Goal: Task Accomplishment & Management: Manage account settings

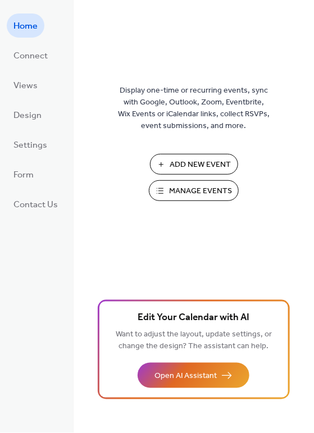
click at [220, 194] on span "Manage Events" at bounding box center [200, 192] width 63 height 12
click at [178, 187] on span "Manage Events" at bounding box center [200, 192] width 63 height 12
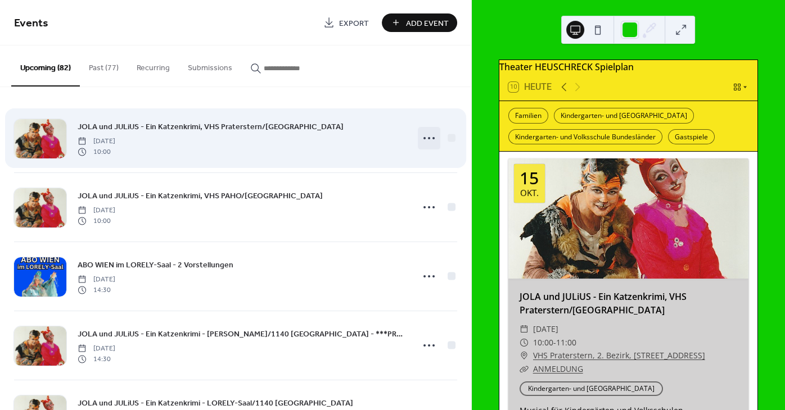
click at [430, 137] on icon at bounding box center [429, 138] width 18 height 18
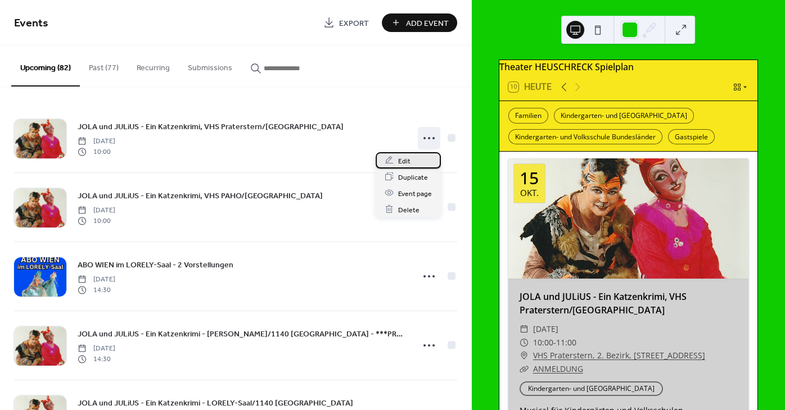
click at [405, 155] on div "Edit" at bounding box center [407, 160] width 65 height 16
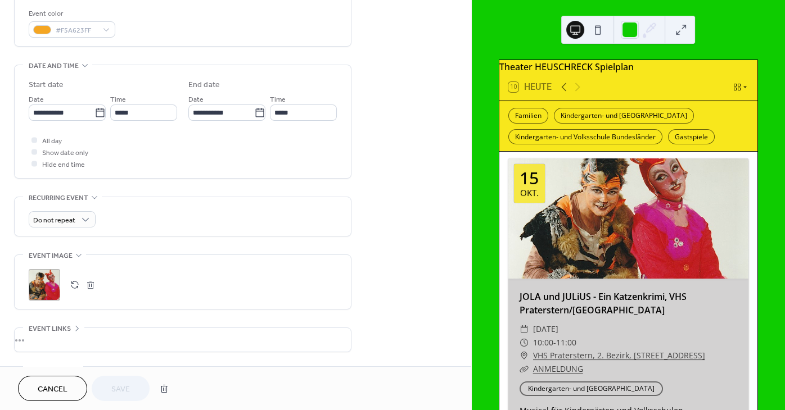
scroll to position [339, 0]
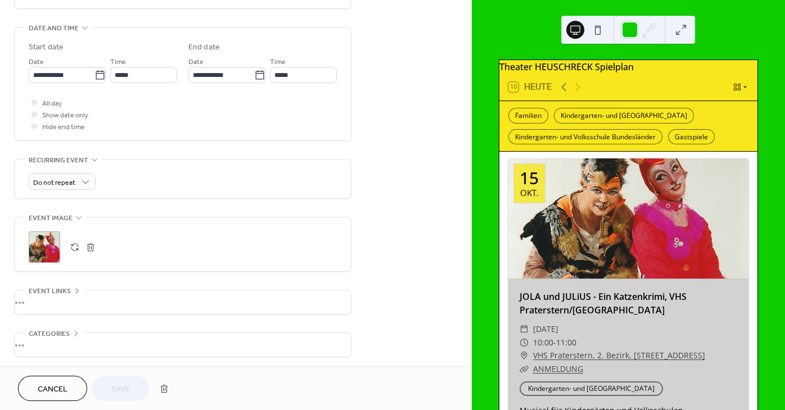
click at [75, 248] on button "button" at bounding box center [75, 247] width 16 height 16
click at [112, 391] on span "Save" at bounding box center [120, 390] width 19 height 12
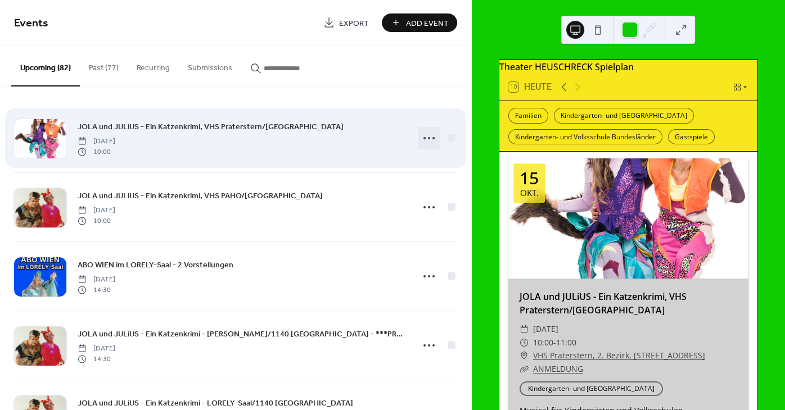
click at [429, 139] on circle at bounding box center [429, 138] width 2 height 2
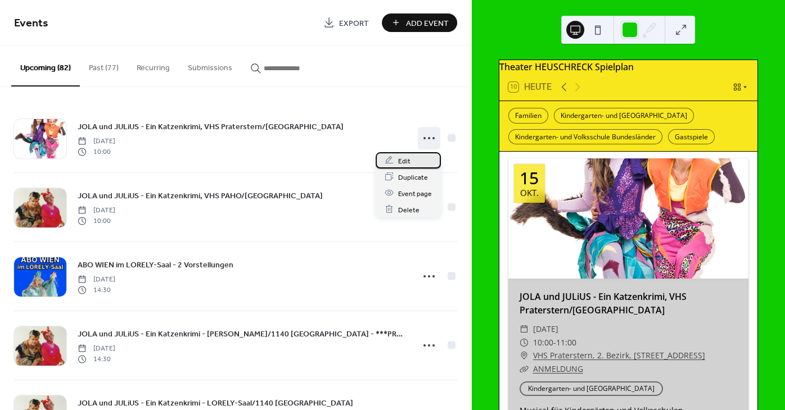
click at [405, 157] on span "Edit" at bounding box center [404, 161] width 12 height 12
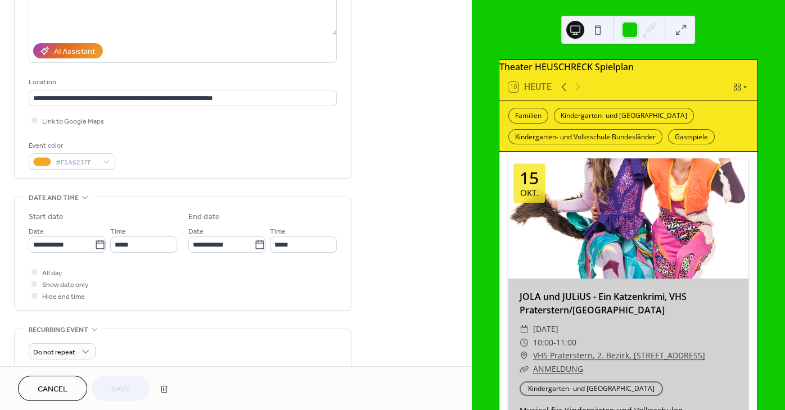
scroll to position [305, 0]
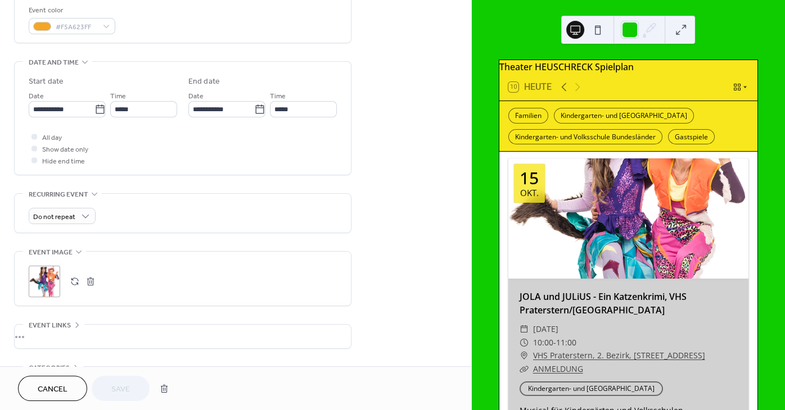
click at [71, 288] on button "button" at bounding box center [75, 282] width 16 height 16
drag, startPoint x: 122, startPoint y: 385, endPoint x: 135, endPoint y: 366, distance: 22.9
click at [123, 384] on span "Save" at bounding box center [120, 390] width 19 height 12
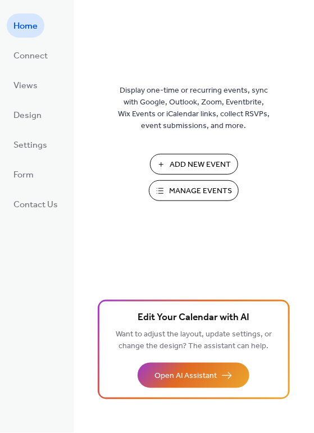
click at [197, 192] on span "Manage Events" at bounding box center [200, 192] width 63 height 12
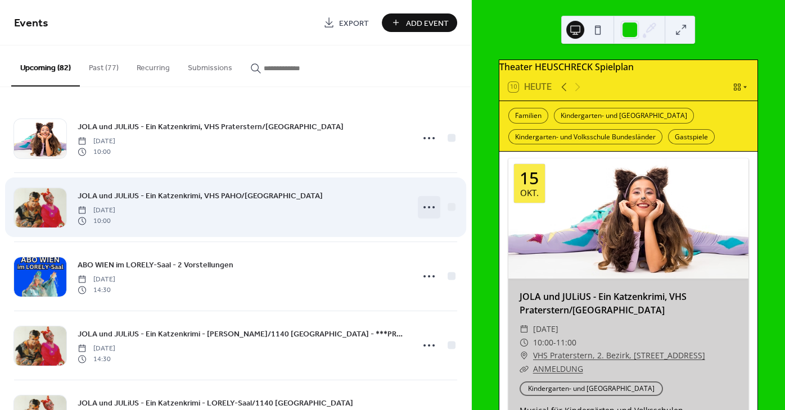
click at [434, 209] on icon at bounding box center [429, 207] width 18 height 18
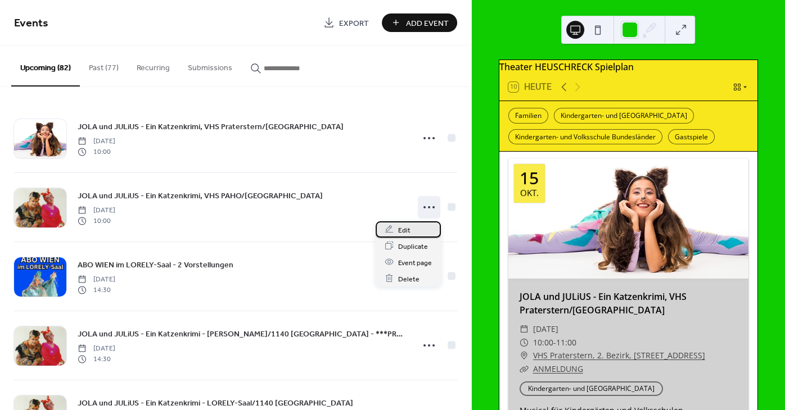
click at [403, 230] on span "Edit" at bounding box center [404, 230] width 12 height 12
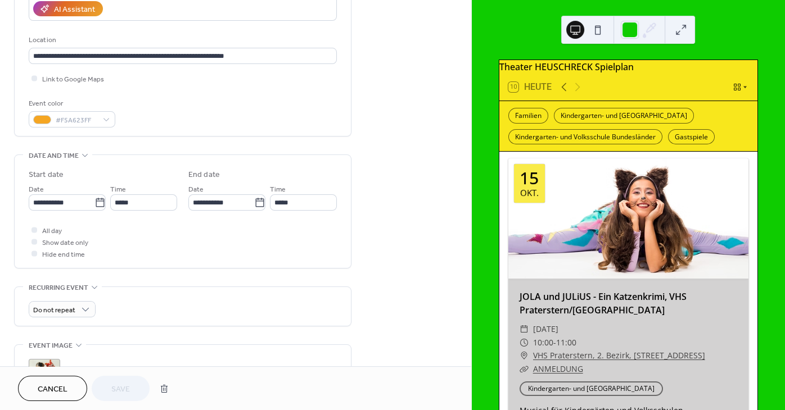
scroll to position [237, 0]
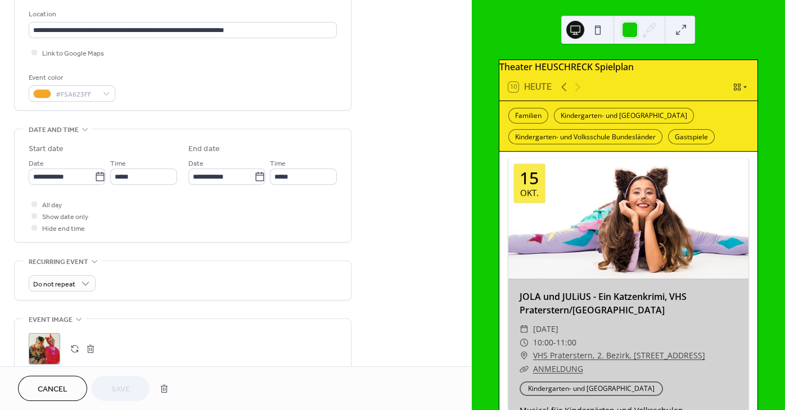
click at [74, 353] on button "button" at bounding box center [75, 349] width 16 height 16
click at [128, 394] on span "Save" at bounding box center [120, 390] width 19 height 12
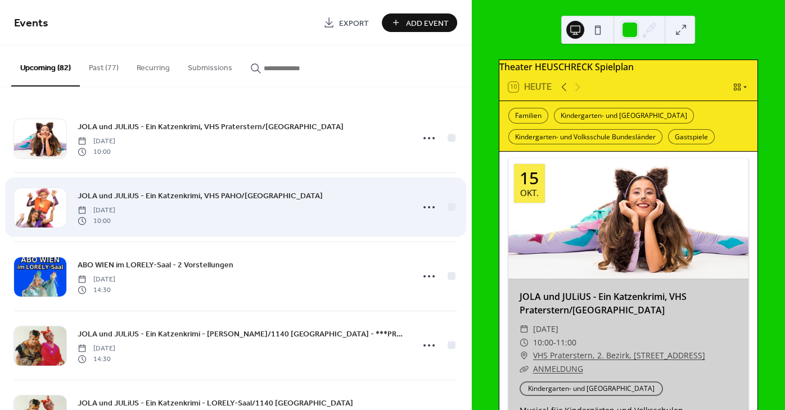
click at [135, 202] on span "JOLA und JULiUS - Ein Katzenkrimi, VHS PAHO/Wien" at bounding box center [200, 197] width 245 height 12
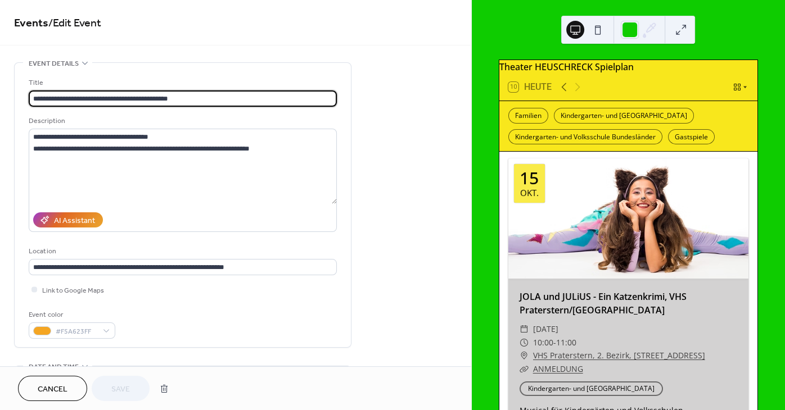
drag, startPoint x: 74, startPoint y: 393, endPoint x: 79, endPoint y: 388, distance: 7.9
click at [75, 392] on button "Cancel" at bounding box center [52, 388] width 69 height 25
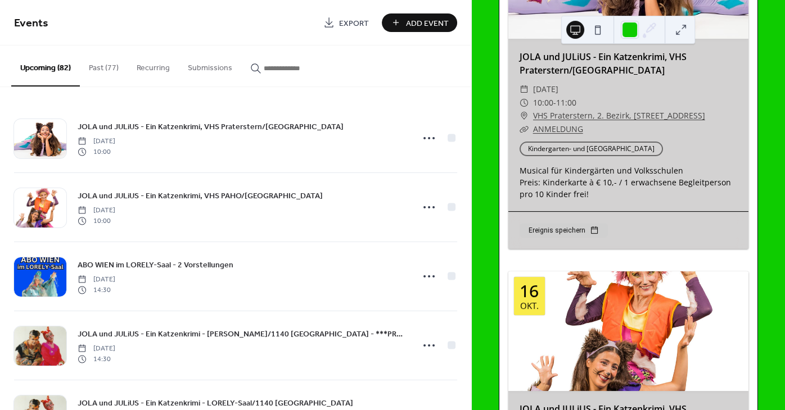
scroll to position [264, 0]
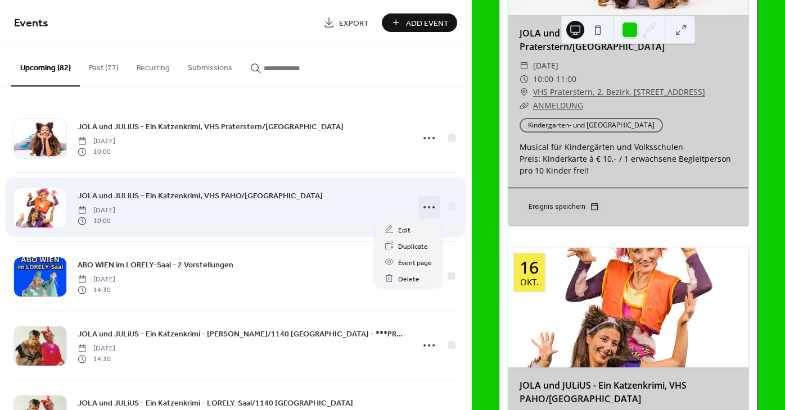
click at [431, 204] on icon at bounding box center [429, 207] width 18 height 18
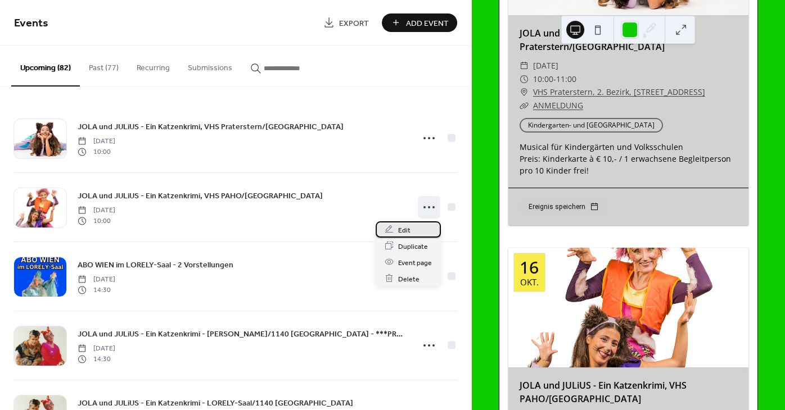
click at [394, 232] on div "Edit" at bounding box center [407, 229] width 65 height 16
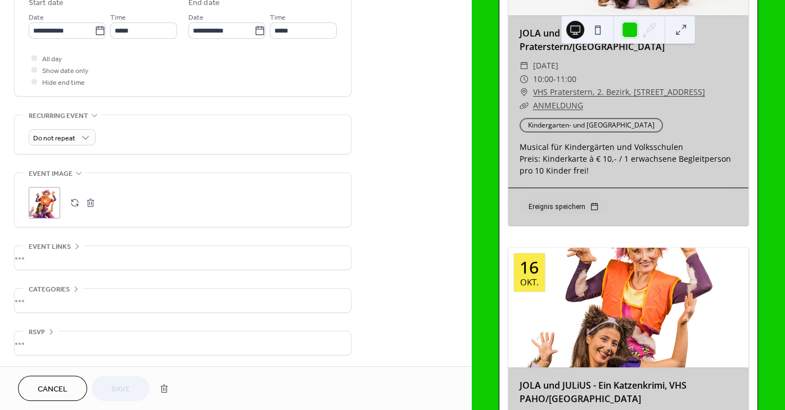
scroll to position [390, 0]
click at [73, 203] on button "button" at bounding box center [75, 202] width 16 height 16
click at [123, 387] on span "Save" at bounding box center [120, 390] width 19 height 12
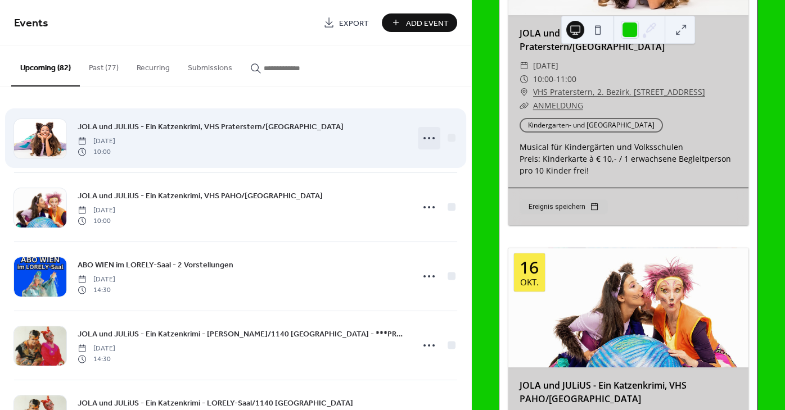
click at [429, 139] on circle at bounding box center [429, 138] width 2 height 2
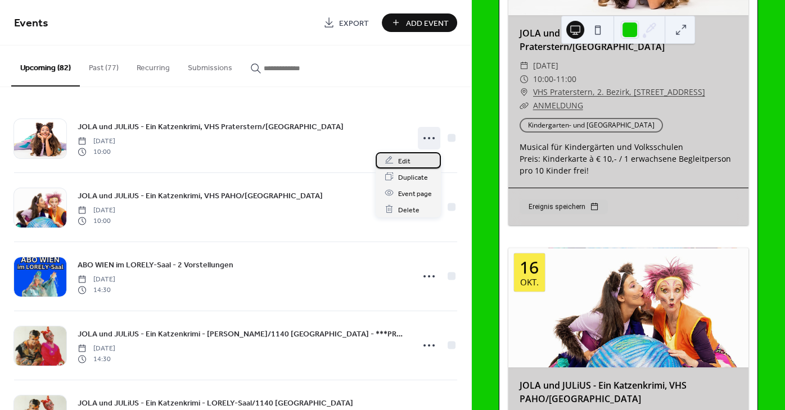
click at [396, 158] on div "Edit" at bounding box center [407, 160] width 65 height 16
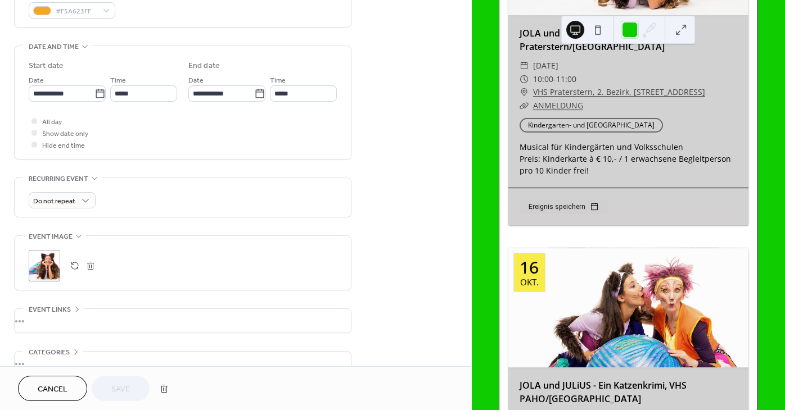
scroll to position [339, 0]
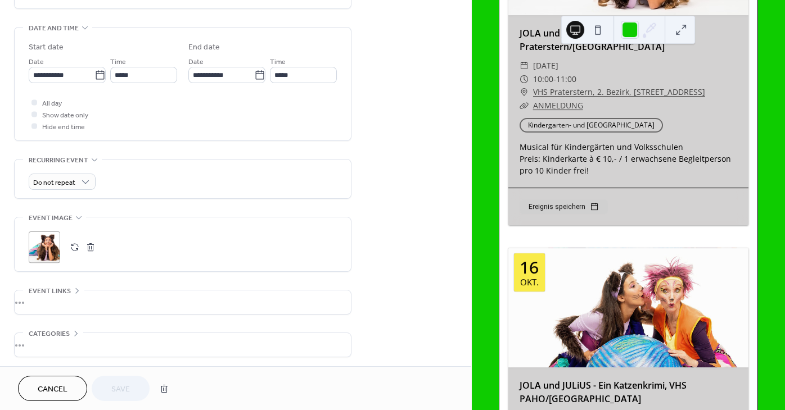
click at [76, 252] on button "button" at bounding box center [75, 247] width 16 height 16
click at [121, 391] on span "Save" at bounding box center [120, 390] width 19 height 12
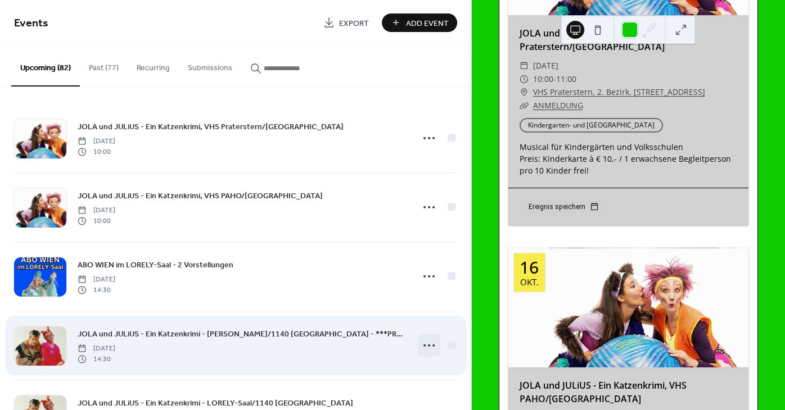
click at [427, 347] on icon at bounding box center [429, 346] width 18 height 18
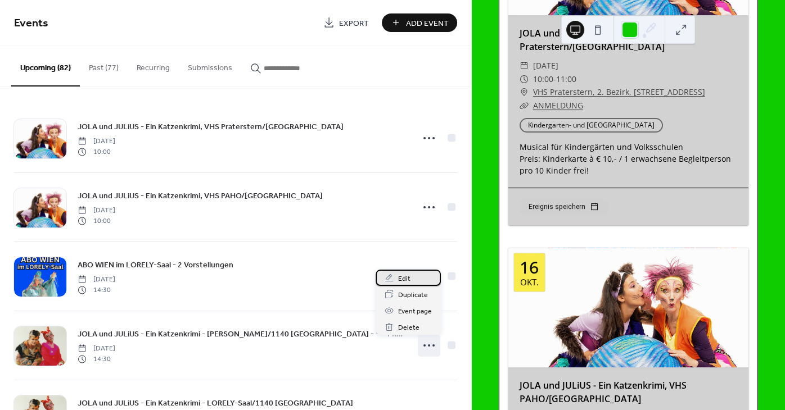
click at [403, 276] on span "Edit" at bounding box center [404, 279] width 12 height 12
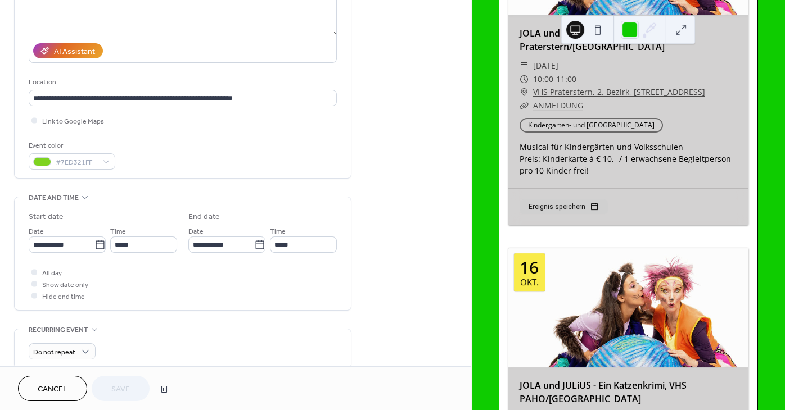
scroll to position [339, 0]
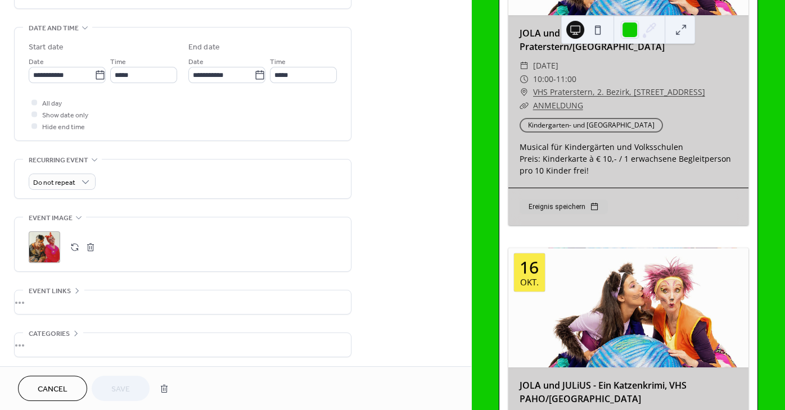
click at [75, 255] on button "button" at bounding box center [75, 247] width 16 height 16
click at [127, 394] on span "Save" at bounding box center [120, 390] width 19 height 12
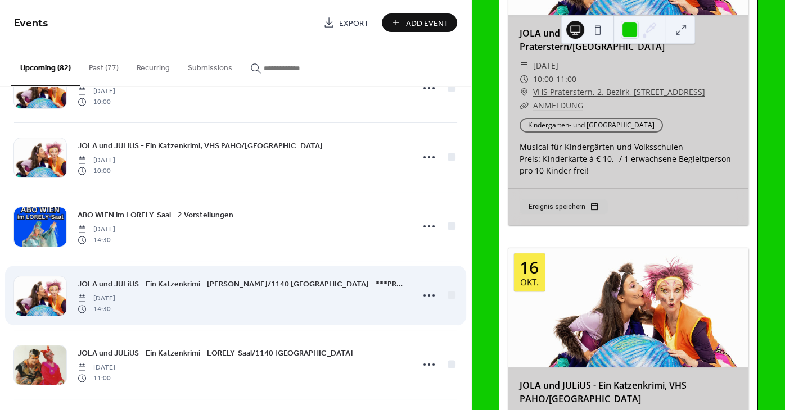
scroll to position [67, 0]
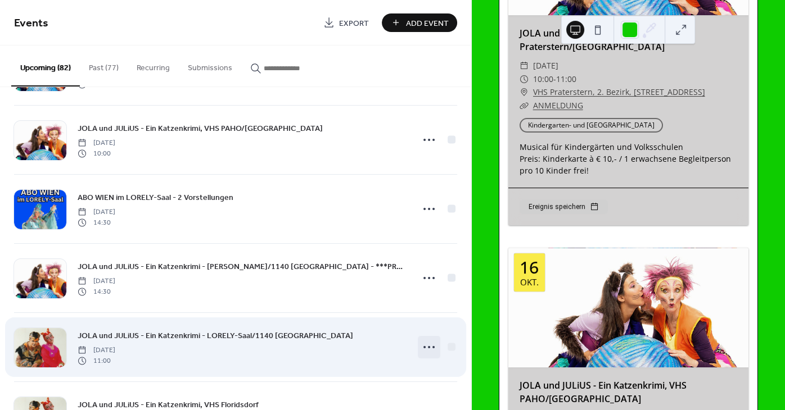
click at [437, 348] on icon at bounding box center [429, 347] width 18 height 18
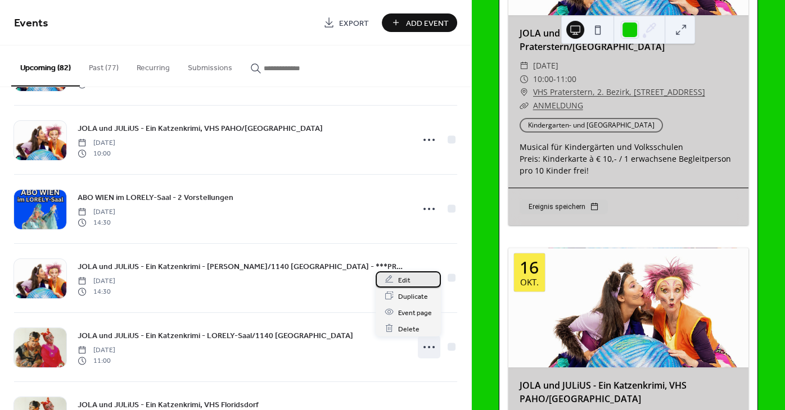
click at [409, 280] on span "Edit" at bounding box center [404, 280] width 12 height 12
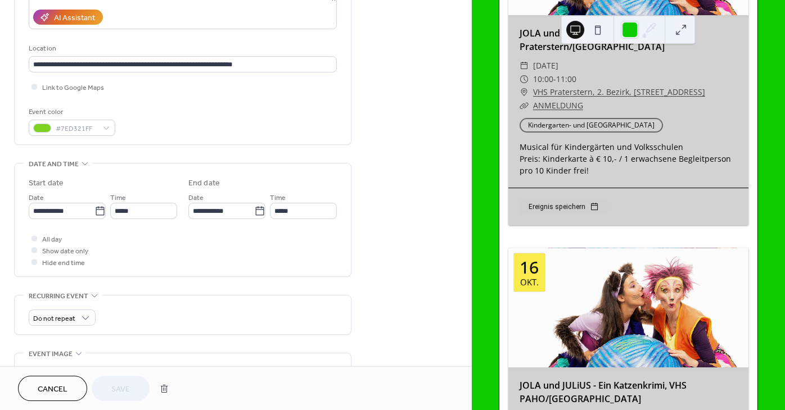
scroll to position [305, 0]
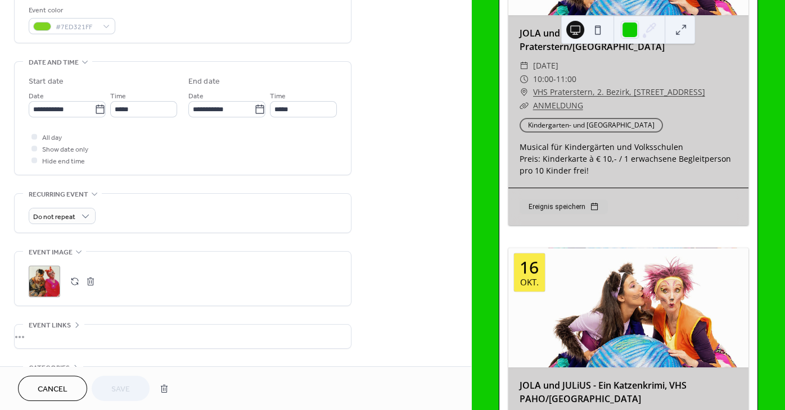
click at [74, 286] on button "button" at bounding box center [75, 282] width 16 height 16
click at [131, 388] on button "Save" at bounding box center [121, 388] width 58 height 25
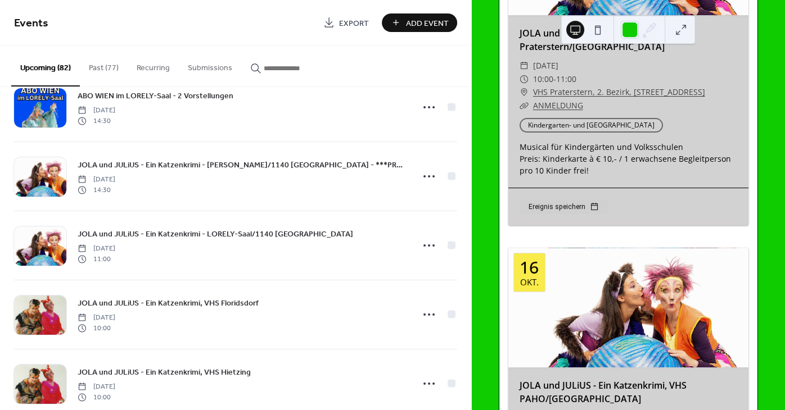
scroll to position [203, 0]
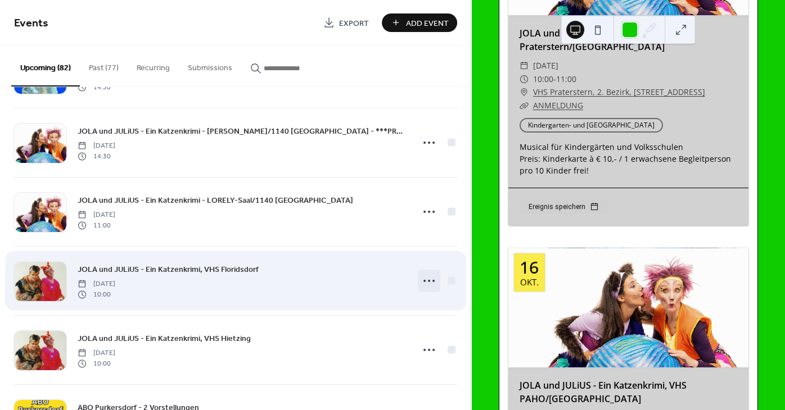
click at [433, 283] on icon at bounding box center [429, 281] width 18 height 18
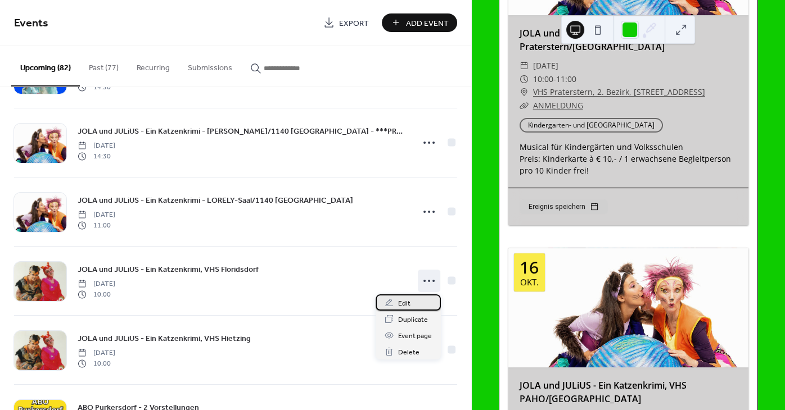
click at [399, 305] on span "Edit" at bounding box center [404, 304] width 12 height 12
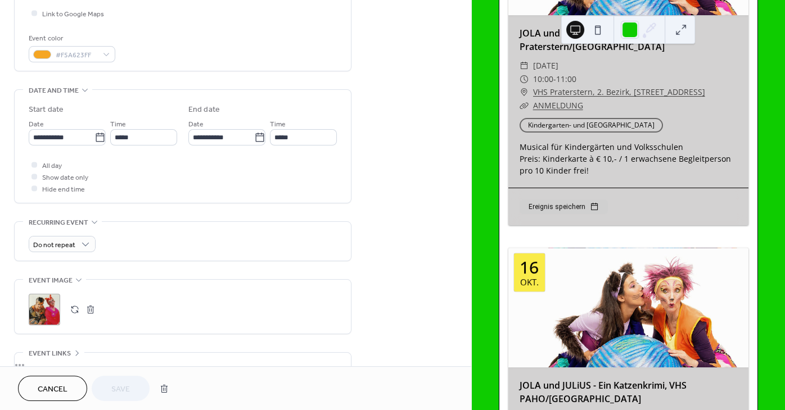
scroll to position [305, 0]
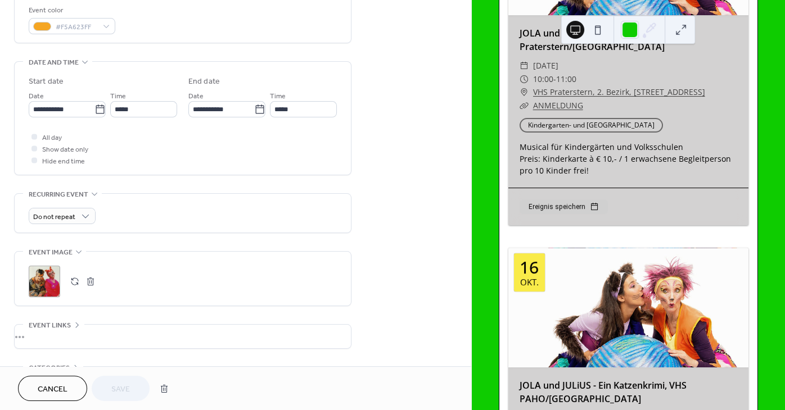
click at [75, 289] on button "button" at bounding box center [75, 282] width 16 height 16
click at [134, 387] on button "Save" at bounding box center [121, 388] width 58 height 25
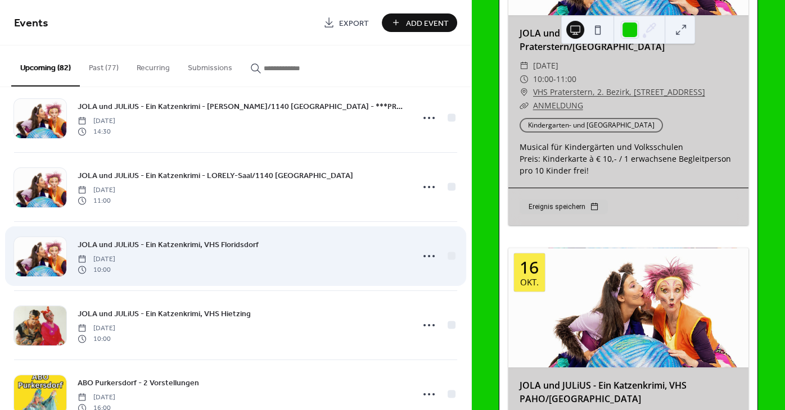
scroll to position [237, 0]
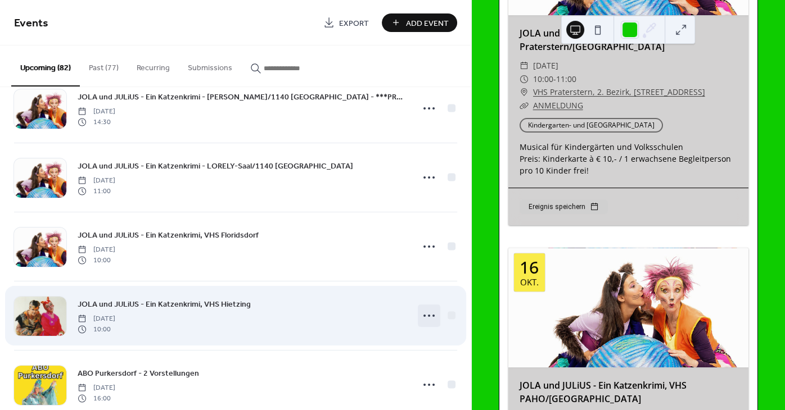
click at [425, 319] on icon at bounding box center [429, 316] width 18 height 18
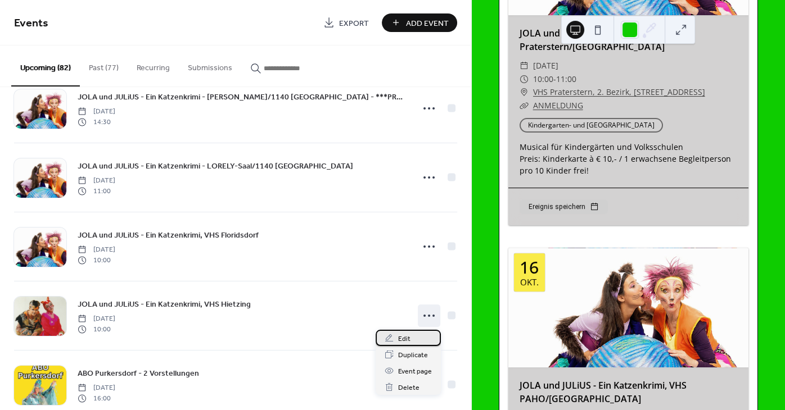
click at [405, 339] on span "Edit" at bounding box center [404, 339] width 12 height 12
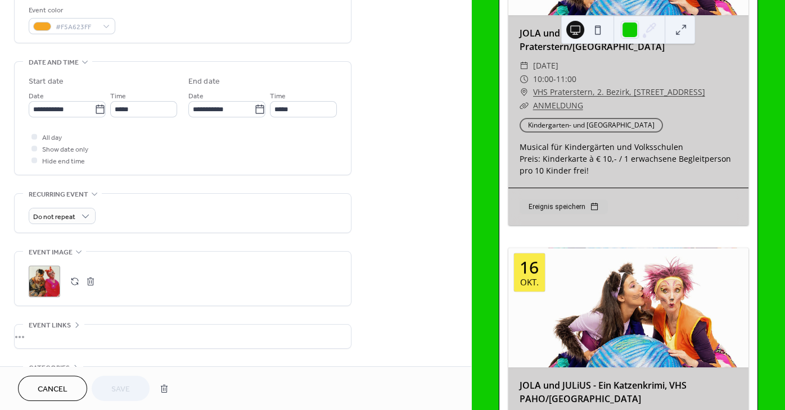
scroll to position [390, 0]
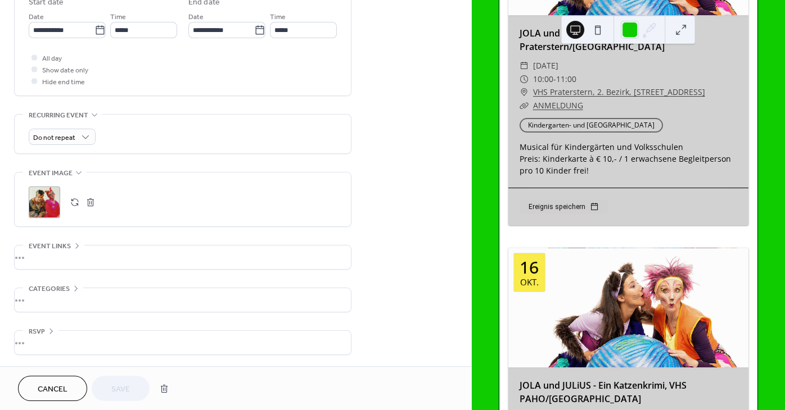
click at [66, 200] on div ";" at bounding box center [183, 202] width 308 height 31
click at [71, 201] on button "button" at bounding box center [75, 202] width 16 height 16
click at [117, 386] on span "Save" at bounding box center [120, 390] width 19 height 12
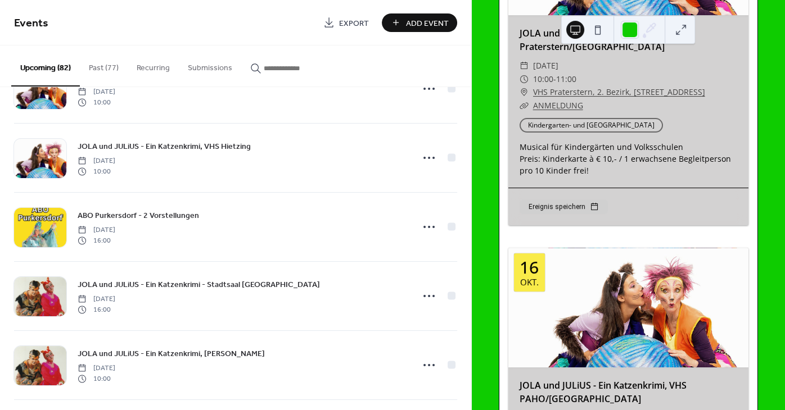
scroll to position [406, 0]
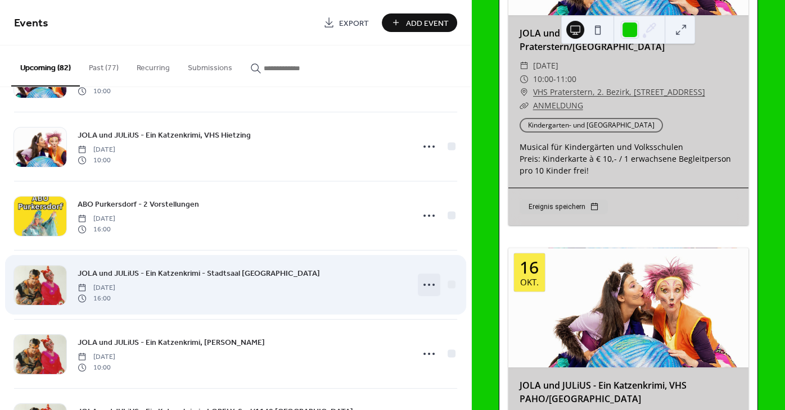
click at [425, 286] on icon at bounding box center [429, 285] width 18 height 18
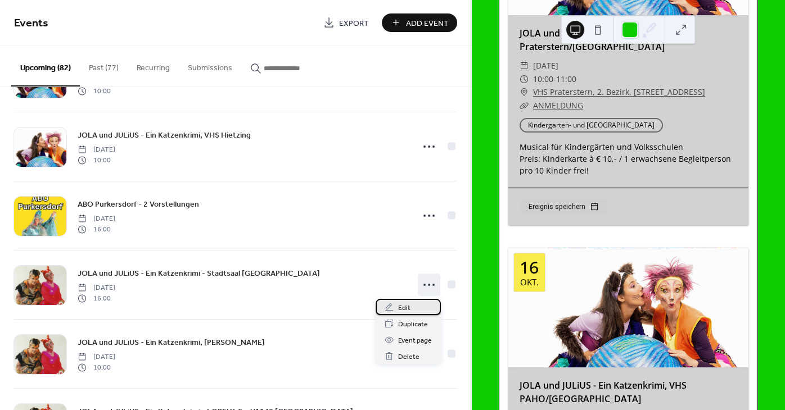
click at [407, 310] on span "Edit" at bounding box center [404, 308] width 12 height 12
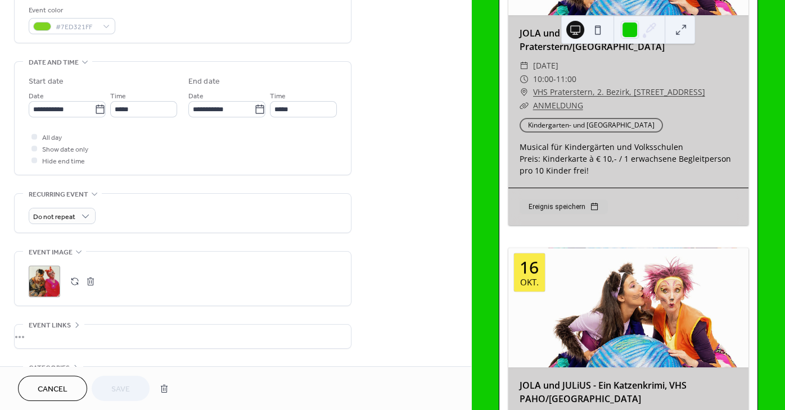
scroll to position [390, 0]
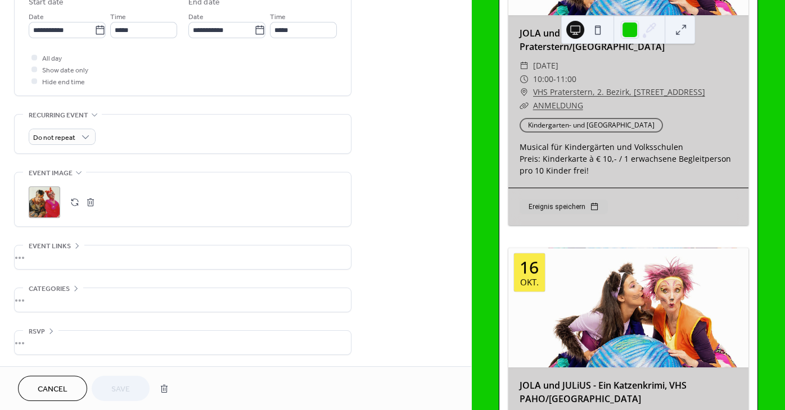
click at [73, 201] on button "button" at bounding box center [75, 202] width 16 height 16
click at [122, 386] on span "Save" at bounding box center [120, 390] width 19 height 12
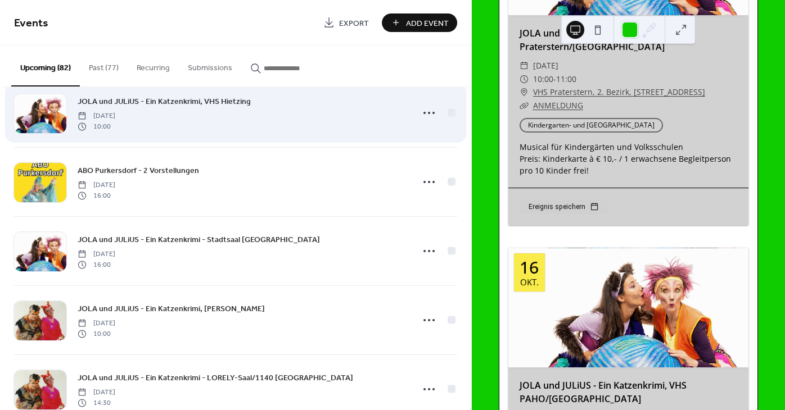
scroll to position [508, 0]
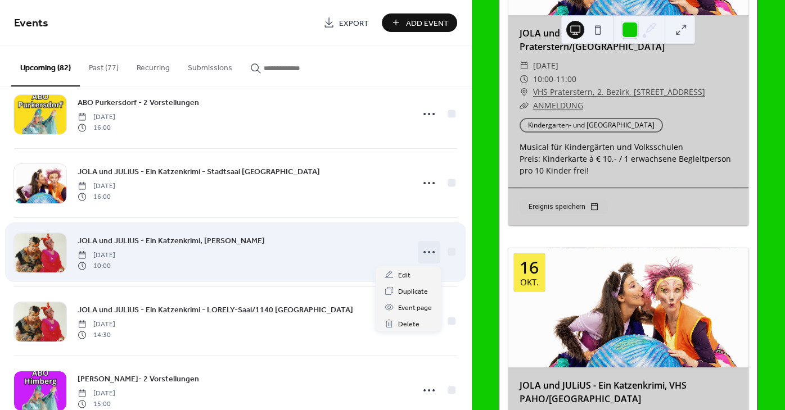
click at [430, 252] on icon at bounding box center [429, 252] width 18 height 18
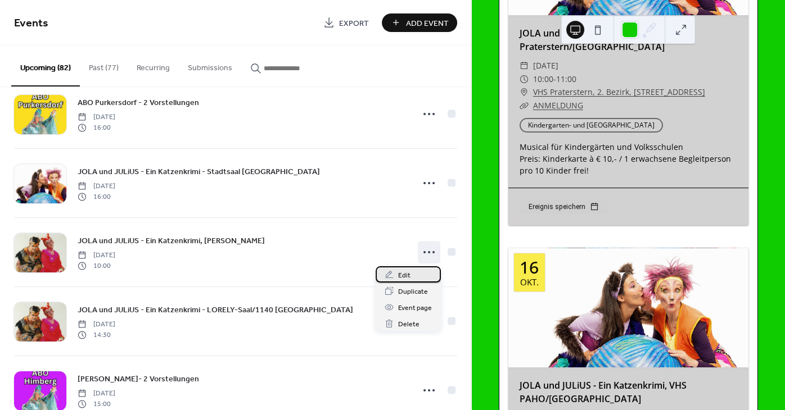
click at [400, 275] on span "Edit" at bounding box center [404, 276] width 12 height 12
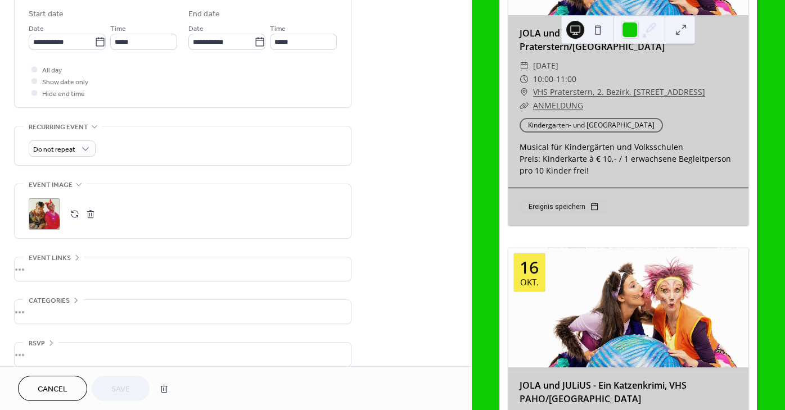
scroll to position [390, 0]
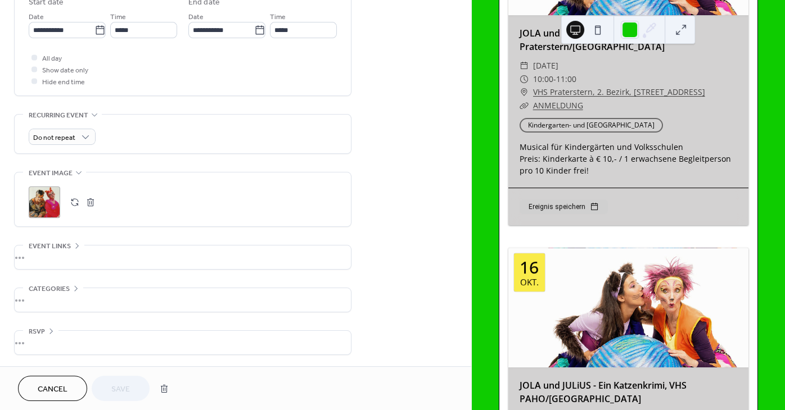
click at [69, 203] on button "button" at bounding box center [75, 202] width 16 height 16
click at [124, 391] on span "Save" at bounding box center [120, 390] width 19 height 12
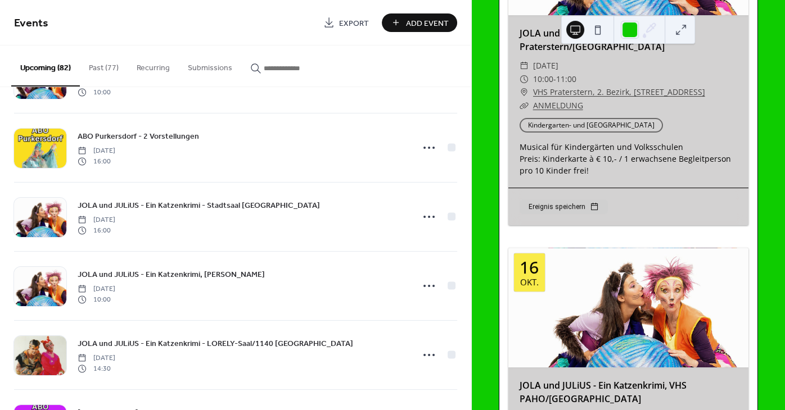
scroll to position [576, 0]
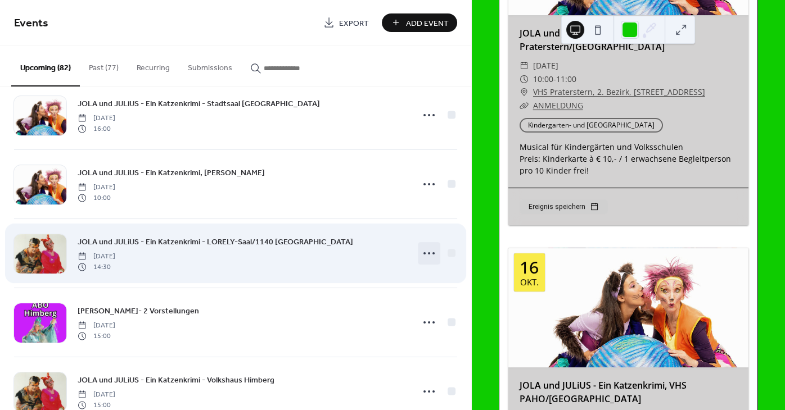
click at [433, 254] on circle at bounding box center [433, 253] width 2 height 2
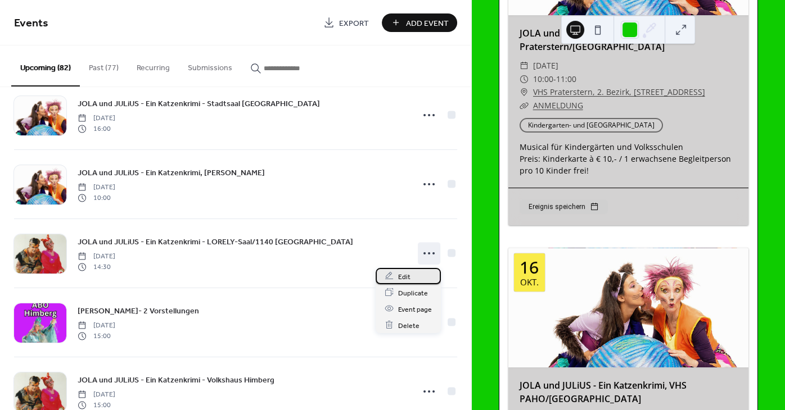
click at [400, 275] on span "Edit" at bounding box center [404, 277] width 12 height 12
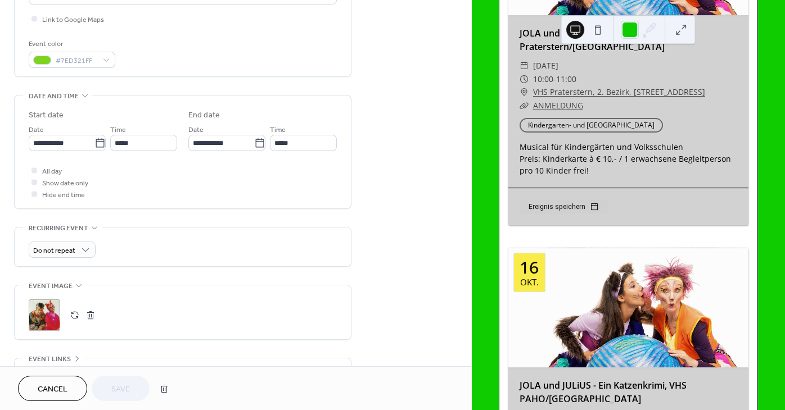
scroll to position [373, 0]
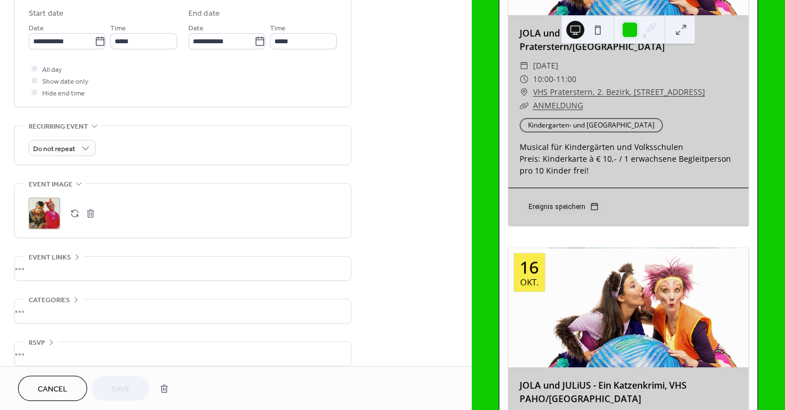
click at [74, 220] on button "button" at bounding box center [75, 214] width 16 height 16
click at [119, 393] on span "Save" at bounding box center [120, 390] width 19 height 12
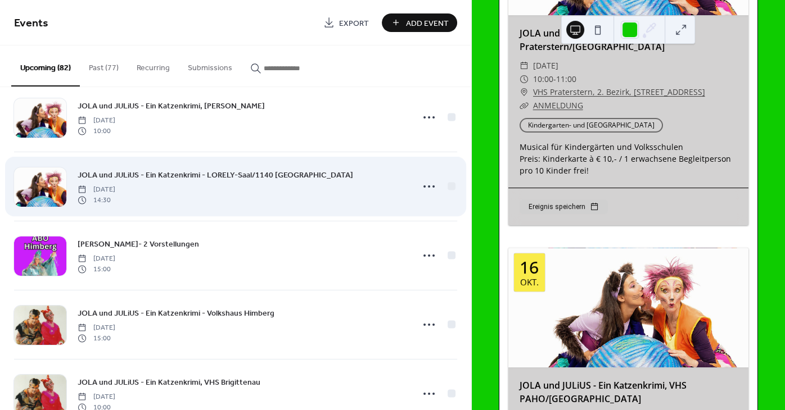
scroll to position [678, 0]
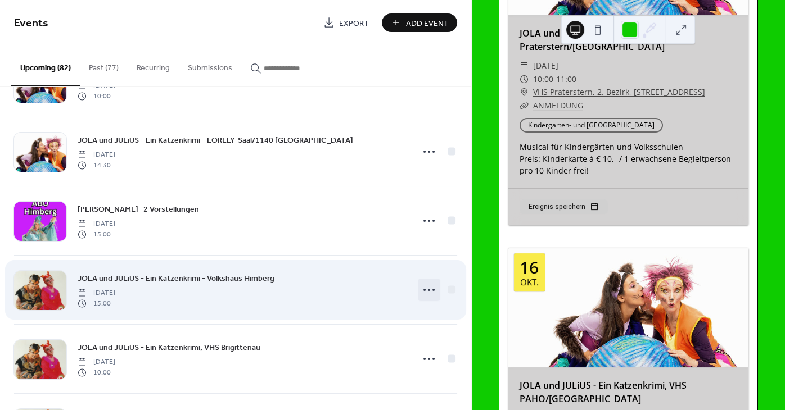
click at [425, 291] on icon at bounding box center [429, 290] width 18 height 18
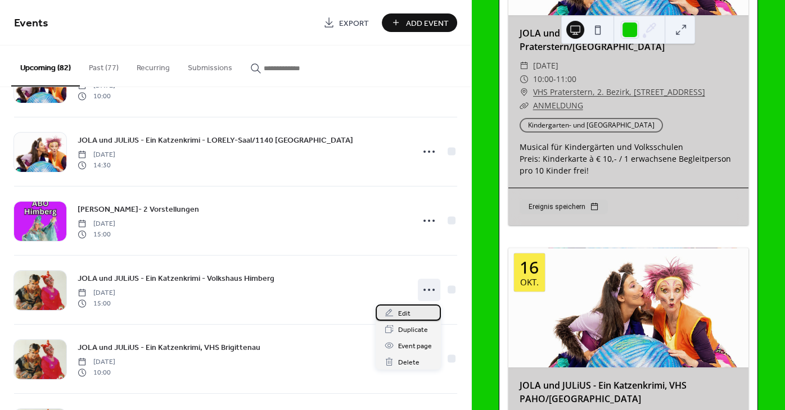
click at [398, 310] on span "Edit" at bounding box center [404, 314] width 12 height 12
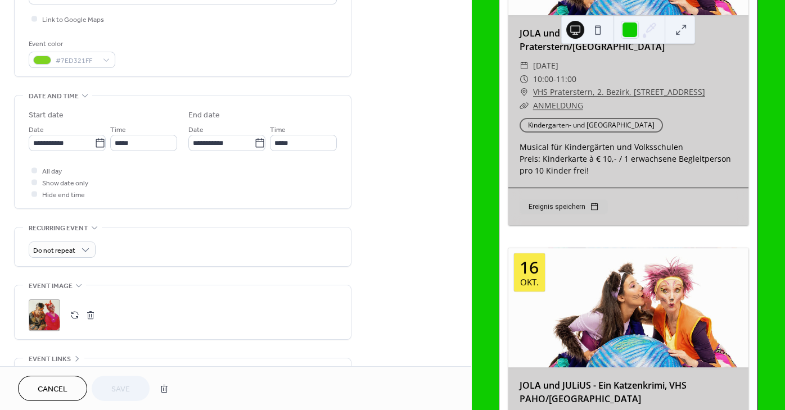
scroll to position [373, 0]
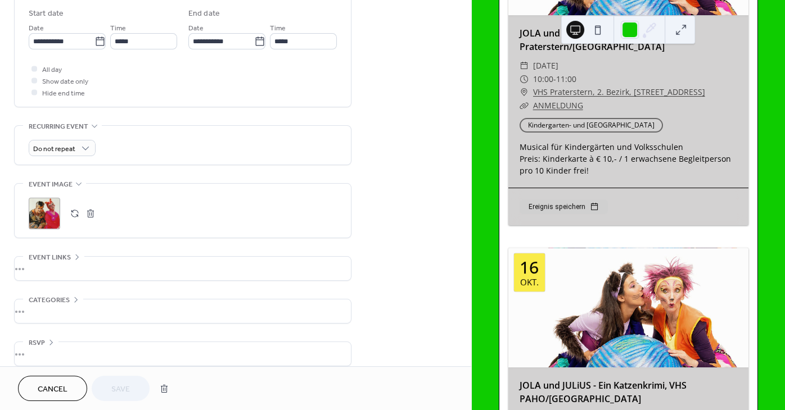
click at [76, 216] on button "button" at bounding box center [75, 214] width 16 height 16
click at [122, 388] on span "Save" at bounding box center [120, 390] width 19 height 12
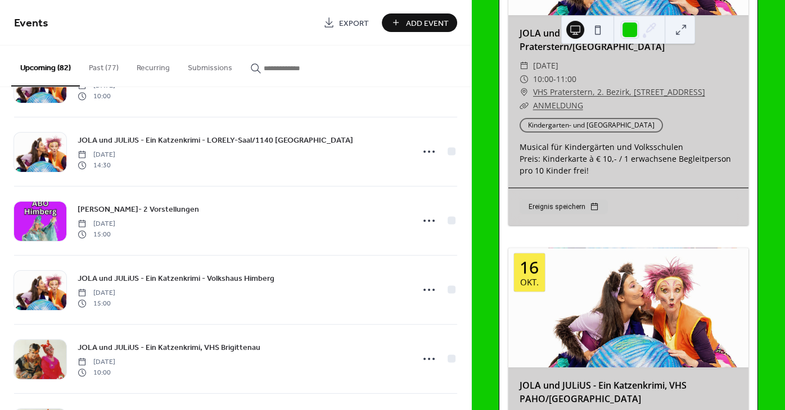
scroll to position [779, 0]
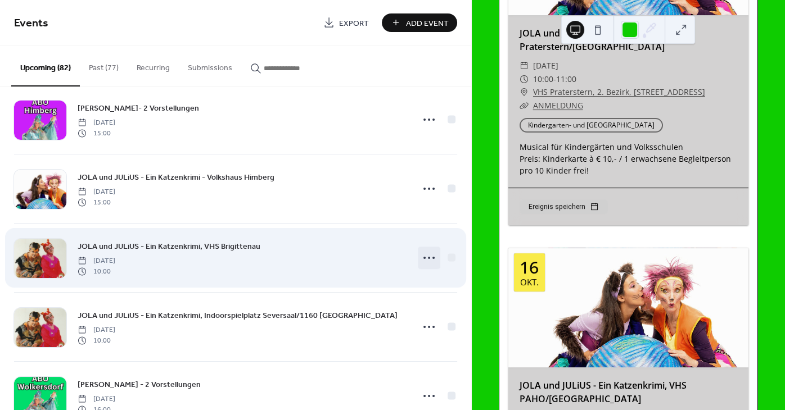
click at [427, 259] on icon at bounding box center [429, 258] width 18 height 18
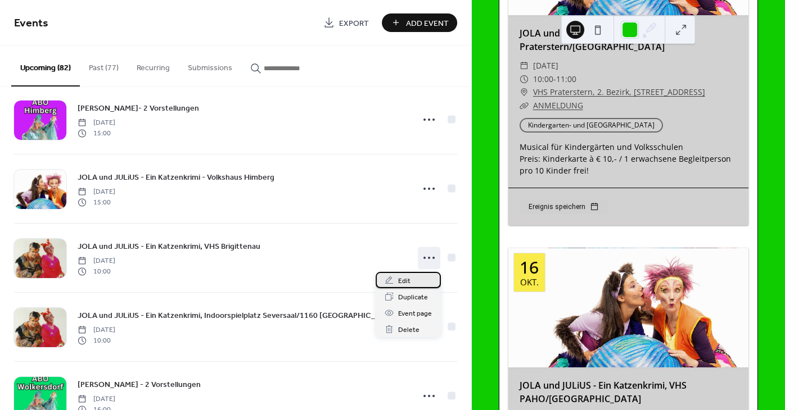
click at [397, 282] on div "Edit" at bounding box center [407, 280] width 65 height 16
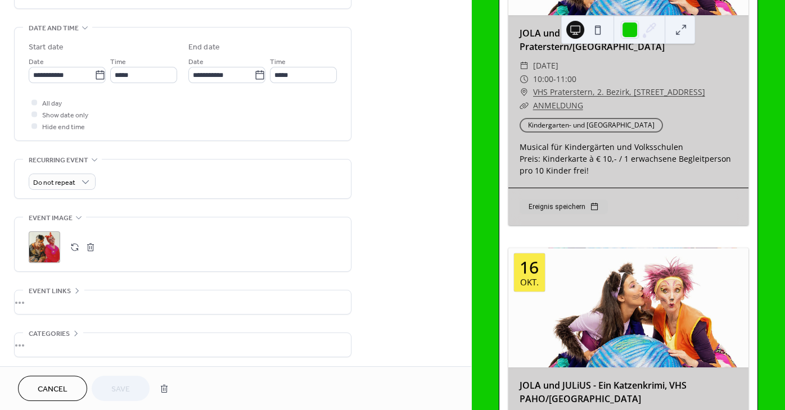
scroll to position [390, 0]
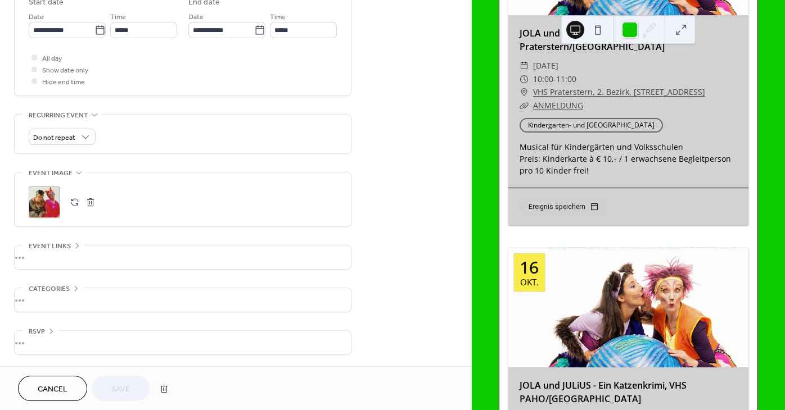
click at [75, 200] on button "button" at bounding box center [75, 202] width 16 height 16
click at [112, 386] on span "Save" at bounding box center [120, 390] width 19 height 12
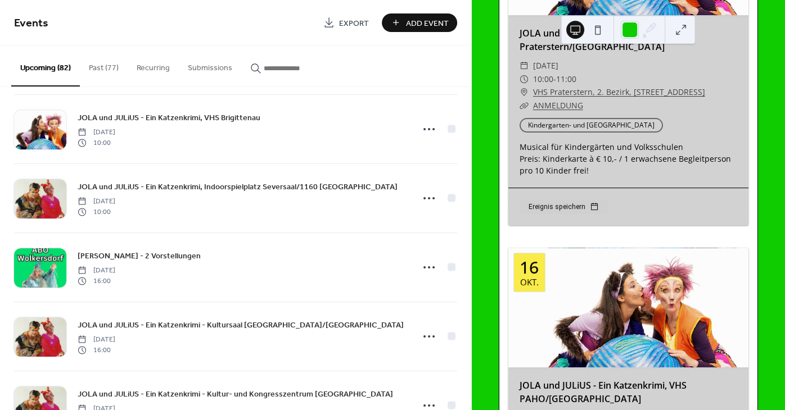
scroll to position [915, 0]
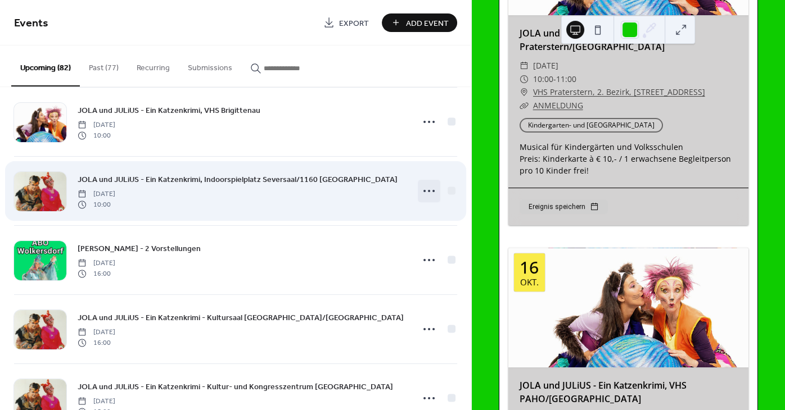
click at [424, 194] on icon at bounding box center [429, 191] width 18 height 18
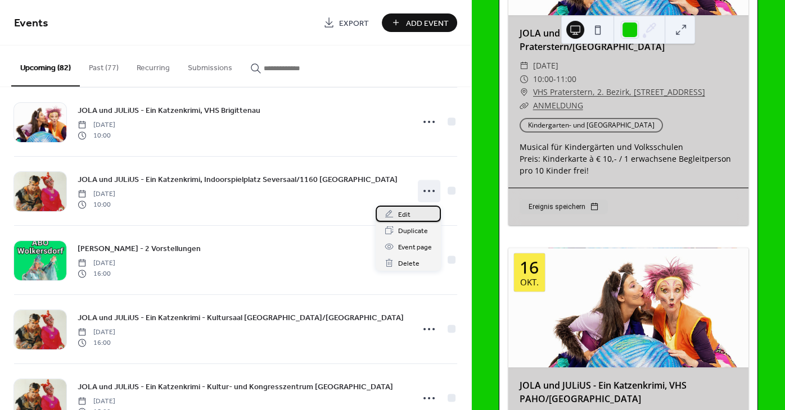
click at [403, 215] on span "Edit" at bounding box center [404, 215] width 12 height 12
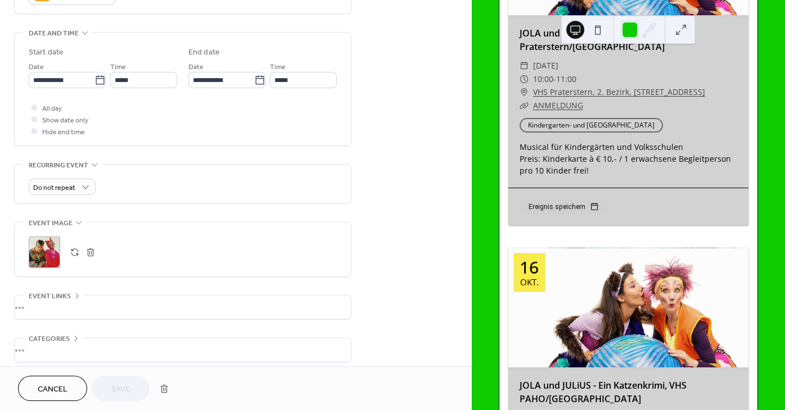
scroll to position [339, 0]
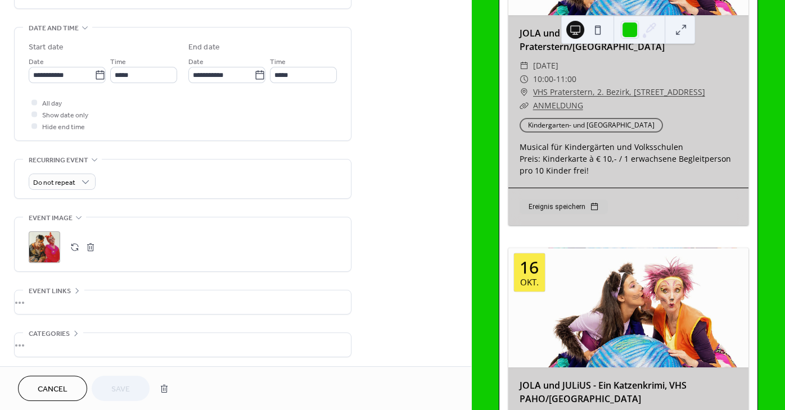
click at [68, 255] on button "button" at bounding box center [75, 247] width 16 height 16
click at [110, 394] on button "Save" at bounding box center [121, 388] width 58 height 25
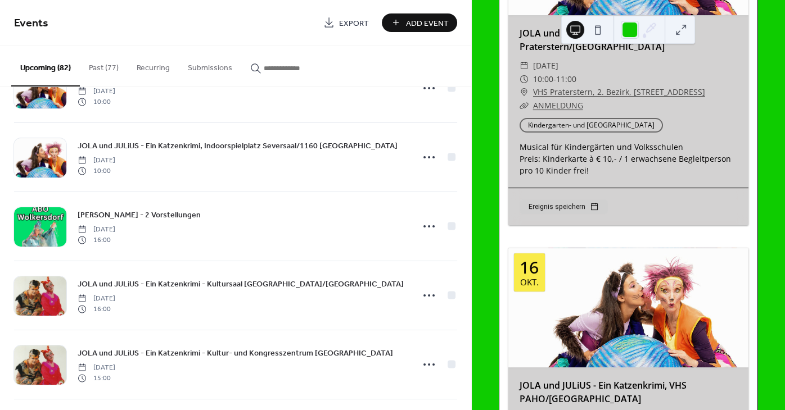
scroll to position [982, 0]
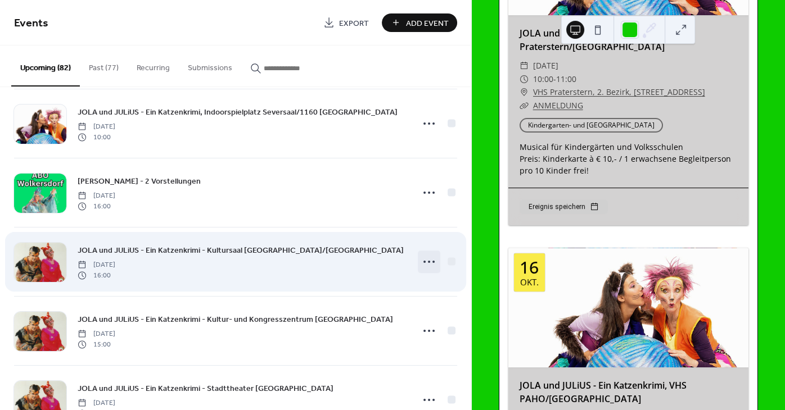
click at [429, 259] on icon at bounding box center [429, 262] width 18 height 18
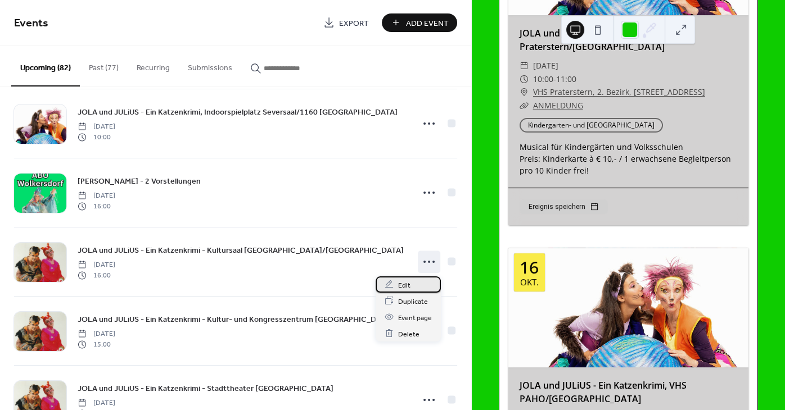
click at [404, 283] on span "Edit" at bounding box center [404, 285] width 12 height 12
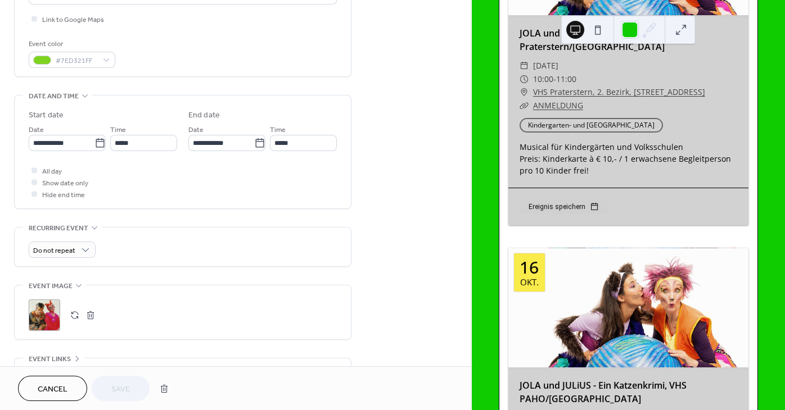
scroll to position [339, 0]
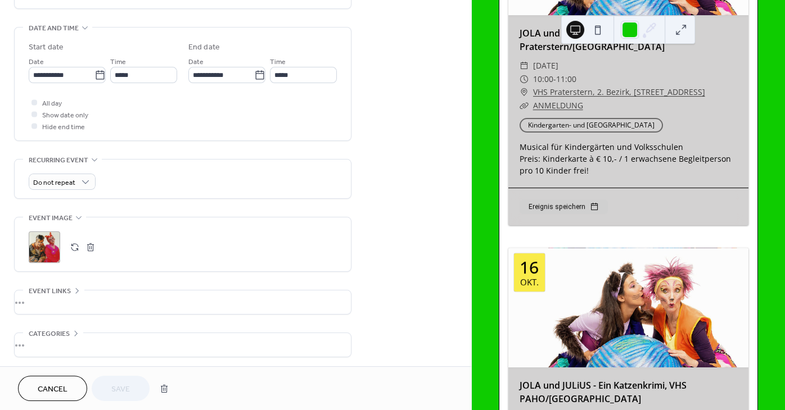
click at [77, 255] on button "button" at bounding box center [75, 247] width 16 height 16
click at [129, 393] on span "Save" at bounding box center [120, 390] width 19 height 12
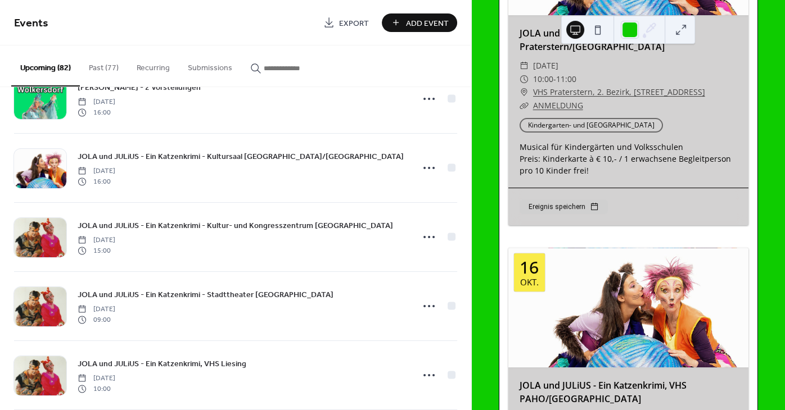
scroll to position [1084, 0]
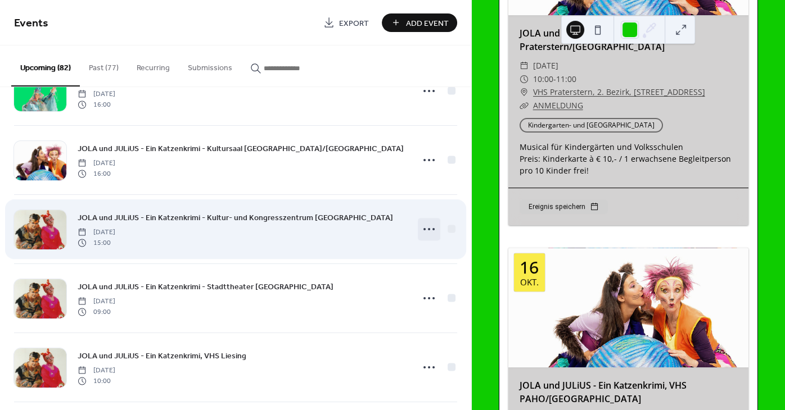
click at [424, 232] on icon at bounding box center [429, 229] width 18 height 18
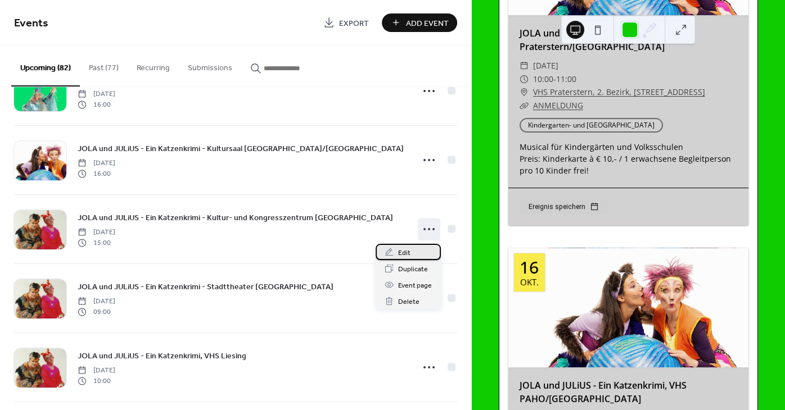
click at [409, 250] on span "Edit" at bounding box center [404, 253] width 12 height 12
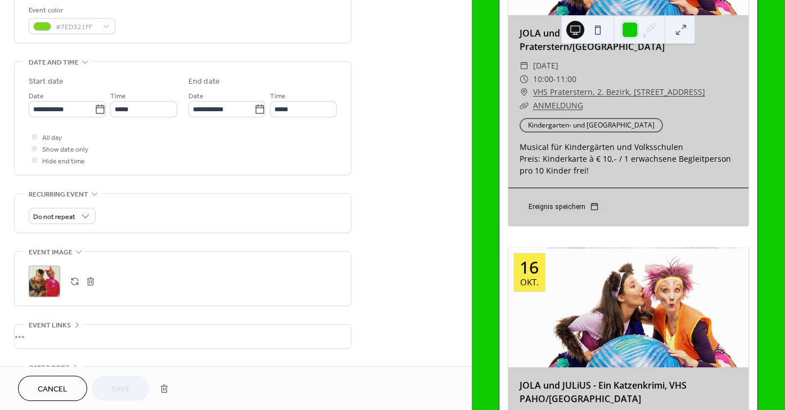
scroll to position [390, 0]
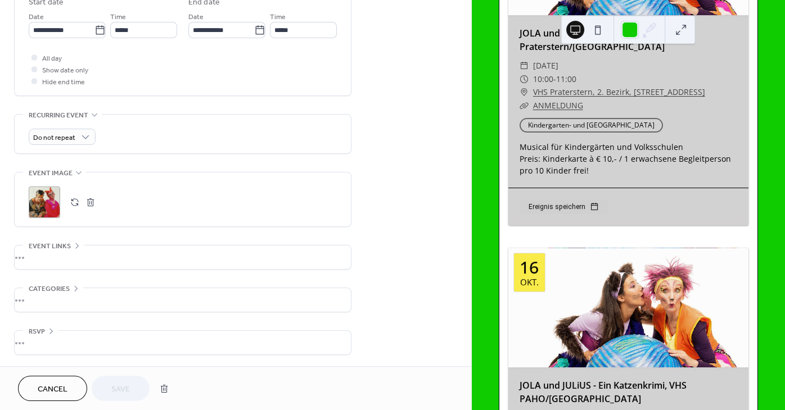
click at [80, 200] on button "button" at bounding box center [75, 202] width 16 height 16
click at [120, 387] on span "Save" at bounding box center [120, 390] width 19 height 12
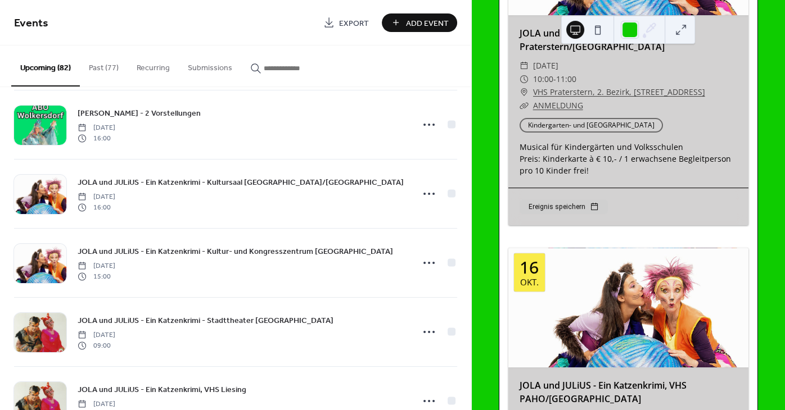
scroll to position [1186, 0]
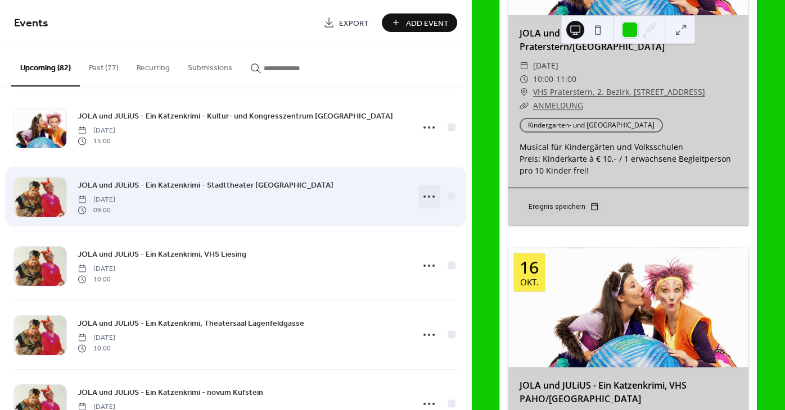
click at [436, 196] on icon at bounding box center [429, 197] width 18 height 18
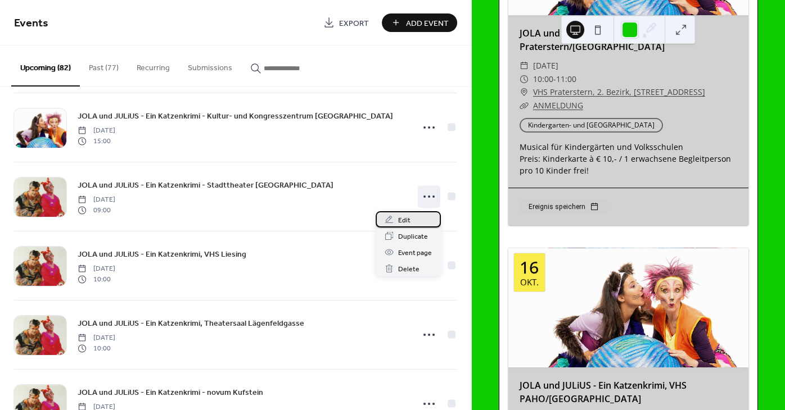
click at [402, 216] on span "Edit" at bounding box center [404, 221] width 12 height 12
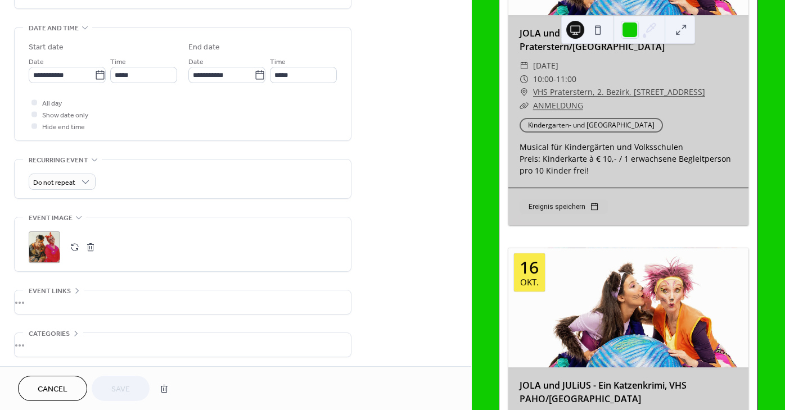
scroll to position [390, 0]
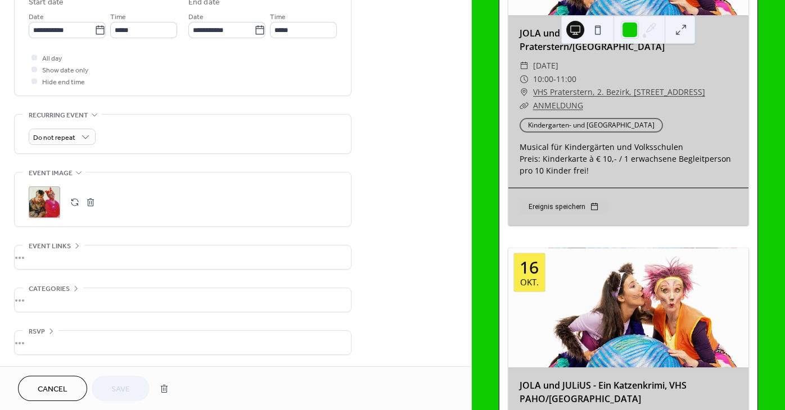
click at [79, 200] on button "button" at bounding box center [75, 202] width 16 height 16
click at [123, 394] on span "Save" at bounding box center [120, 390] width 19 height 12
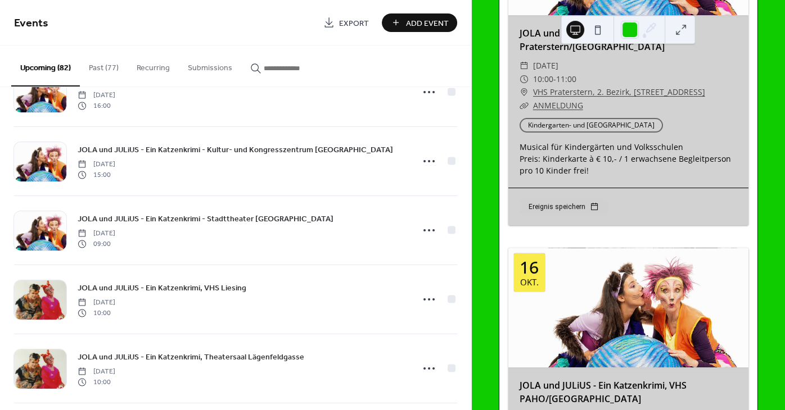
scroll to position [1254, 0]
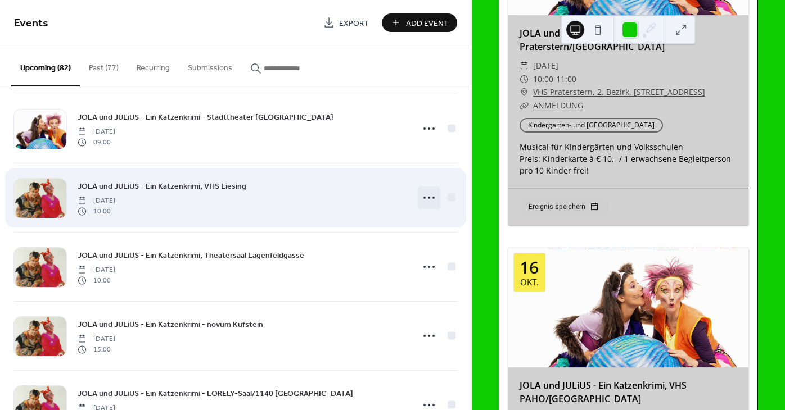
click at [426, 197] on icon at bounding box center [429, 198] width 18 height 18
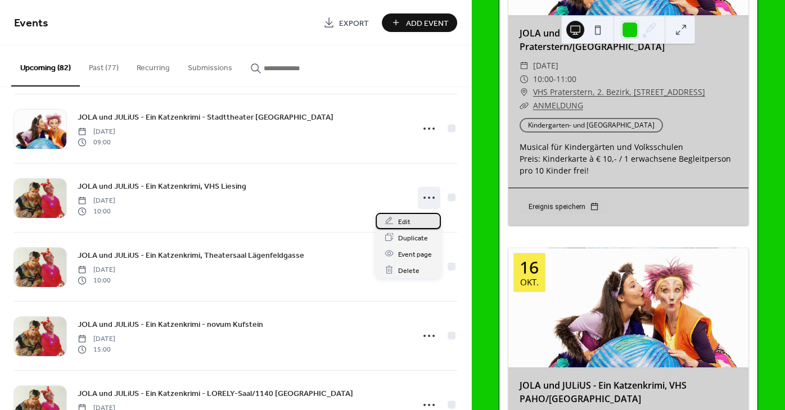
click at [401, 217] on span "Edit" at bounding box center [404, 222] width 12 height 12
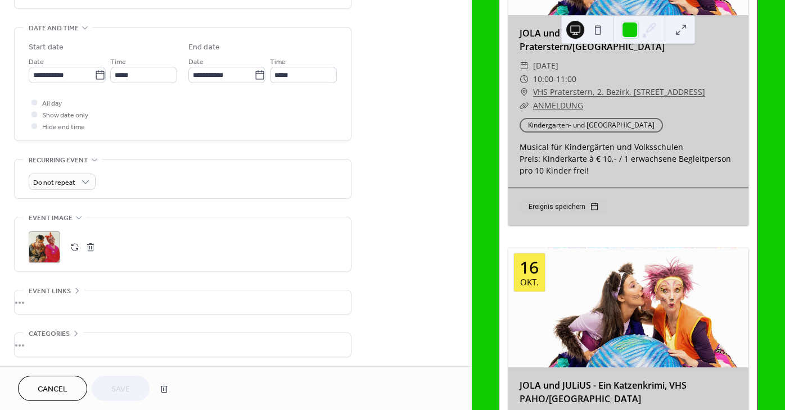
scroll to position [390, 0]
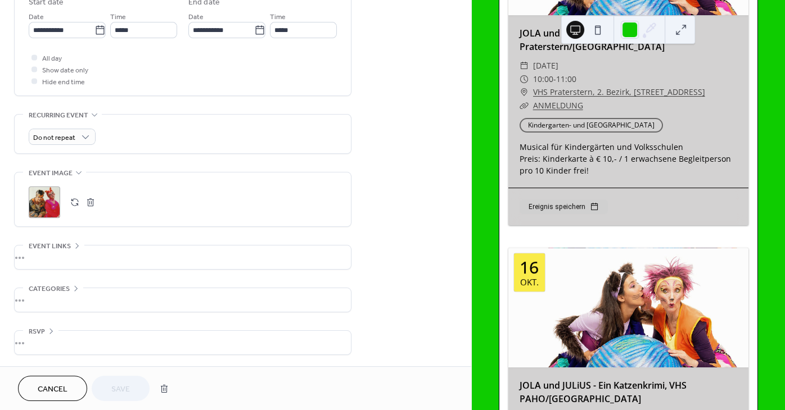
click at [75, 203] on button "button" at bounding box center [75, 202] width 16 height 16
click at [133, 393] on button "Save" at bounding box center [121, 388] width 58 height 25
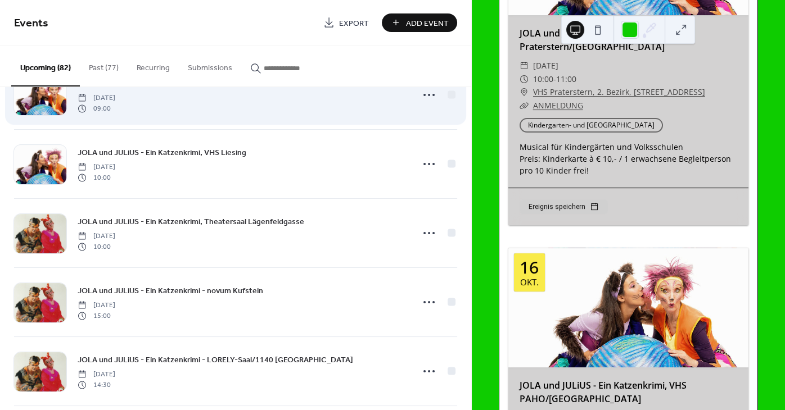
scroll to position [1321, 0]
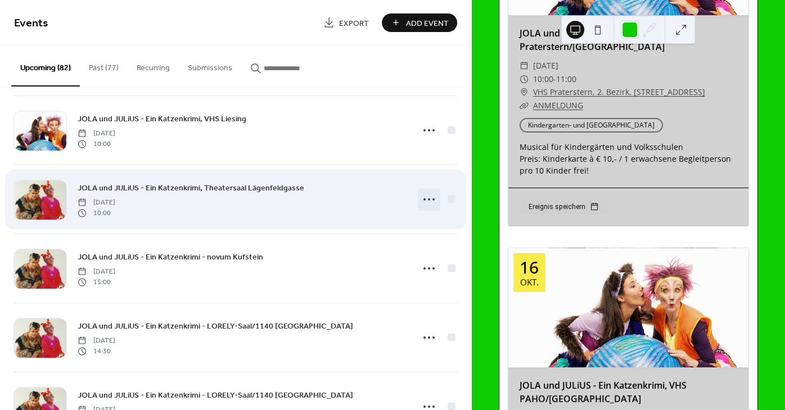
click at [426, 202] on icon at bounding box center [429, 200] width 18 height 18
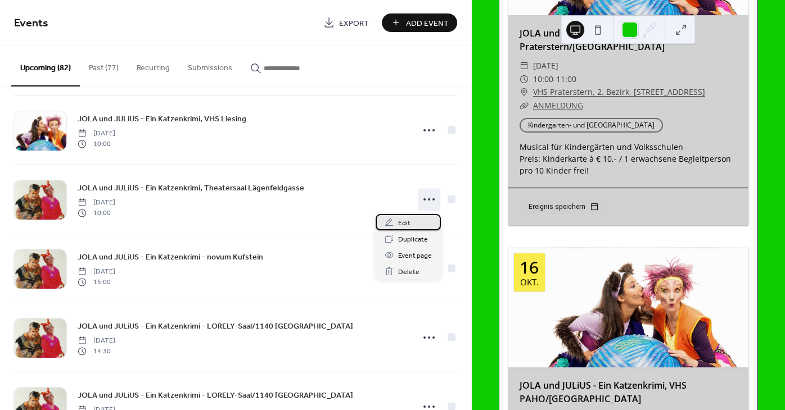
click at [410, 220] on div "Edit" at bounding box center [407, 222] width 65 height 16
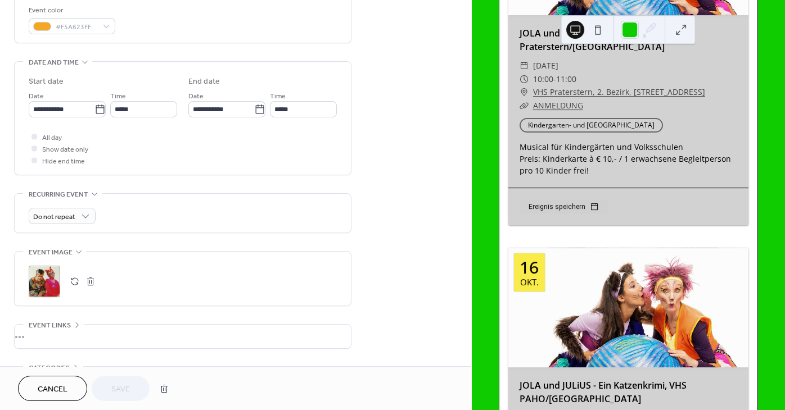
scroll to position [390, 0]
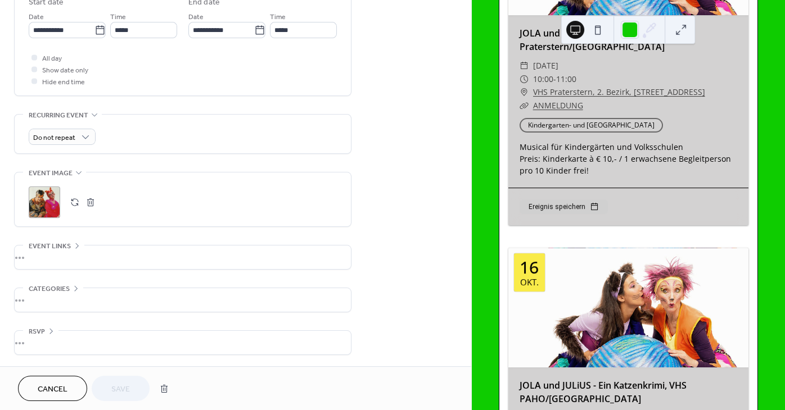
click at [72, 201] on button "button" at bounding box center [75, 202] width 16 height 16
drag, startPoint x: 112, startPoint y: 402, endPoint x: 113, endPoint y: 393, distance: 8.5
click at [112, 398] on div "Cancel Save" at bounding box center [235, 388] width 471 height 44
click at [113, 393] on span "Save" at bounding box center [120, 390] width 19 height 12
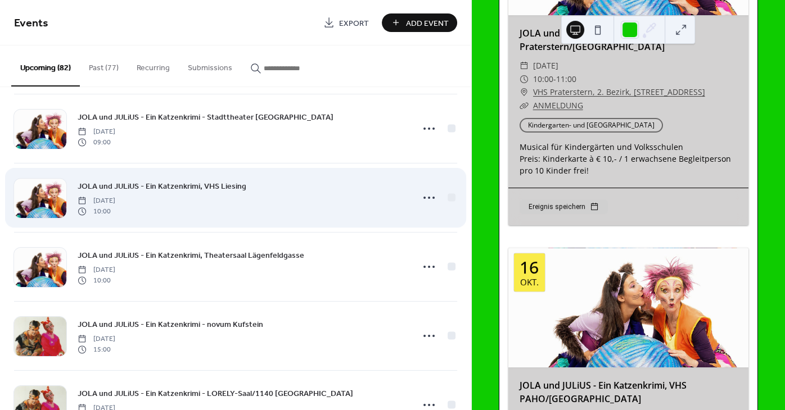
scroll to position [1356, 0]
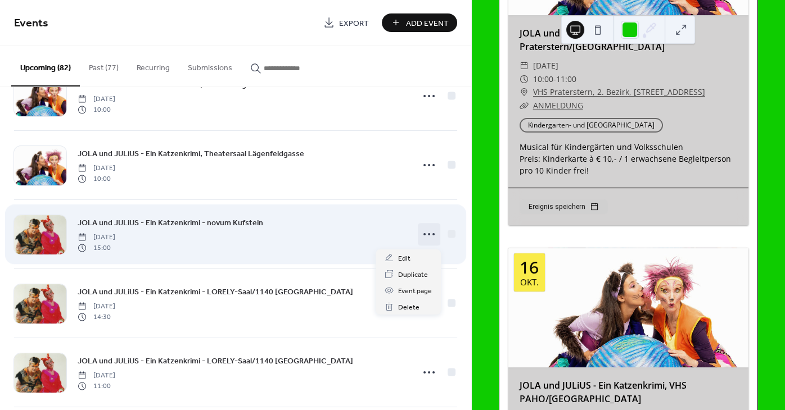
click at [430, 233] on icon at bounding box center [429, 234] width 18 height 18
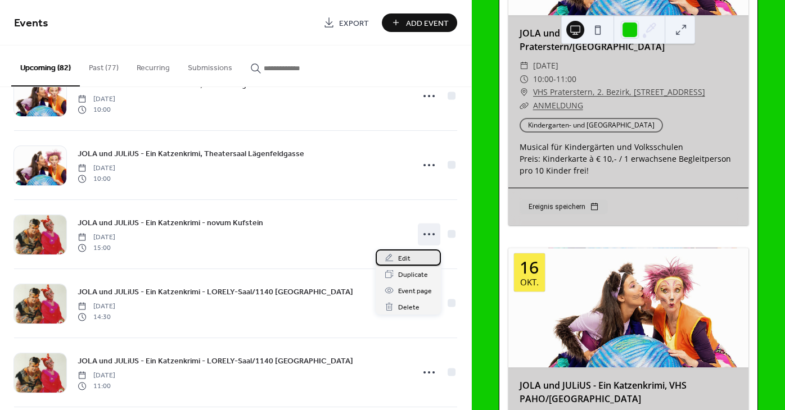
click at [405, 263] on span "Edit" at bounding box center [404, 259] width 12 height 12
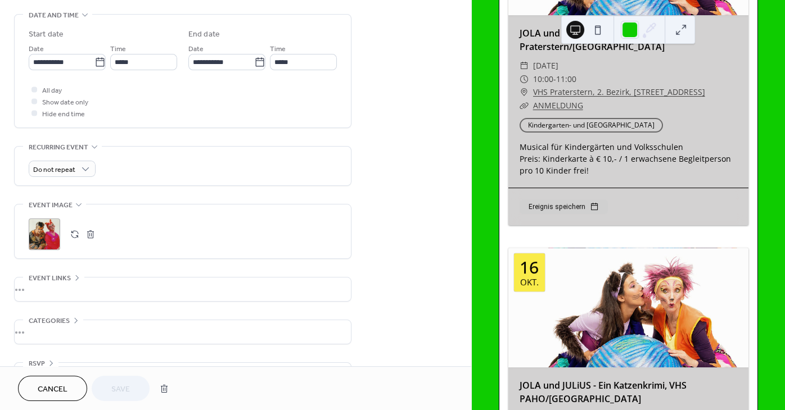
scroll to position [373, 0]
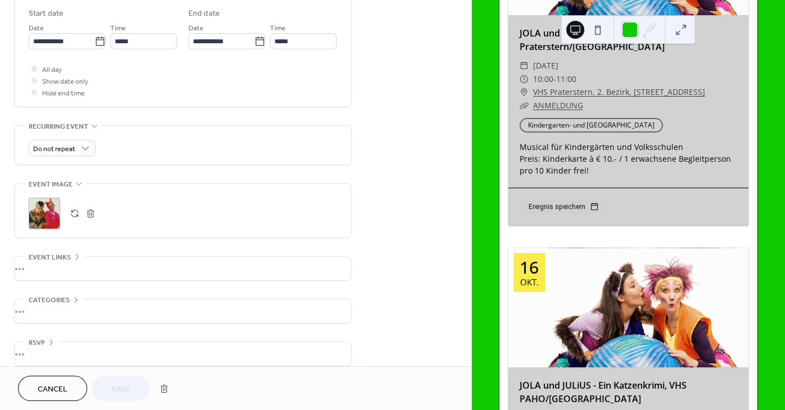
click at [72, 219] on button "button" at bounding box center [75, 214] width 16 height 16
click at [113, 386] on span "Save" at bounding box center [120, 390] width 19 height 12
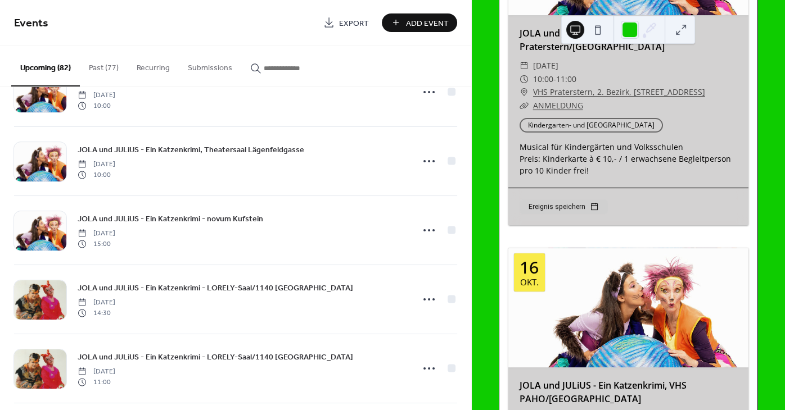
scroll to position [1389, 0]
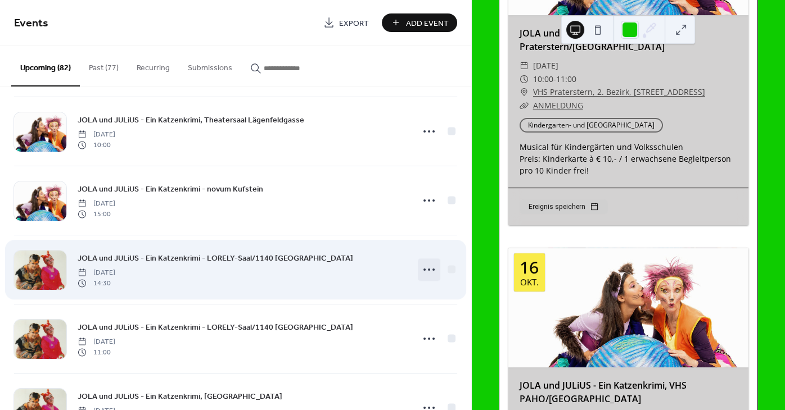
click at [426, 270] on icon at bounding box center [429, 270] width 18 height 18
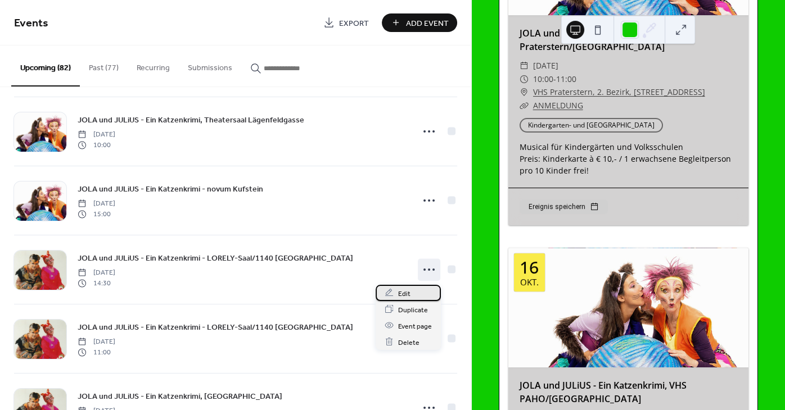
click at [405, 297] on span "Edit" at bounding box center [404, 294] width 12 height 12
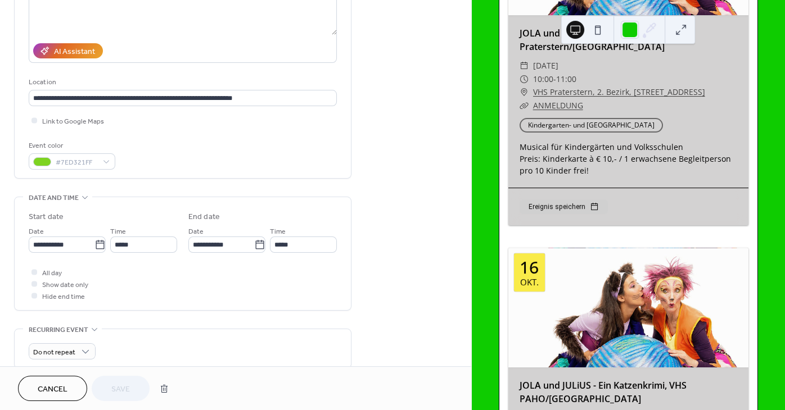
scroll to position [339, 0]
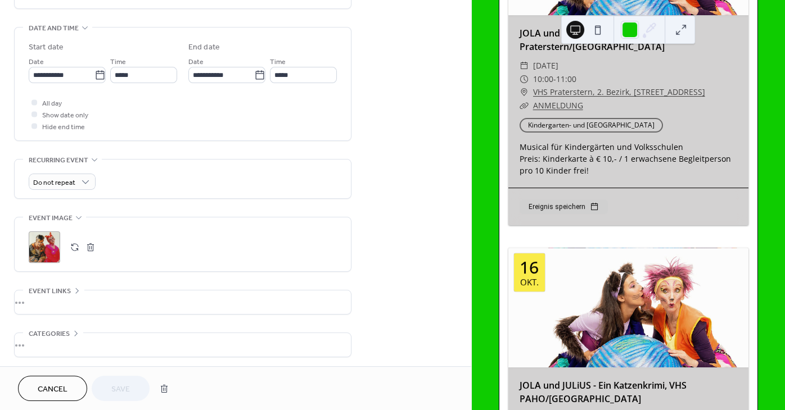
click at [79, 251] on button "button" at bounding box center [75, 247] width 16 height 16
click at [128, 386] on span "Save" at bounding box center [120, 390] width 19 height 12
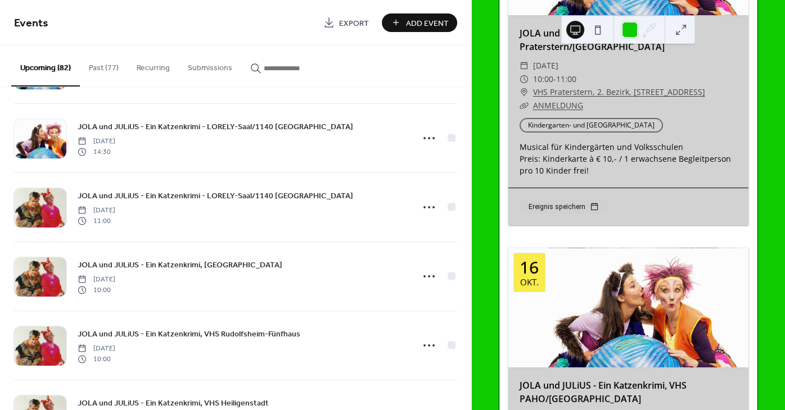
scroll to position [1525, 0]
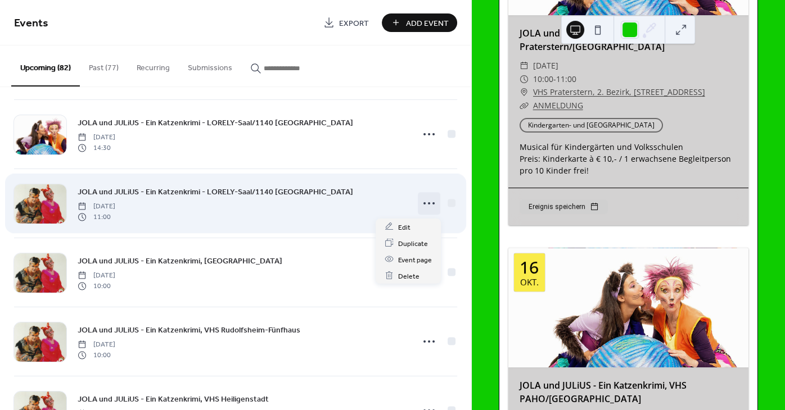
click at [426, 205] on icon at bounding box center [429, 203] width 18 height 18
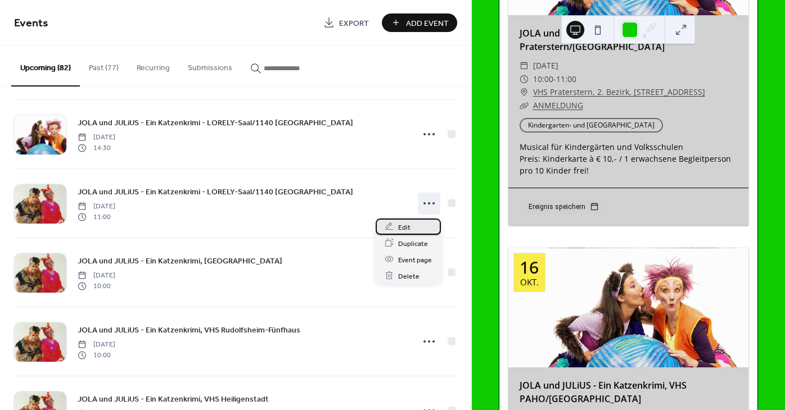
click at [407, 225] on span "Edit" at bounding box center [404, 227] width 12 height 12
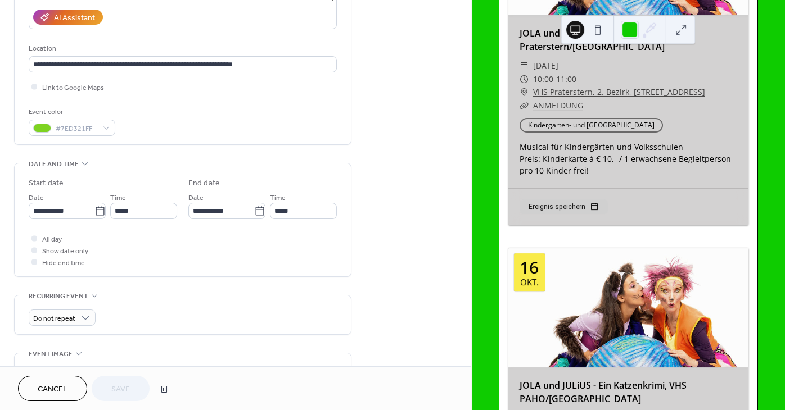
scroll to position [339, 0]
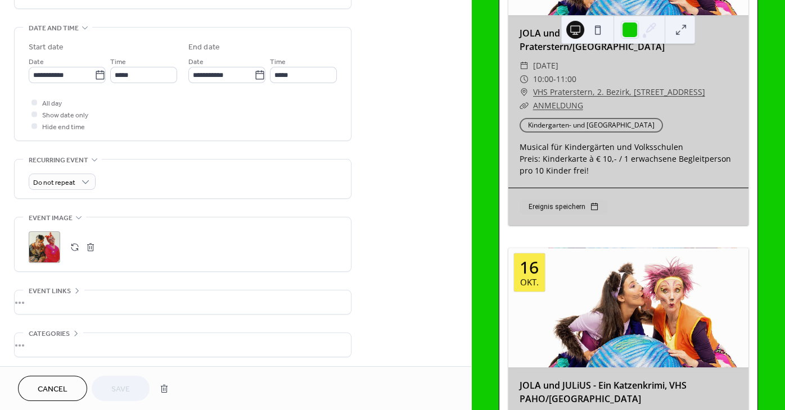
click at [78, 252] on button "button" at bounding box center [75, 247] width 16 height 16
click at [123, 393] on span "Save" at bounding box center [120, 390] width 19 height 12
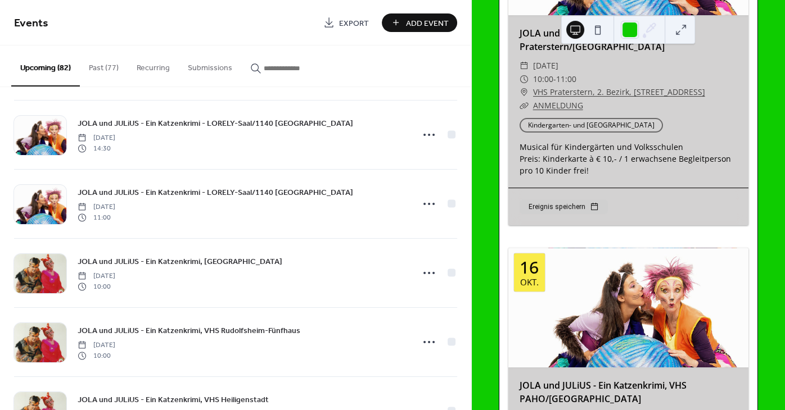
scroll to position [1525, 0]
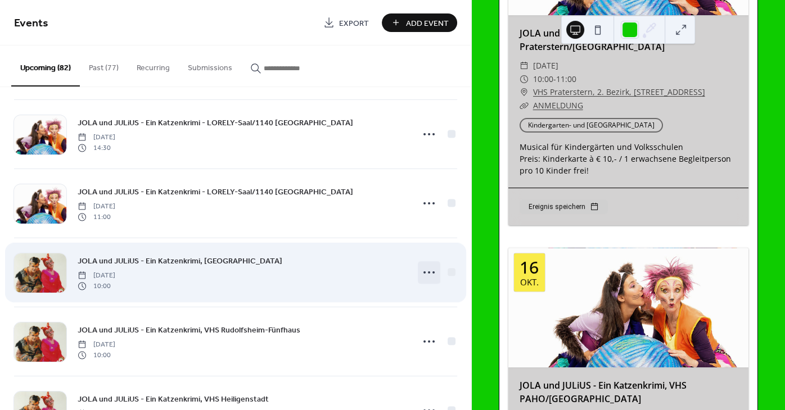
click at [431, 275] on icon at bounding box center [429, 273] width 18 height 18
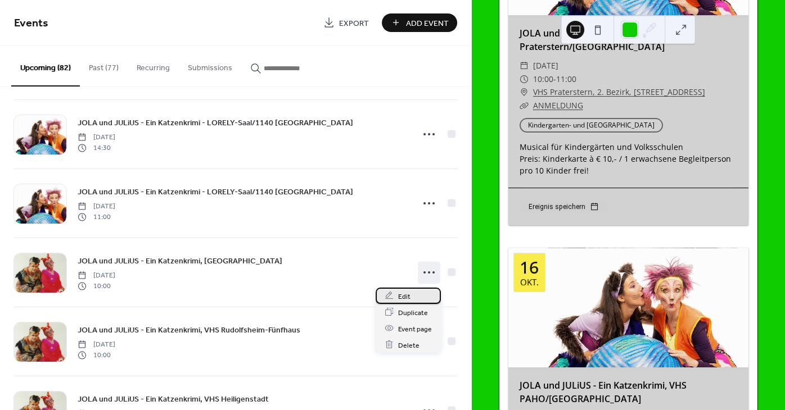
click at [410, 289] on div "Edit" at bounding box center [407, 296] width 65 height 16
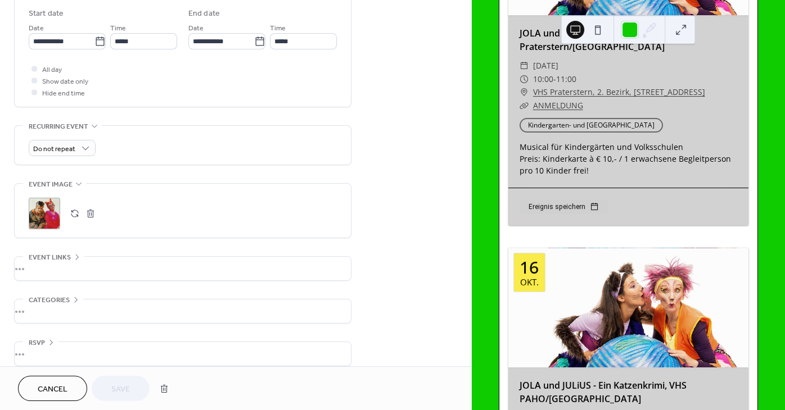
scroll to position [390, 0]
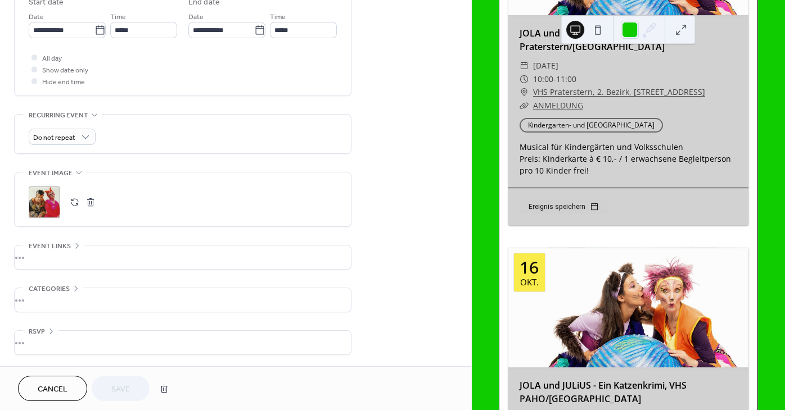
click at [73, 203] on button "button" at bounding box center [75, 202] width 16 height 16
click at [130, 384] on span "Save" at bounding box center [120, 390] width 19 height 12
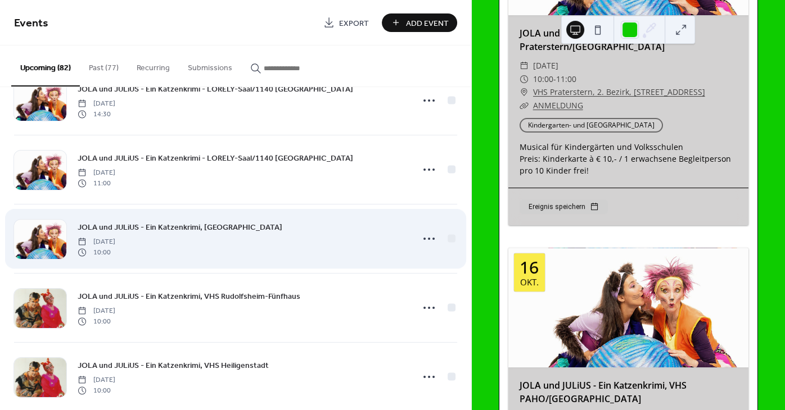
scroll to position [1694, 0]
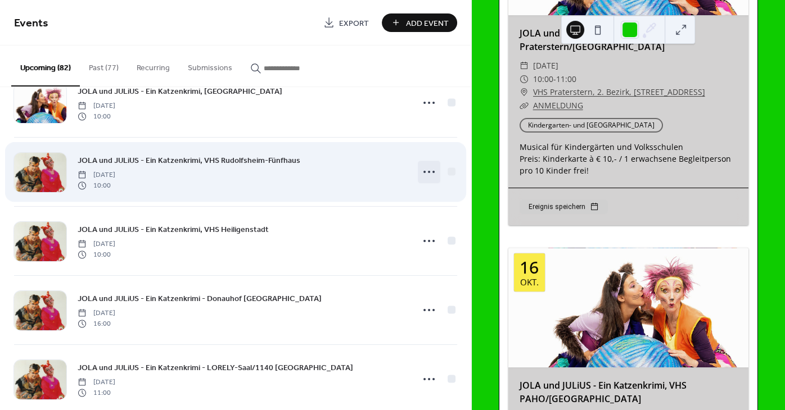
click at [428, 175] on icon at bounding box center [429, 172] width 18 height 18
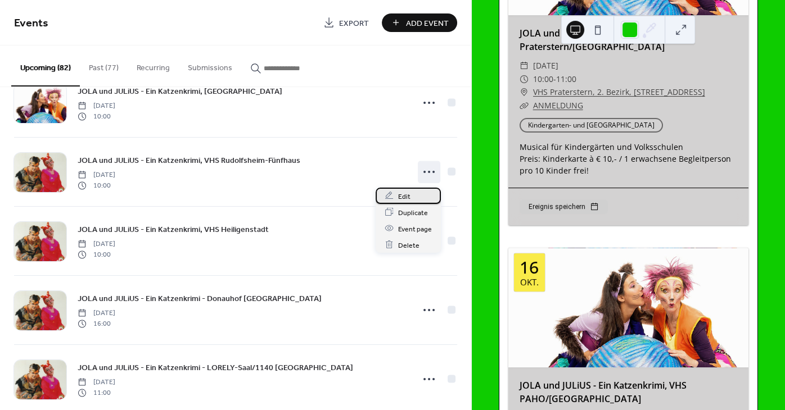
click at [404, 194] on span "Edit" at bounding box center [404, 197] width 12 height 12
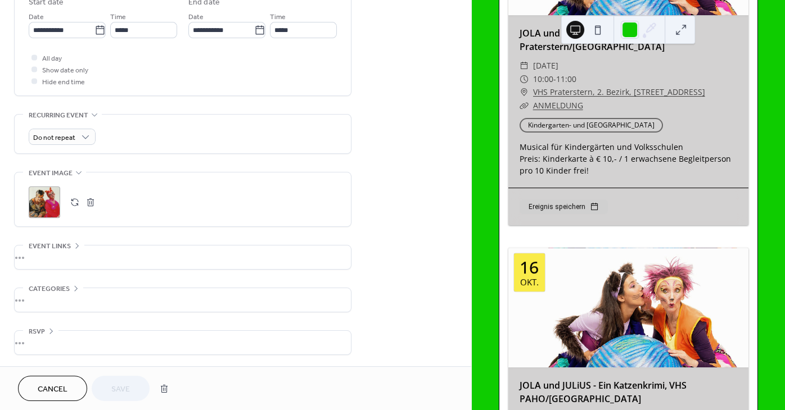
scroll to position [390, 0]
click at [75, 200] on button "button" at bounding box center [75, 202] width 16 height 16
click at [124, 393] on span "Save" at bounding box center [120, 390] width 19 height 12
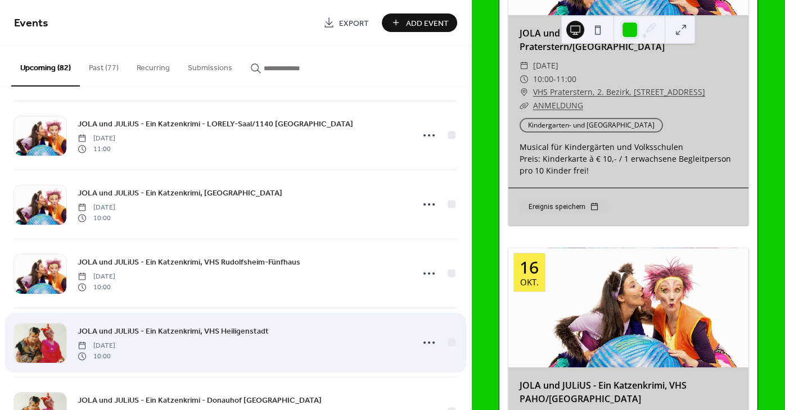
scroll to position [1694, 0]
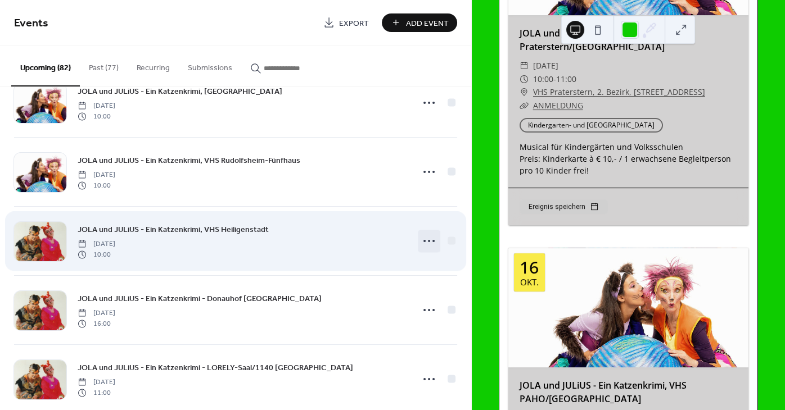
click at [428, 242] on icon at bounding box center [429, 241] width 18 height 18
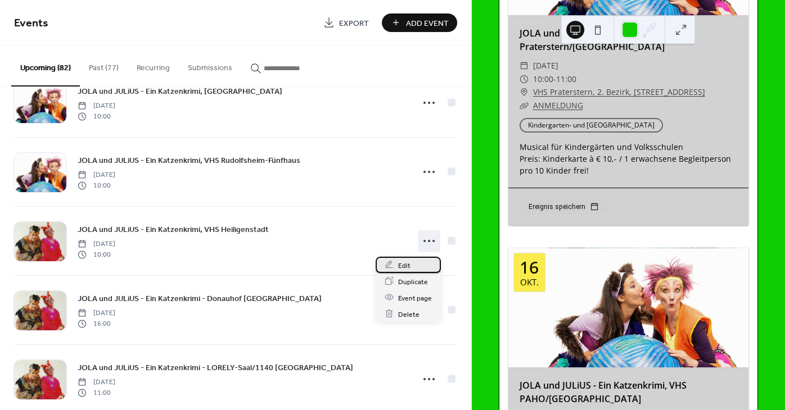
click at [400, 268] on span "Edit" at bounding box center [404, 266] width 12 height 12
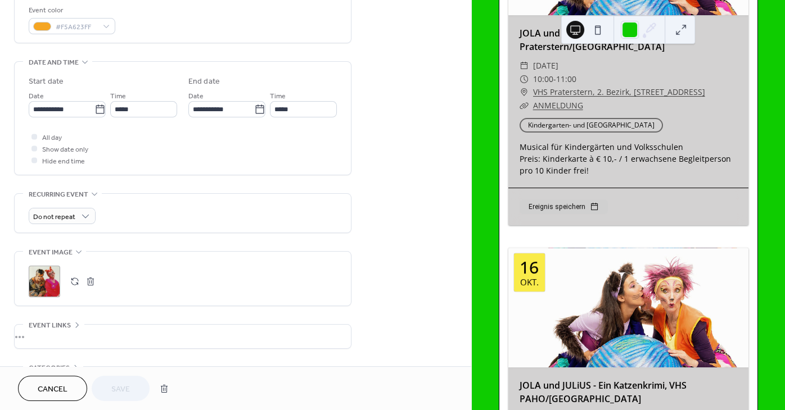
scroll to position [390, 0]
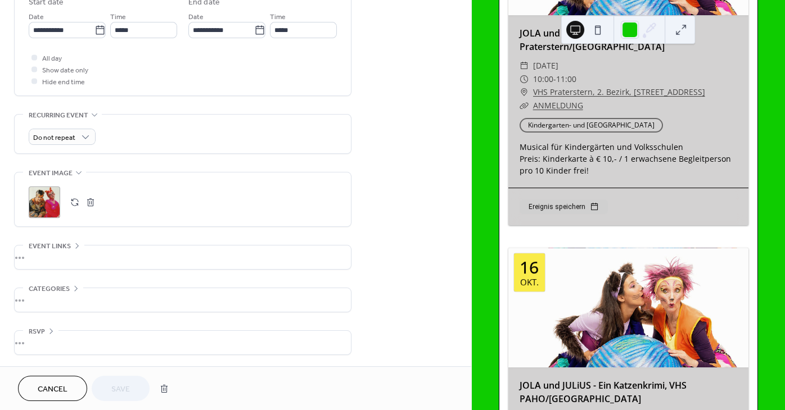
click at [76, 201] on button "button" at bounding box center [75, 202] width 16 height 16
click at [134, 388] on button "Save" at bounding box center [121, 388] width 58 height 25
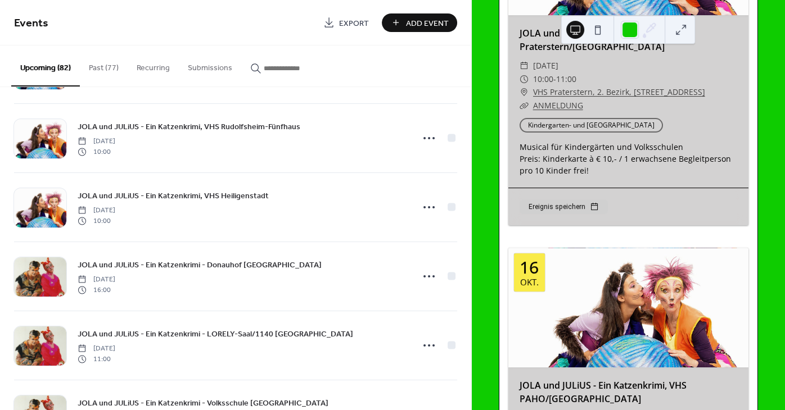
scroll to position [1786, 0]
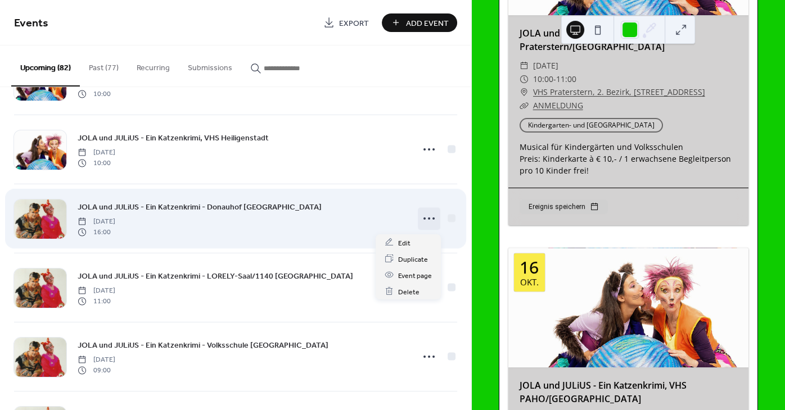
click at [429, 219] on icon at bounding box center [429, 219] width 18 height 18
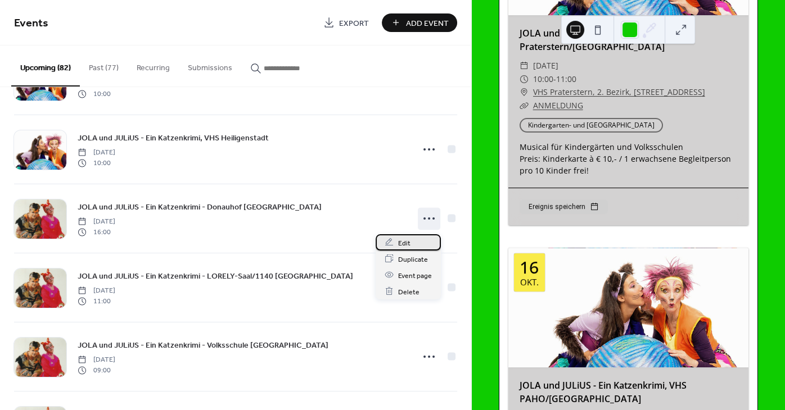
click at [400, 240] on span "Edit" at bounding box center [404, 243] width 12 height 12
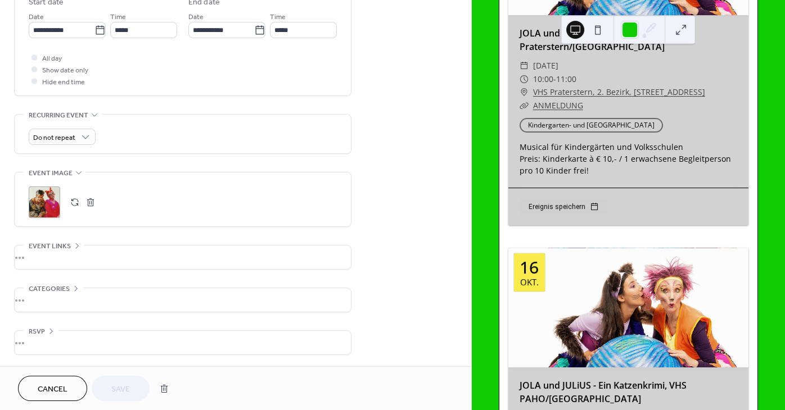
scroll to position [390, 0]
click at [70, 201] on button "button" at bounding box center [75, 202] width 16 height 16
click at [133, 392] on button "Save" at bounding box center [121, 388] width 58 height 25
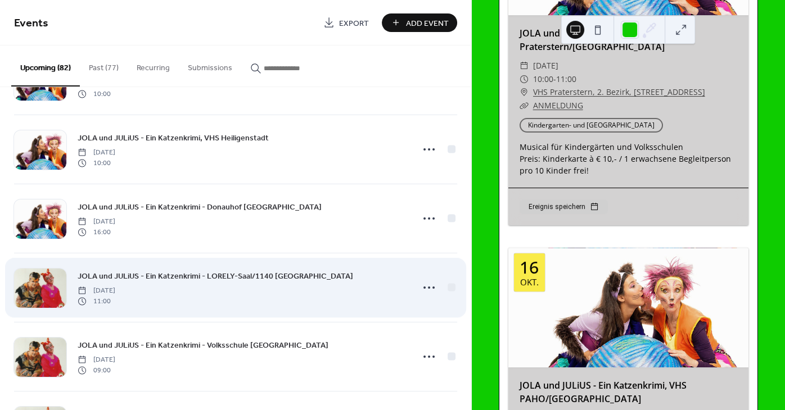
scroll to position [1887, 0]
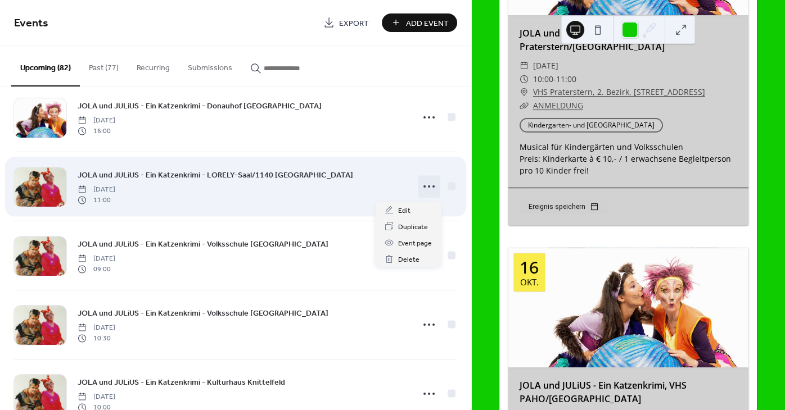
click at [423, 189] on icon at bounding box center [429, 187] width 18 height 18
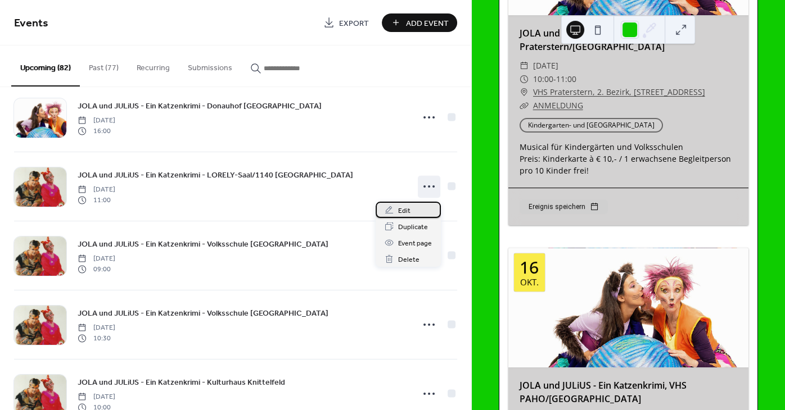
click at [404, 210] on span "Edit" at bounding box center [404, 211] width 12 height 12
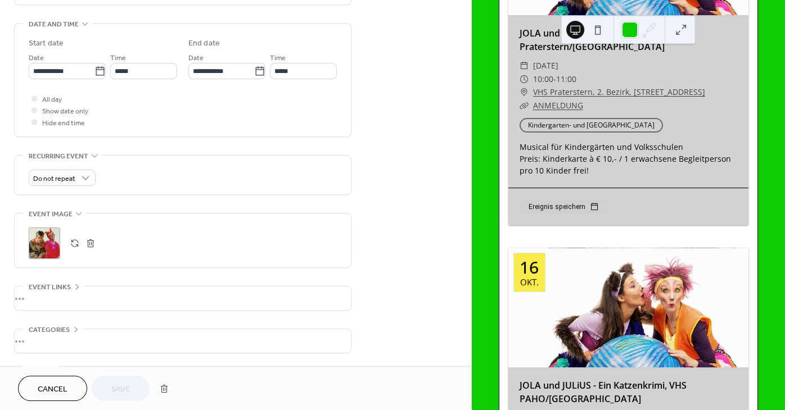
scroll to position [373, 0]
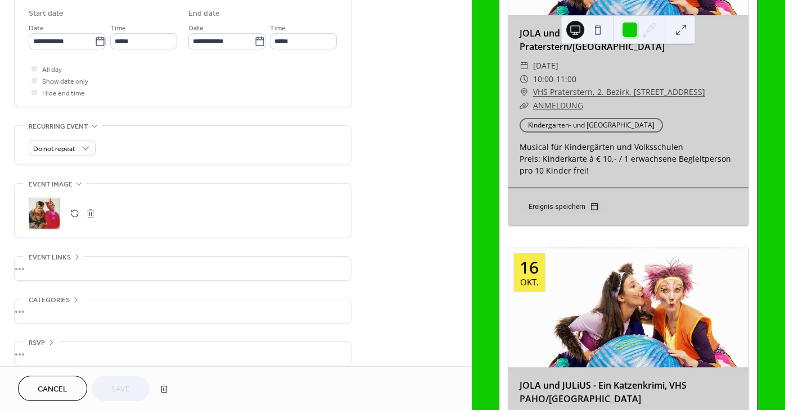
click at [75, 217] on button "button" at bounding box center [75, 214] width 16 height 16
click at [134, 388] on button "Save" at bounding box center [121, 388] width 58 height 25
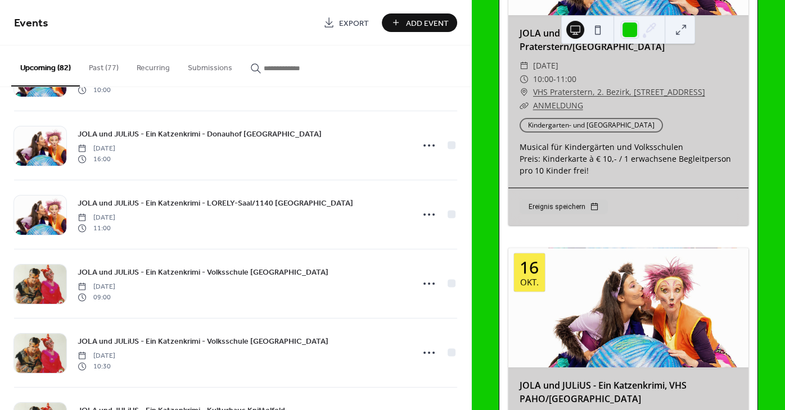
scroll to position [1921, 0]
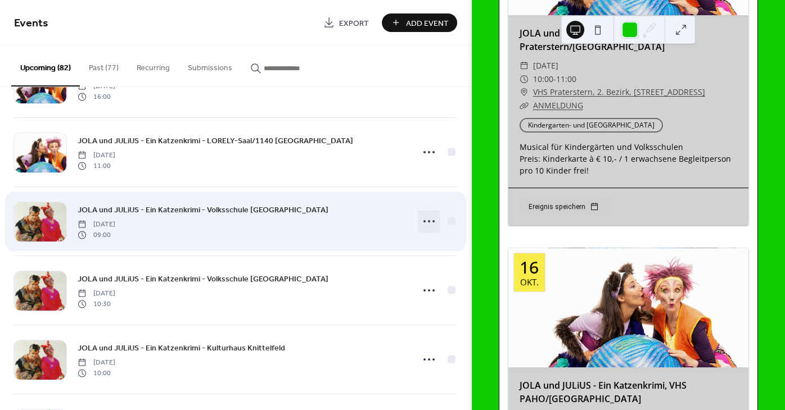
click at [426, 221] on icon at bounding box center [429, 221] width 18 height 18
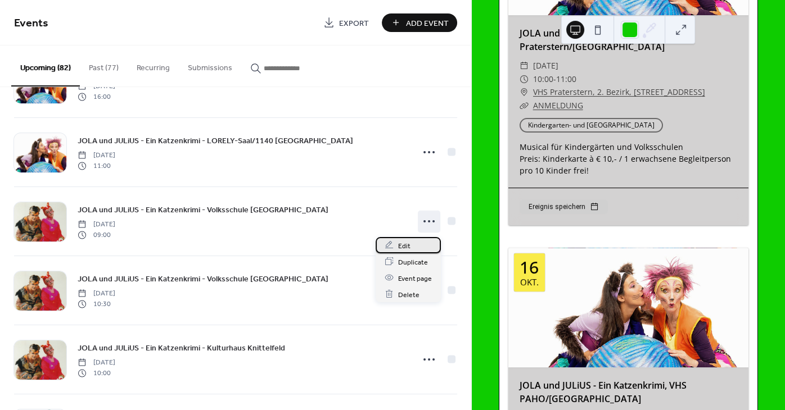
click at [405, 243] on span "Edit" at bounding box center [404, 246] width 12 height 12
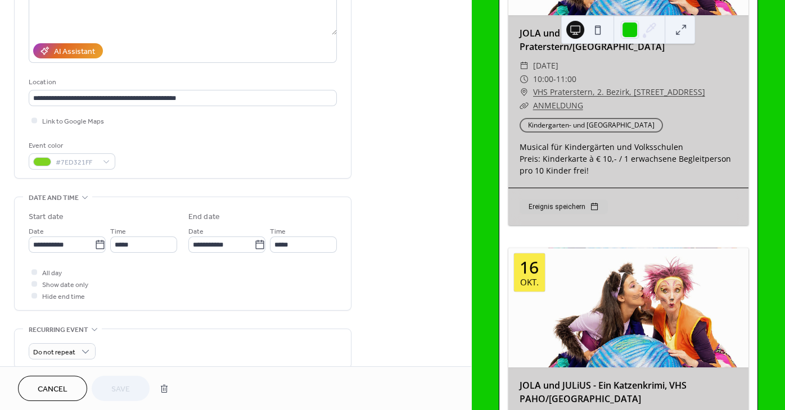
scroll to position [305, 0]
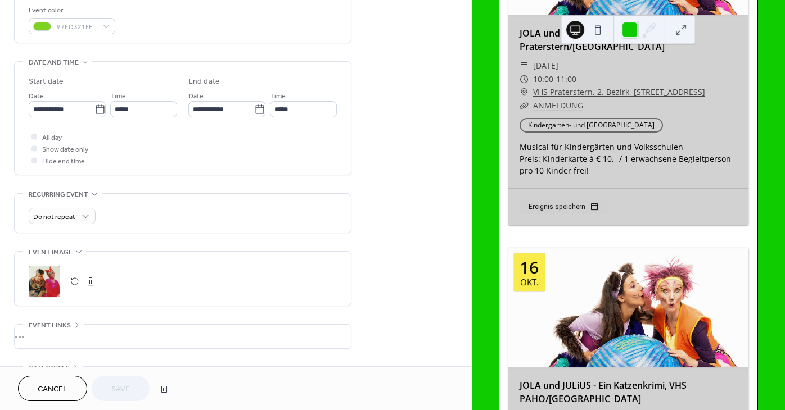
click at [72, 287] on button "button" at bounding box center [75, 282] width 16 height 16
click at [129, 393] on span "Save" at bounding box center [120, 390] width 19 height 12
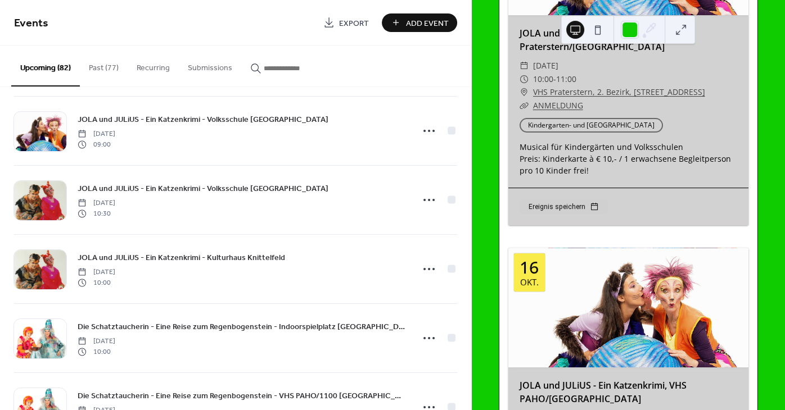
scroll to position [2023, 0]
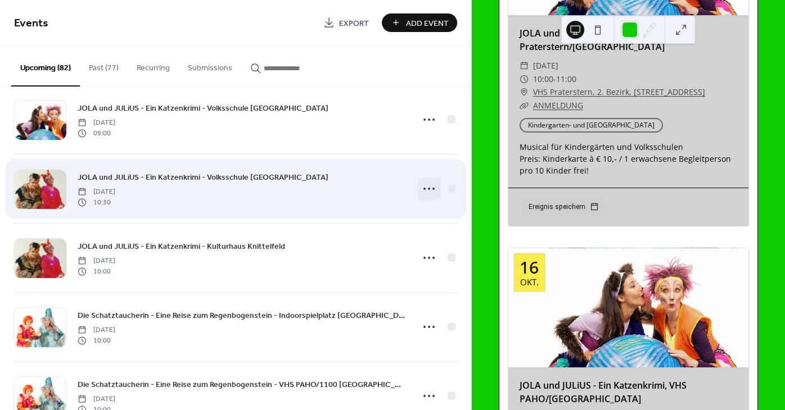
click at [423, 193] on icon at bounding box center [429, 189] width 18 height 18
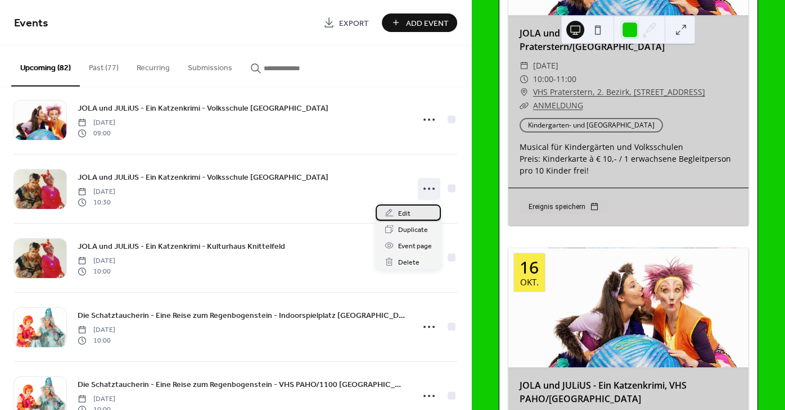
click at [410, 212] on div "Edit" at bounding box center [407, 213] width 65 height 16
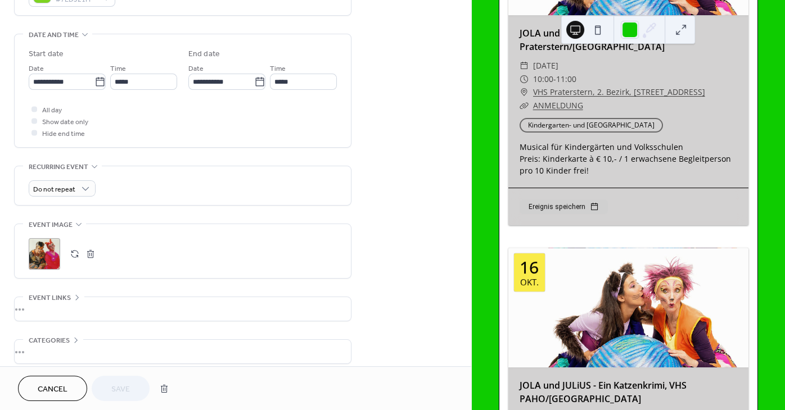
scroll to position [339, 0]
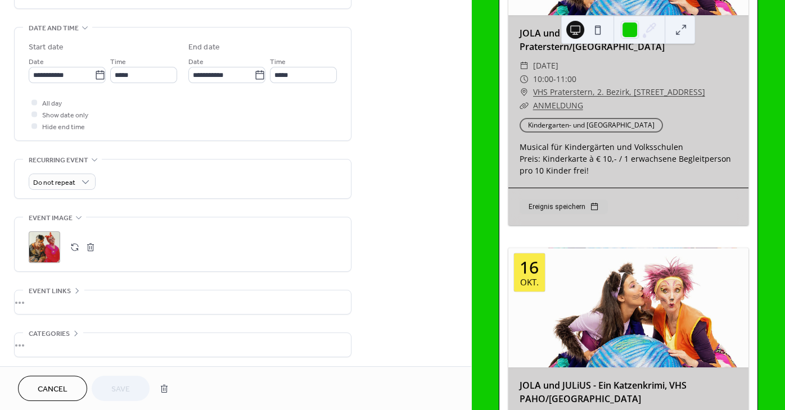
click at [70, 248] on button "button" at bounding box center [75, 247] width 16 height 16
click at [111, 388] on button "Save" at bounding box center [121, 388] width 58 height 25
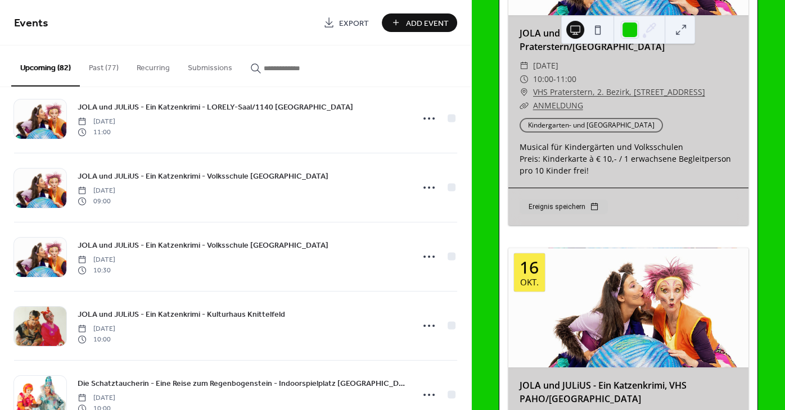
scroll to position [2091, 0]
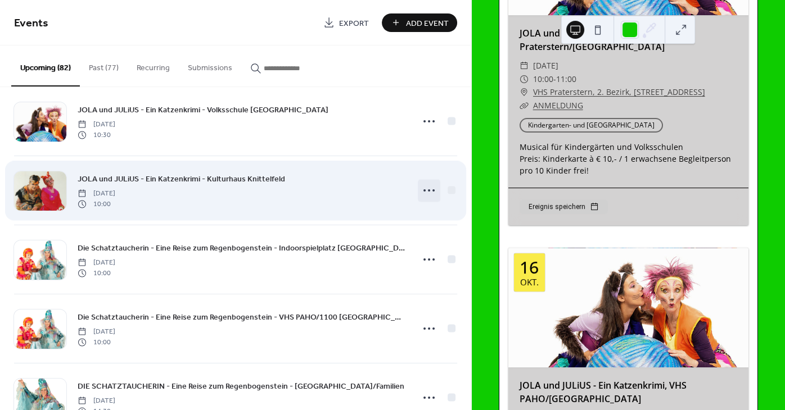
click at [432, 189] on icon at bounding box center [429, 191] width 18 height 18
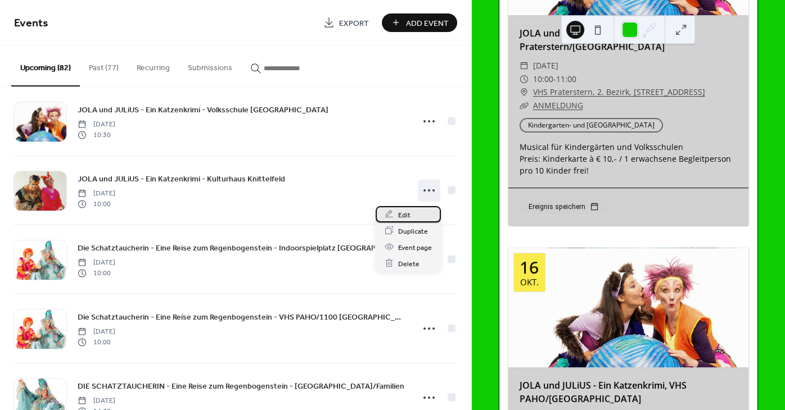
click at [405, 217] on span "Edit" at bounding box center [404, 215] width 12 height 12
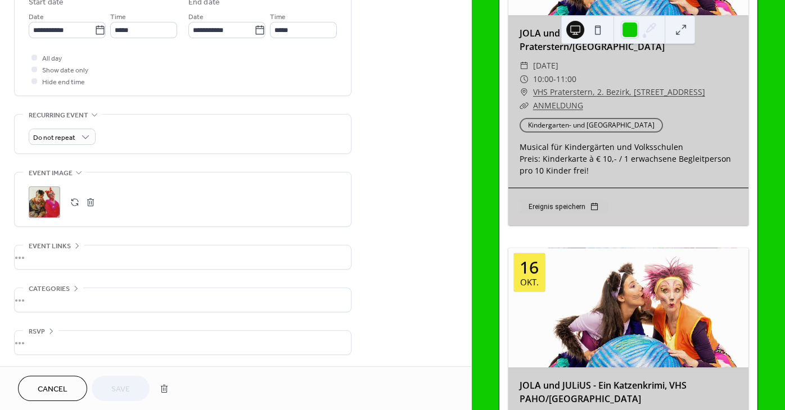
scroll to position [390, 0]
click at [72, 196] on button "button" at bounding box center [75, 202] width 16 height 16
click at [135, 389] on button "Save" at bounding box center [121, 388] width 58 height 25
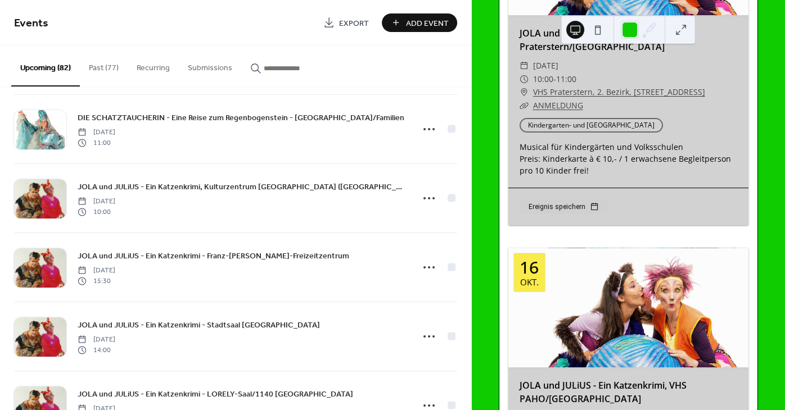
scroll to position [3813, 0]
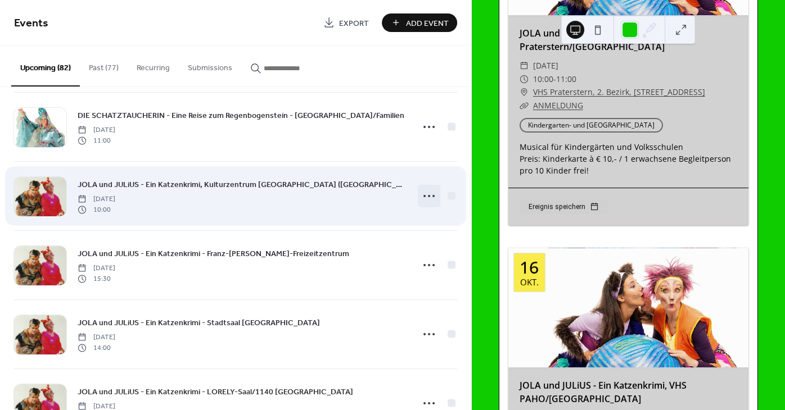
click at [423, 198] on icon at bounding box center [429, 196] width 18 height 18
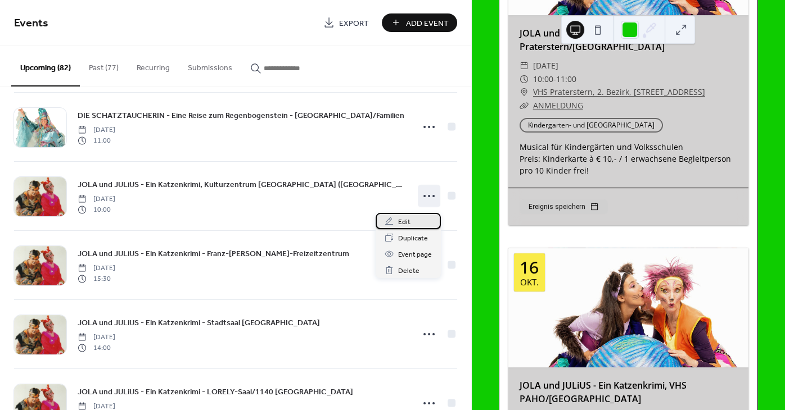
click at [409, 219] on span "Edit" at bounding box center [404, 222] width 12 height 12
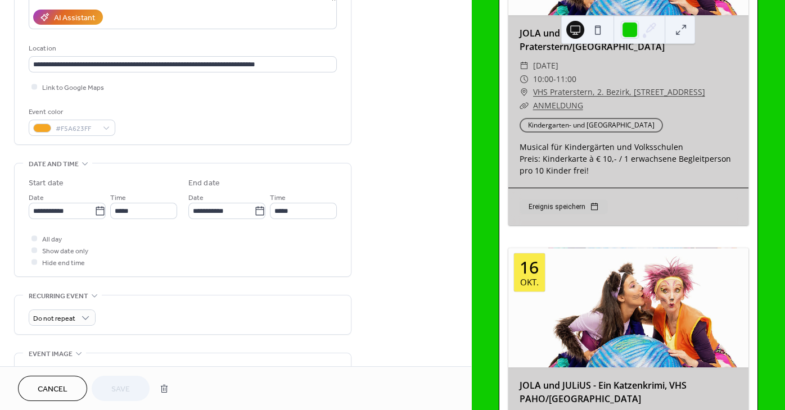
scroll to position [390, 0]
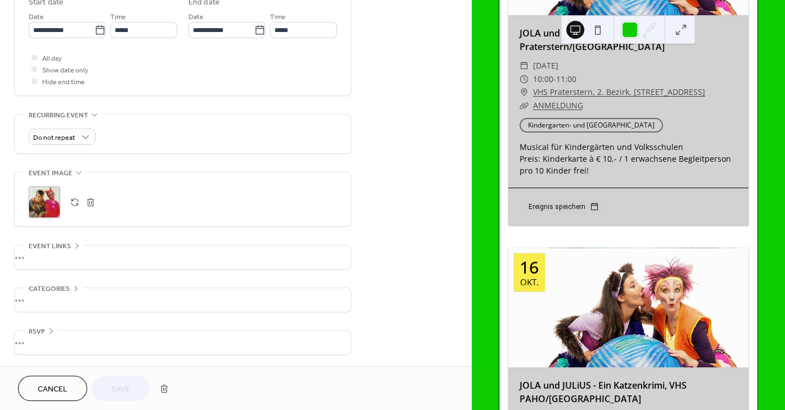
click at [75, 200] on button "button" at bounding box center [75, 202] width 16 height 16
click at [114, 386] on span "Save" at bounding box center [120, 390] width 19 height 12
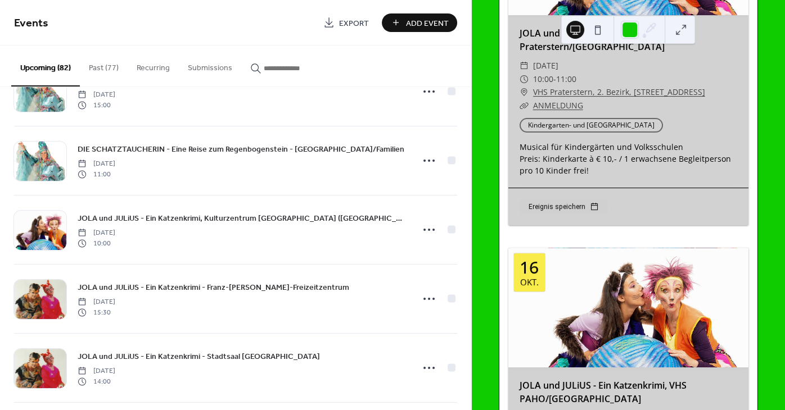
scroll to position [3861, 0]
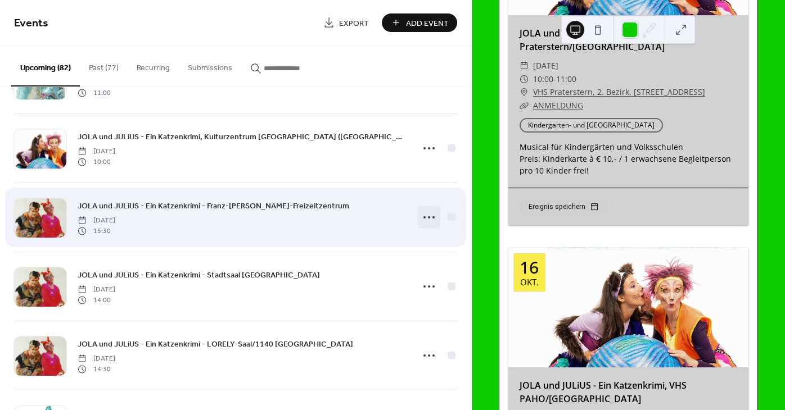
click at [429, 217] on icon at bounding box center [429, 218] width 18 height 18
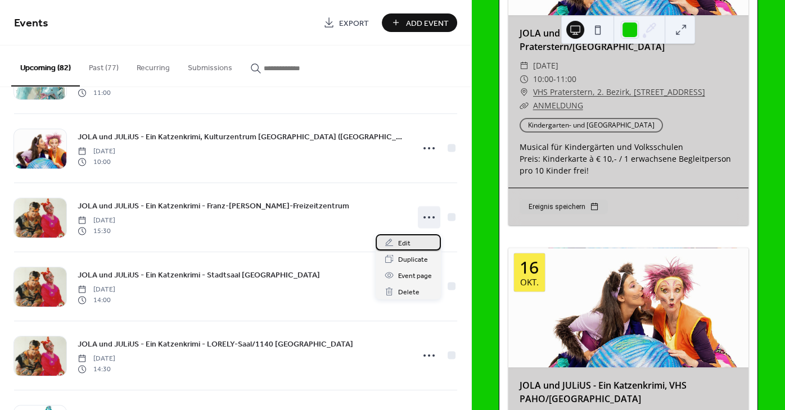
click at [402, 241] on span "Edit" at bounding box center [404, 244] width 12 height 12
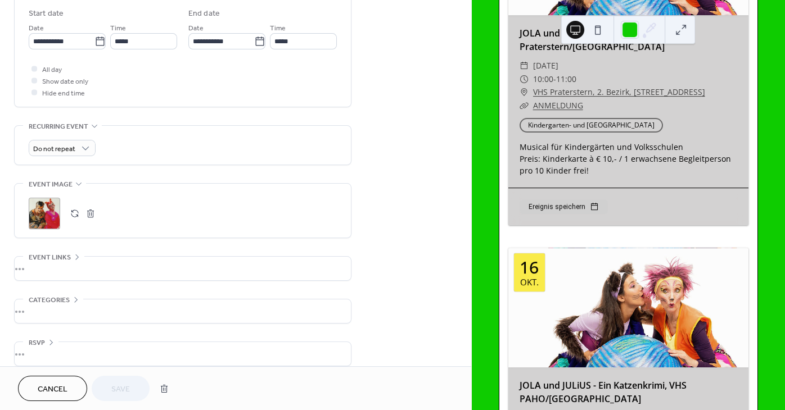
scroll to position [390, 0]
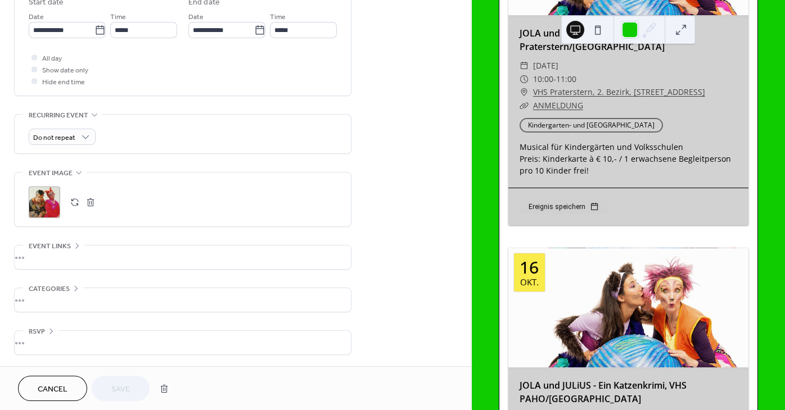
click at [71, 205] on button "button" at bounding box center [75, 202] width 16 height 16
click at [132, 388] on button "Save" at bounding box center [121, 388] width 58 height 25
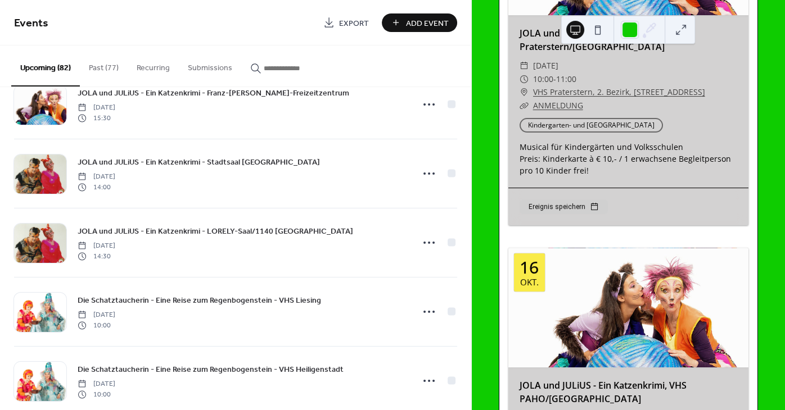
scroll to position [3997, 0]
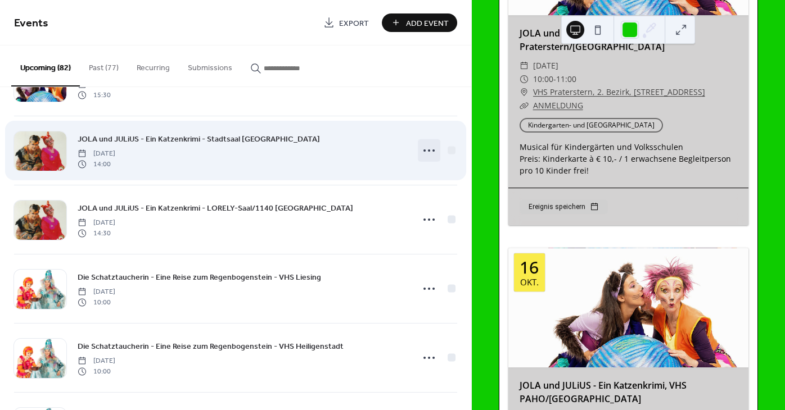
click at [437, 151] on icon at bounding box center [429, 151] width 18 height 18
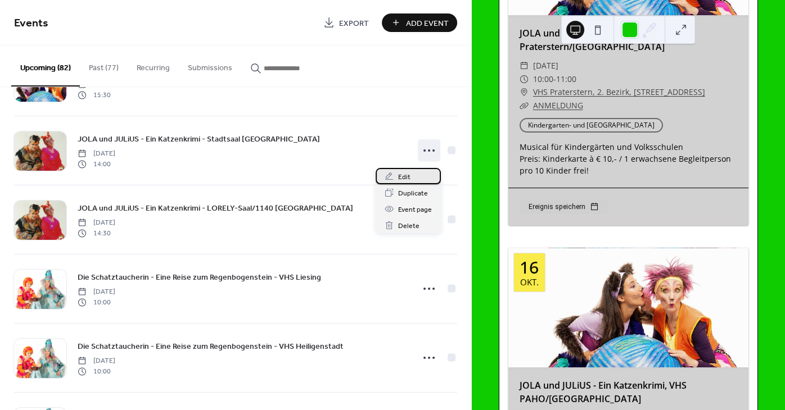
click at [397, 179] on div "Edit" at bounding box center [407, 176] width 65 height 16
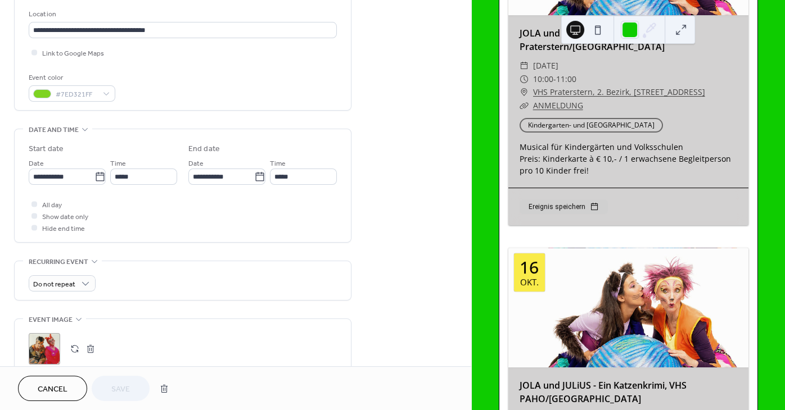
scroll to position [390, 0]
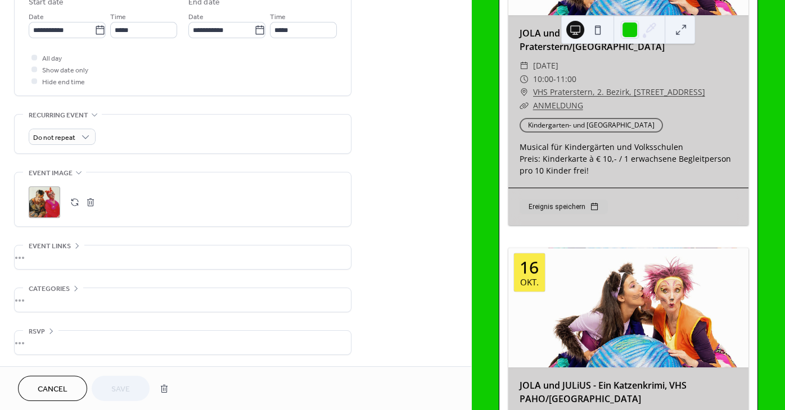
click at [74, 205] on button "button" at bounding box center [75, 202] width 16 height 16
click at [132, 394] on button "Save" at bounding box center [121, 388] width 58 height 25
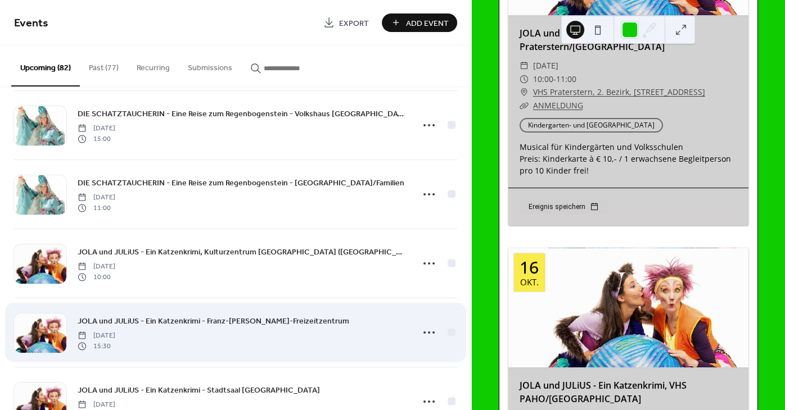
scroll to position [3861, 0]
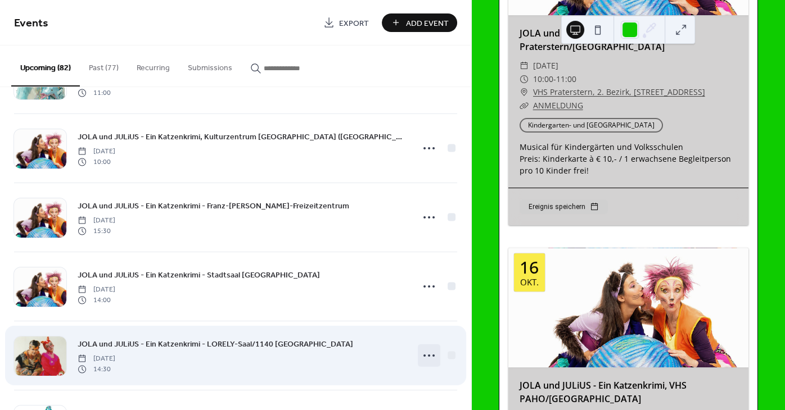
click at [429, 361] on icon at bounding box center [429, 356] width 18 height 18
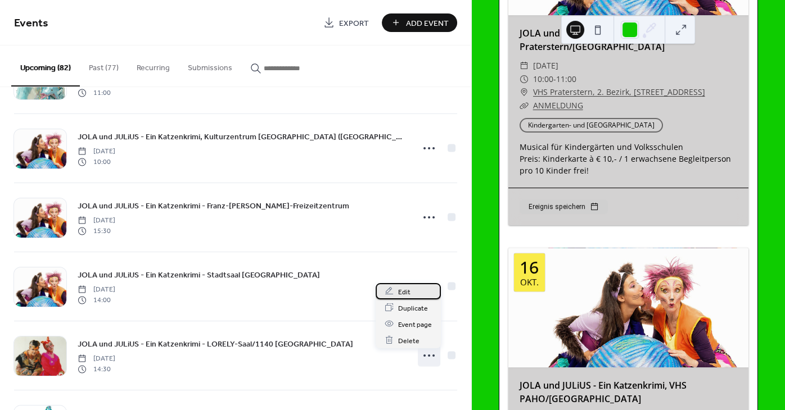
click at [393, 286] on div "Edit" at bounding box center [407, 291] width 65 height 16
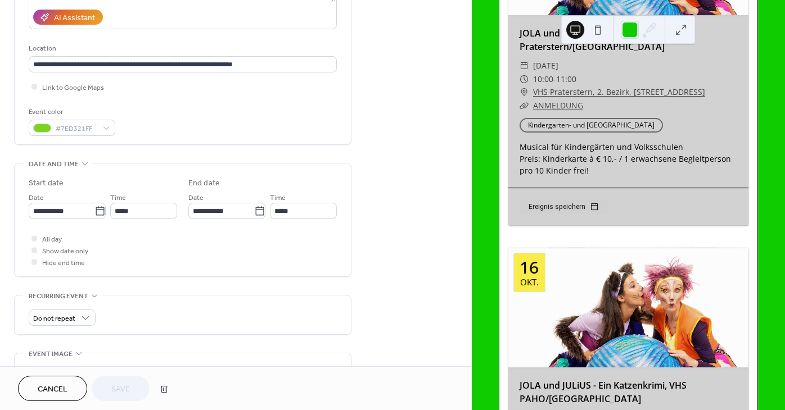
scroll to position [305, 0]
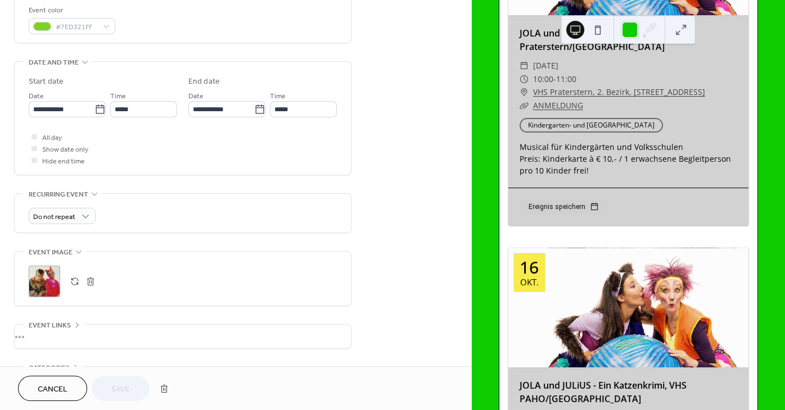
click at [68, 289] on button "button" at bounding box center [75, 282] width 16 height 16
click at [134, 386] on button "Save" at bounding box center [121, 388] width 58 height 25
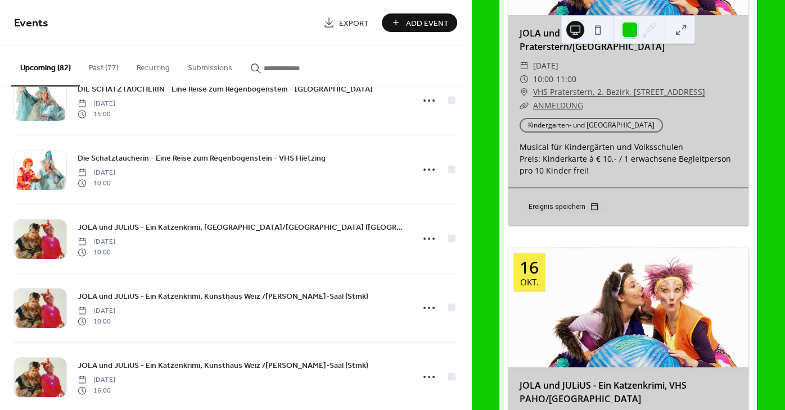
scroll to position [4539, 0]
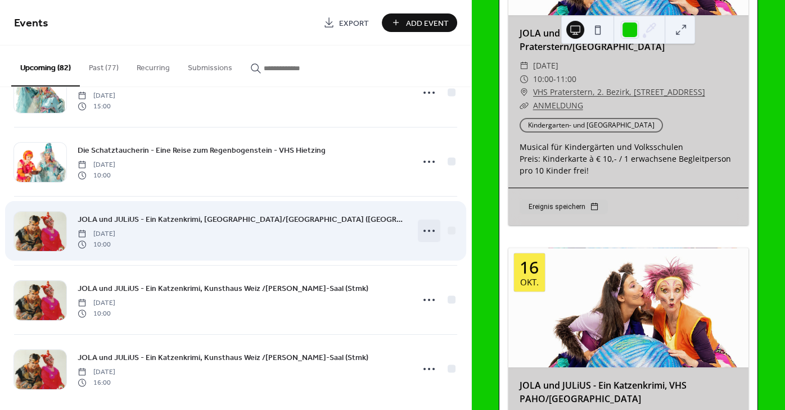
click at [424, 232] on circle at bounding box center [424, 231] width 2 height 2
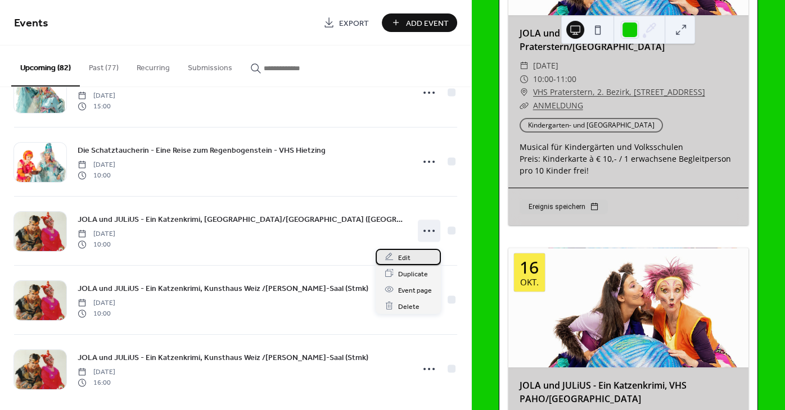
click at [397, 257] on div "Edit" at bounding box center [407, 257] width 65 height 16
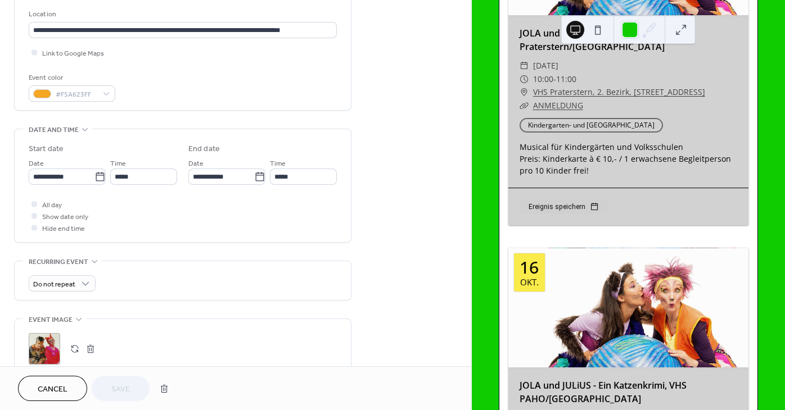
scroll to position [373, 0]
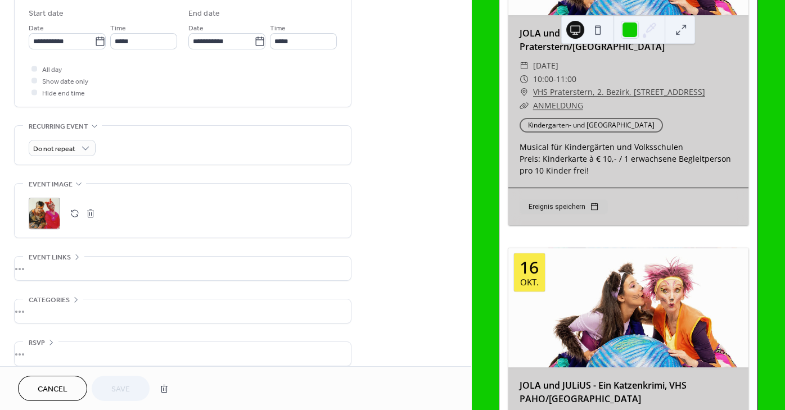
click at [79, 219] on button "button" at bounding box center [75, 214] width 16 height 16
click at [135, 391] on button "Save" at bounding box center [121, 388] width 58 height 25
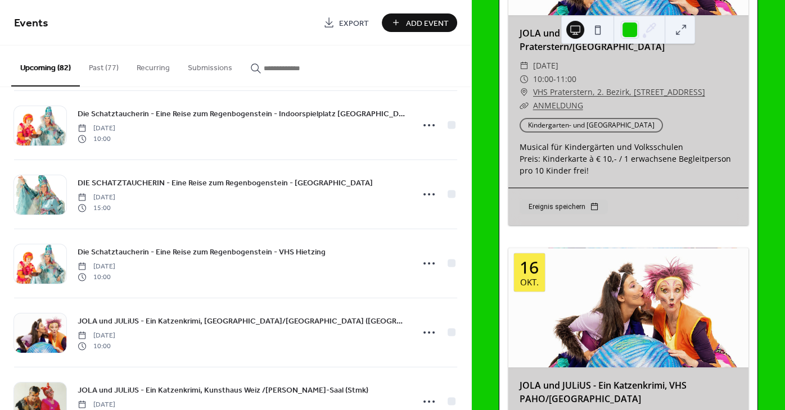
scroll to position [4553, 0]
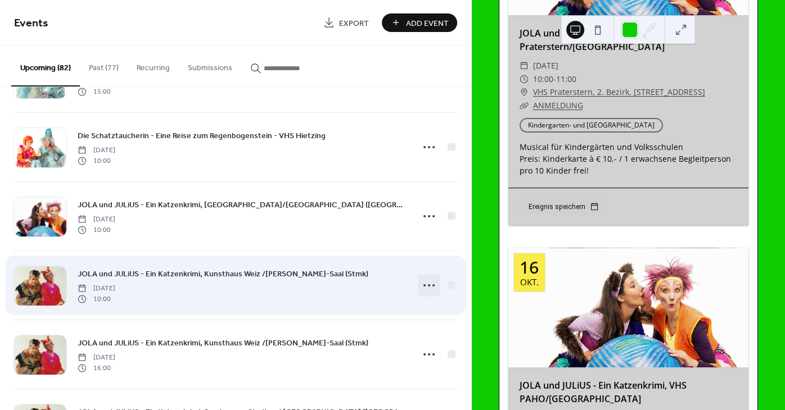
click at [435, 287] on icon at bounding box center [429, 286] width 18 height 18
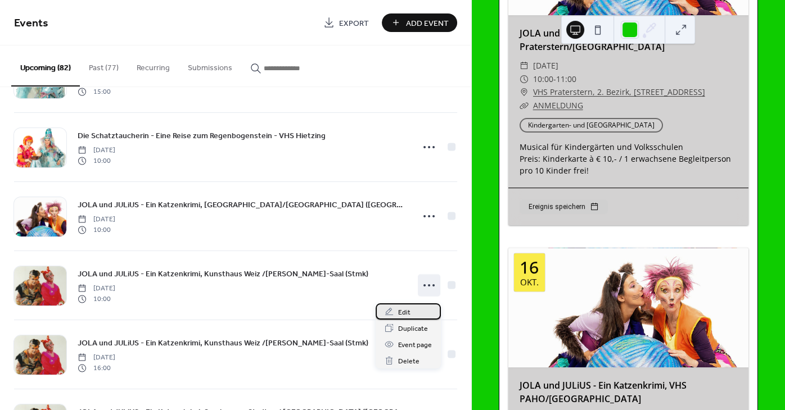
click at [406, 312] on span "Edit" at bounding box center [404, 313] width 12 height 12
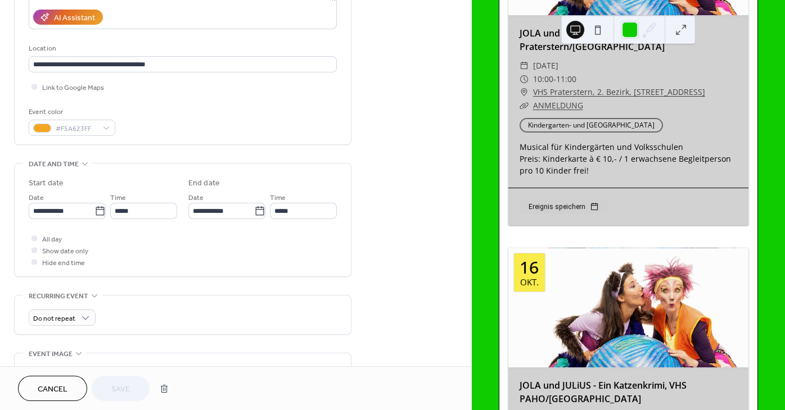
scroll to position [339, 0]
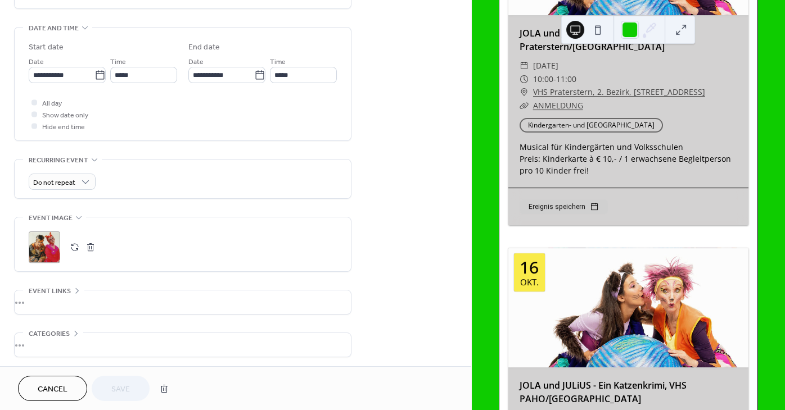
click at [76, 253] on button "button" at bounding box center [75, 247] width 16 height 16
click at [120, 394] on span "Save" at bounding box center [120, 390] width 19 height 12
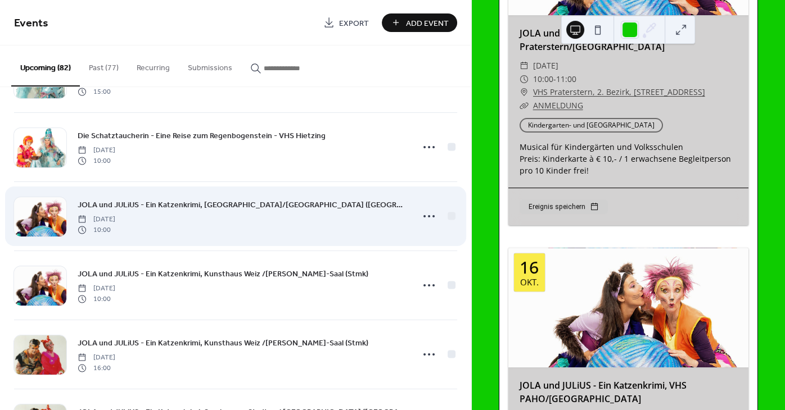
scroll to position [4723, 0]
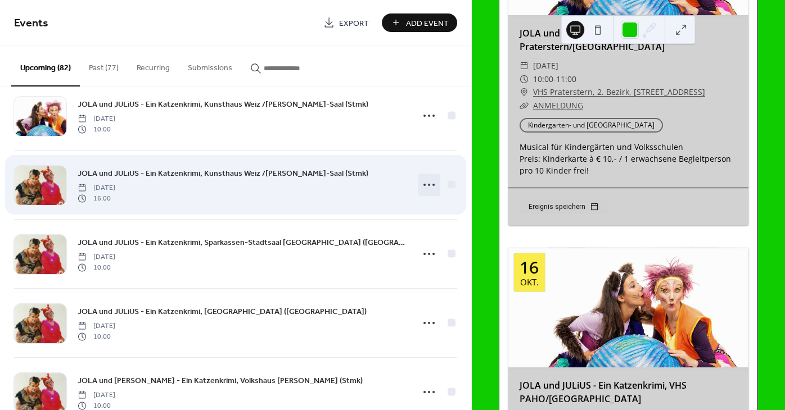
click at [424, 188] on icon at bounding box center [429, 185] width 18 height 18
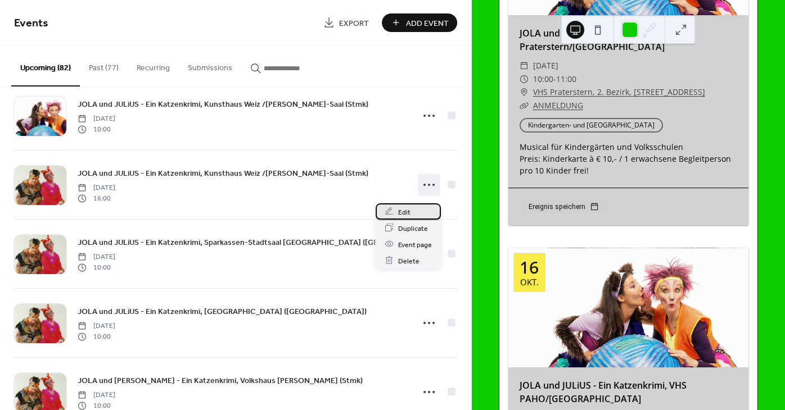
click at [407, 215] on span "Edit" at bounding box center [404, 212] width 12 height 12
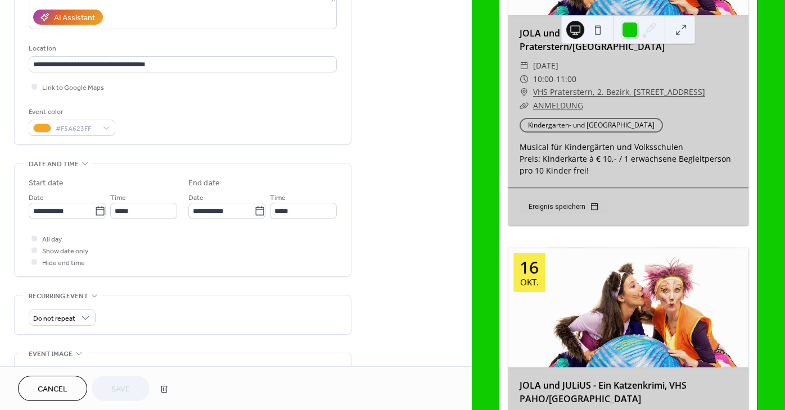
scroll to position [373, 0]
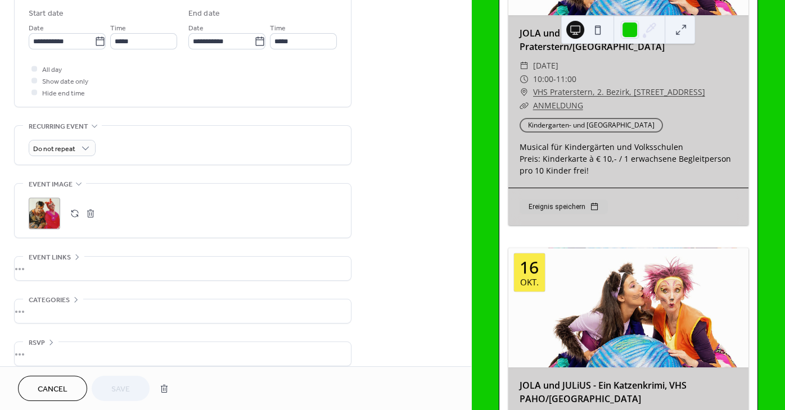
click at [71, 219] on button "button" at bounding box center [75, 214] width 16 height 16
click at [123, 378] on button "Save" at bounding box center [121, 388] width 58 height 25
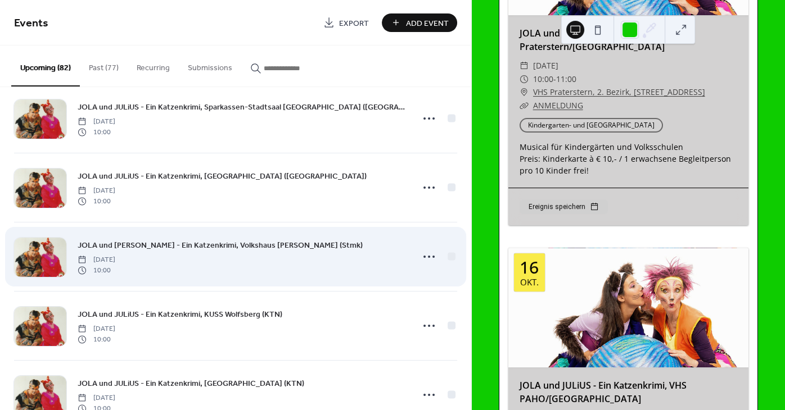
scroll to position [4790, 0]
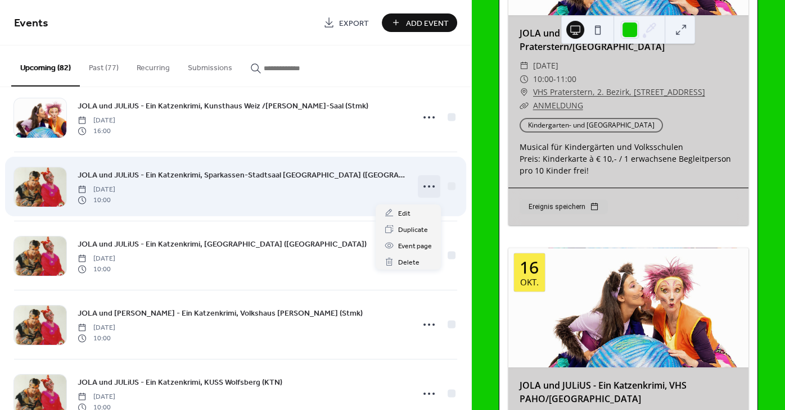
click at [427, 192] on icon at bounding box center [429, 187] width 18 height 18
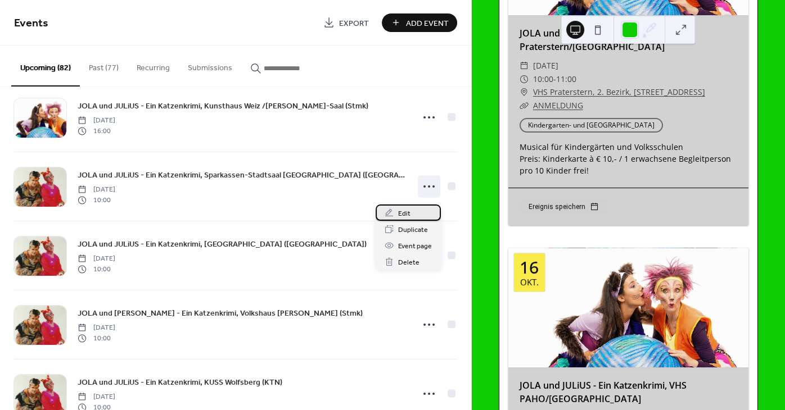
click at [402, 214] on span "Edit" at bounding box center [404, 214] width 12 height 12
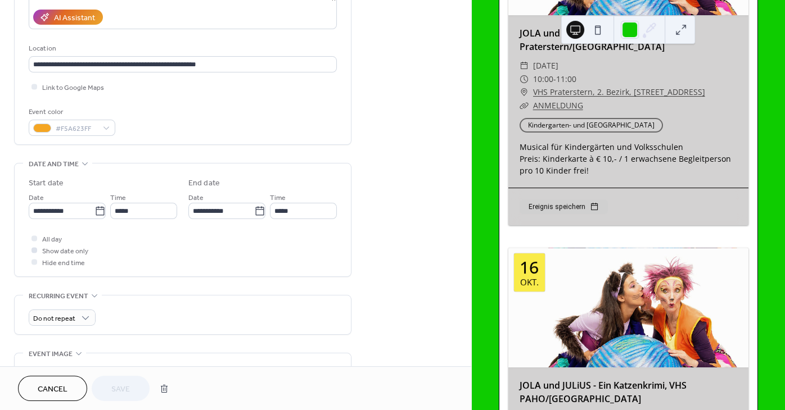
scroll to position [305, 0]
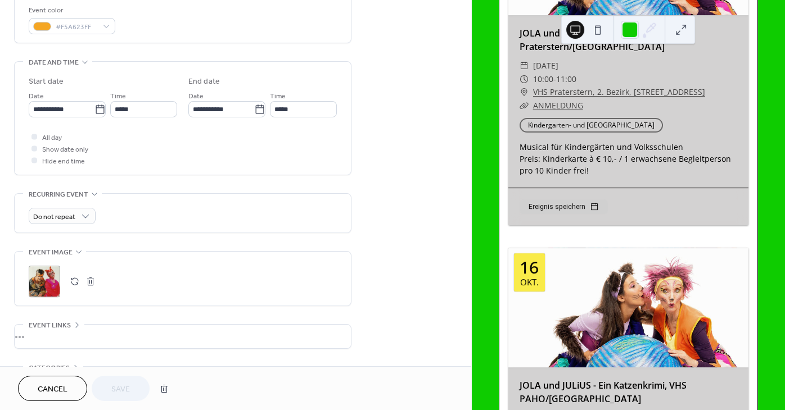
click at [74, 287] on button "button" at bounding box center [75, 282] width 16 height 16
click at [133, 389] on button "Save" at bounding box center [121, 388] width 58 height 25
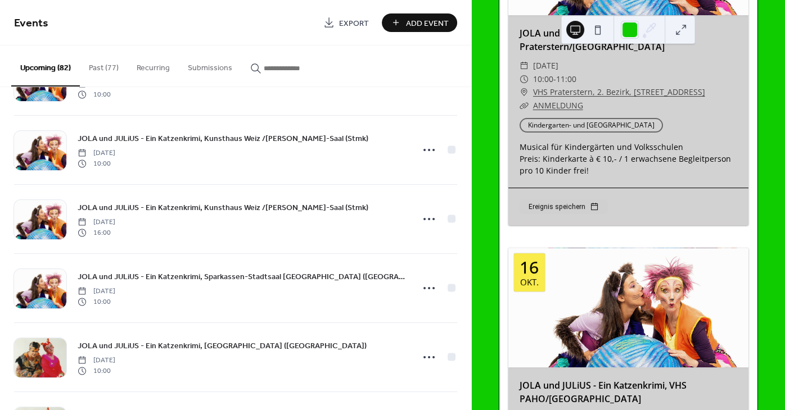
scroll to position [4858, 0]
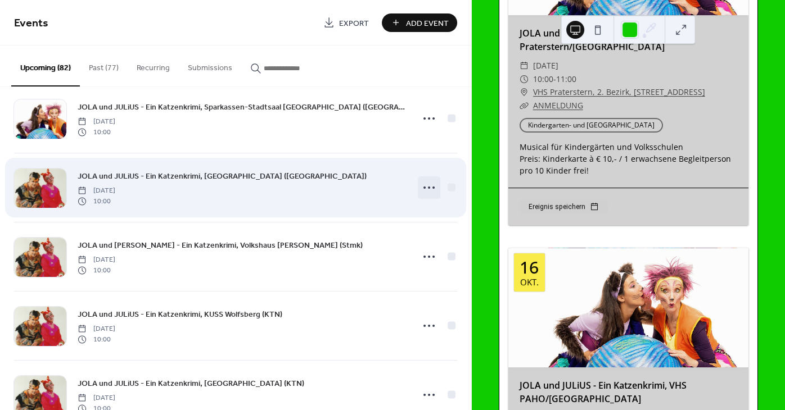
click at [430, 194] on icon at bounding box center [429, 188] width 18 height 18
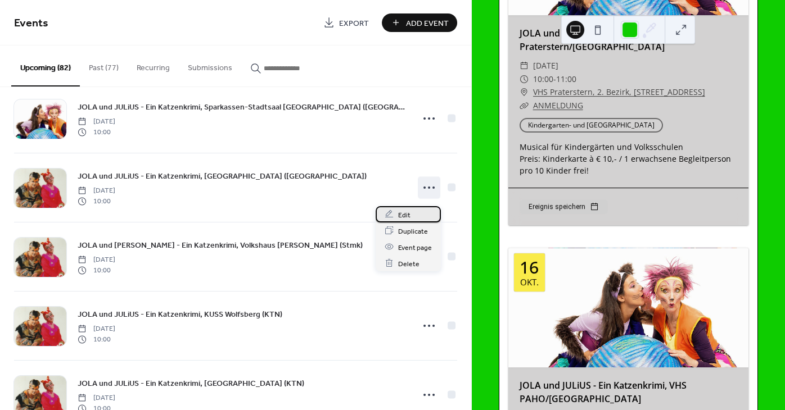
click at [396, 216] on div "Edit" at bounding box center [407, 214] width 65 height 16
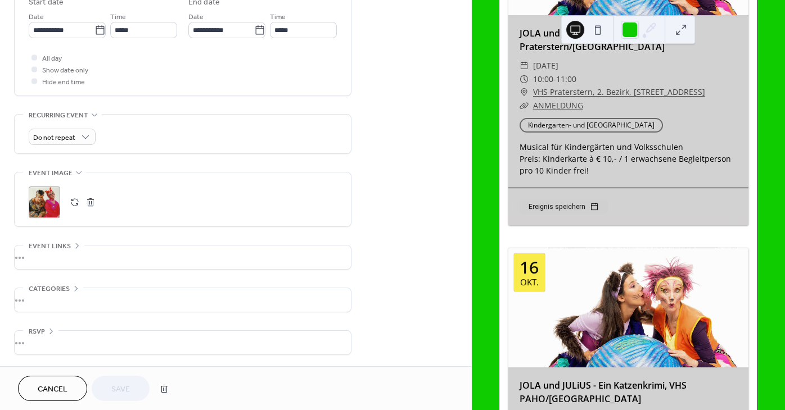
scroll to position [390, 0]
click at [74, 200] on button "button" at bounding box center [75, 202] width 16 height 16
click at [99, 389] on button "Save" at bounding box center [121, 388] width 58 height 25
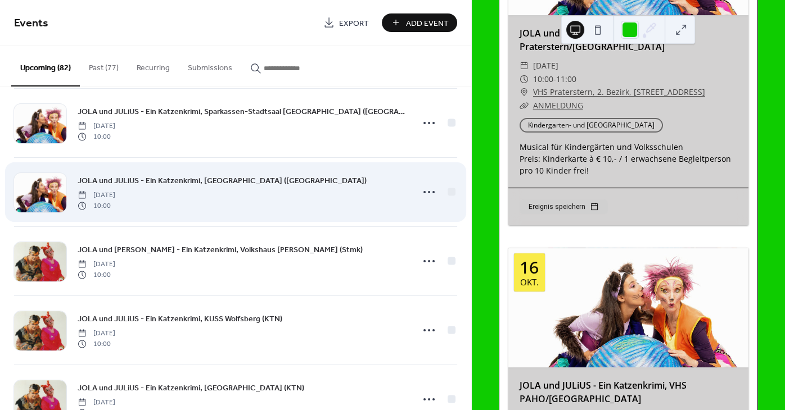
scroll to position [4824, 0]
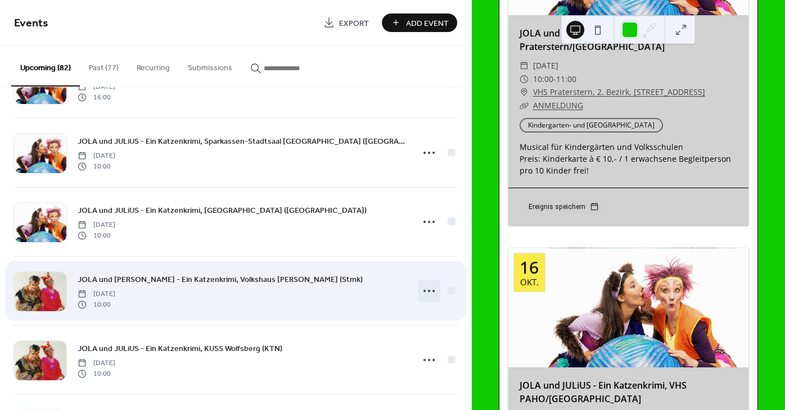
click at [429, 293] on icon at bounding box center [429, 291] width 18 height 18
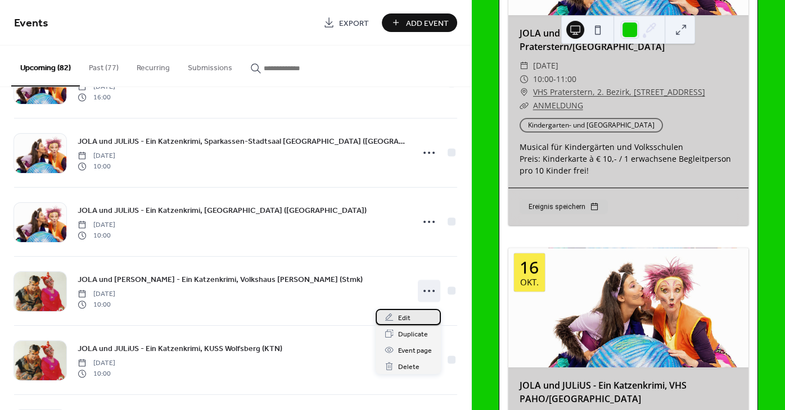
click at [411, 318] on div "Edit" at bounding box center [407, 317] width 65 height 16
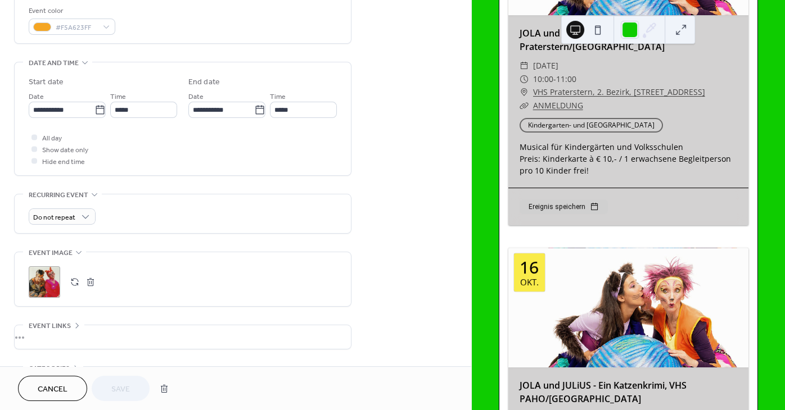
scroll to position [305, 0]
click at [74, 286] on button "button" at bounding box center [75, 282] width 16 height 16
click at [120, 391] on span "Save" at bounding box center [120, 390] width 19 height 12
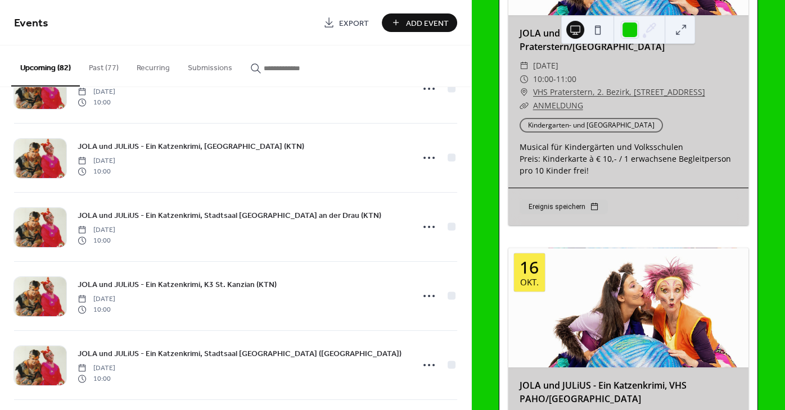
scroll to position [4960, 0]
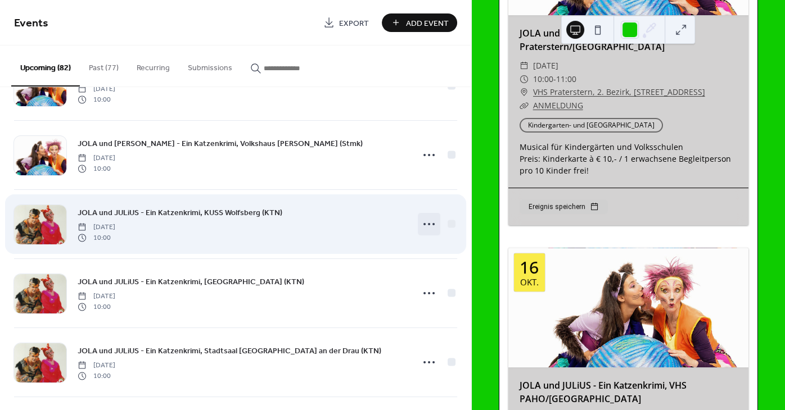
click at [434, 231] on icon at bounding box center [429, 224] width 18 height 18
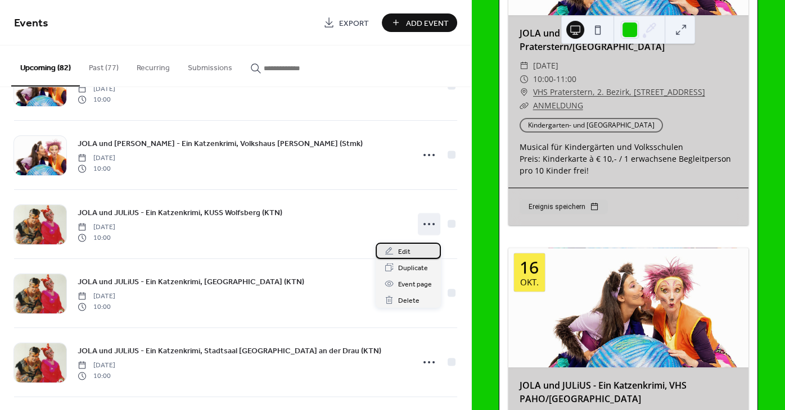
click at [387, 256] on div "Edit" at bounding box center [407, 251] width 65 height 16
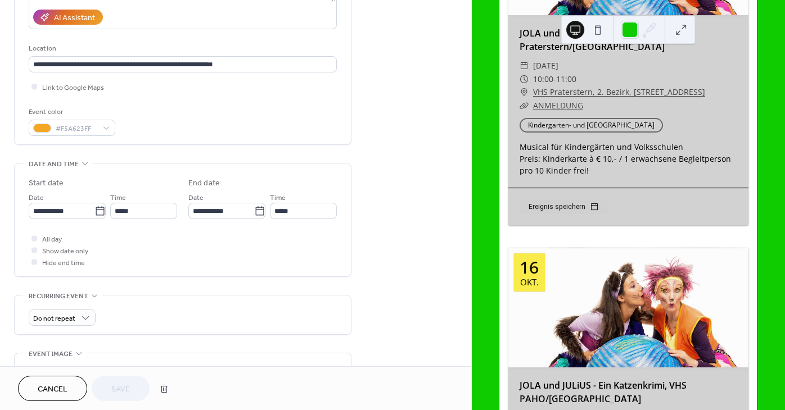
scroll to position [390, 0]
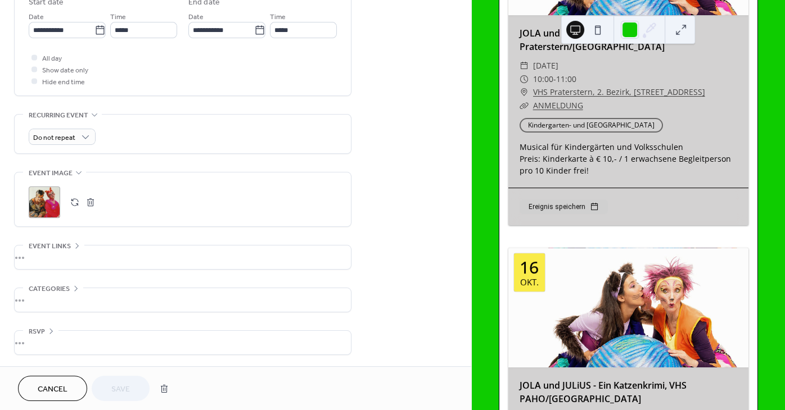
click at [76, 200] on button "button" at bounding box center [75, 202] width 16 height 16
click at [122, 389] on span "Save" at bounding box center [120, 390] width 19 height 12
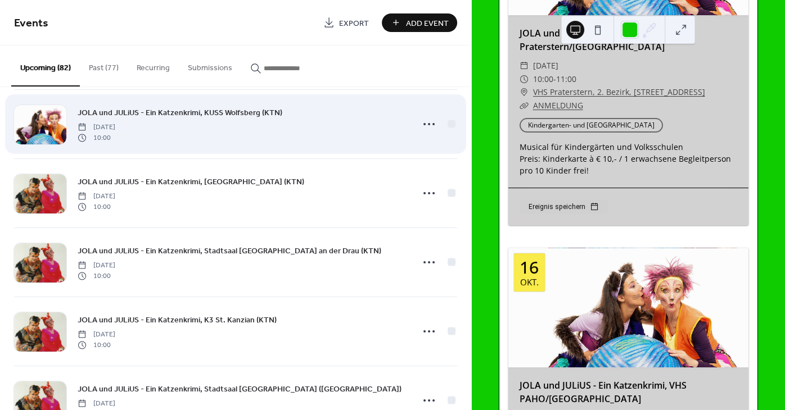
scroll to position [4336, 0]
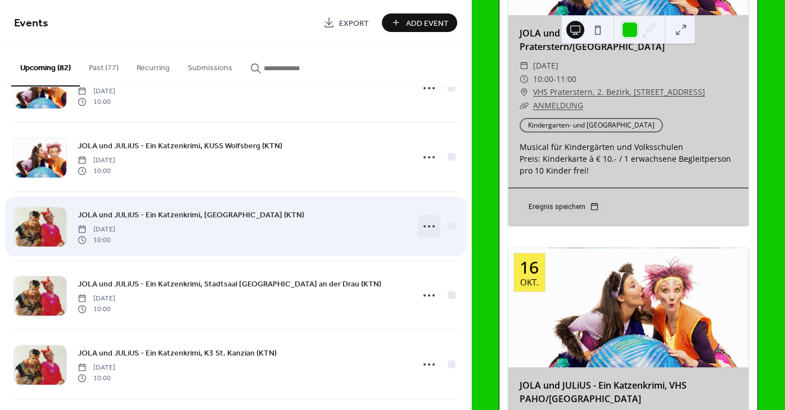
click at [427, 232] on icon at bounding box center [429, 226] width 18 height 18
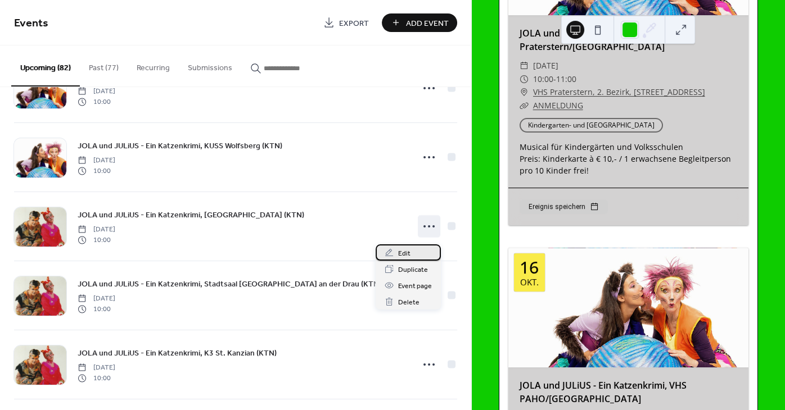
click at [407, 252] on span "Edit" at bounding box center [404, 254] width 12 height 12
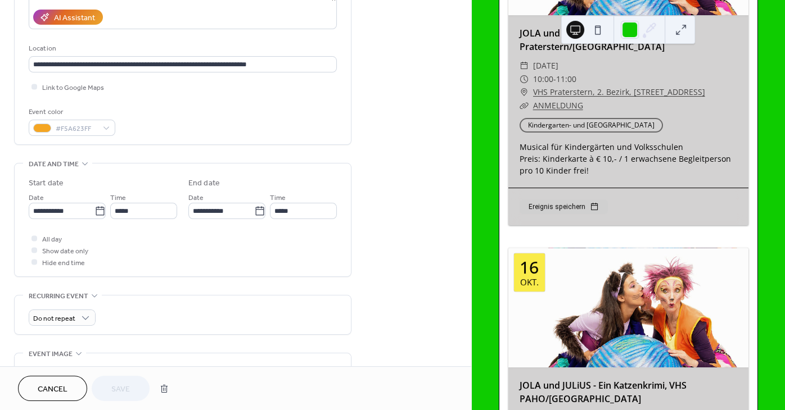
scroll to position [390, 0]
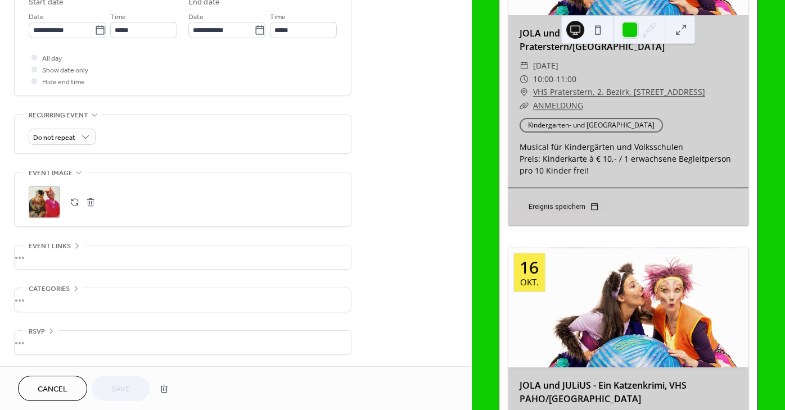
click at [74, 203] on button "button" at bounding box center [75, 202] width 16 height 16
click at [134, 380] on button "Save" at bounding box center [121, 388] width 58 height 25
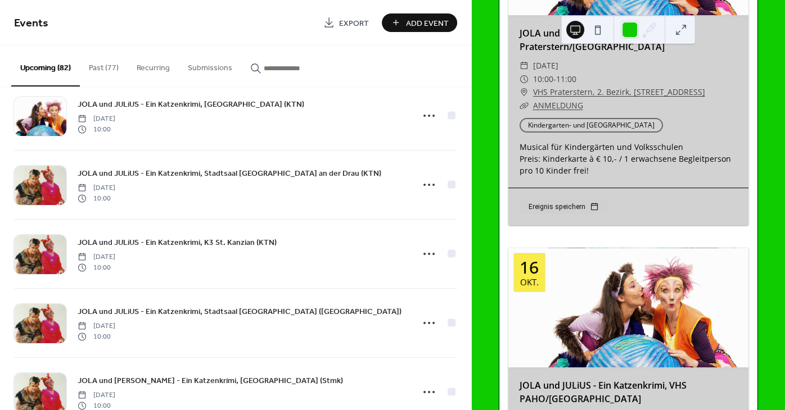
scroll to position [5163, 0]
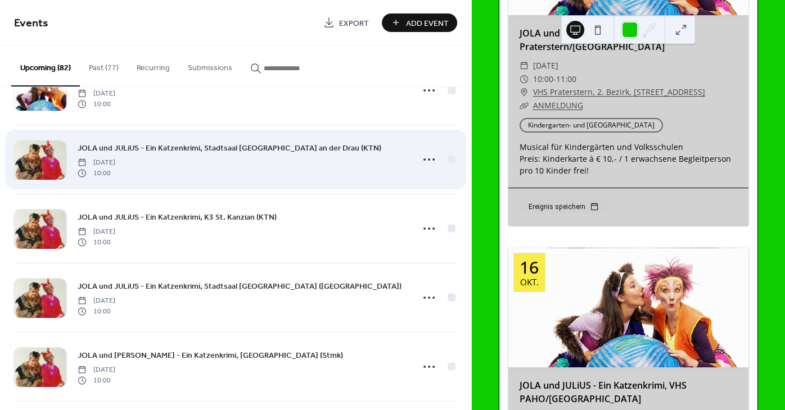
click at [441, 161] on div at bounding box center [437, 159] width 39 height 22
click at [432, 162] on icon at bounding box center [429, 160] width 18 height 18
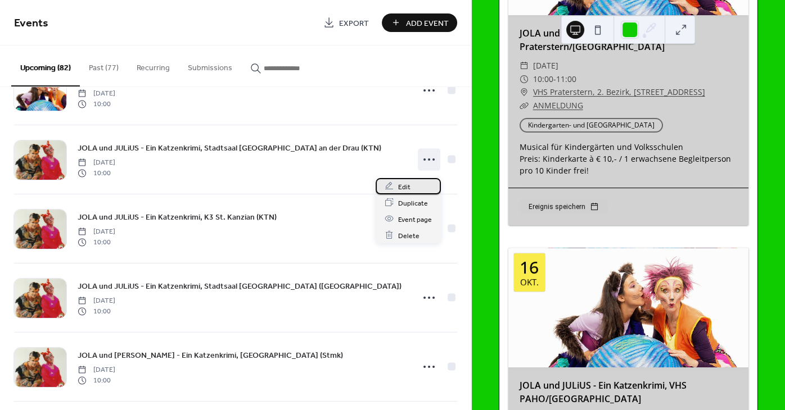
click at [396, 185] on div "Edit" at bounding box center [407, 186] width 65 height 16
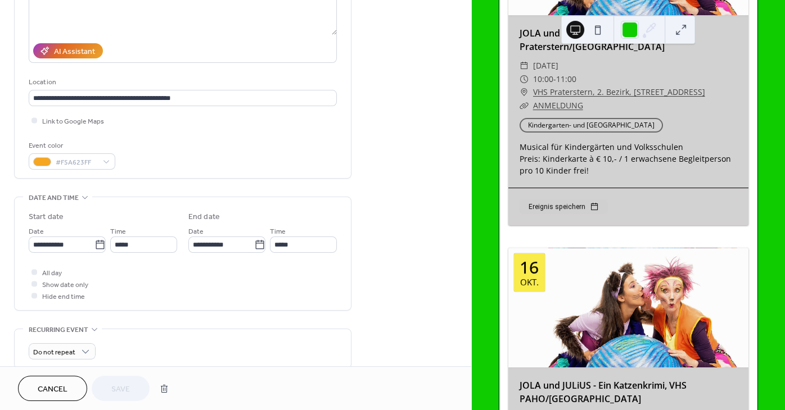
scroll to position [271, 0]
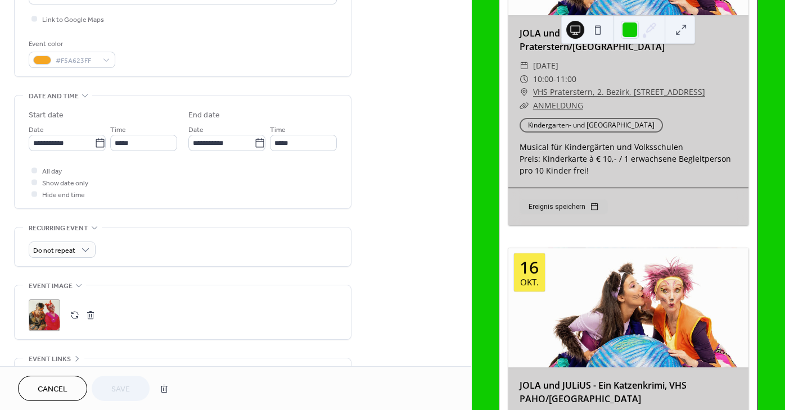
click at [76, 317] on button "button" at bounding box center [75, 315] width 16 height 16
click at [130, 395] on span "Save" at bounding box center [120, 390] width 19 height 12
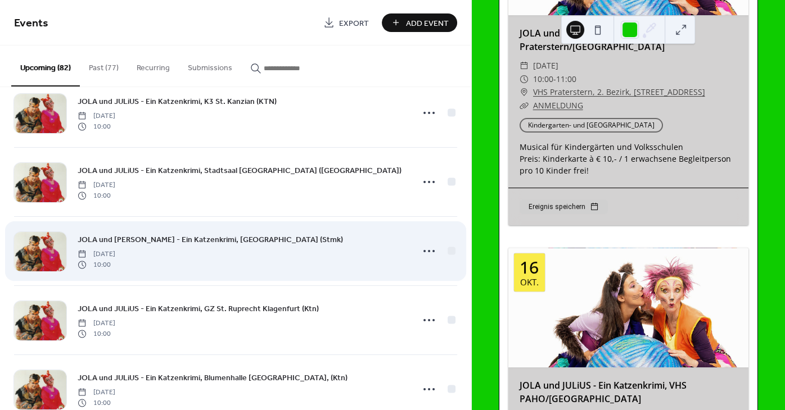
scroll to position [5143, 0]
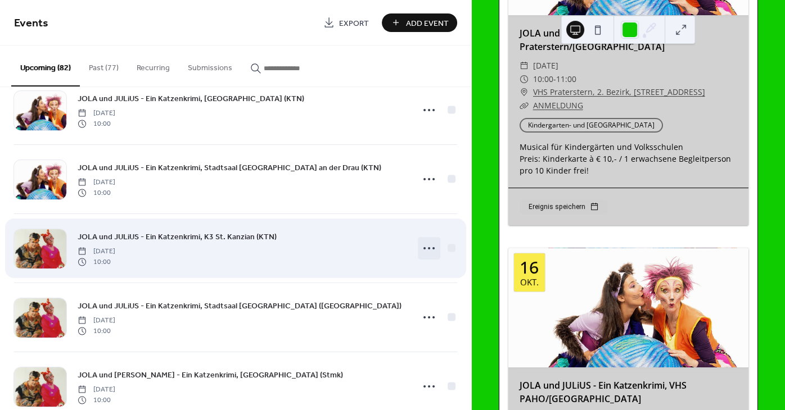
click at [429, 252] on icon at bounding box center [429, 248] width 18 height 18
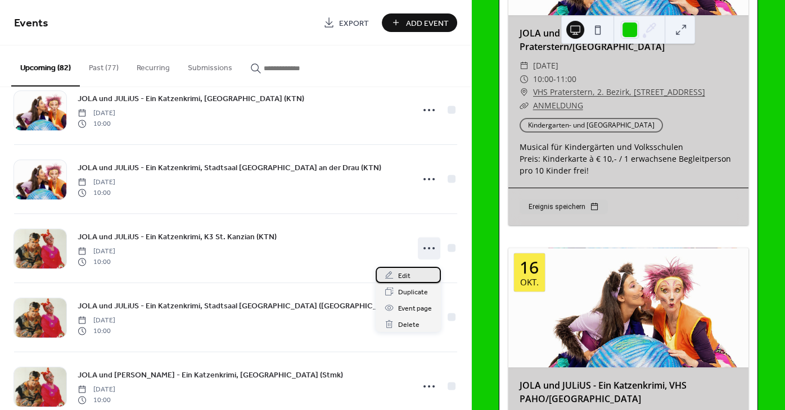
click at [407, 272] on span "Edit" at bounding box center [404, 276] width 12 height 12
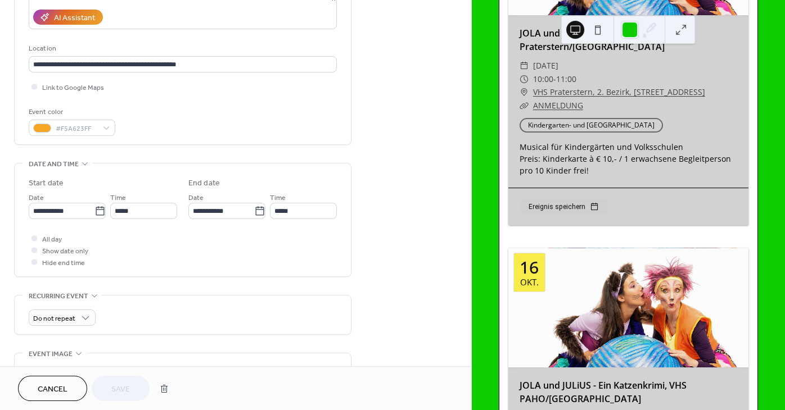
scroll to position [373, 0]
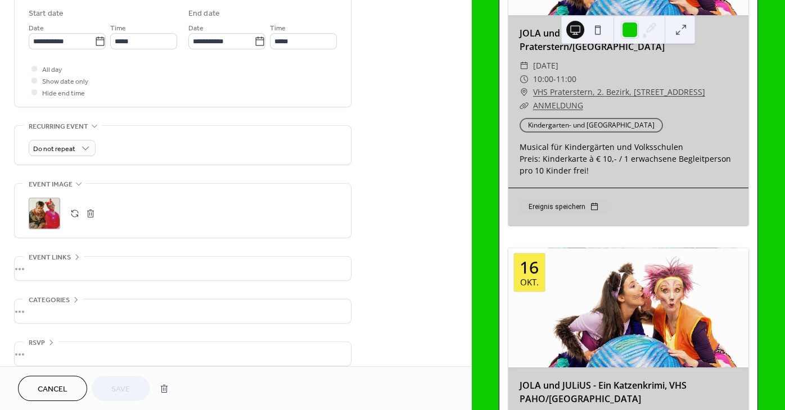
click at [75, 221] on button "button" at bounding box center [75, 214] width 16 height 16
click at [113, 394] on span "Save" at bounding box center [120, 390] width 19 height 12
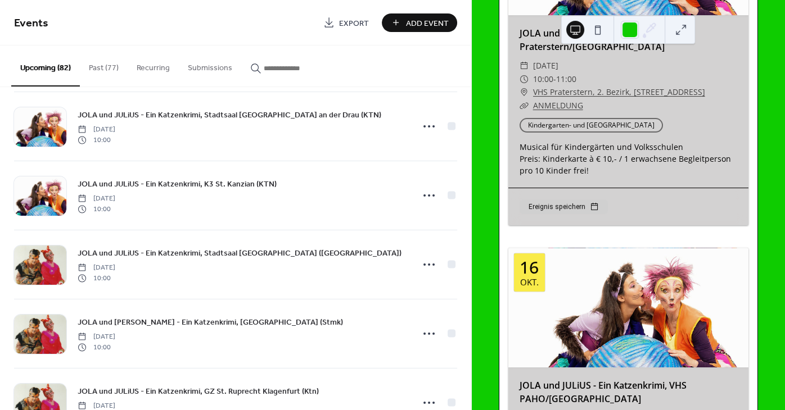
scroll to position [4553, 0]
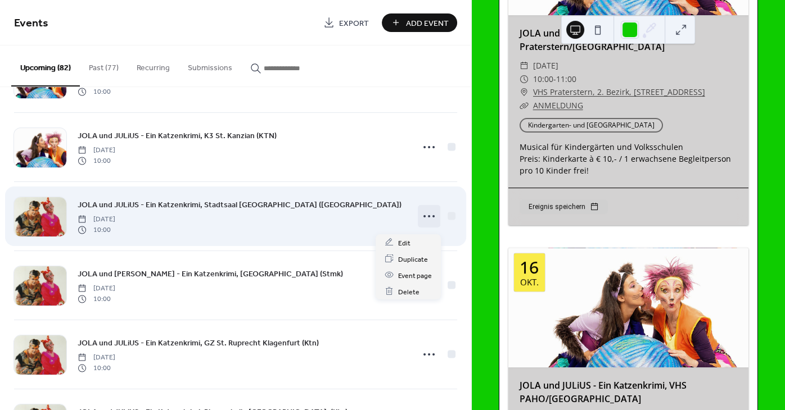
click at [432, 225] on icon at bounding box center [429, 216] width 18 height 18
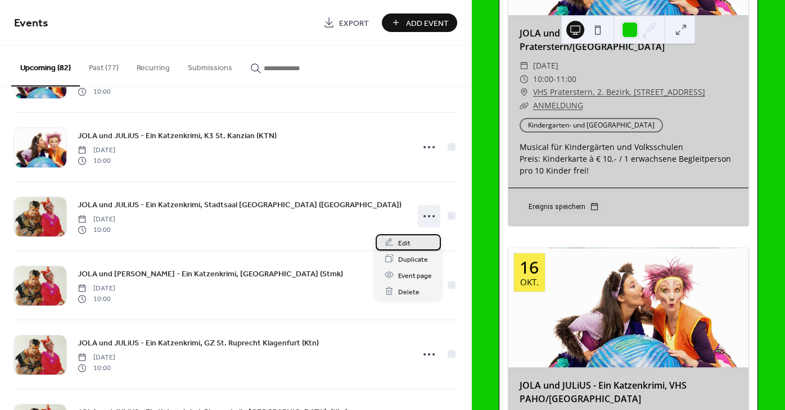
click at [406, 243] on span "Edit" at bounding box center [404, 243] width 12 height 12
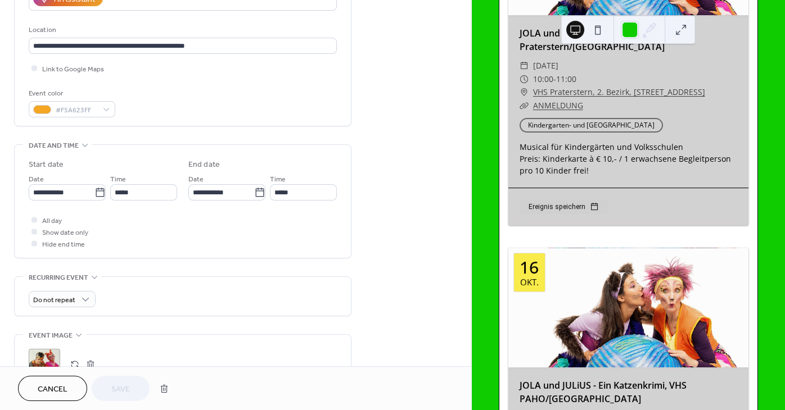
scroll to position [237, 0]
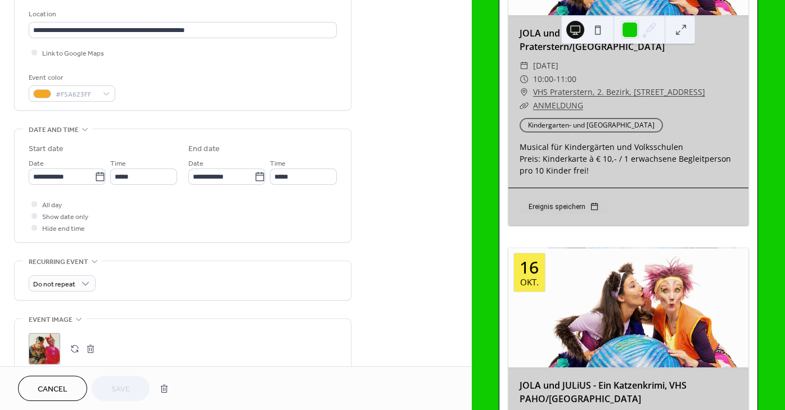
click at [69, 356] on button "button" at bounding box center [75, 349] width 16 height 16
click at [117, 392] on span "Save" at bounding box center [120, 390] width 19 height 12
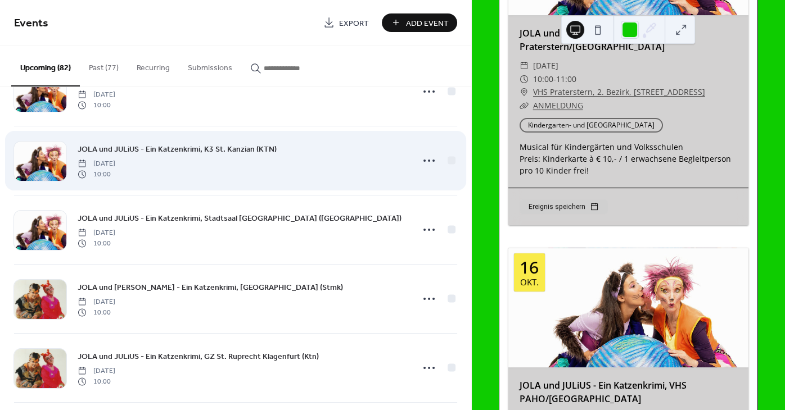
scroll to position [5381, 0]
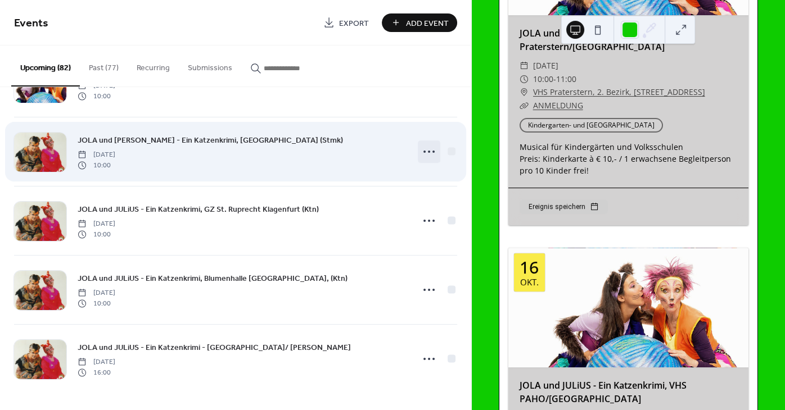
click at [430, 155] on icon at bounding box center [429, 152] width 18 height 18
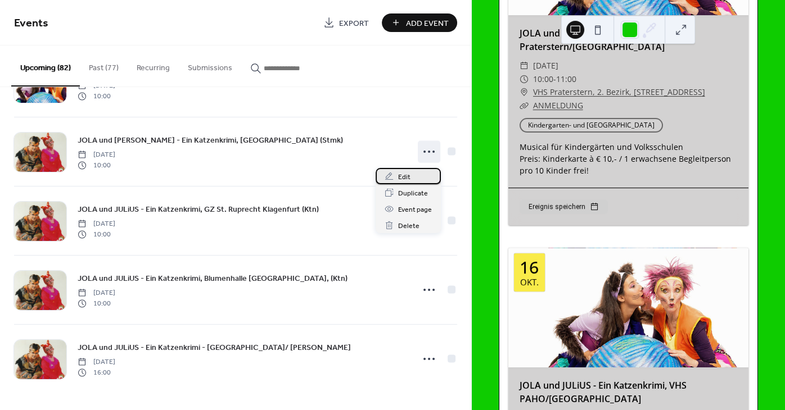
click at [402, 176] on span "Edit" at bounding box center [404, 177] width 12 height 12
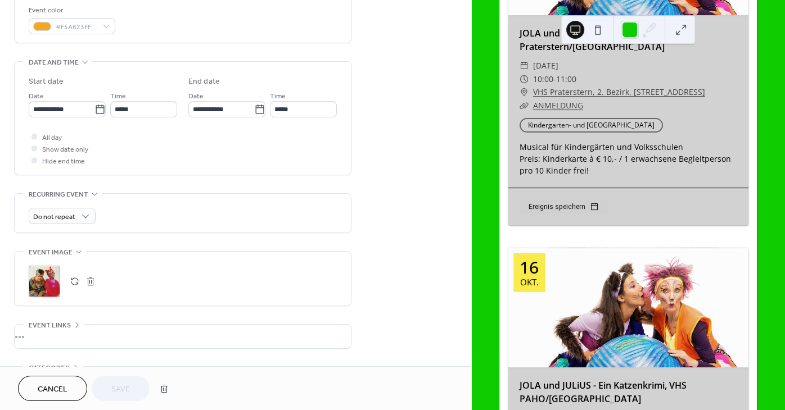
scroll to position [390, 0]
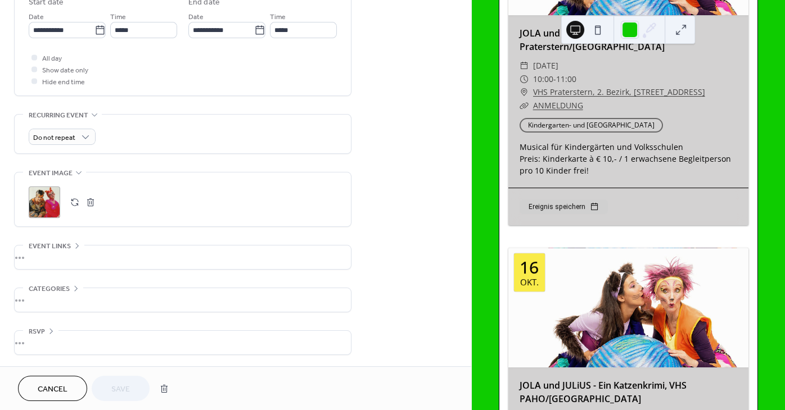
click at [79, 200] on button "button" at bounding box center [75, 202] width 16 height 16
click at [124, 386] on span "Save" at bounding box center [120, 390] width 19 height 12
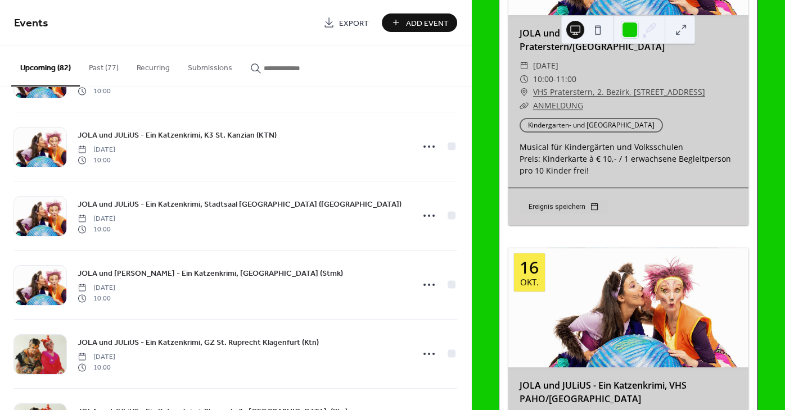
scroll to position [5383, 0]
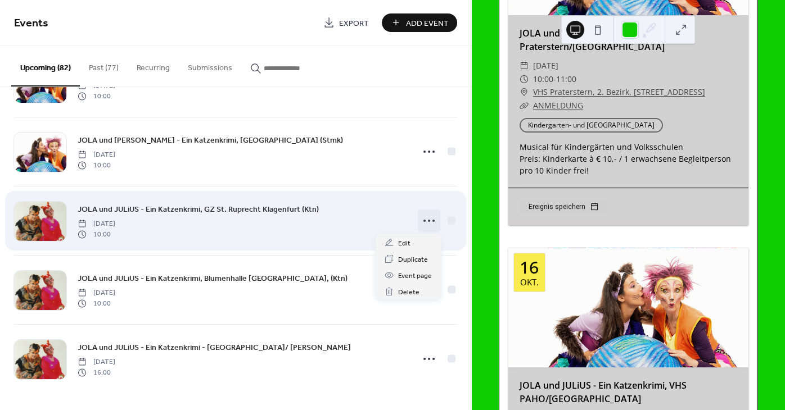
click at [425, 224] on icon at bounding box center [429, 221] width 18 height 18
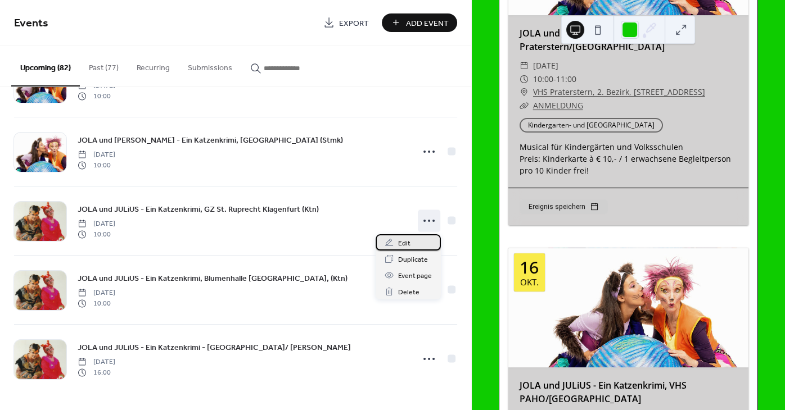
click at [406, 240] on span "Edit" at bounding box center [404, 244] width 12 height 12
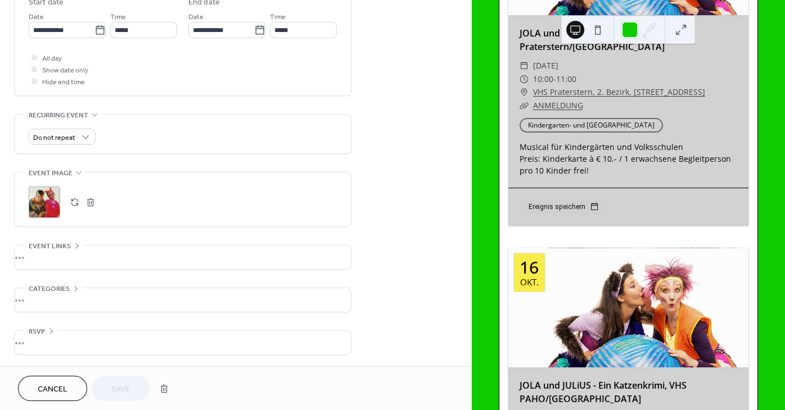
scroll to position [390, 0]
click at [75, 197] on button "button" at bounding box center [75, 202] width 16 height 16
click at [129, 389] on span "Save" at bounding box center [120, 390] width 19 height 12
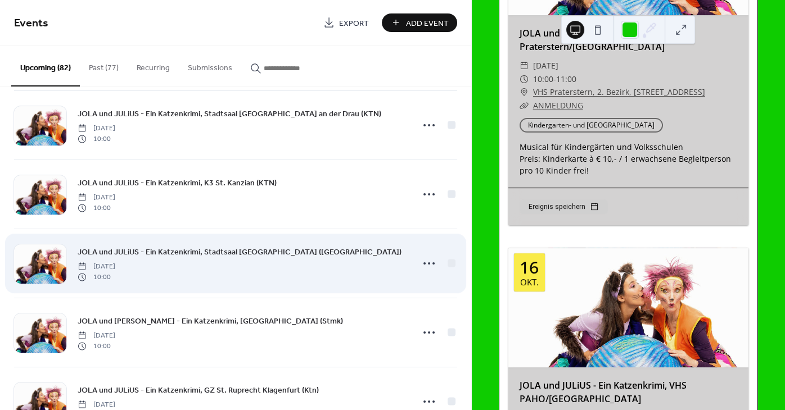
scroll to position [5383, 0]
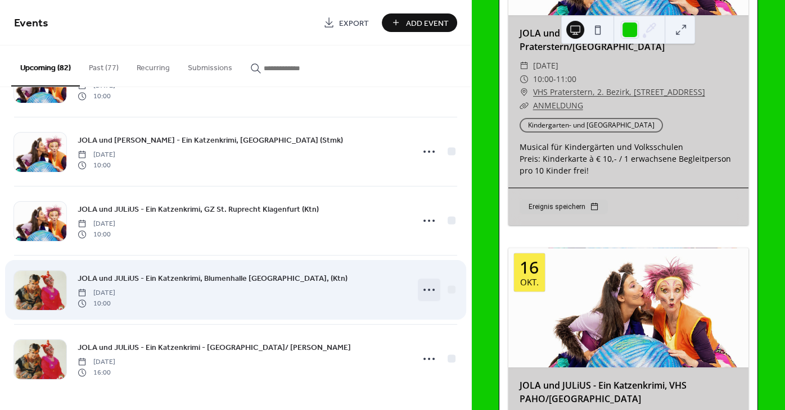
click at [430, 292] on icon at bounding box center [429, 290] width 18 height 18
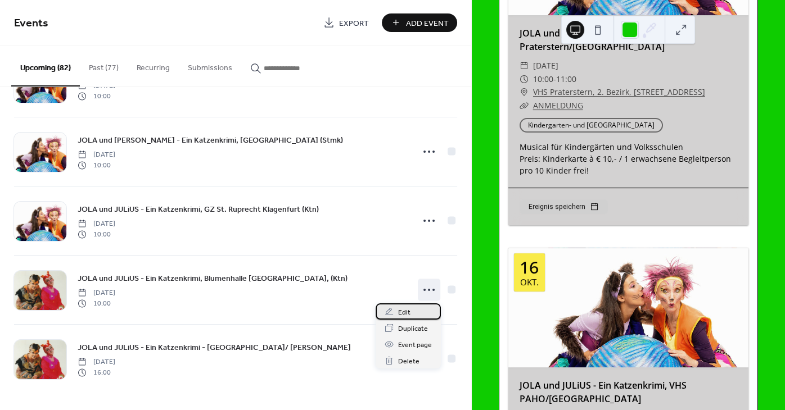
click at [407, 311] on span "Edit" at bounding box center [404, 313] width 12 height 12
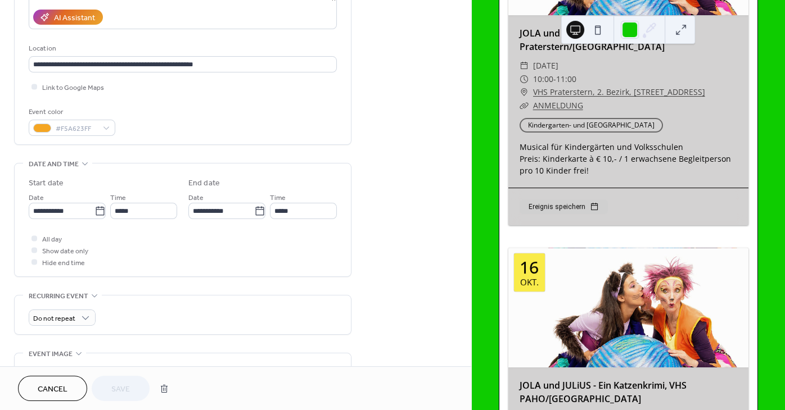
scroll to position [390, 0]
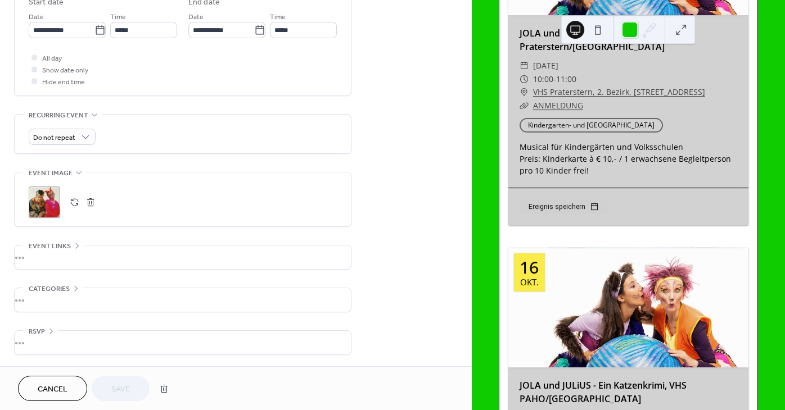
click at [72, 200] on button "button" at bounding box center [75, 202] width 16 height 16
click at [102, 393] on button "Save" at bounding box center [121, 388] width 58 height 25
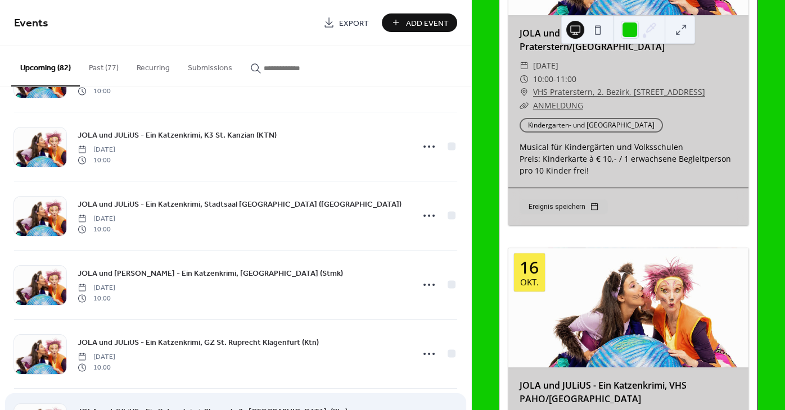
scroll to position [5383, 0]
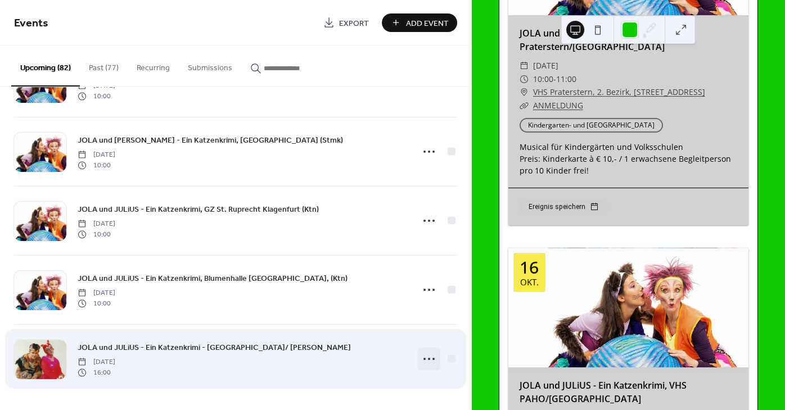
click at [432, 357] on icon at bounding box center [429, 359] width 18 height 18
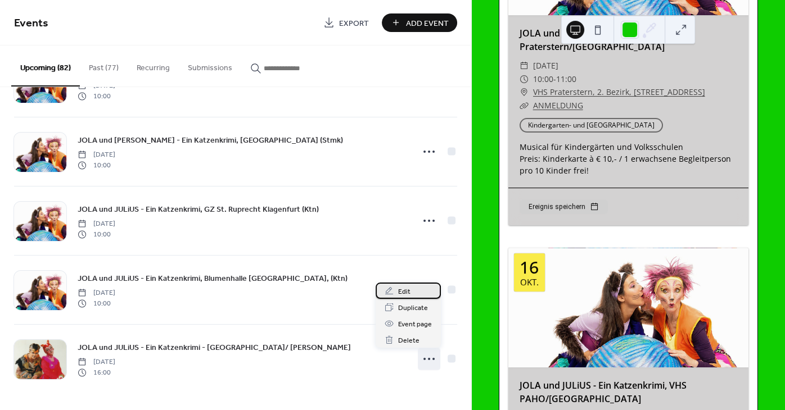
click at [409, 291] on span "Edit" at bounding box center [404, 292] width 12 height 12
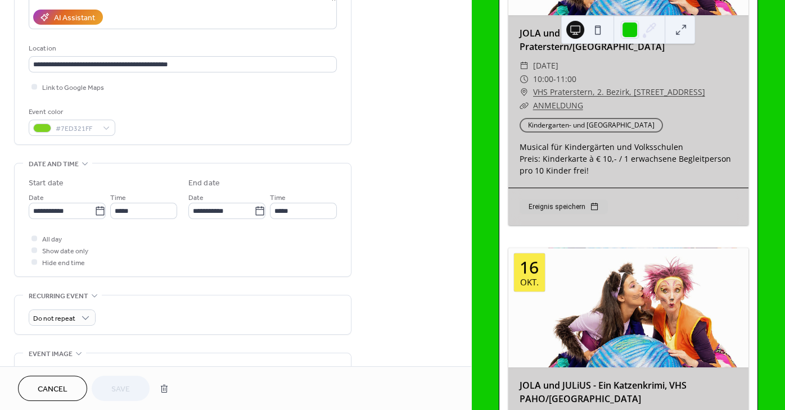
scroll to position [339, 0]
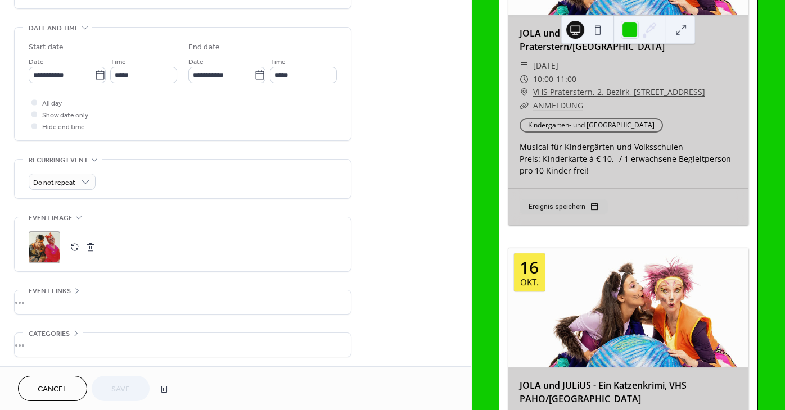
click at [76, 251] on button "button" at bounding box center [75, 247] width 16 height 16
click at [103, 389] on button "Save" at bounding box center [121, 388] width 58 height 25
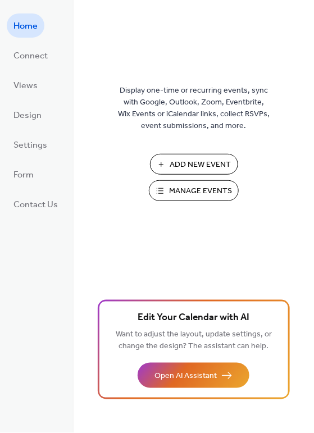
click at [173, 189] on span "Manage Events" at bounding box center [200, 192] width 63 height 12
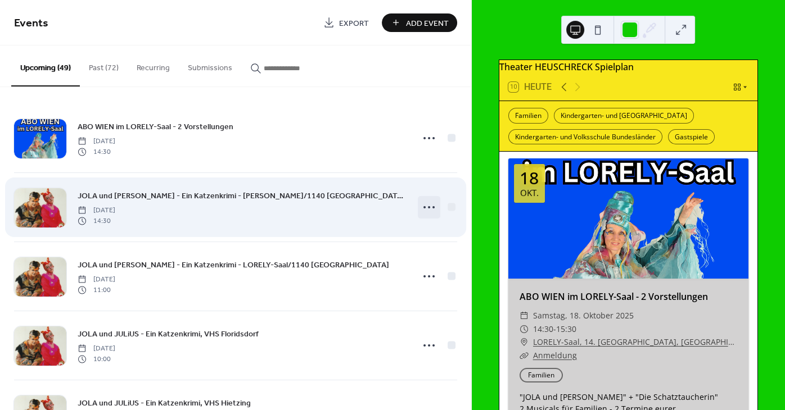
click at [432, 206] on icon at bounding box center [429, 207] width 18 height 18
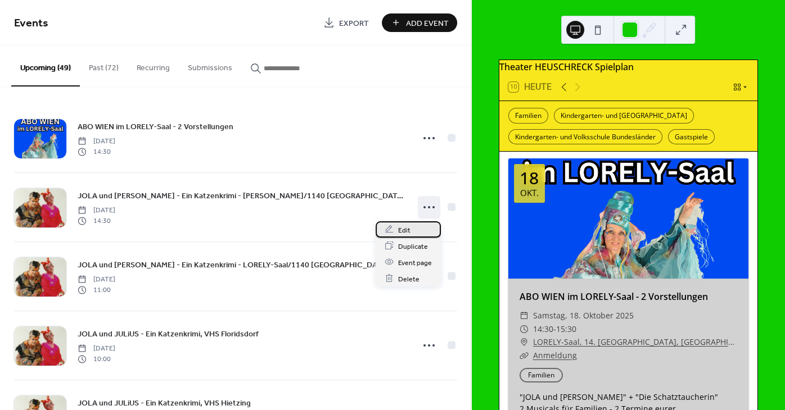
click at [396, 233] on div "Edit" at bounding box center [407, 229] width 65 height 16
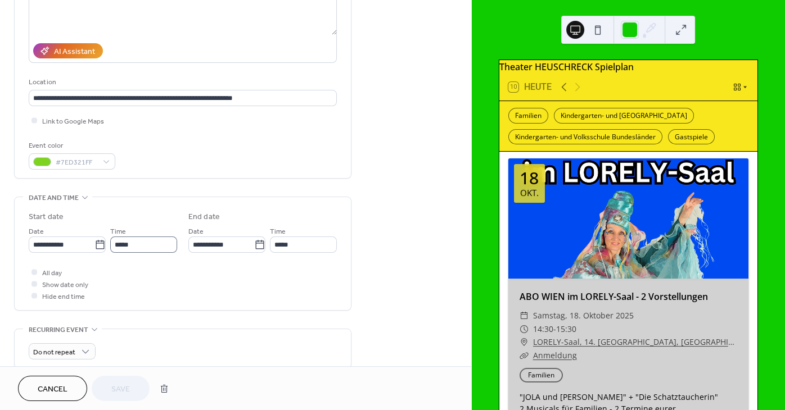
scroll to position [305, 0]
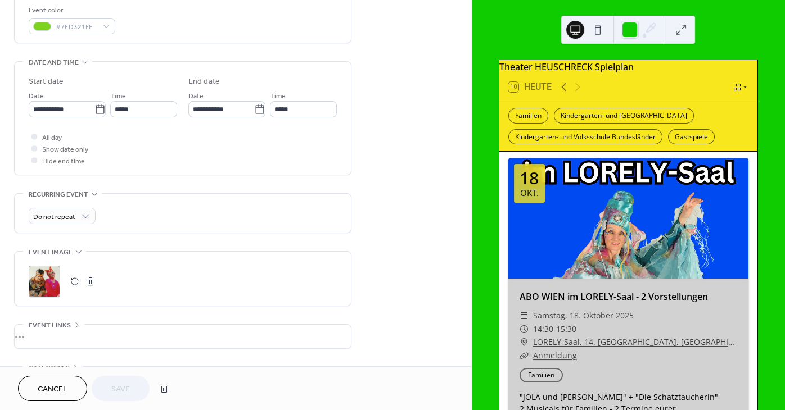
click at [72, 289] on button "button" at bounding box center [75, 282] width 16 height 16
click at [124, 388] on span "Save" at bounding box center [120, 390] width 19 height 12
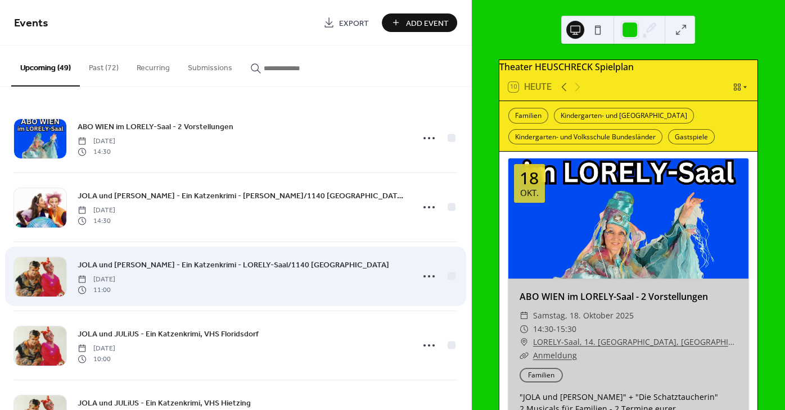
click at [286, 300] on div "JOLA und JULiUS - Ein Katzenkrimi - LORELY-Saal/1140 Wien Sunday, October 19, 2…" at bounding box center [235, 276] width 443 height 69
click at [427, 281] on icon at bounding box center [429, 277] width 18 height 18
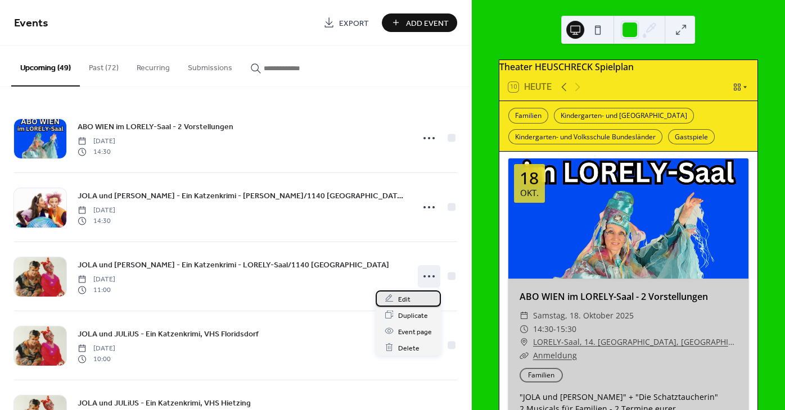
click at [404, 299] on span "Edit" at bounding box center [404, 299] width 12 height 12
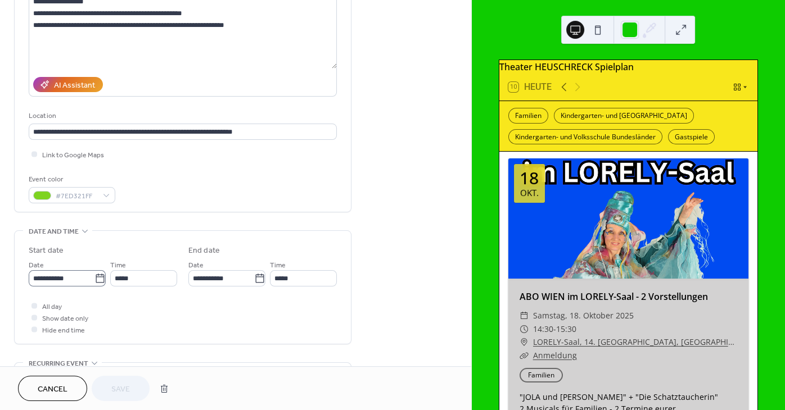
scroll to position [271, 0]
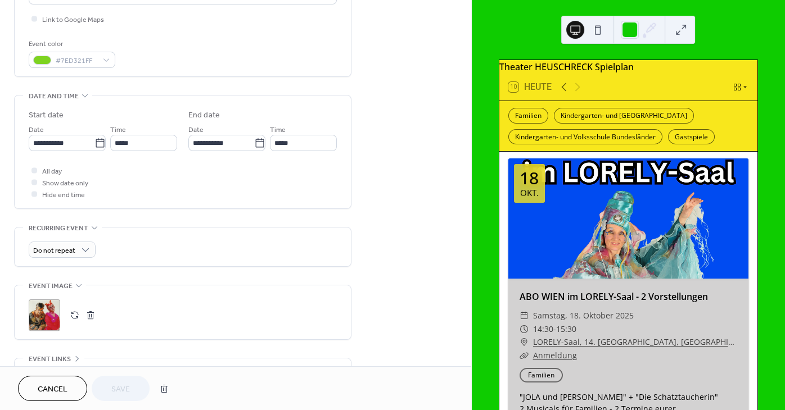
click at [75, 323] on button "button" at bounding box center [75, 315] width 16 height 16
click at [114, 393] on span "Save" at bounding box center [120, 390] width 19 height 12
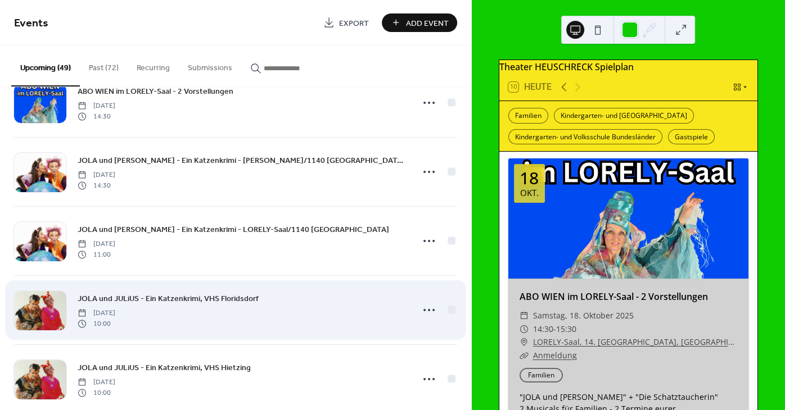
scroll to position [67, 0]
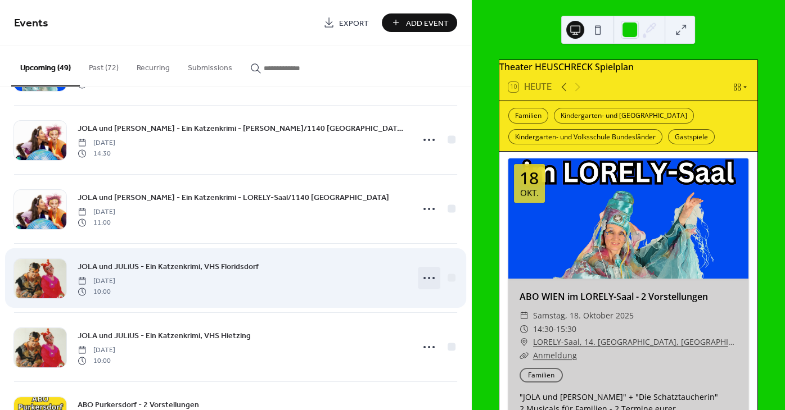
click at [430, 280] on icon at bounding box center [429, 278] width 18 height 18
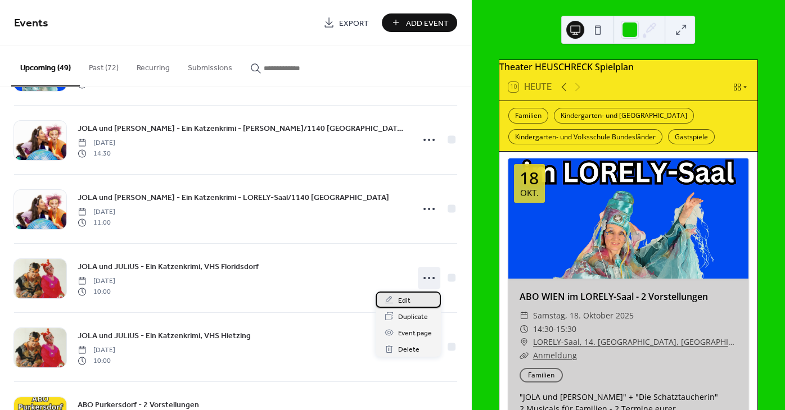
click at [401, 300] on span "Edit" at bounding box center [404, 301] width 12 height 12
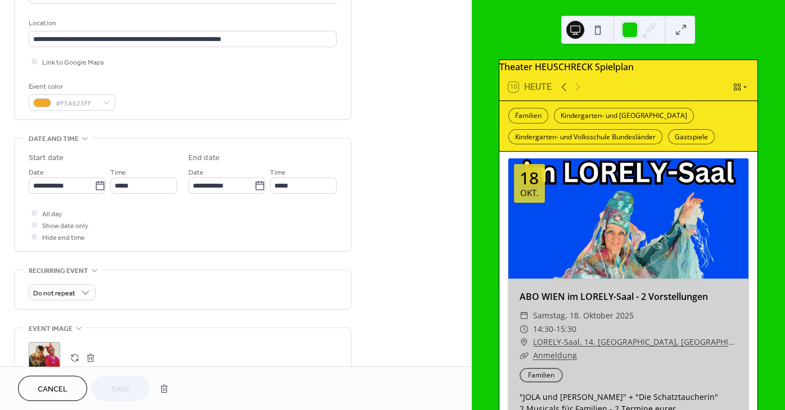
scroll to position [271, 0]
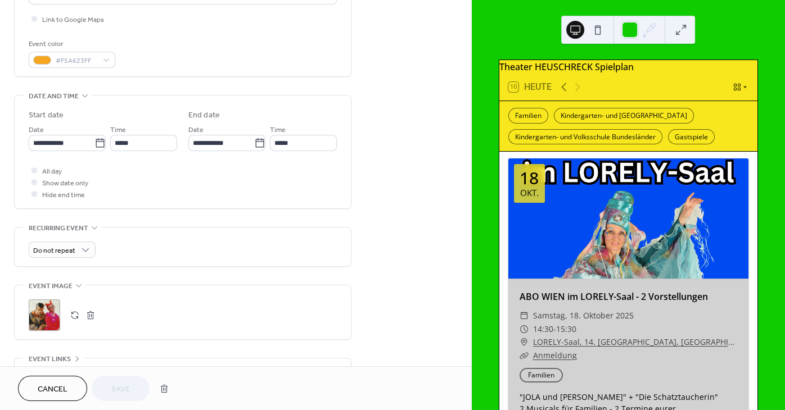
click at [74, 321] on button "button" at bounding box center [75, 315] width 16 height 16
click at [118, 388] on span "Save" at bounding box center [120, 390] width 19 height 12
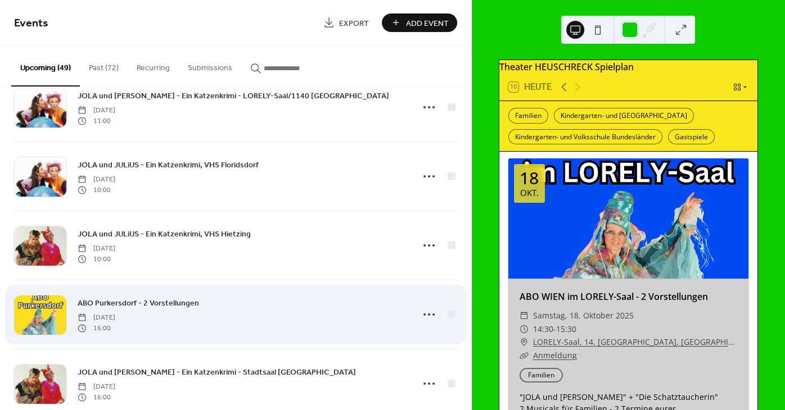
scroll to position [203, 0]
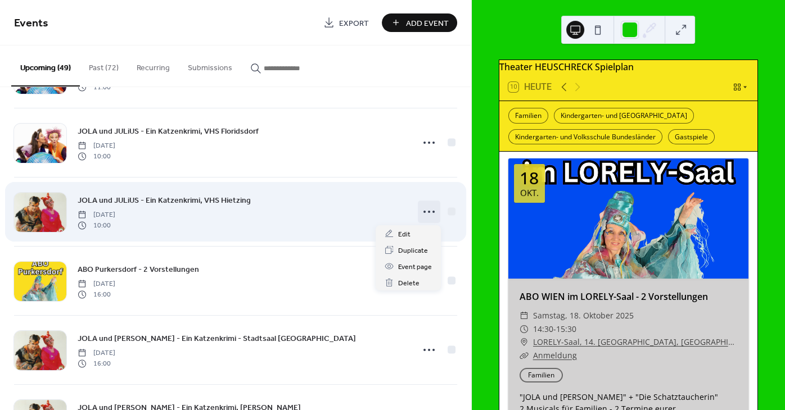
click at [436, 210] on icon at bounding box center [429, 212] width 18 height 18
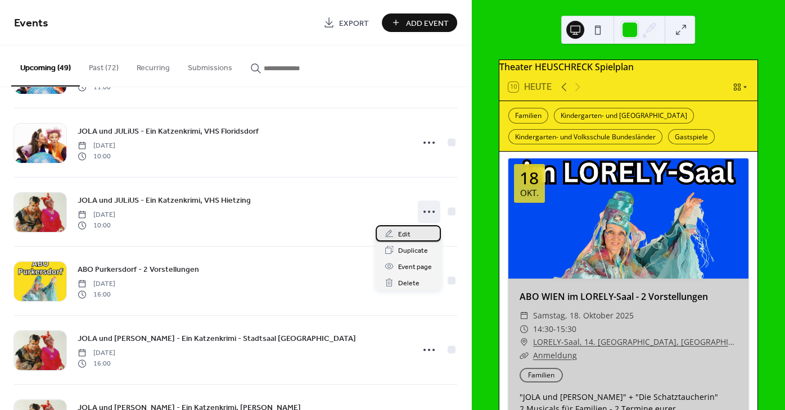
click at [407, 232] on span "Edit" at bounding box center [404, 235] width 12 height 12
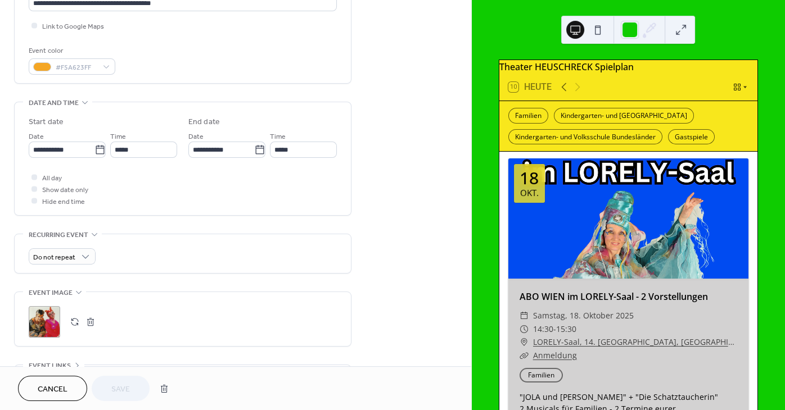
scroll to position [305, 0]
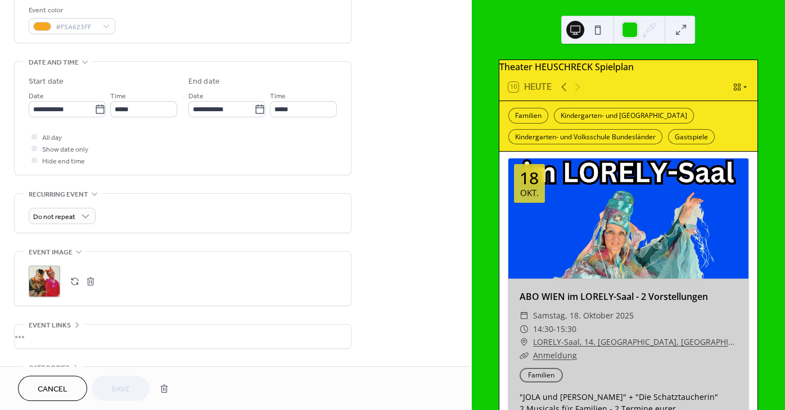
click at [75, 284] on button "button" at bounding box center [75, 282] width 16 height 16
click at [101, 391] on button "Save" at bounding box center [121, 388] width 58 height 25
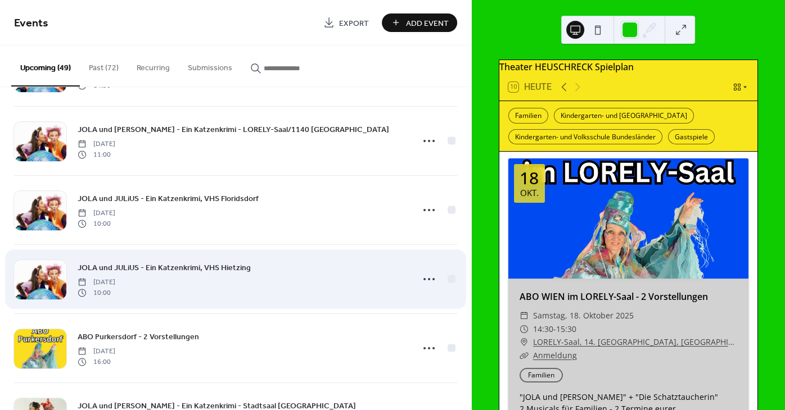
scroll to position [237, 0]
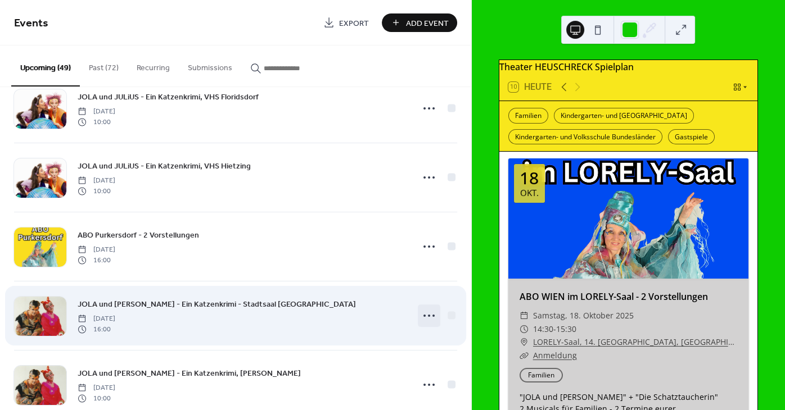
click at [432, 319] on icon at bounding box center [429, 316] width 18 height 18
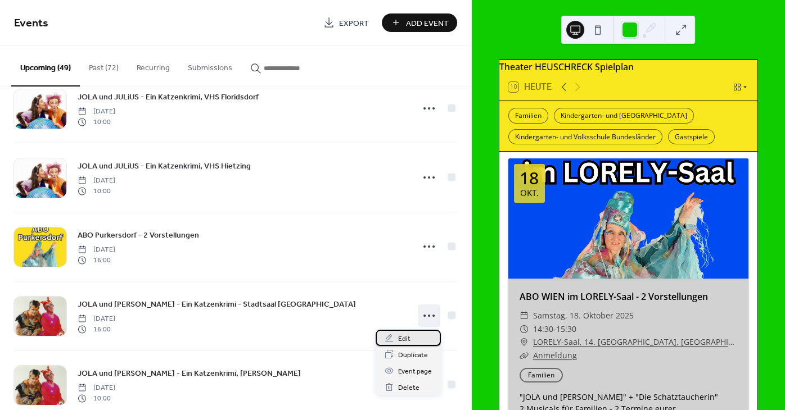
click at [398, 340] on span "Edit" at bounding box center [404, 339] width 12 height 12
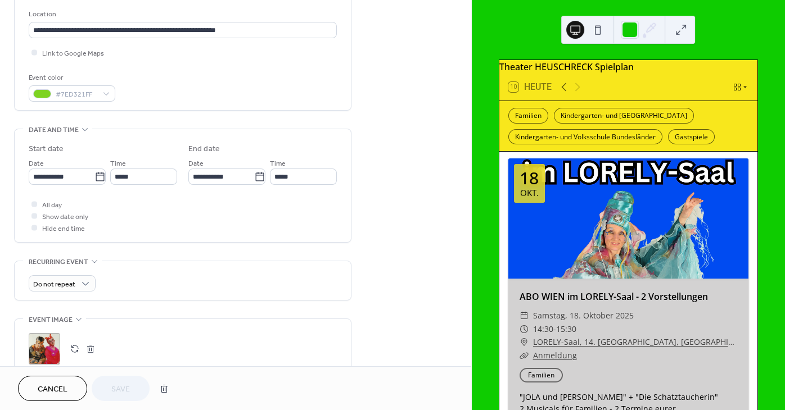
scroll to position [339, 0]
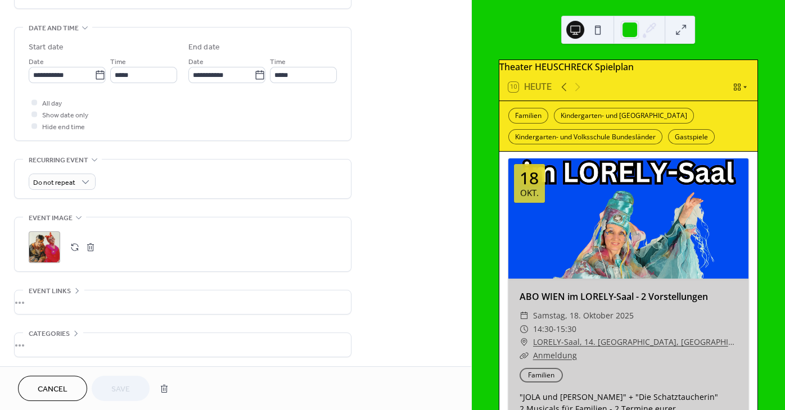
click at [79, 250] on button "button" at bounding box center [75, 247] width 16 height 16
click at [119, 386] on span "Save" at bounding box center [120, 390] width 19 height 12
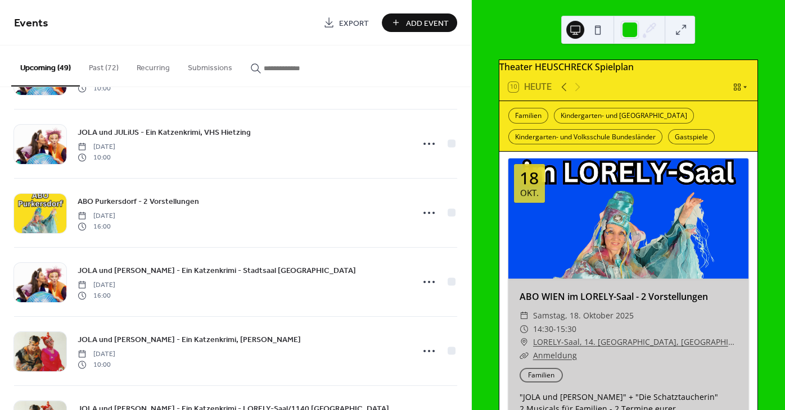
scroll to position [339, 0]
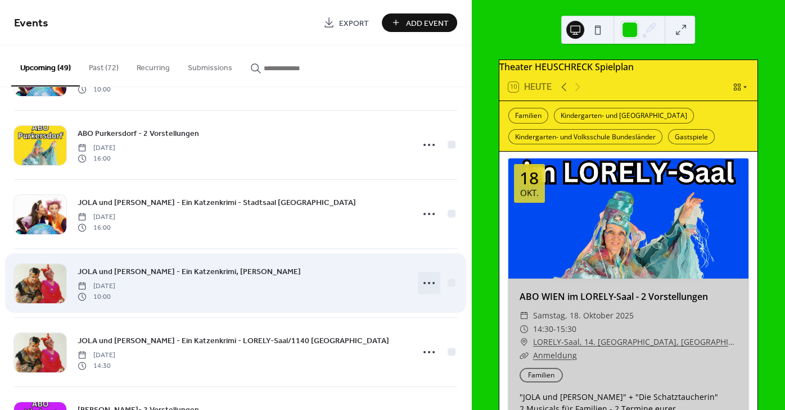
click at [428, 286] on icon at bounding box center [429, 283] width 18 height 18
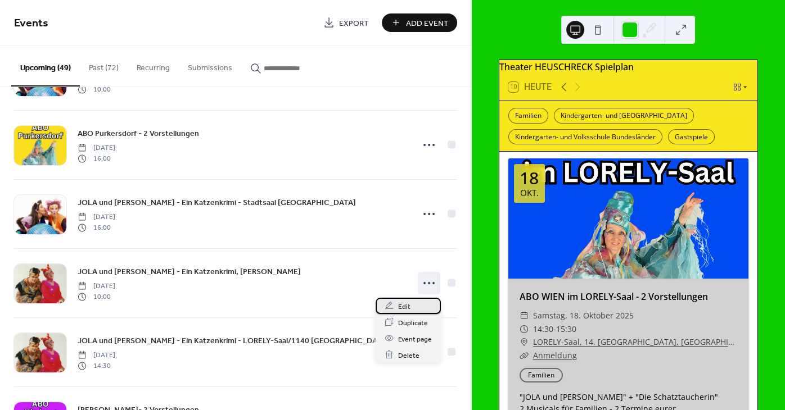
click at [402, 306] on span "Edit" at bounding box center [404, 307] width 12 height 12
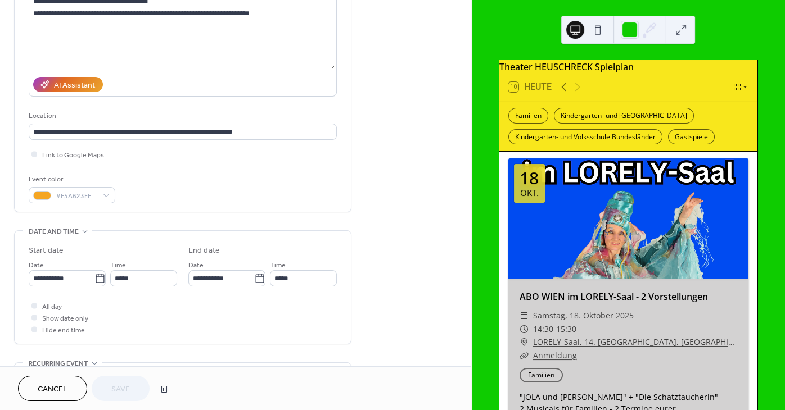
scroll to position [237, 0]
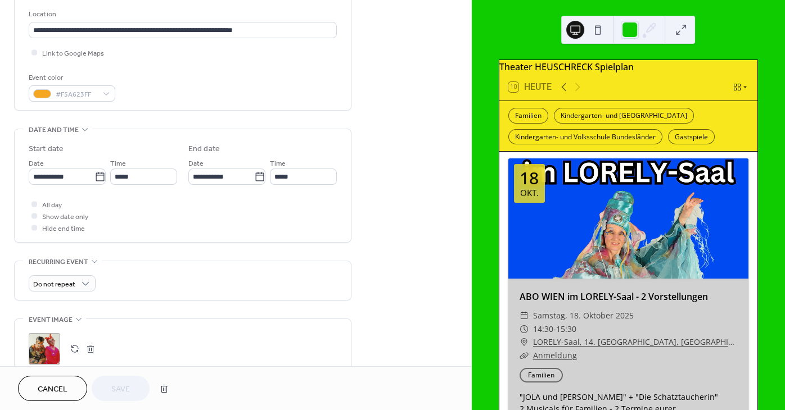
click at [75, 354] on button "button" at bounding box center [75, 349] width 16 height 16
click at [133, 388] on button "Save" at bounding box center [121, 388] width 58 height 25
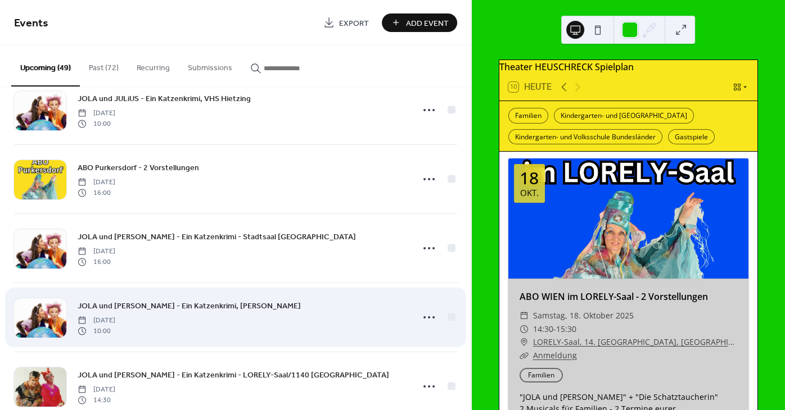
scroll to position [474, 0]
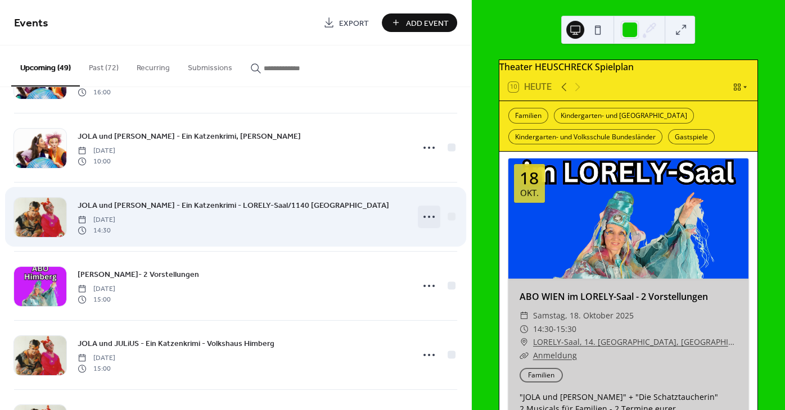
click at [430, 217] on icon at bounding box center [429, 217] width 18 height 18
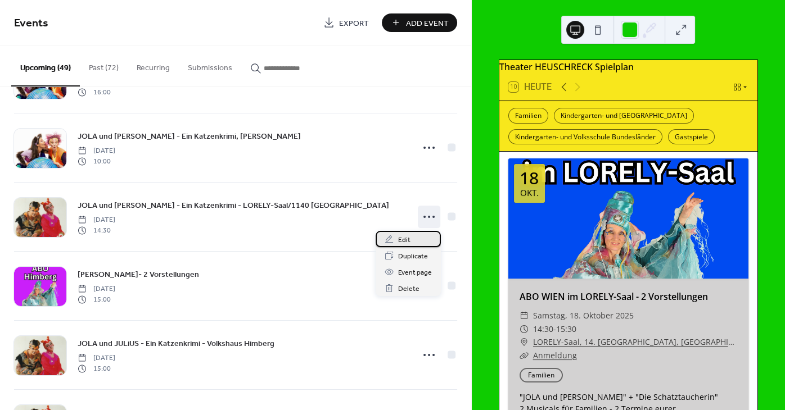
click at [406, 238] on span "Edit" at bounding box center [404, 240] width 12 height 12
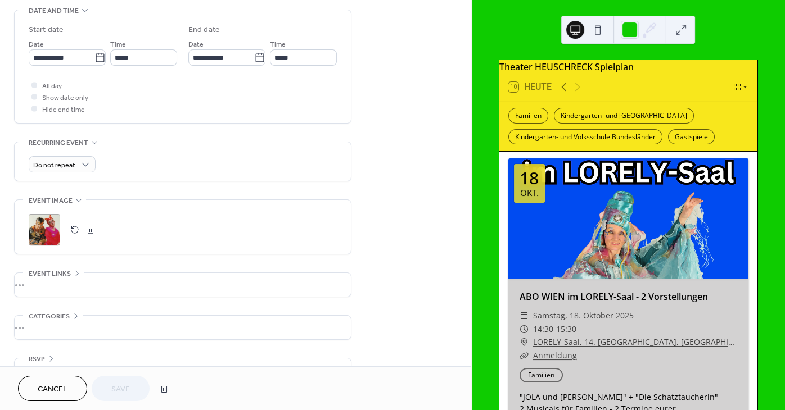
scroll to position [373, 0]
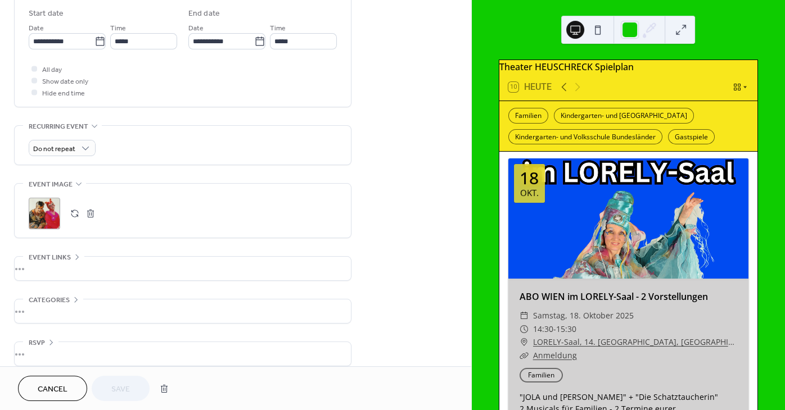
click at [74, 220] on button "button" at bounding box center [75, 214] width 16 height 16
click at [118, 389] on span "Save" at bounding box center [120, 390] width 19 height 12
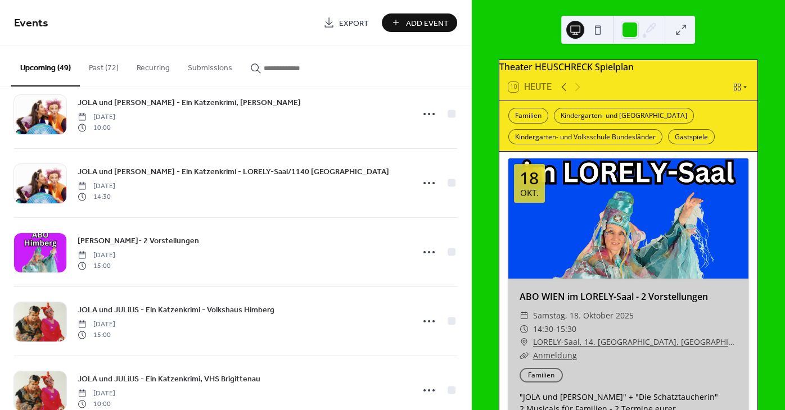
scroll to position [542, 0]
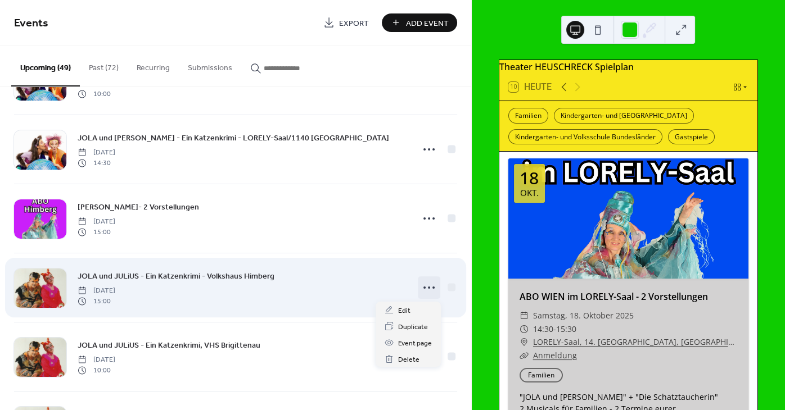
click at [430, 290] on icon at bounding box center [429, 288] width 18 height 18
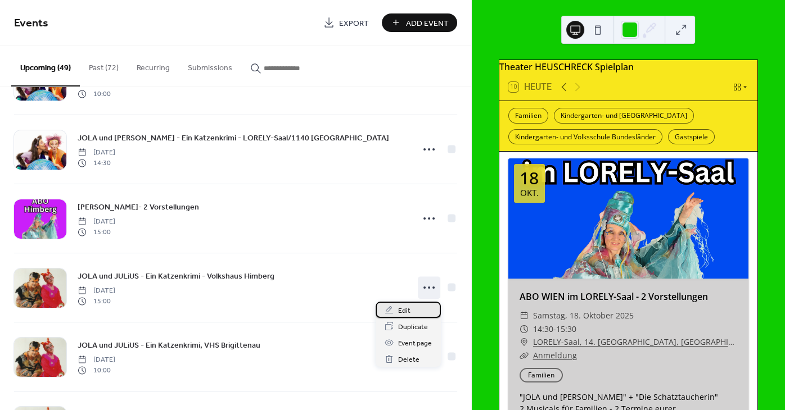
click at [404, 313] on span "Edit" at bounding box center [404, 311] width 12 height 12
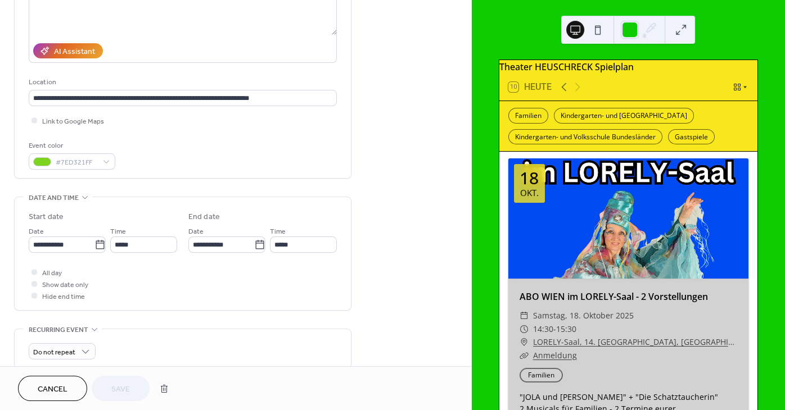
scroll to position [305, 0]
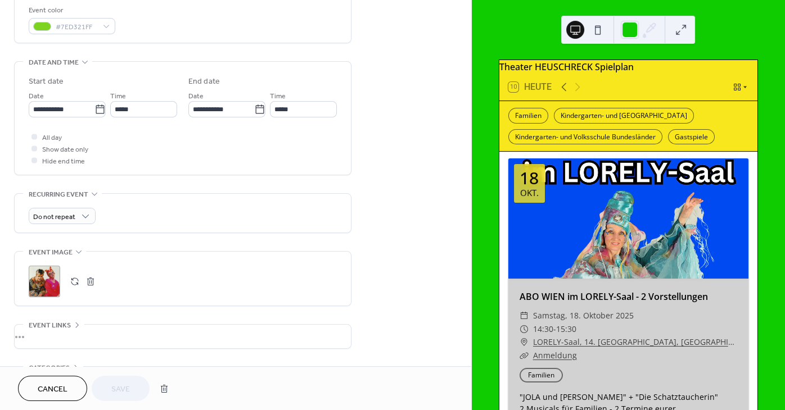
click at [76, 289] on button "button" at bounding box center [75, 282] width 16 height 16
click at [127, 388] on span "Save" at bounding box center [120, 390] width 19 height 12
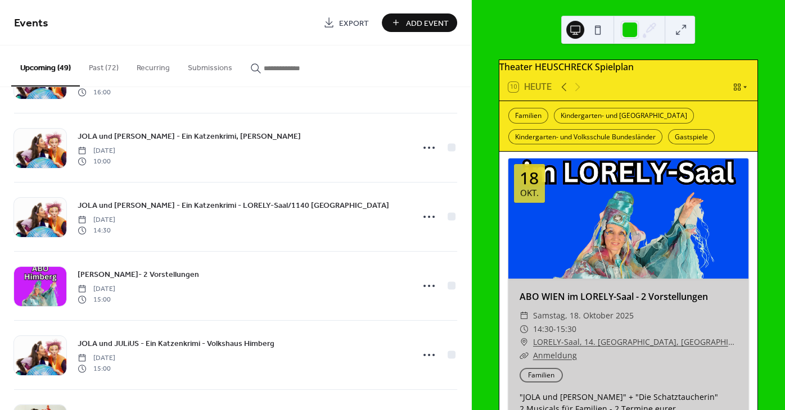
scroll to position [610, 0]
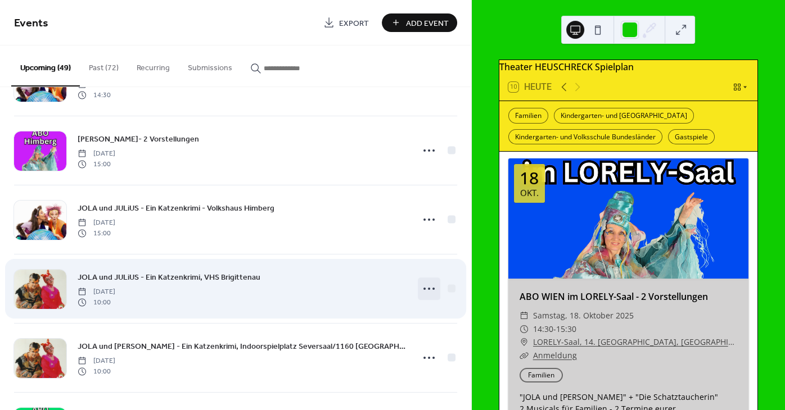
click at [434, 291] on icon at bounding box center [429, 289] width 18 height 18
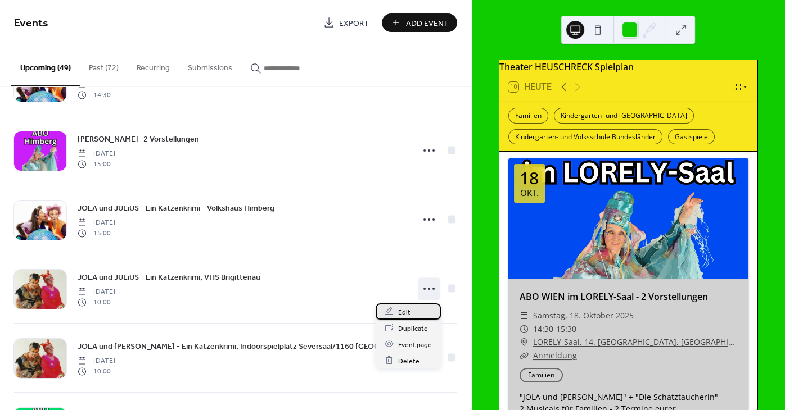
click at [405, 311] on span "Edit" at bounding box center [404, 312] width 12 height 12
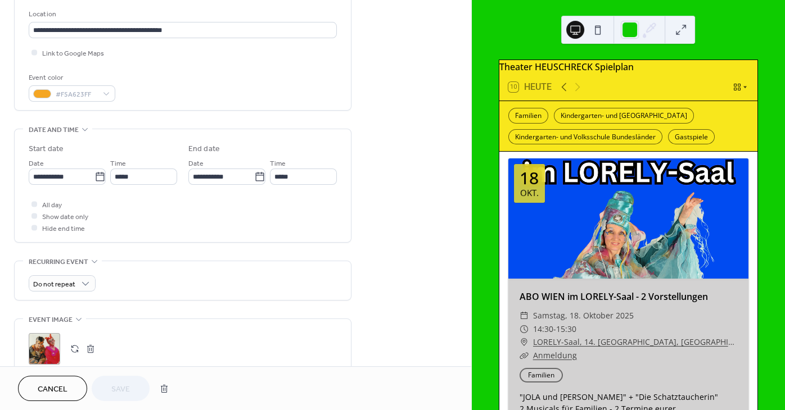
scroll to position [305, 0]
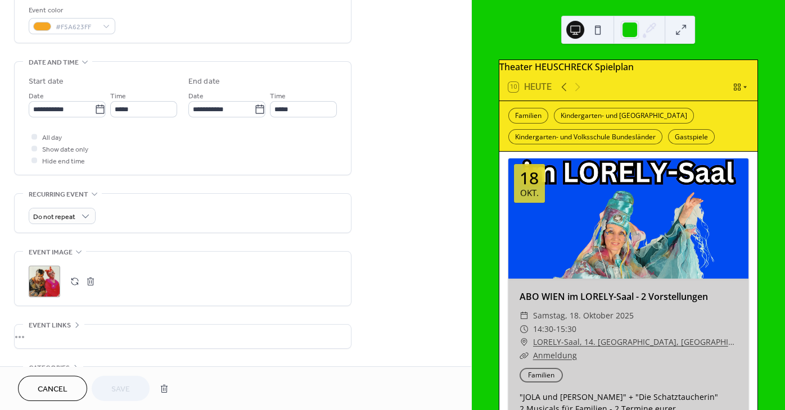
click at [75, 287] on button "button" at bounding box center [75, 282] width 16 height 16
click at [129, 384] on span "Save" at bounding box center [120, 390] width 19 height 12
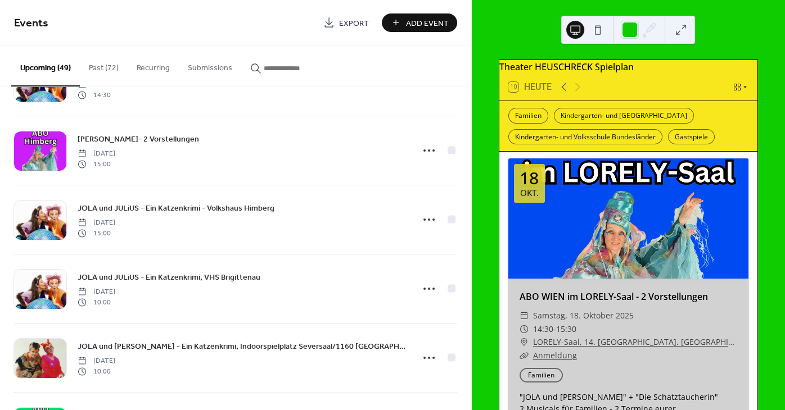
scroll to position [711, 0]
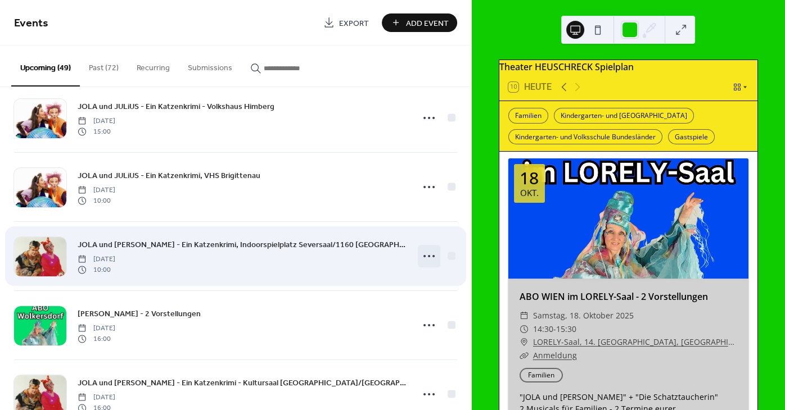
click at [436, 257] on icon at bounding box center [429, 256] width 18 height 18
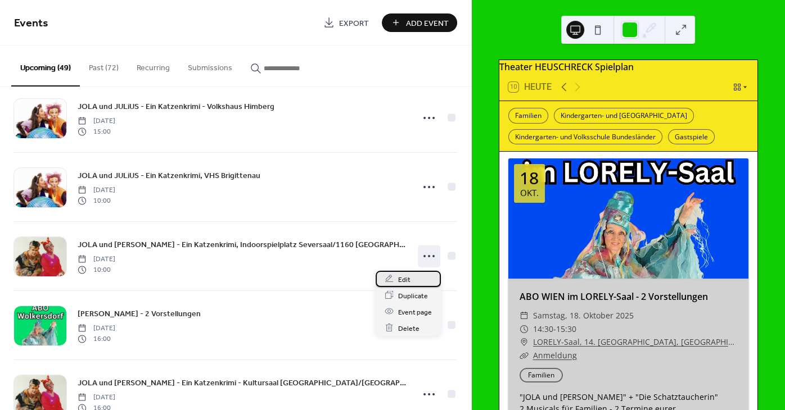
click at [402, 281] on span "Edit" at bounding box center [404, 280] width 12 height 12
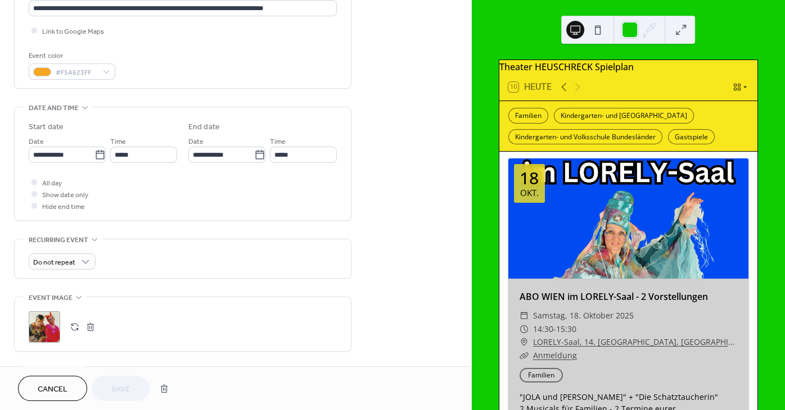
scroll to position [271, 0]
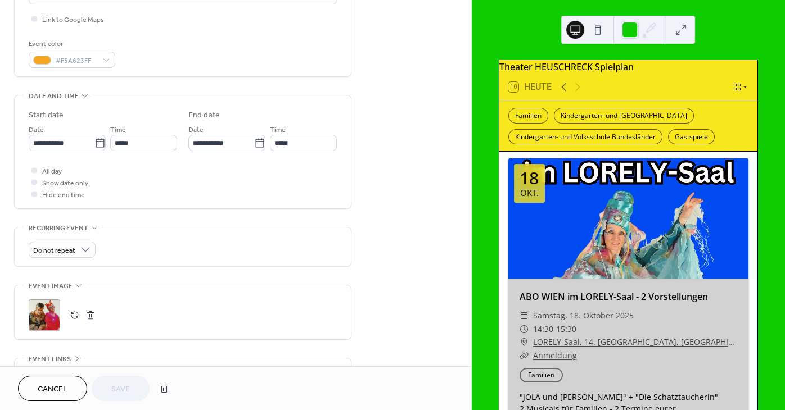
click at [74, 320] on button "button" at bounding box center [75, 315] width 16 height 16
click at [133, 391] on button "Save" at bounding box center [121, 388] width 58 height 25
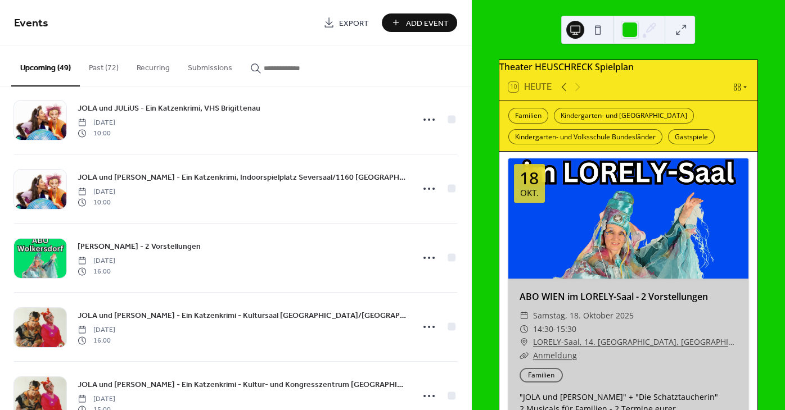
scroll to position [881, 0]
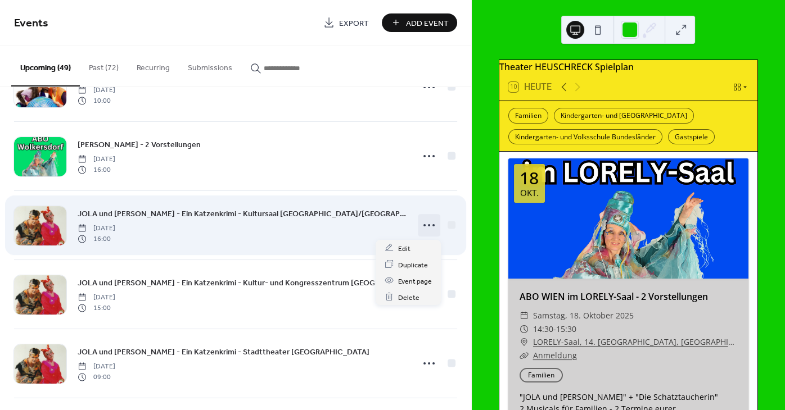
click at [434, 225] on icon at bounding box center [429, 225] width 18 height 18
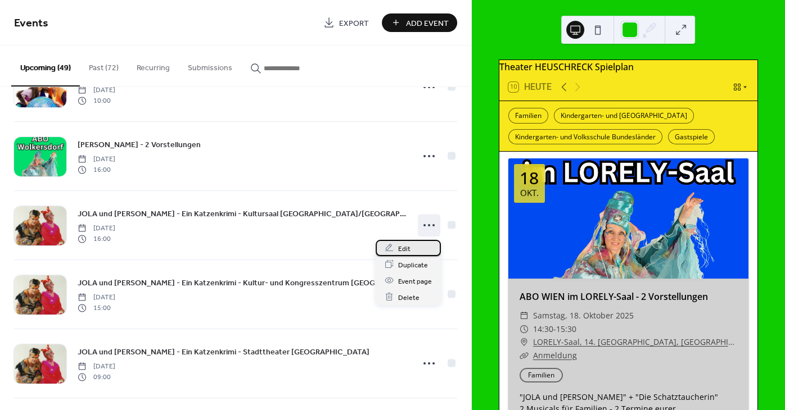
click at [405, 247] on span "Edit" at bounding box center [404, 249] width 12 height 12
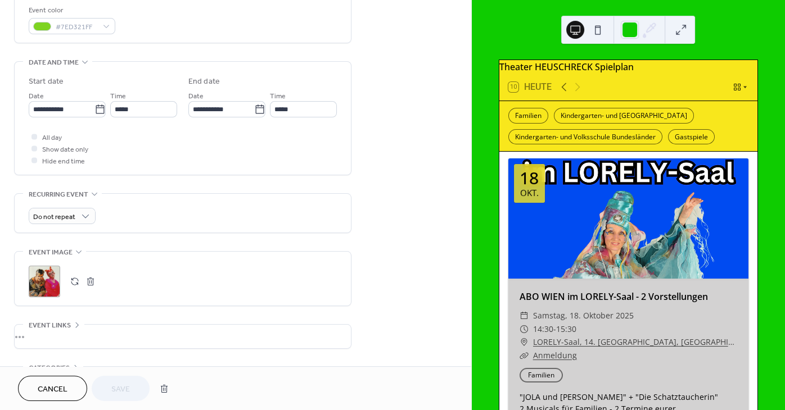
scroll to position [373, 0]
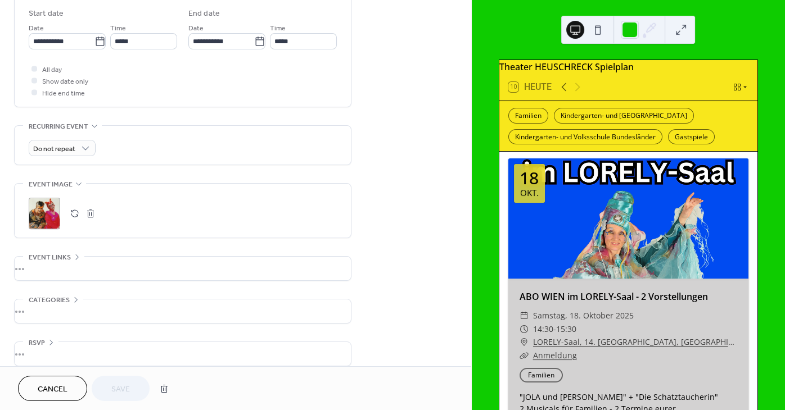
click at [75, 219] on button "button" at bounding box center [75, 214] width 16 height 16
click at [125, 386] on span "Save" at bounding box center [120, 390] width 19 height 12
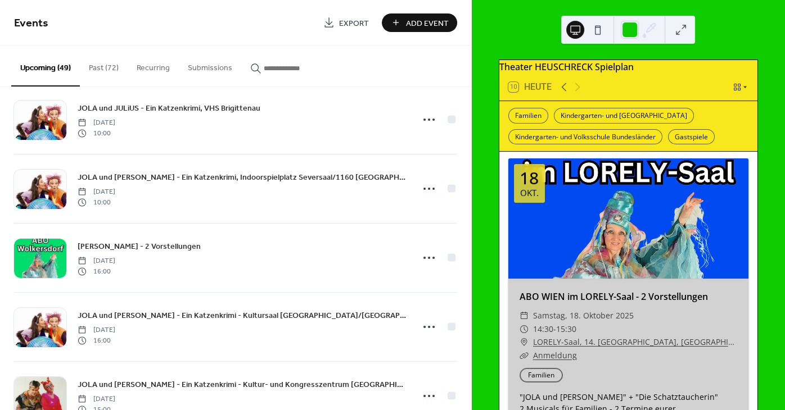
scroll to position [915, 0]
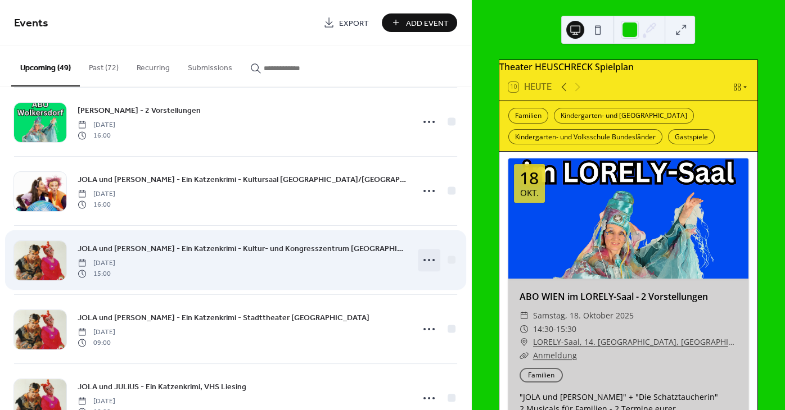
click at [431, 261] on icon at bounding box center [429, 260] width 18 height 18
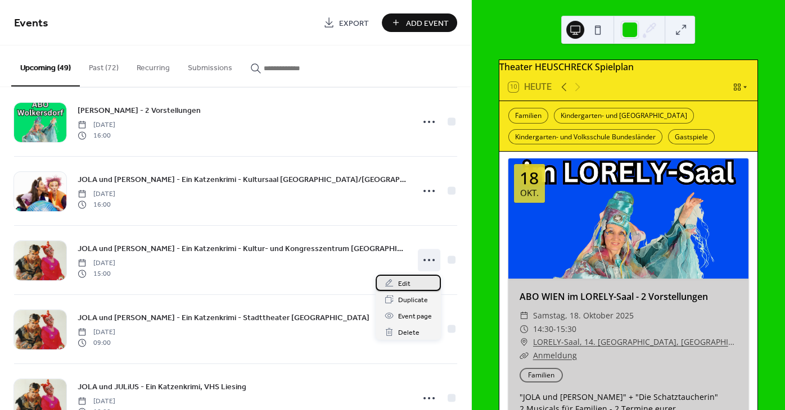
click at [400, 283] on span "Edit" at bounding box center [404, 284] width 12 height 12
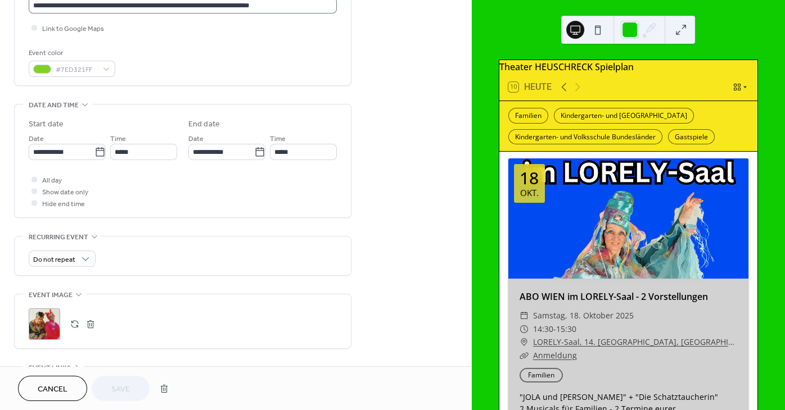
scroll to position [271, 0]
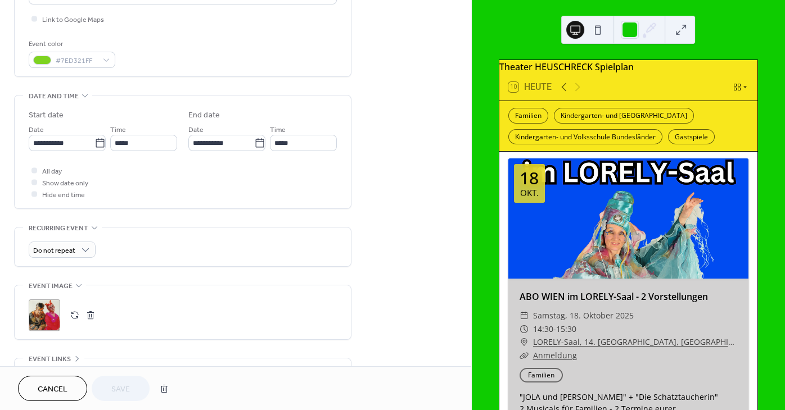
click at [76, 323] on button "button" at bounding box center [75, 315] width 16 height 16
click at [134, 388] on button "Save" at bounding box center [121, 388] width 58 height 25
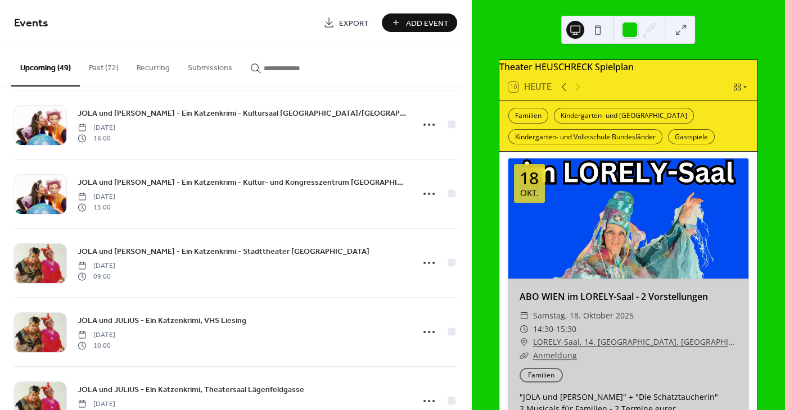
scroll to position [982, 0]
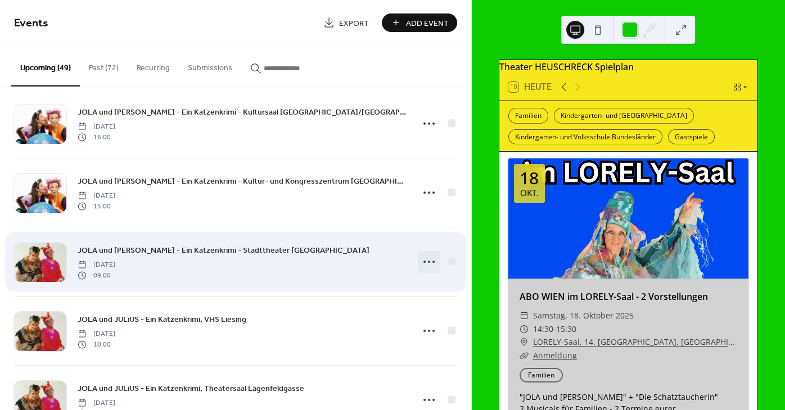
click at [434, 264] on icon at bounding box center [429, 262] width 18 height 18
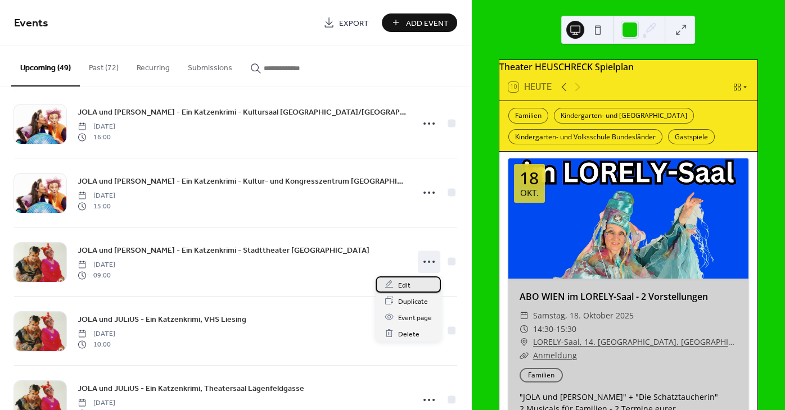
click at [396, 284] on div "Edit" at bounding box center [407, 285] width 65 height 16
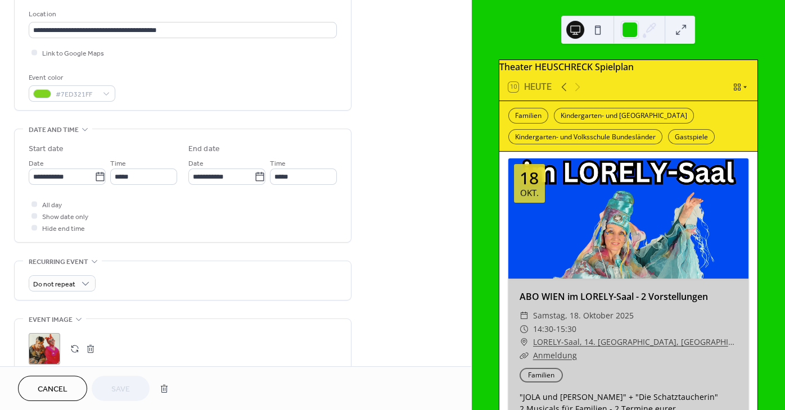
scroll to position [271, 0]
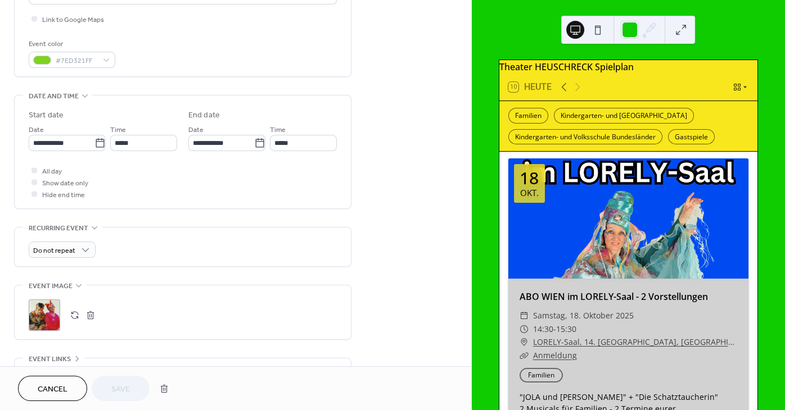
click at [79, 318] on button "button" at bounding box center [75, 315] width 16 height 16
click at [134, 384] on button "Save" at bounding box center [121, 388] width 58 height 25
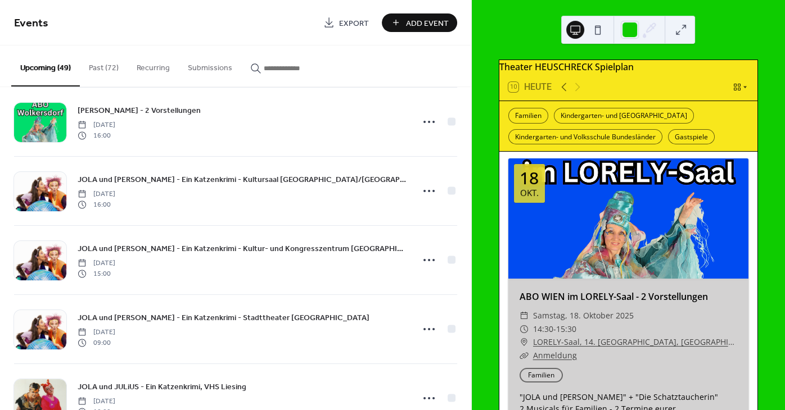
scroll to position [1017, 0]
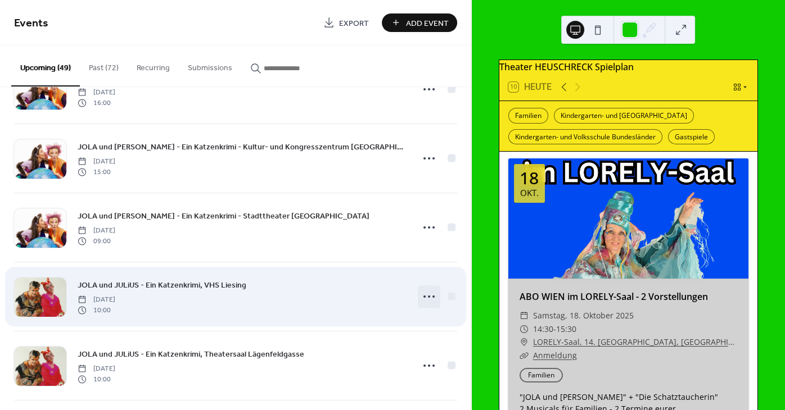
click at [435, 297] on icon at bounding box center [429, 297] width 18 height 18
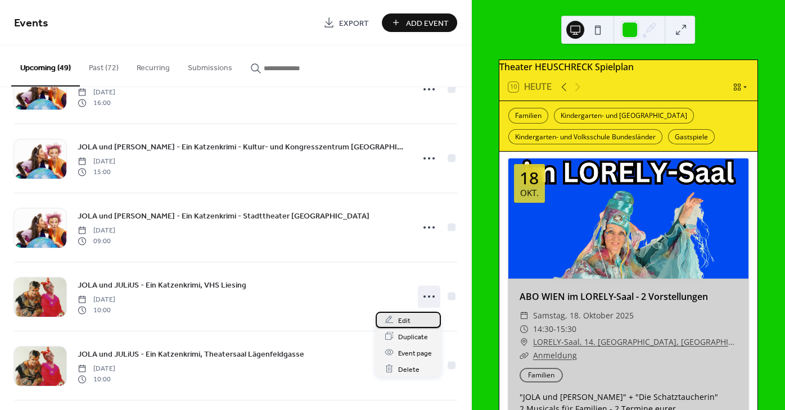
click at [409, 318] on span "Edit" at bounding box center [404, 321] width 12 height 12
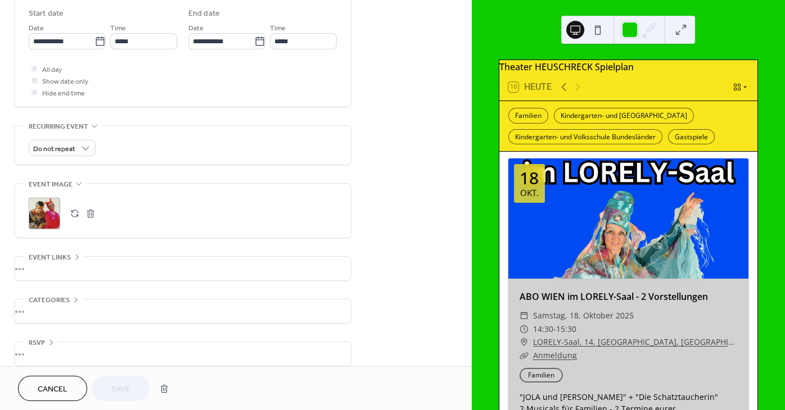
scroll to position [390, 0]
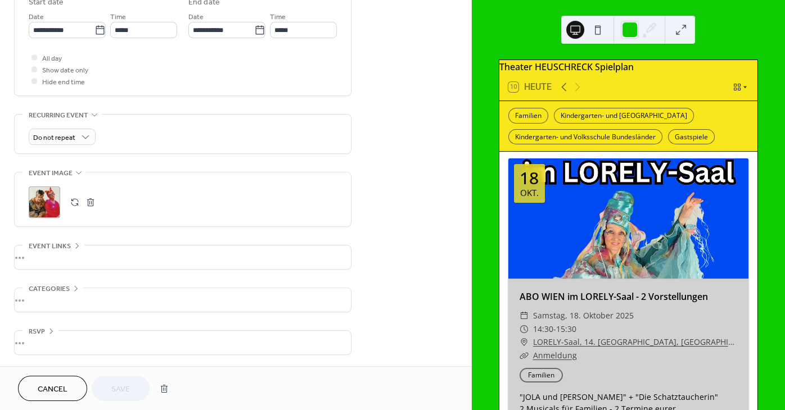
click at [72, 200] on button "button" at bounding box center [75, 202] width 16 height 16
click at [124, 386] on span "Save" at bounding box center [120, 390] width 19 height 12
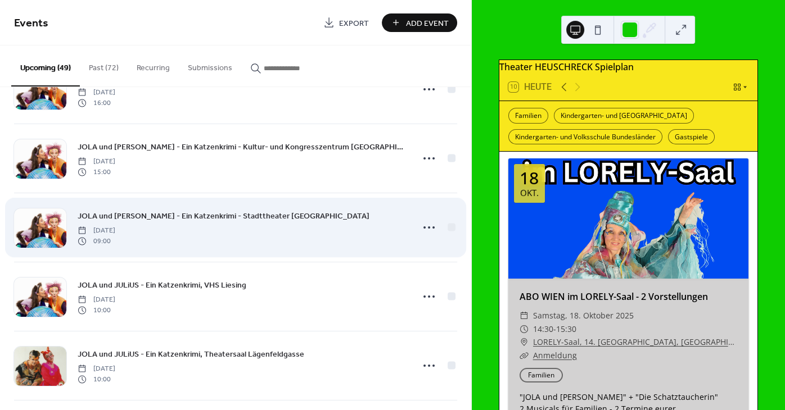
scroll to position [1152, 0]
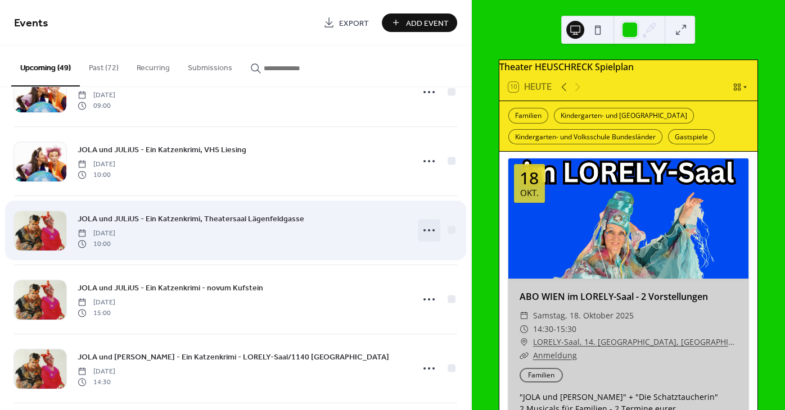
click at [436, 232] on icon at bounding box center [429, 230] width 18 height 18
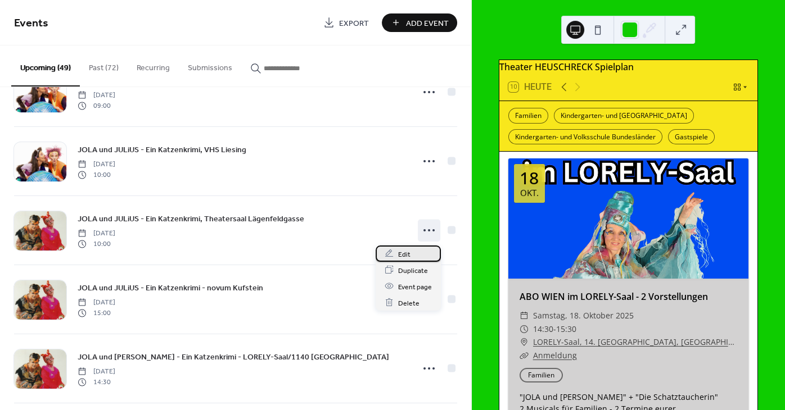
click at [401, 257] on span "Edit" at bounding box center [404, 254] width 12 height 12
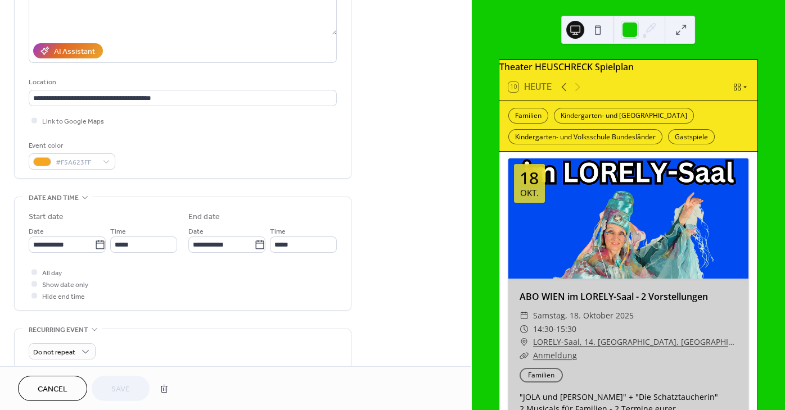
scroll to position [305, 0]
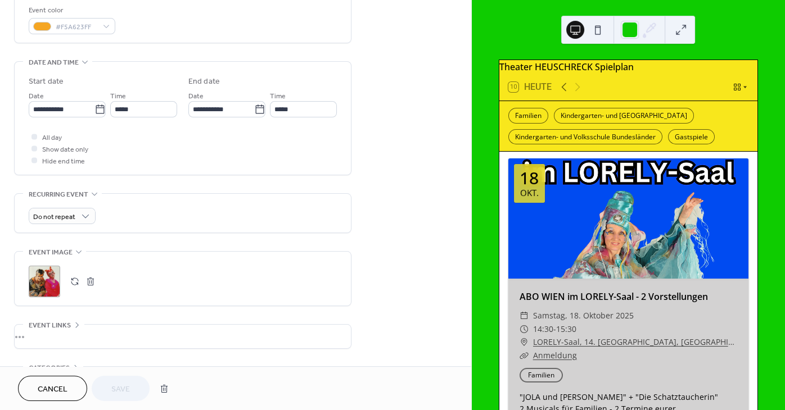
click at [77, 285] on button "button" at bounding box center [75, 282] width 16 height 16
click at [112, 392] on span "Save" at bounding box center [120, 390] width 19 height 12
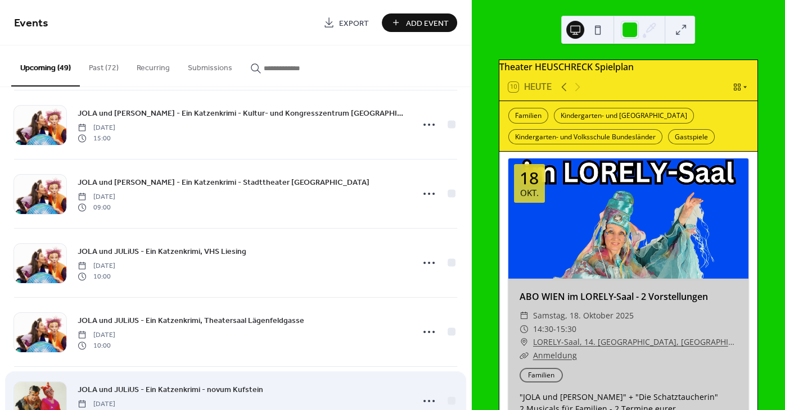
scroll to position [1220, 0]
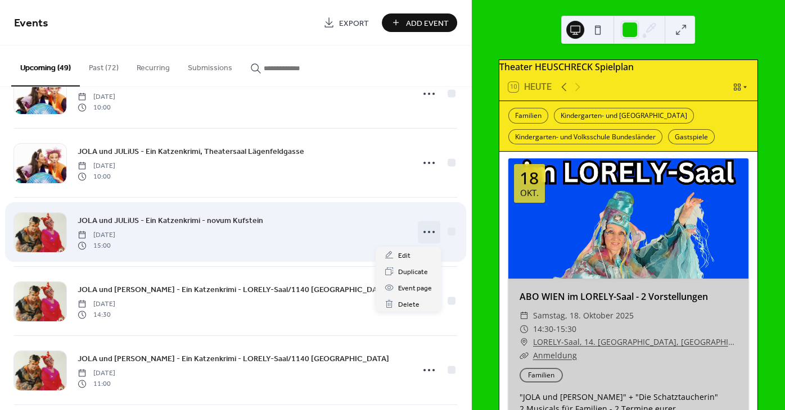
click at [429, 233] on circle at bounding box center [429, 232] width 2 height 2
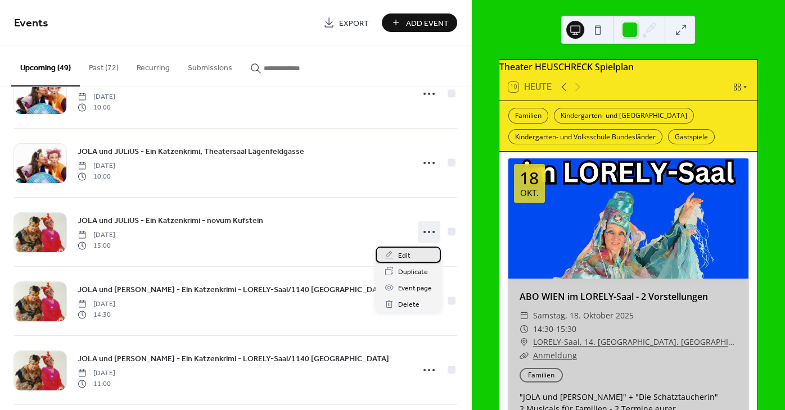
click at [402, 247] on div "Edit" at bounding box center [407, 255] width 65 height 16
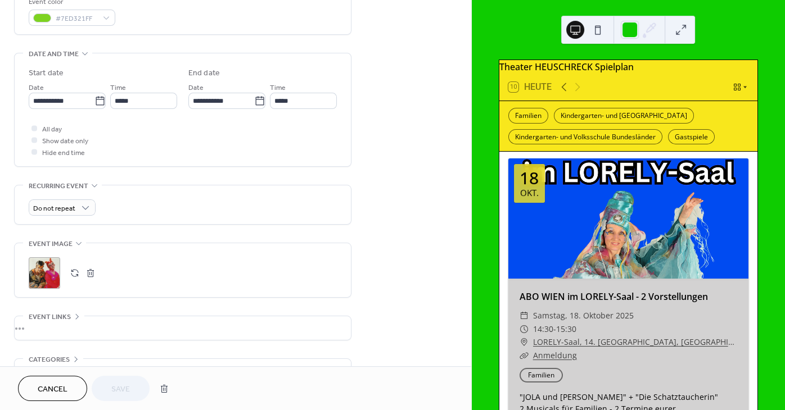
scroll to position [339, 0]
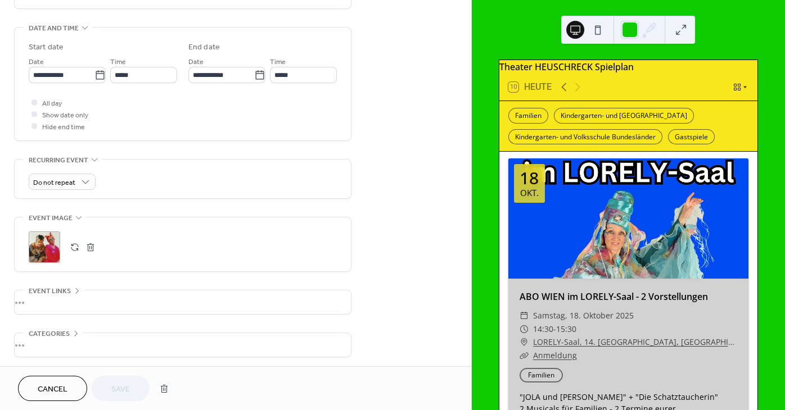
click at [76, 252] on button "button" at bounding box center [75, 247] width 16 height 16
click at [113, 387] on span "Save" at bounding box center [120, 390] width 19 height 12
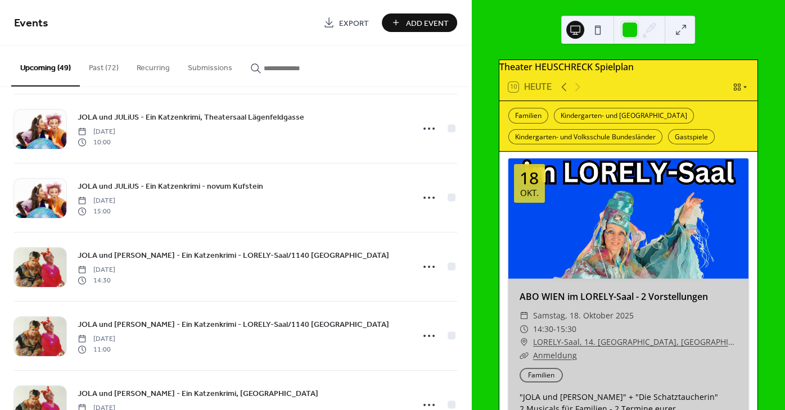
scroll to position [1356, 0]
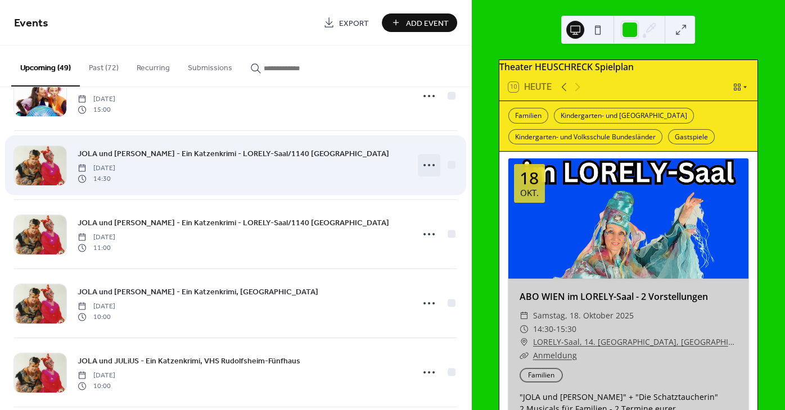
click at [433, 166] on icon at bounding box center [429, 165] width 18 height 18
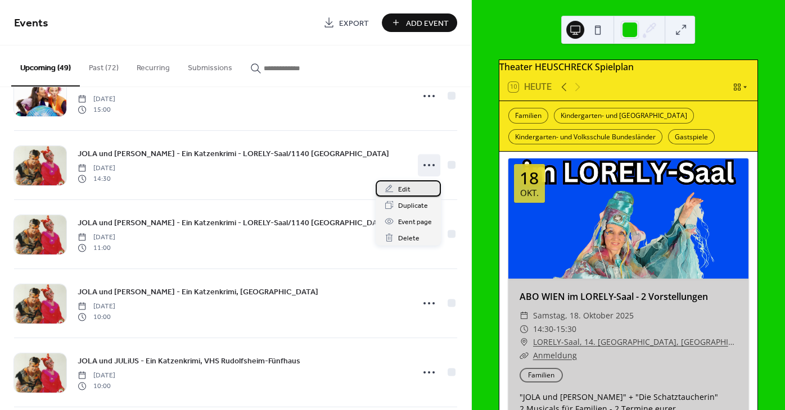
click at [402, 187] on span "Edit" at bounding box center [404, 190] width 12 height 12
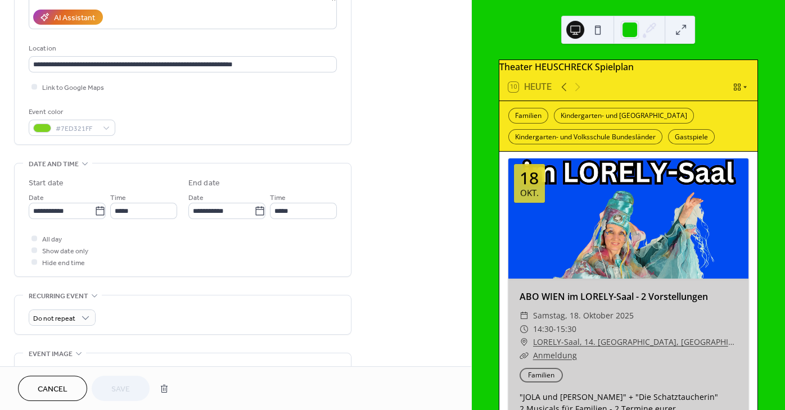
scroll to position [339, 0]
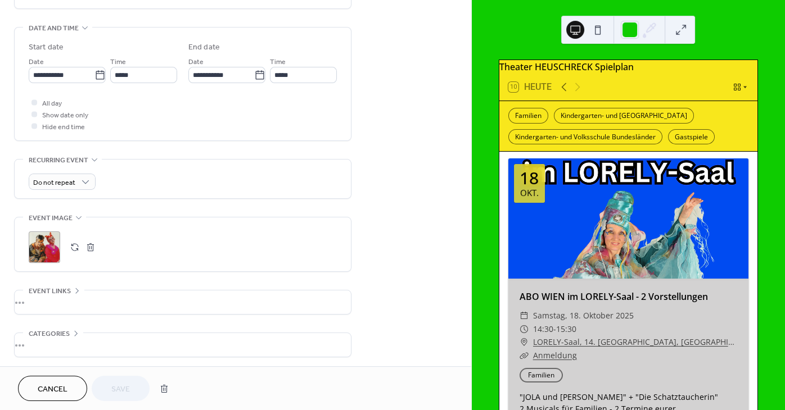
click at [76, 251] on button "button" at bounding box center [75, 247] width 16 height 16
click at [124, 389] on span "Save" at bounding box center [120, 390] width 19 height 12
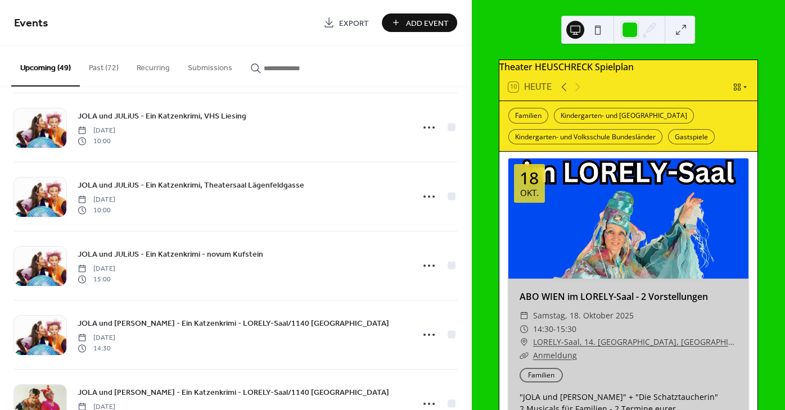
scroll to position [1356, 0]
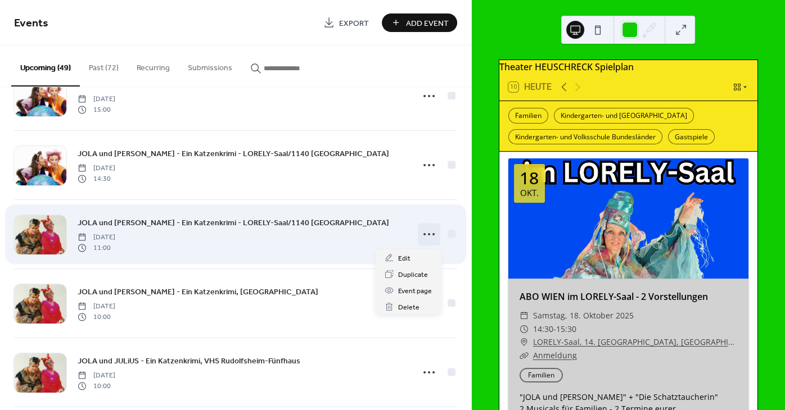
click at [432, 233] on icon at bounding box center [429, 234] width 18 height 18
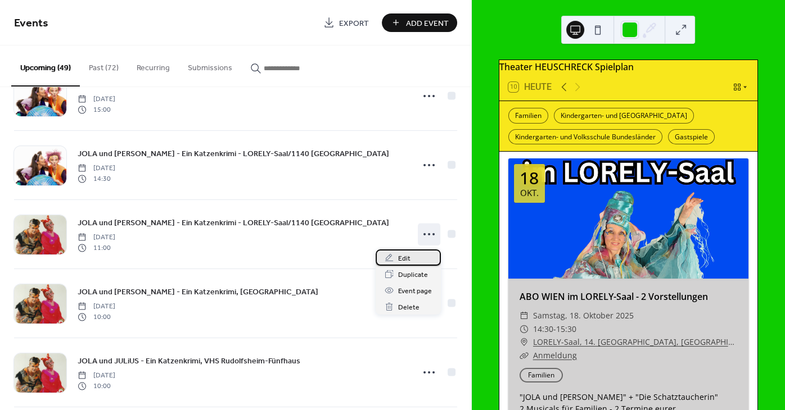
click at [405, 260] on span "Edit" at bounding box center [404, 259] width 12 height 12
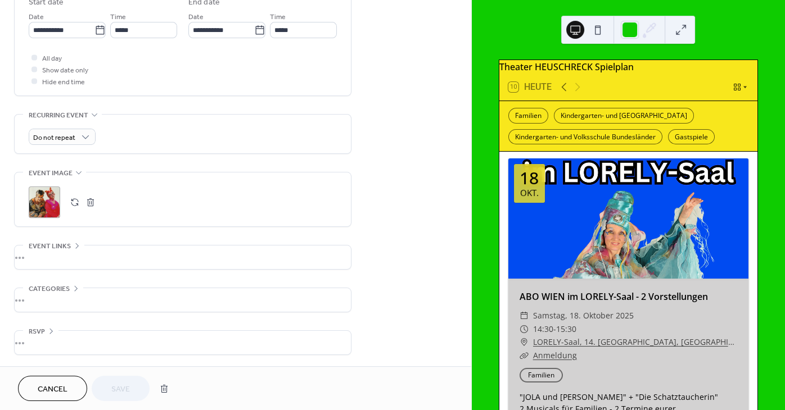
scroll to position [390, 0]
click at [74, 205] on button "button" at bounding box center [75, 202] width 16 height 16
click at [120, 386] on span "Save" at bounding box center [120, 390] width 19 height 12
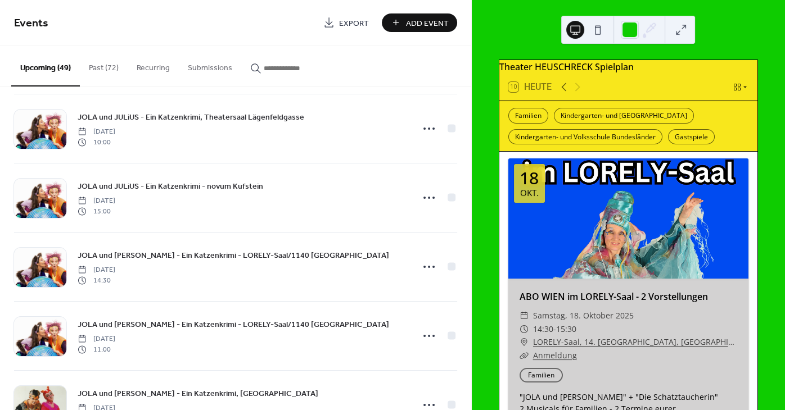
scroll to position [1389, 0]
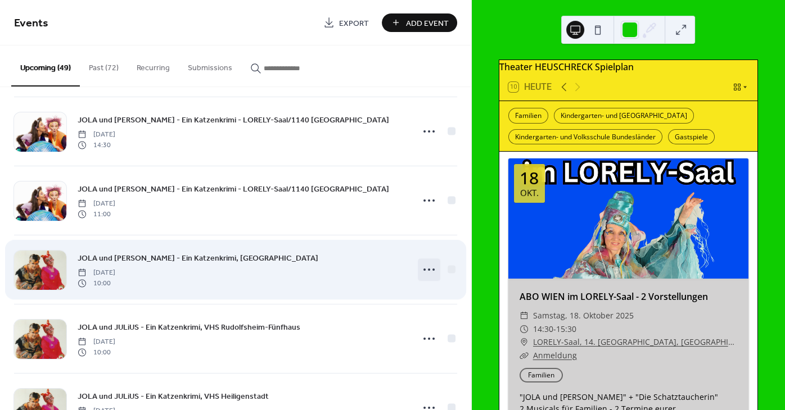
click at [429, 270] on icon at bounding box center [429, 270] width 18 height 18
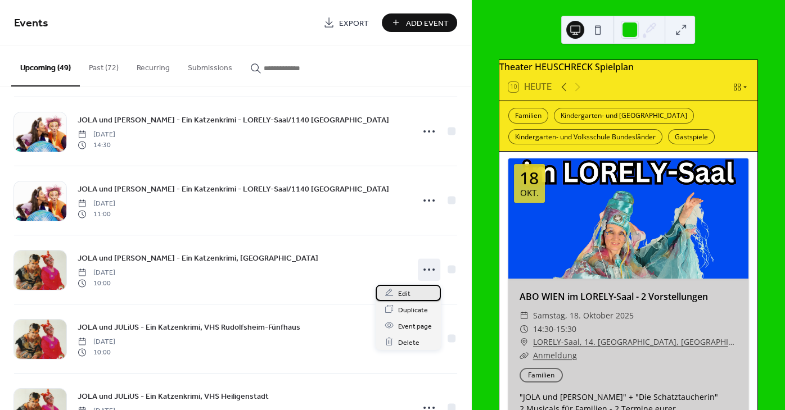
click at [406, 298] on span "Edit" at bounding box center [404, 294] width 12 height 12
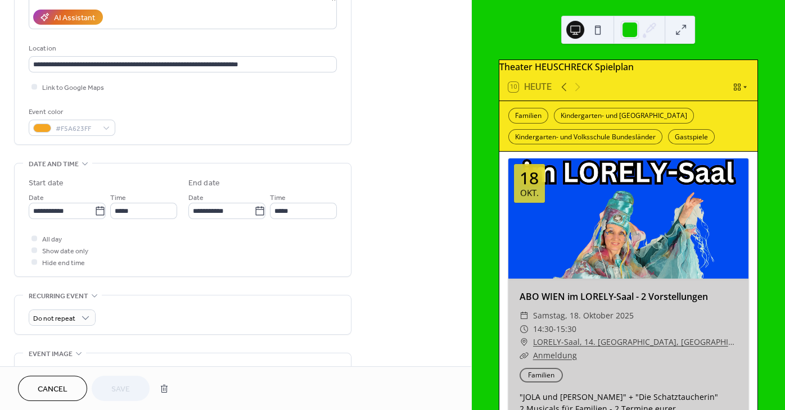
scroll to position [373, 0]
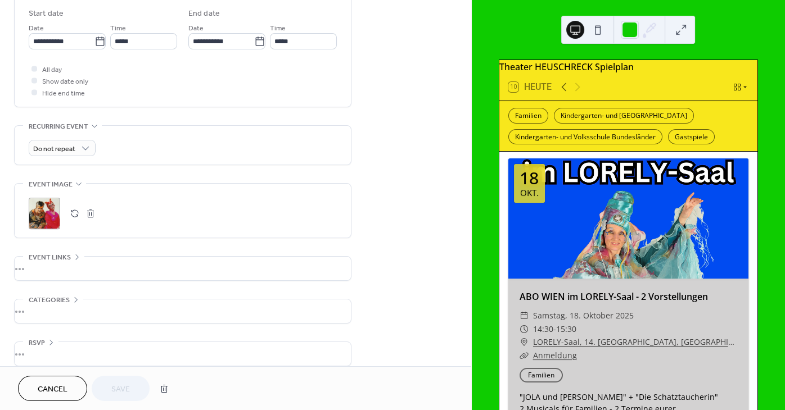
click at [73, 217] on button "button" at bounding box center [75, 214] width 16 height 16
click at [115, 388] on span "Save" at bounding box center [120, 390] width 19 height 12
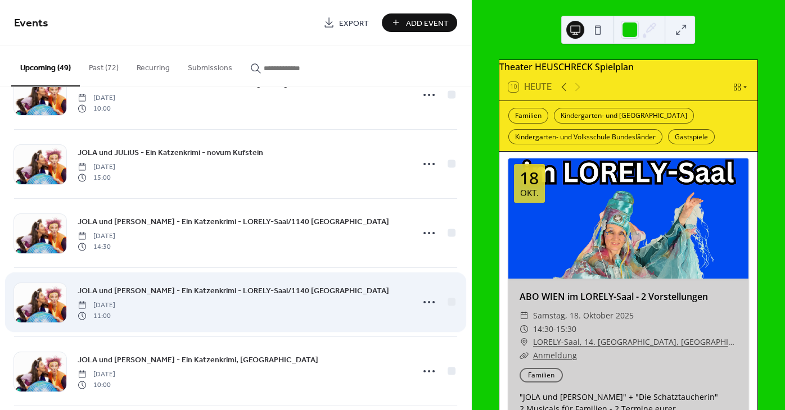
scroll to position [1491, 0]
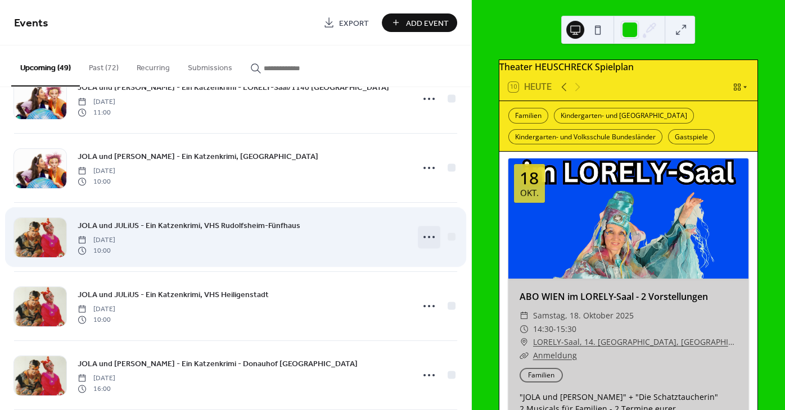
click at [430, 237] on icon at bounding box center [429, 237] width 18 height 18
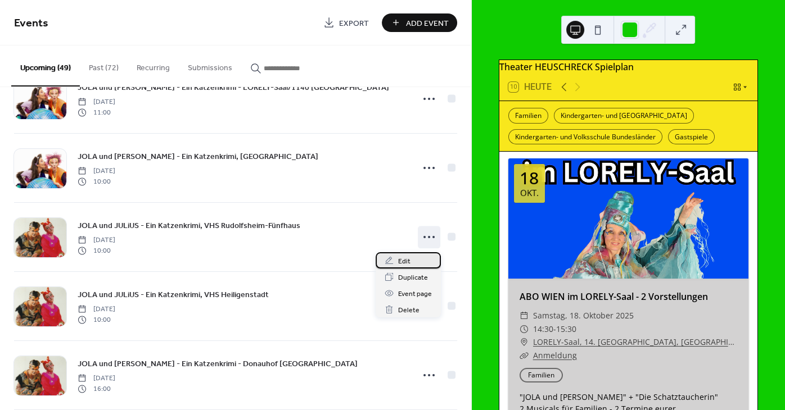
click at [404, 258] on span "Edit" at bounding box center [404, 262] width 12 height 12
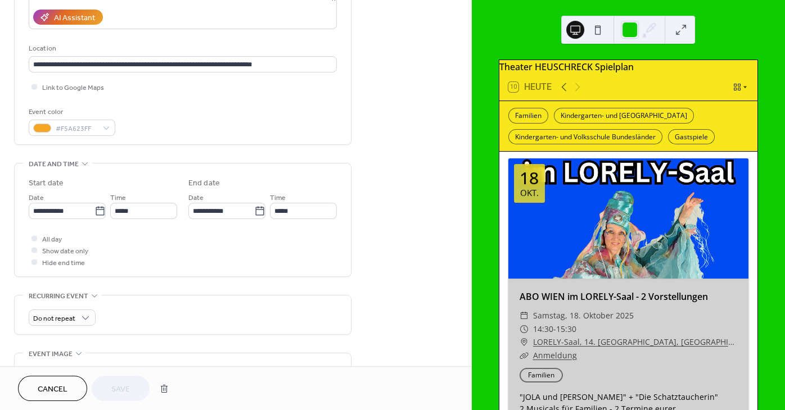
scroll to position [390, 0]
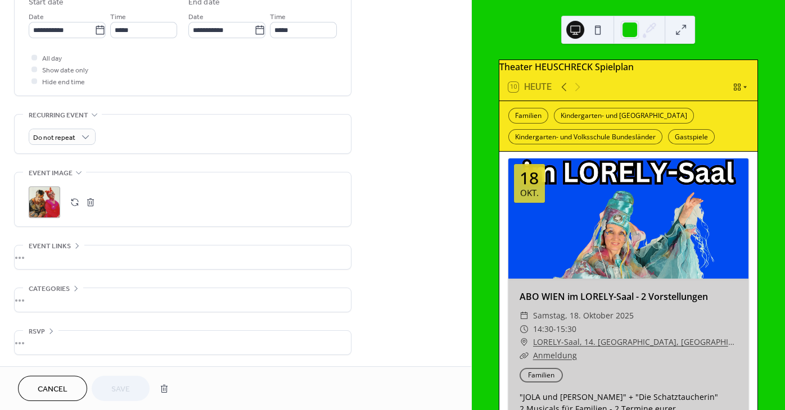
click at [79, 203] on button "button" at bounding box center [75, 202] width 16 height 16
click at [128, 388] on span "Save" at bounding box center [120, 390] width 19 height 12
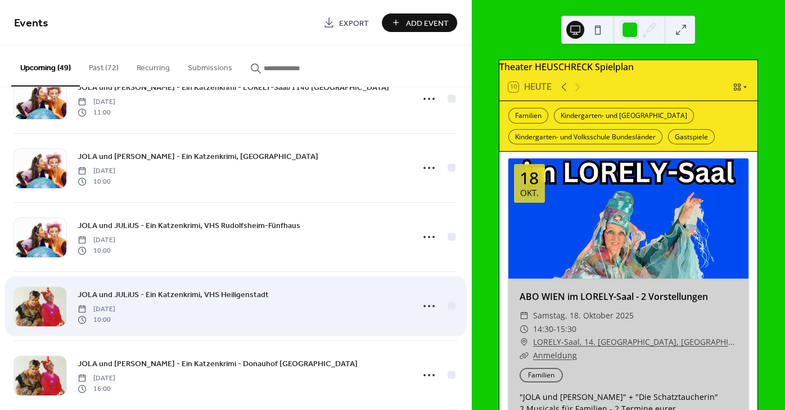
scroll to position [1626, 0]
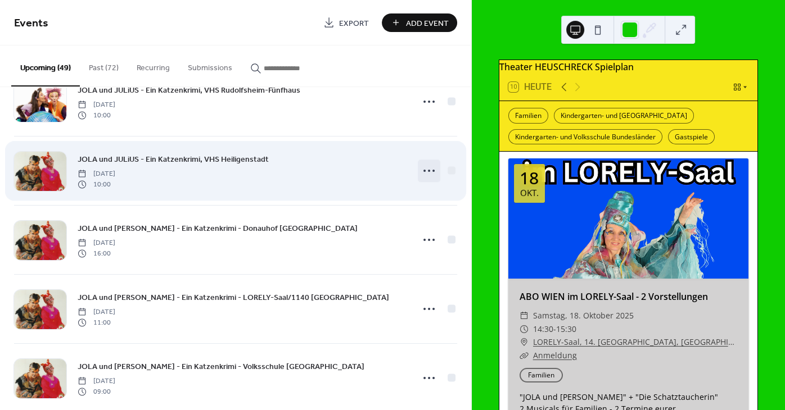
click at [434, 170] on icon at bounding box center [429, 171] width 18 height 18
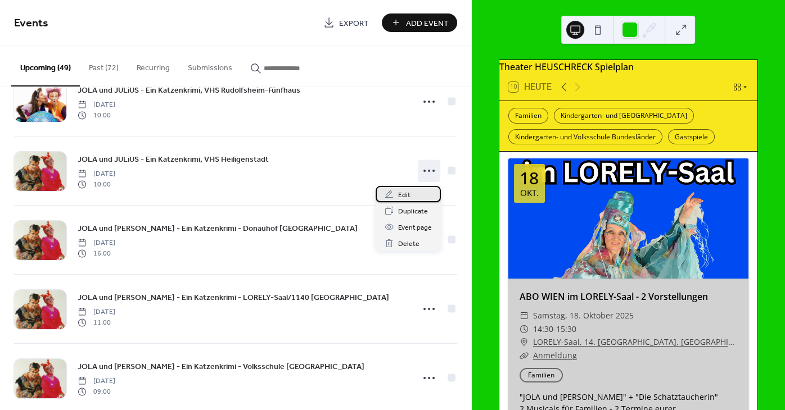
click at [404, 193] on span "Edit" at bounding box center [404, 195] width 12 height 12
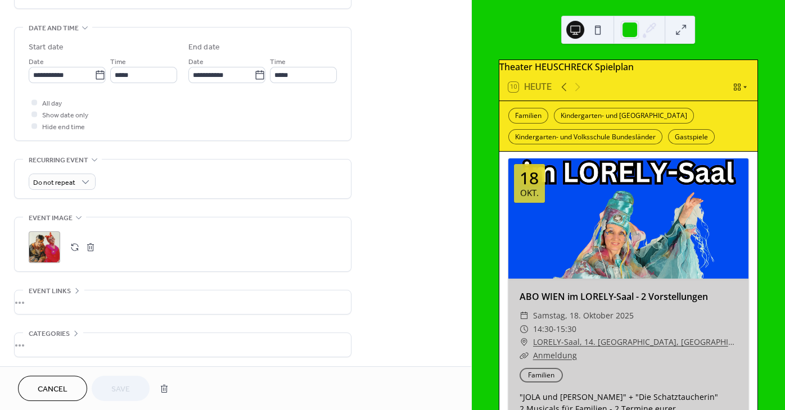
scroll to position [390, 0]
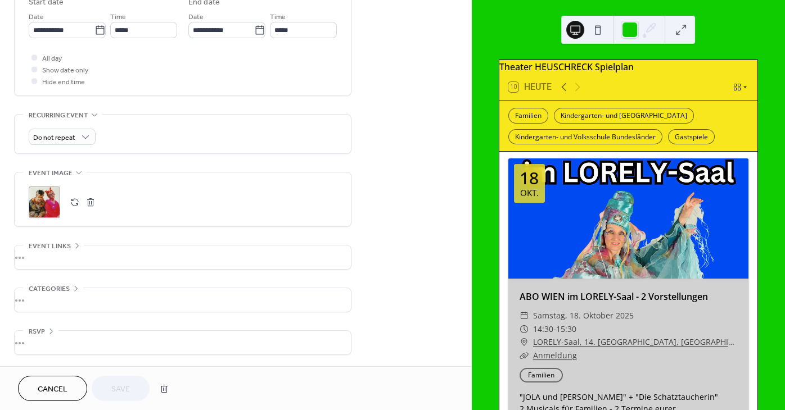
click at [73, 200] on button "button" at bounding box center [75, 202] width 16 height 16
click at [107, 394] on button "Save" at bounding box center [121, 388] width 58 height 25
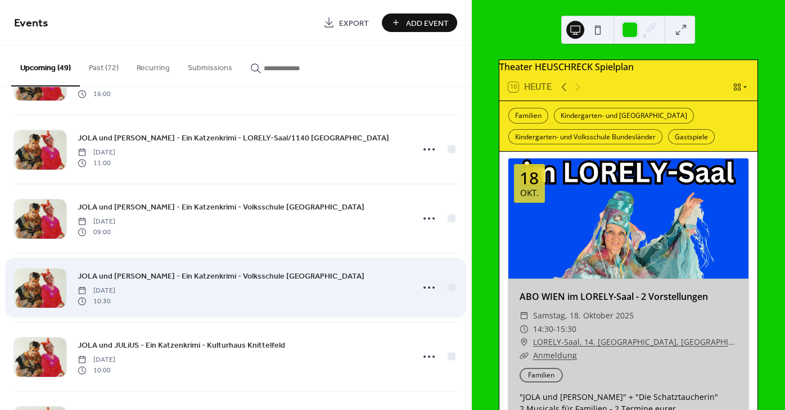
scroll to position [1650, 0]
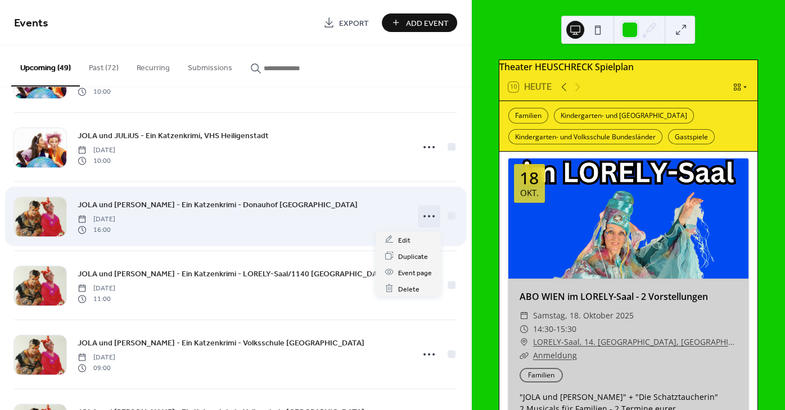
click at [430, 211] on icon at bounding box center [429, 216] width 18 height 18
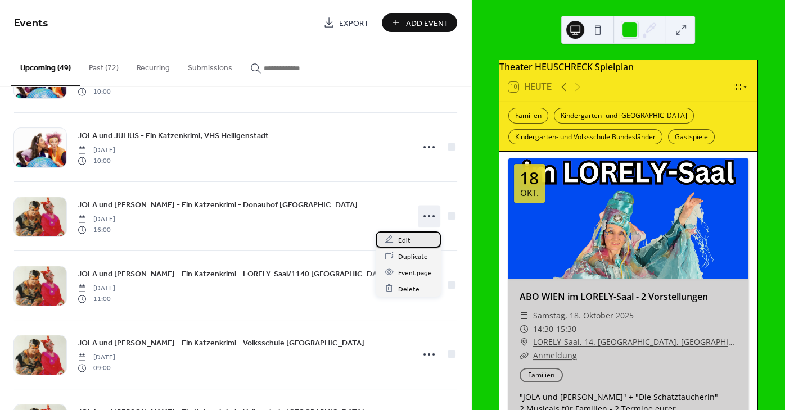
click at [407, 243] on span "Edit" at bounding box center [404, 240] width 12 height 12
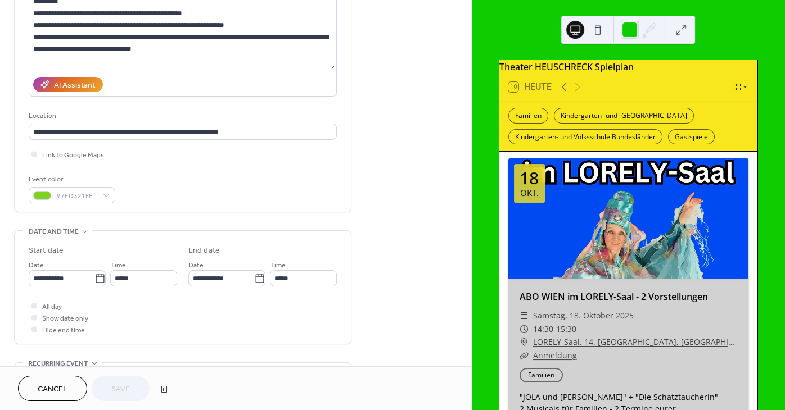
scroll to position [305, 0]
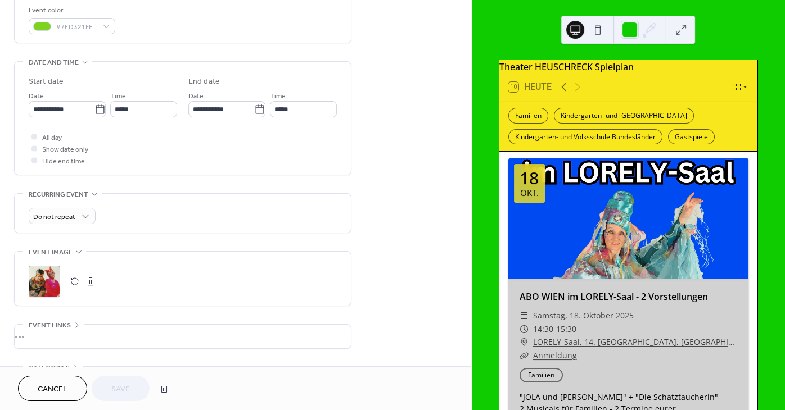
click at [73, 288] on button "button" at bounding box center [75, 282] width 16 height 16
click at [119, 385] on span "Save" at bounding box center [120, 390] width 19 height 12
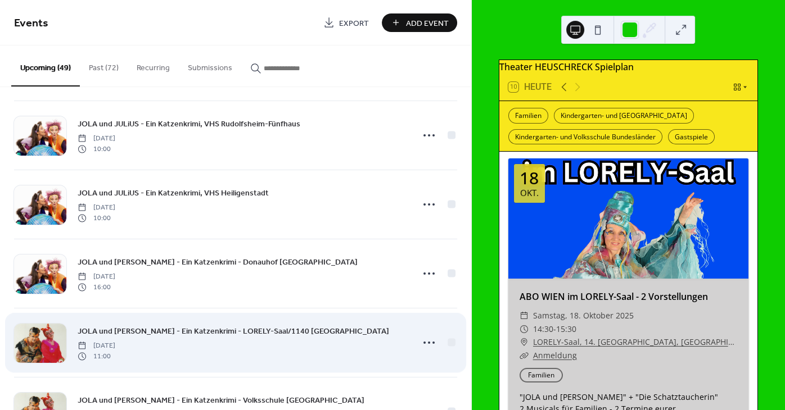
scroll to position [1762, 0]
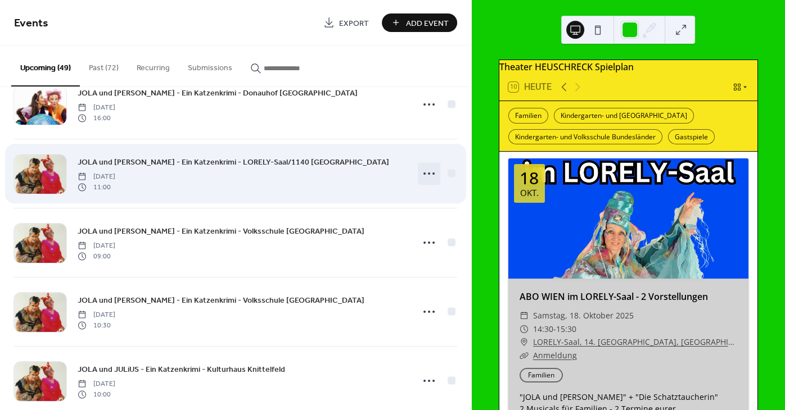
click at [434, 179] on icon at bounding box center [429, 174] width 18 height 18
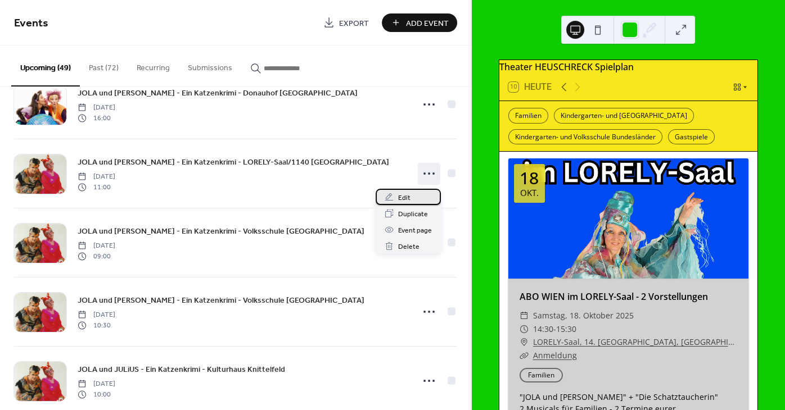
click at [414, 194] on div "Edit" at bounding box center [407, 197] width 65 height 16
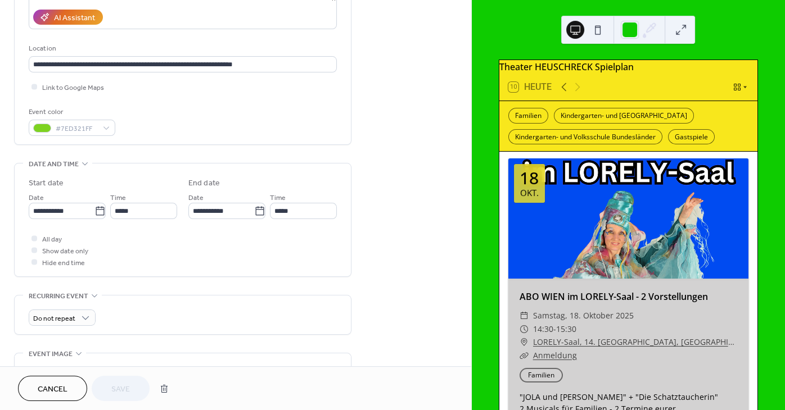
scroll to position [339, 0]
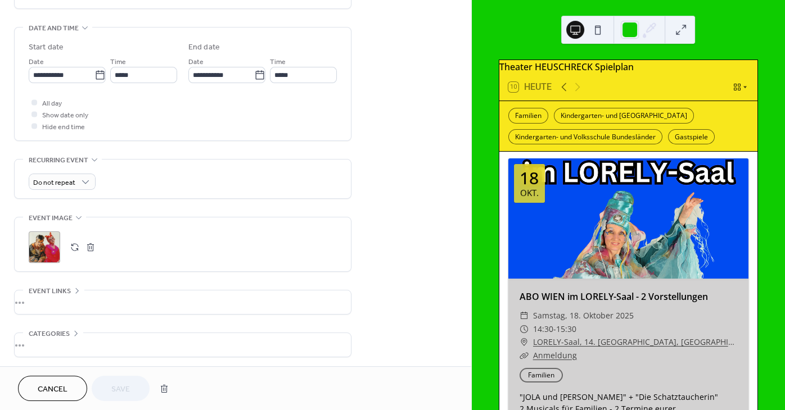
click at [71, 248] on button "button" at bounding box center [75, 247] width 16 height 16
click at [102, 388] on button "Save" at bounding box center [121, 388] width 58 height 25
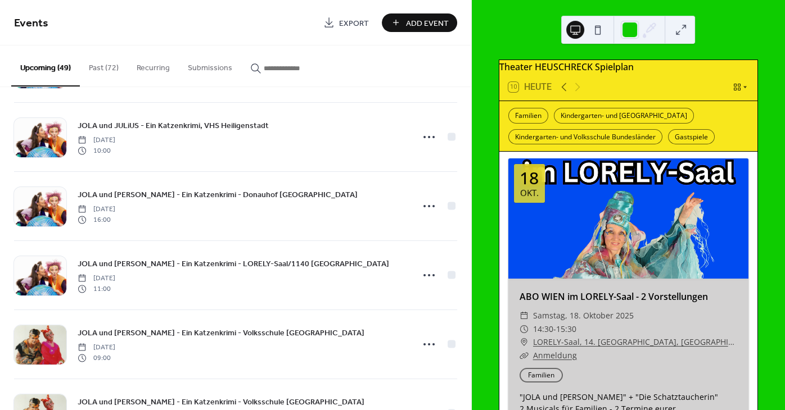
scroll to position [1786, 0]
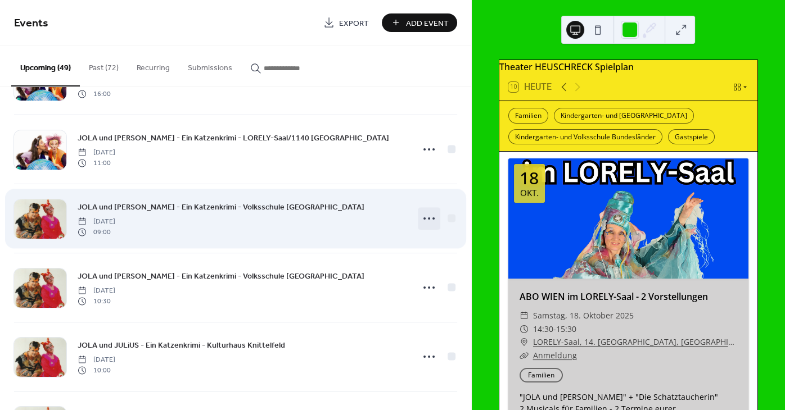
click at [432, 221] on icon at bounding box center [429, 219] width 18 height 18
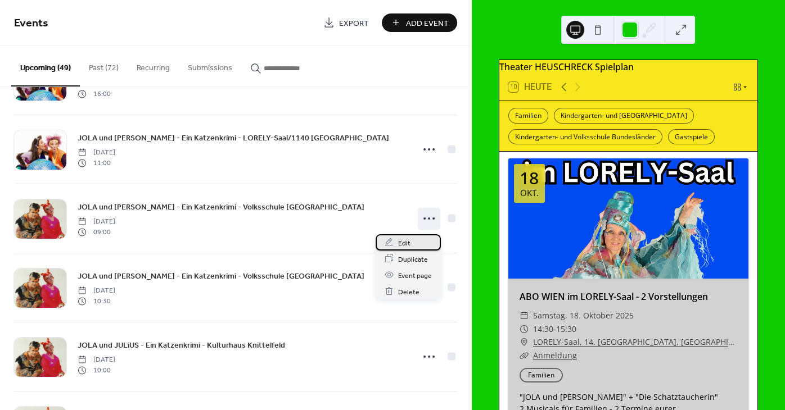
click at [410, 244] on div "Edit" at bounding box center [407, 242] width 65 height 16
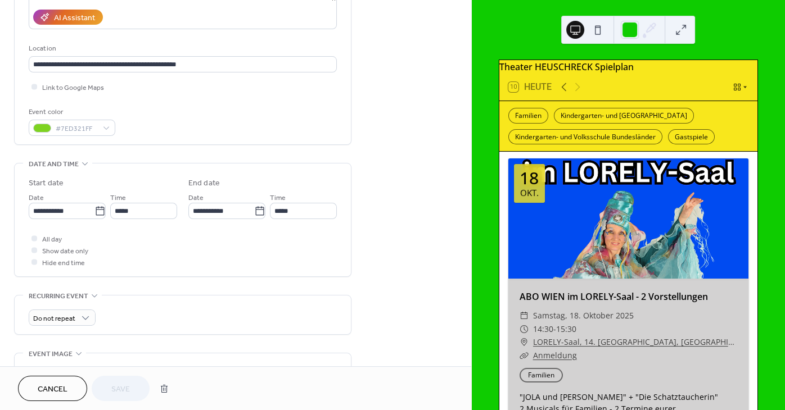
scroll to position [373, 0]
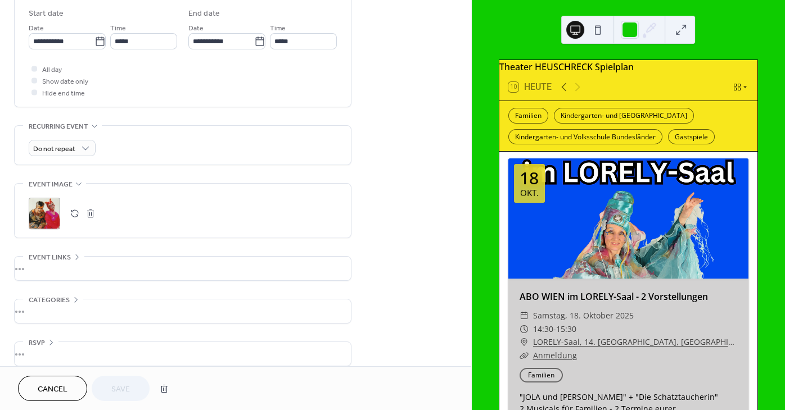
click at [75, 221] on button "button" at bounding box center [75, 214] width 16 height 16
click at [115, 386] on span "Save" at bounding box center [120, 390] width 19 height 12
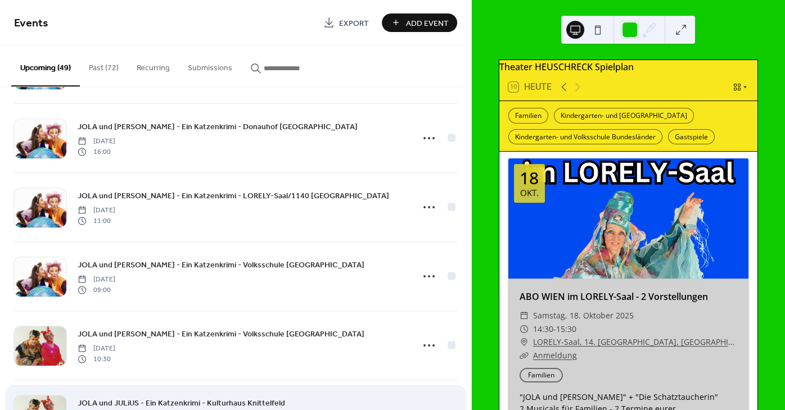
scroll to position [1786, 0]
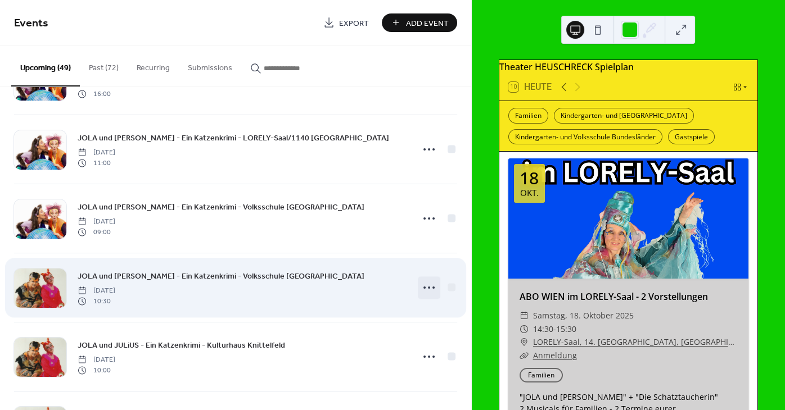
click at [434, 289] on icon at bounding box center [429, 288] width 18 height 18
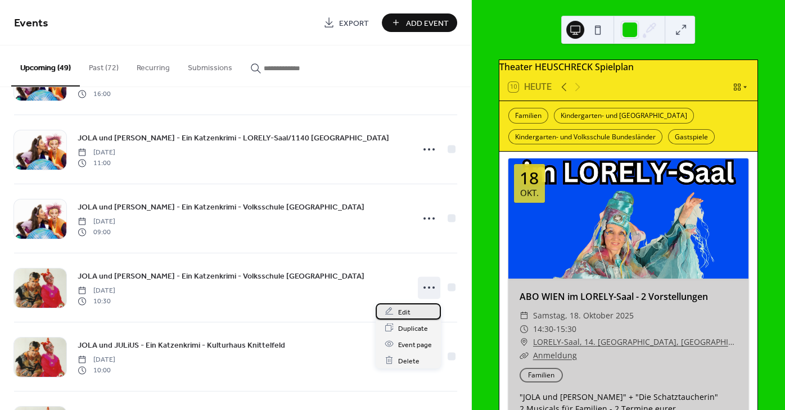
click at [411, 311] on div "Edit" at bounding box center [407, 311] width 65 height 16
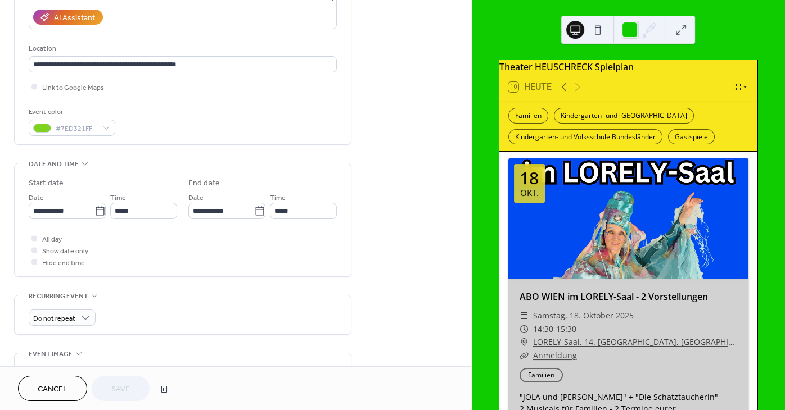
scroll to position [390, 0]
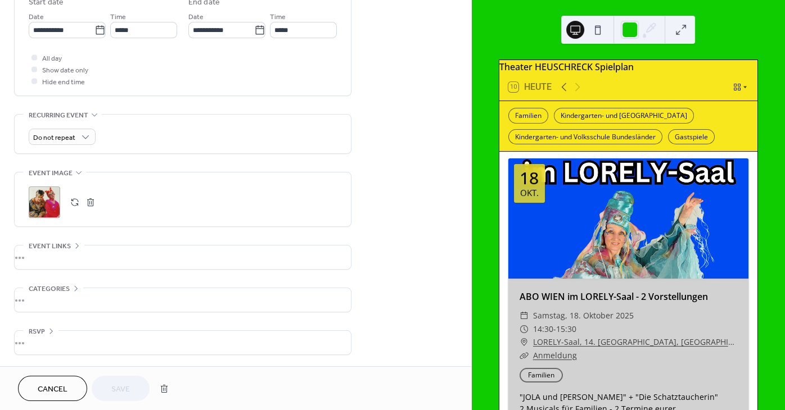
click at [79, 203] on button "button" at bounding box center [75, 202] width 16 height 16
click at [110, 387] on button "Save" at bounding box center [121, 388] width 58 height 25
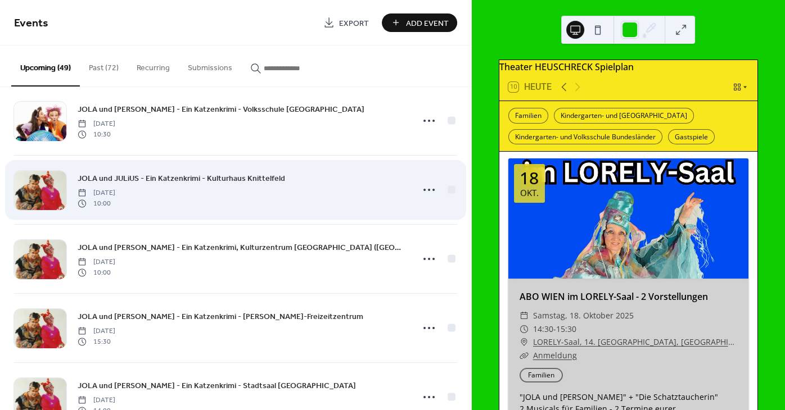
scroll to position [1955, 0]
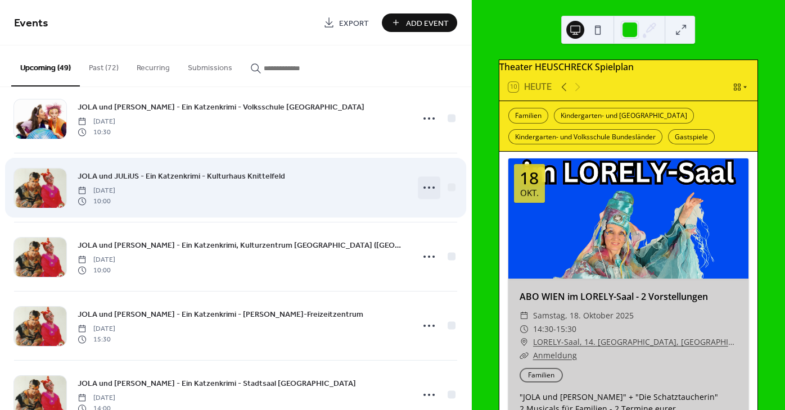
click at [430, 193] on icon at bounding box center [429, 188] width 18 height 18
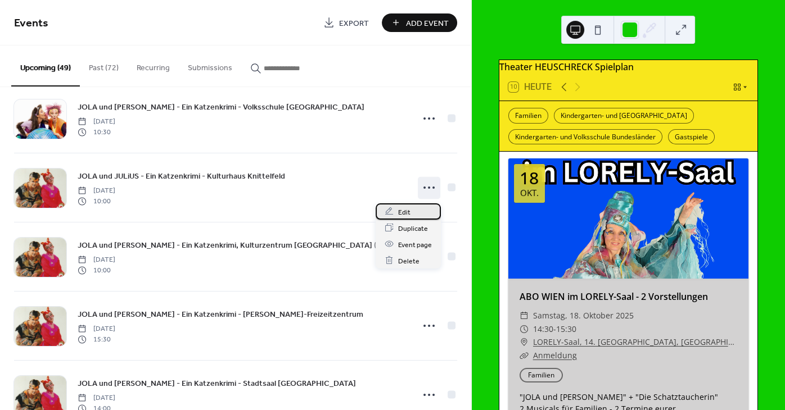
click at [404, 211] on span "Edit" at bounding box center [404, 212] width 12 height 12
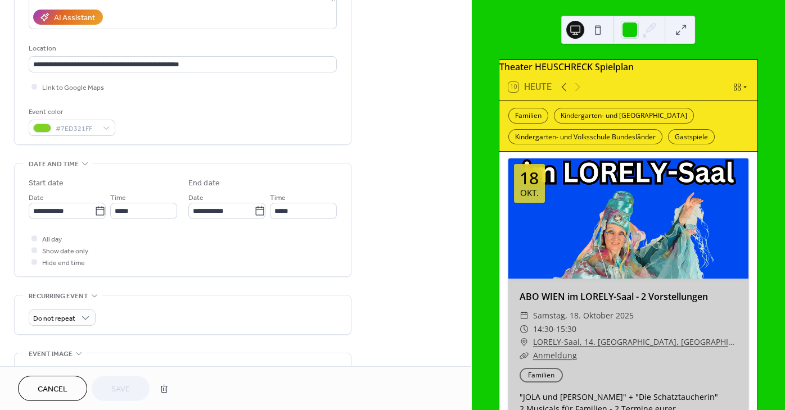
scroll to position [339, 0]
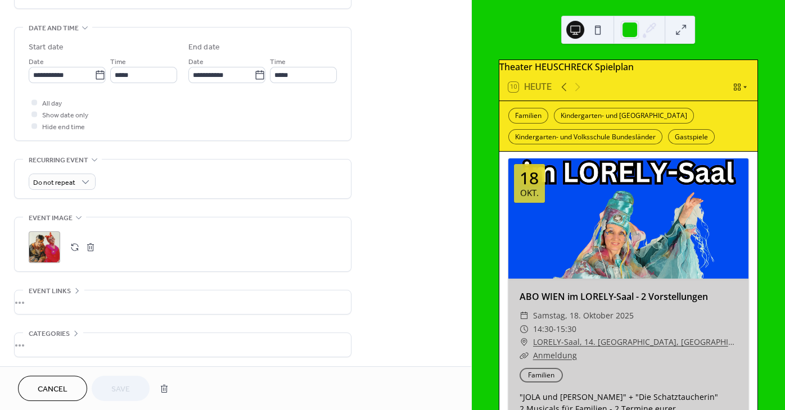
click at [81, 255] on button "button" at bounding box center [75, 247] width 16 height 16
click at [123, 392] on span "Save" at bounding box center [120, 390] width 19 height 12
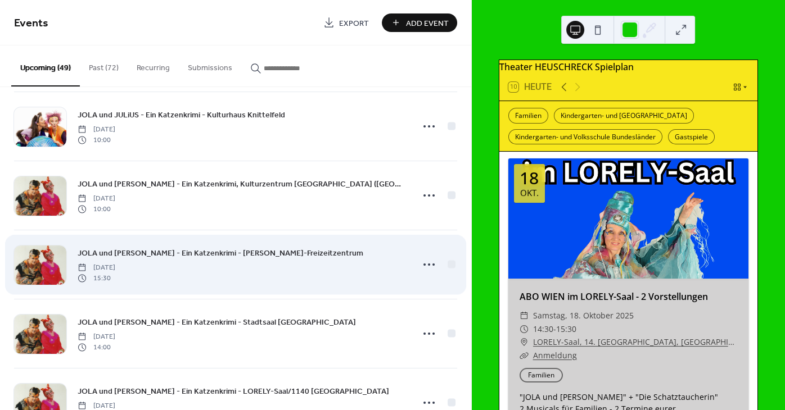
scroll to position [1989, 0]
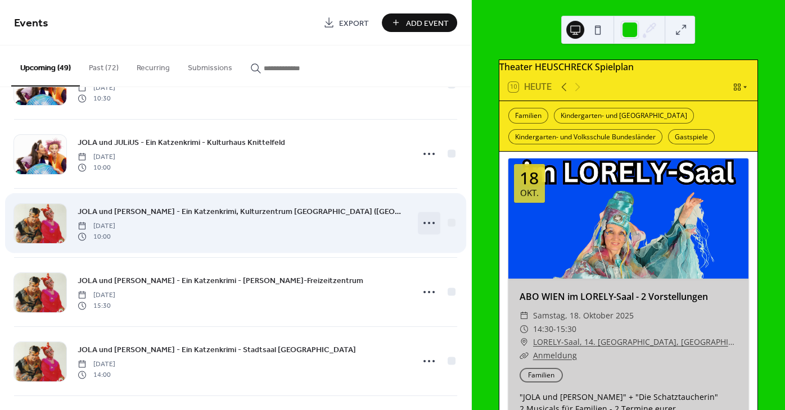
click at [429, 224] on icon at bounding box center [429, 223] width 18 height 18
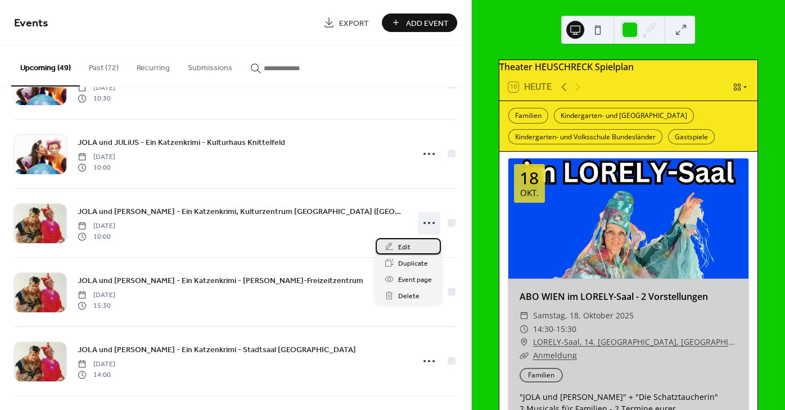
click at [401, 247] on span "Edit" at bounding box center [404, 248] width 12 height 12
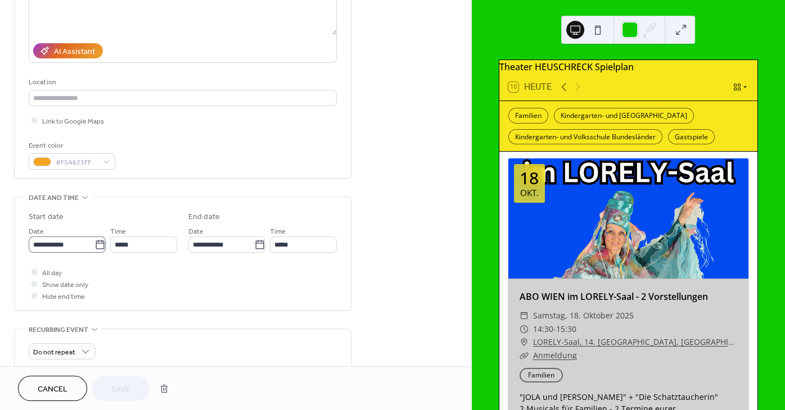
scroll to position [339, 0]
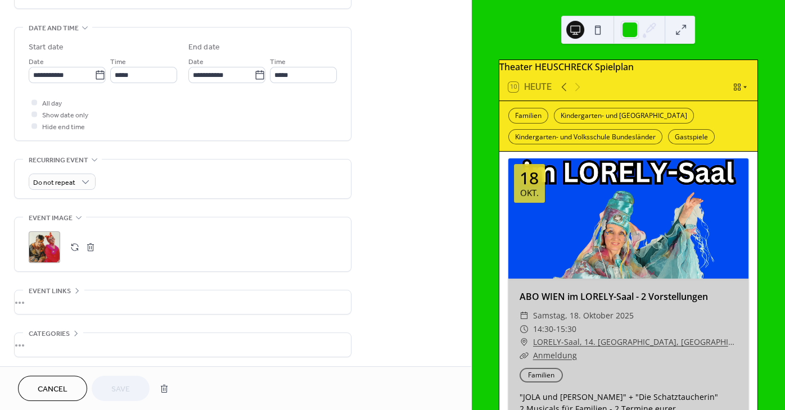
click at [74, 253] on button "button" at bounding box center [75, 247] width 16 height 16
click at [121, 391] on span "Save" at bounding box center [120, 390] width 19 height 12
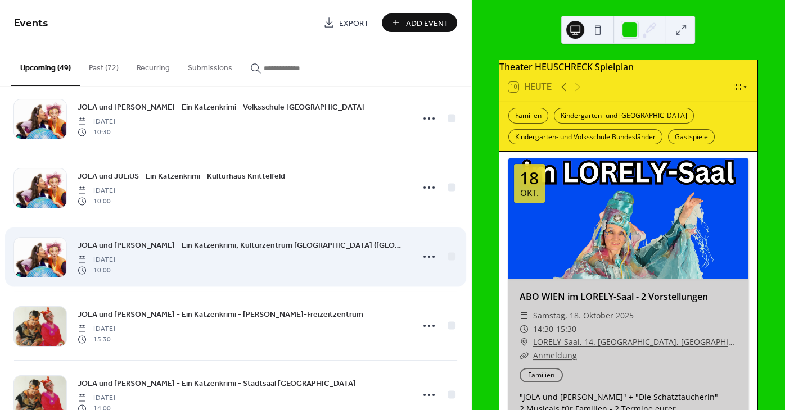
scroll to position [2125, 0]
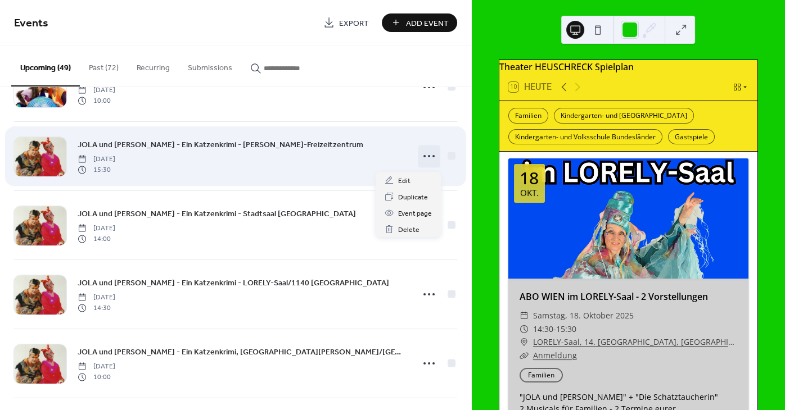
click at [431, 157] on icon at bounding box center [429, 156] width 18 height 18
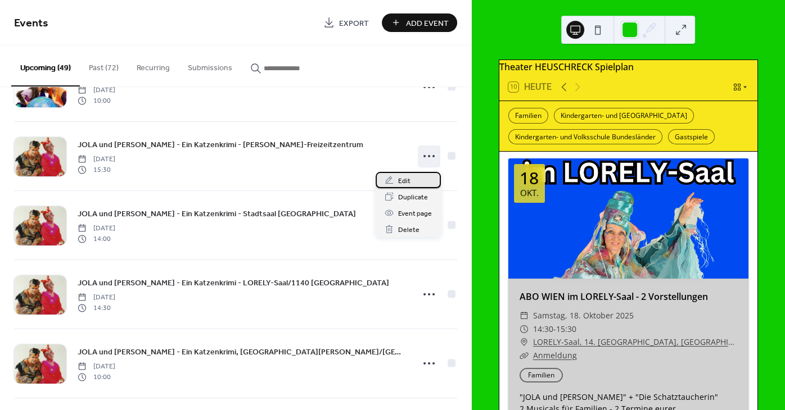
click at [405, 187] on span "Edit" at bounding box center [404, 181] width 12 height 12
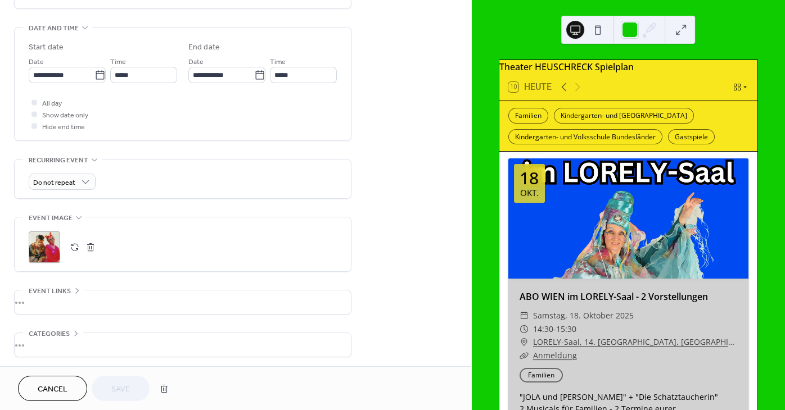
scroll to position [390, 0]
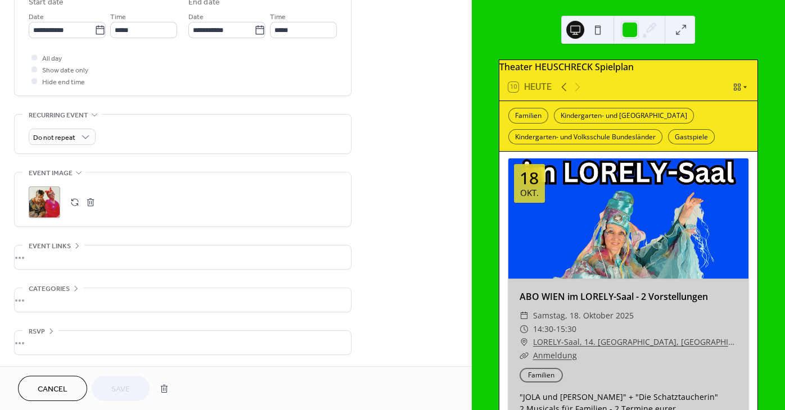
click at [72, 202] on button "button" at bounding box center [75, 202] width 16 height 16
click at [137, 387] on button "Save" at bounding box center [121, 388] width 58 height 25
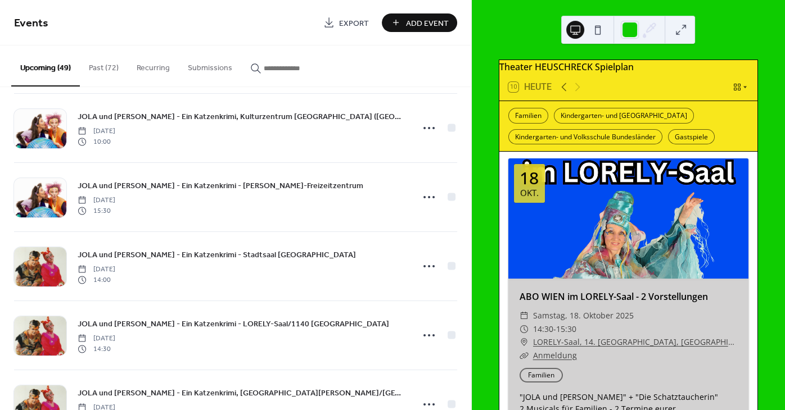
scroll to position [2057, 0]
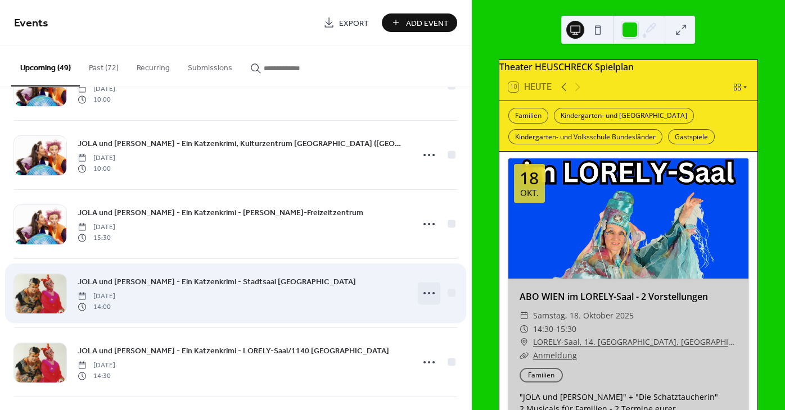
click at [429, 297] on icon at bounding box center [429, 293] width 18 height 18
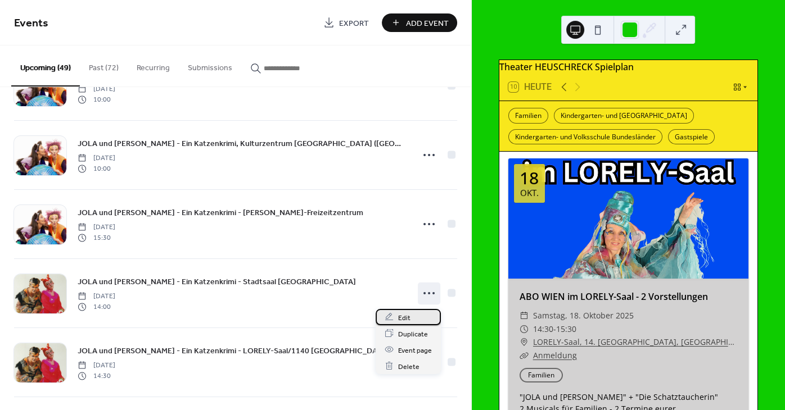
click at [406, 317] on span "Edit" at bounding box center [404, 318] width 12 height 12
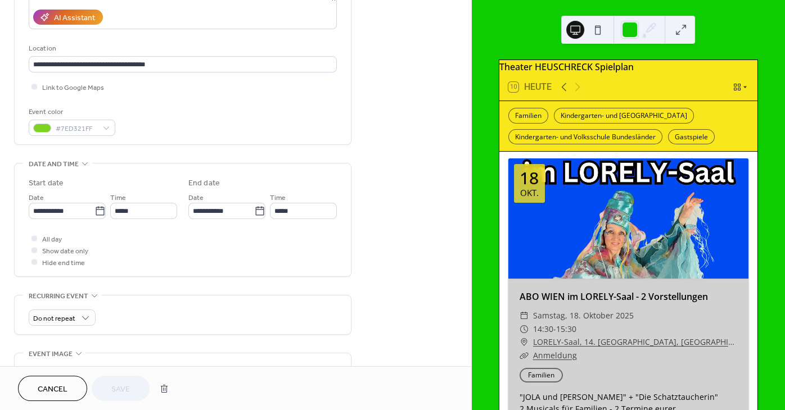
scroll to position [373, 0]
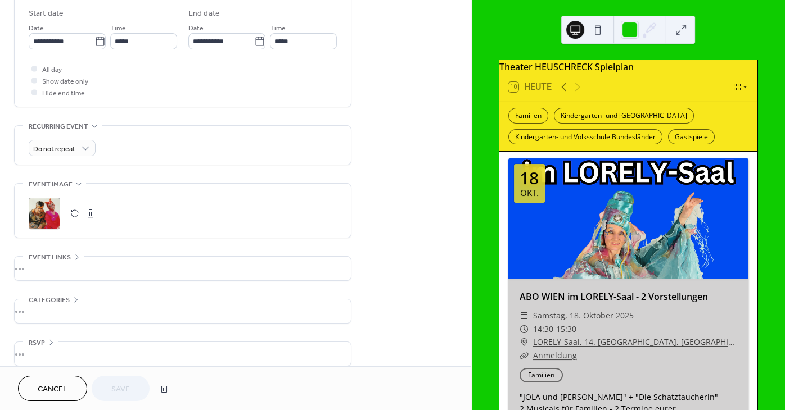
click at [70, 213] on button "button" at bounding box center [75, 214] width 16 height 16
click at [134, 392] on button "Save" at bounding box center [121, 388] width 58 height 25
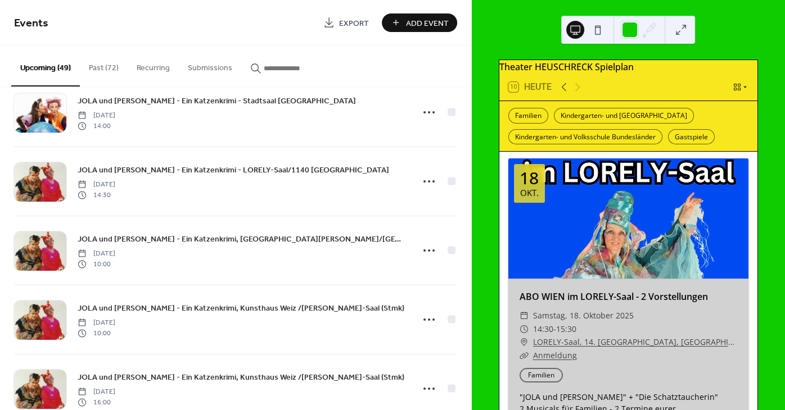
scroll to position [2226, 0]
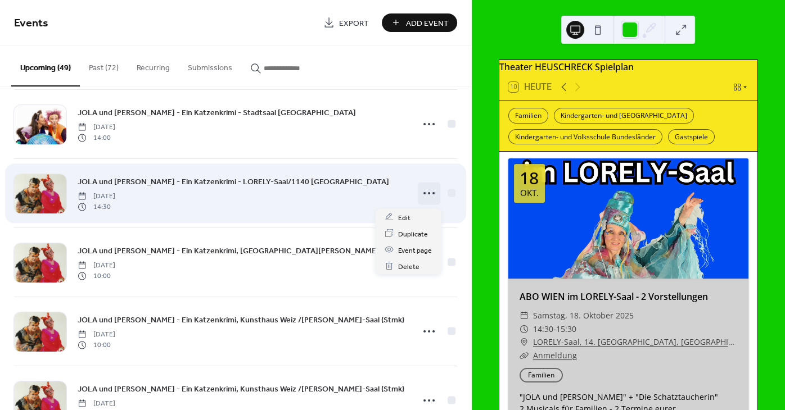
click at [426, 194] on icon at bounding box center [429, 193] width 18 height 18
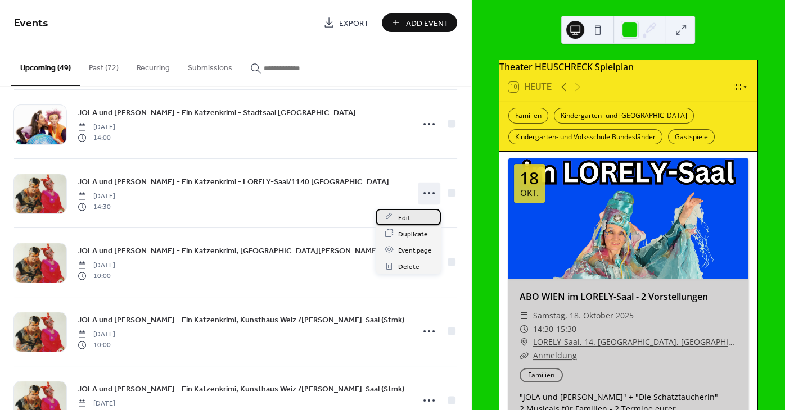
click at [414, 220] on div "Edit" at bounding box center [407, 217] width 65 height 16
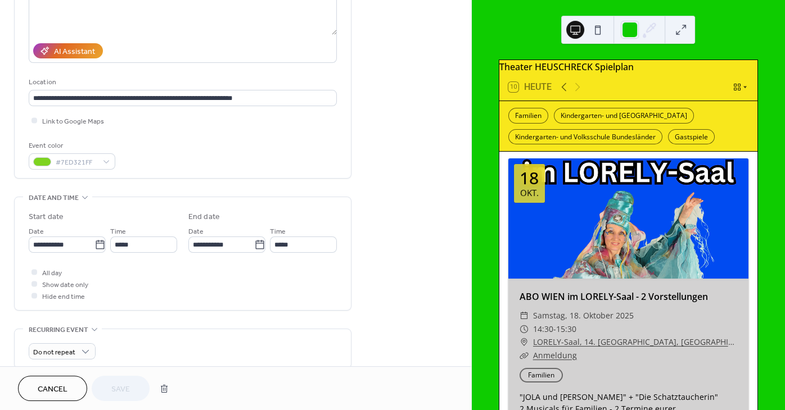
scroll to position [305, 0]
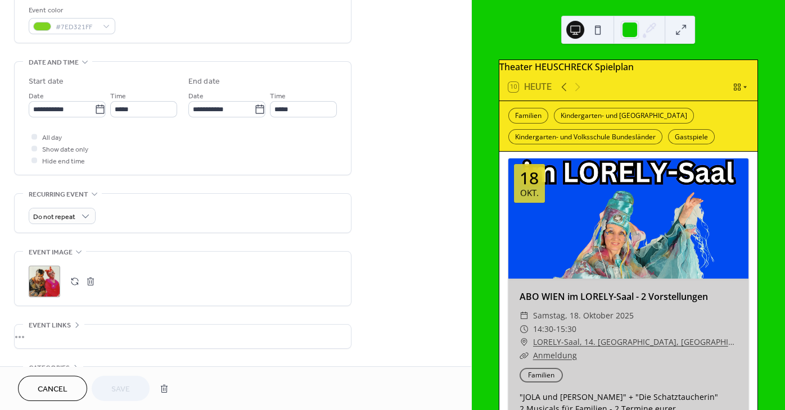
click at [74, 284] on button "button" at bounding box center [75, 282] width 16 height 16
click at [114, 395] on span "Save" at bounding box center [120, 390] width 19 height 12
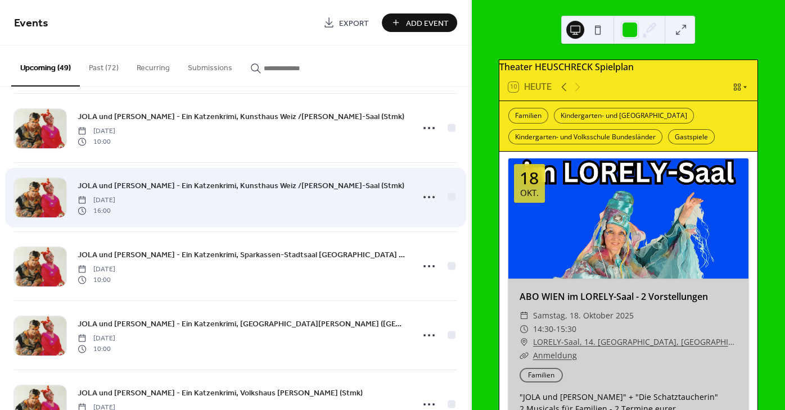
scroll to position [2294, 0]
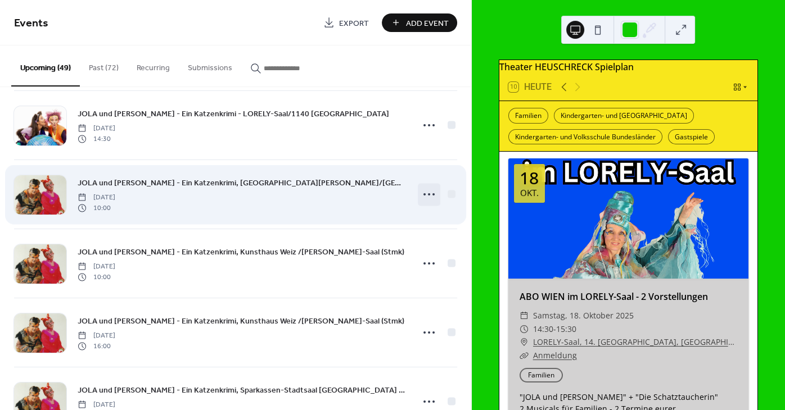
click at [429, 196] on circle at bounding box center [429, 194] width 2 height 2
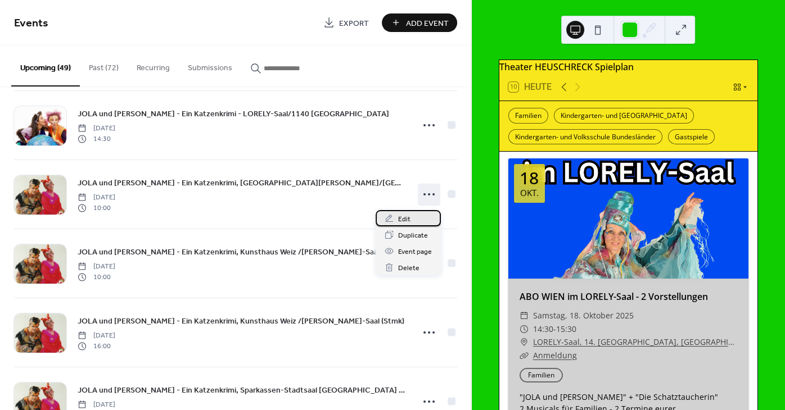
click at [404, 221] on span "Edit" at bounding box center [404, 220] width 12 height 12
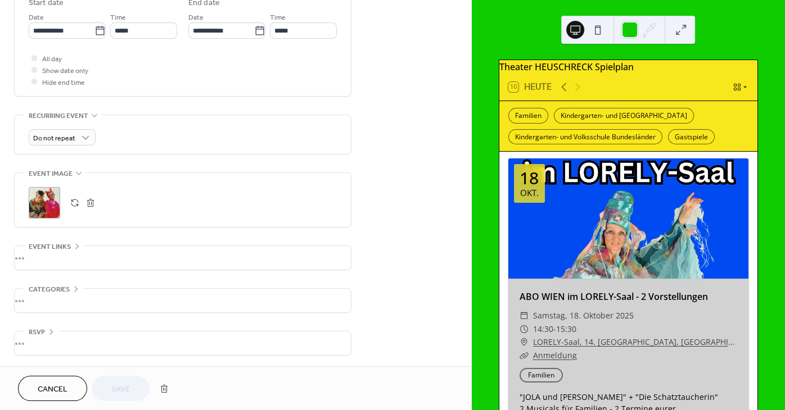
scroll to position [390, 0]
click at [76, 201] on button "button" at bounding box center [75, 202] width 16 height 16
click at [126, 392] on span "Save" at bounding box center [120, 390] width 19 height 12
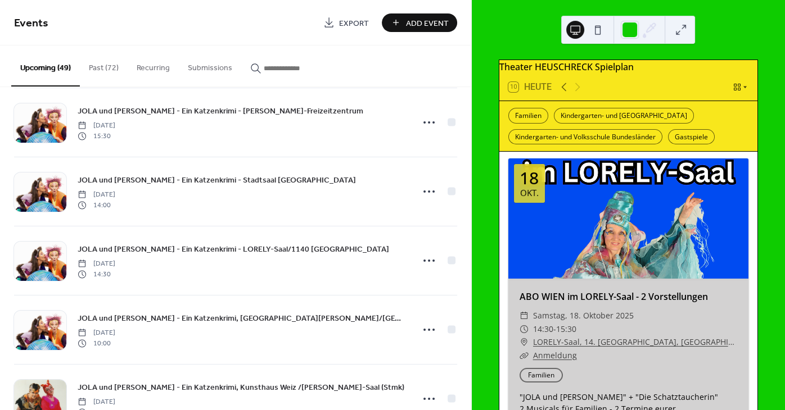
scroll to position [2328, 0]
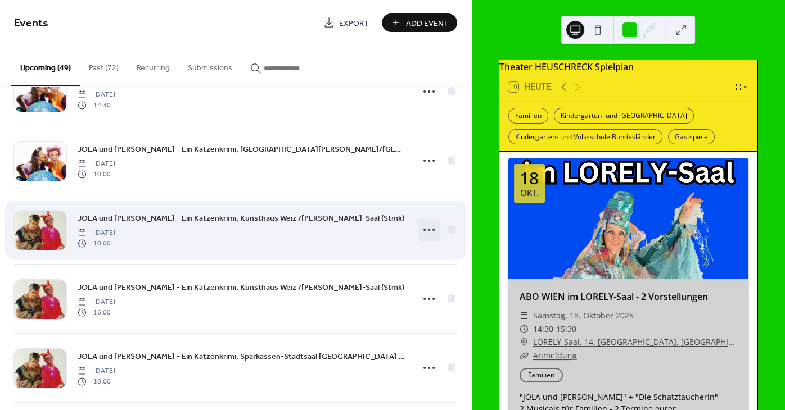
drag, startPoint x: 434, startPoint y: 228, endPoint x: 427, endPoint y: 229, distance: 7.4
click at [433, 228] on icon at bounding box center [429, 230] width 18 height 18
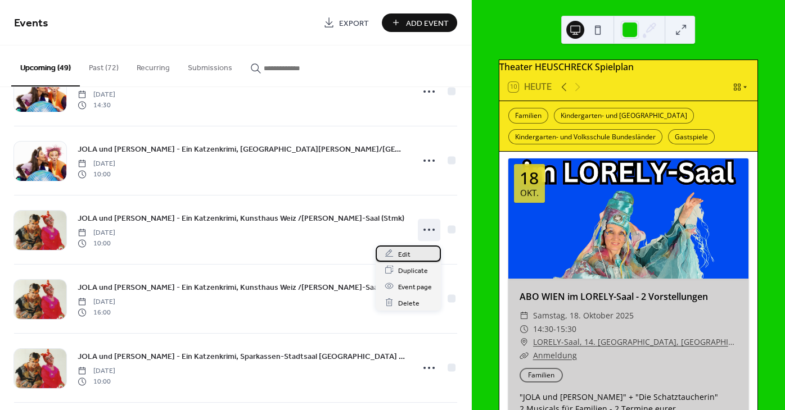
click at [409, 253] on span "Edit" at bounding box center [404, 254] width 12 height 12
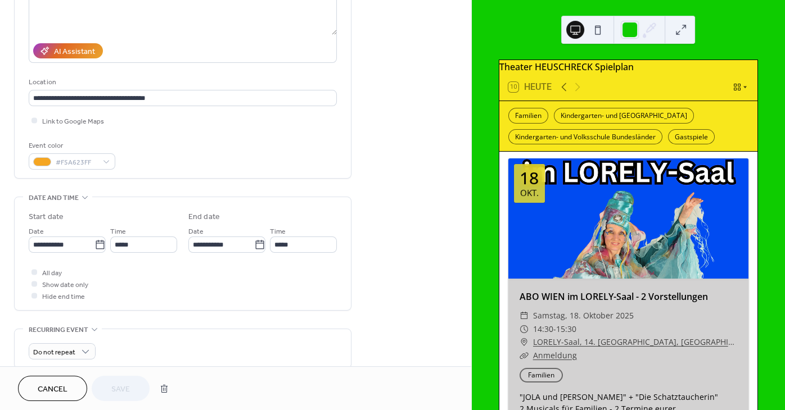
scroll to position [305, 0]
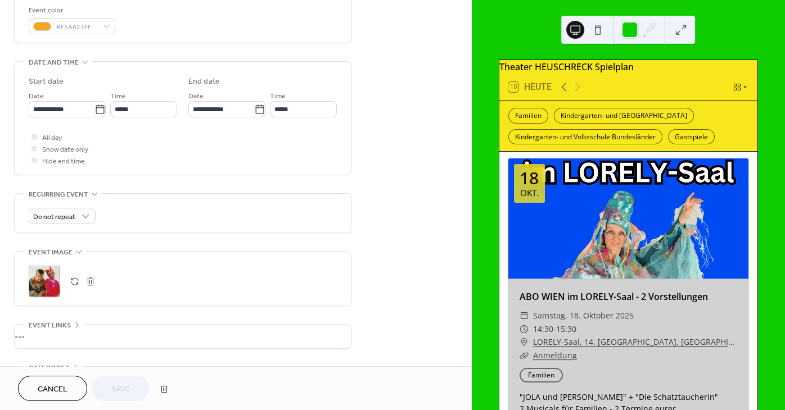
click at [73, 289] on button "button" at bounding box center [75, 282] width 16 height 16
click at [114, 385] on span "Save" at bounding box center [120, 390] width 19 height 12
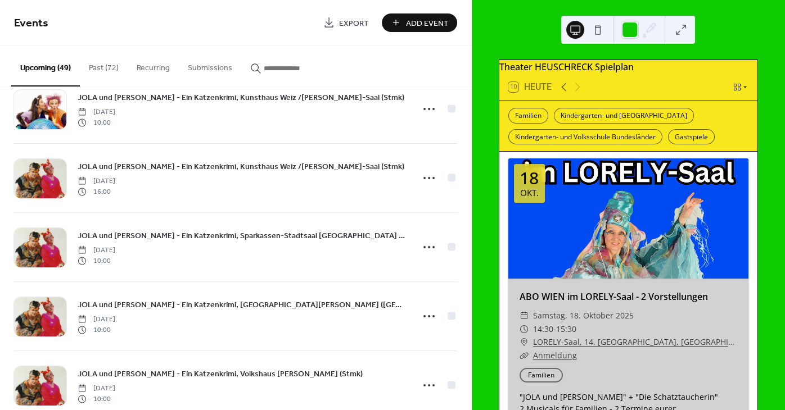
scroll to position [2464, 0]
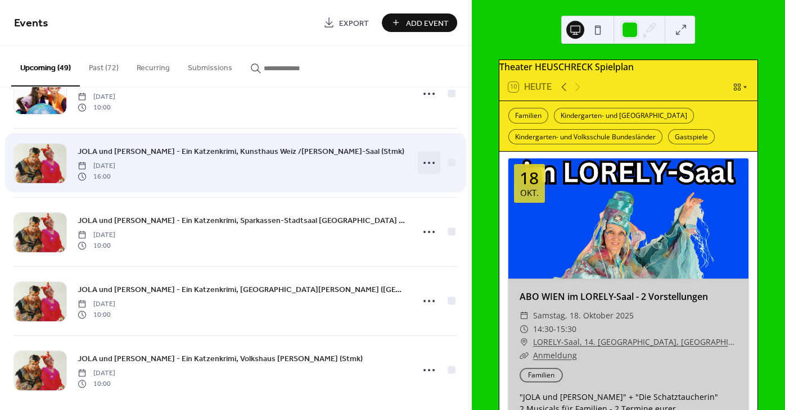
click at [425, 168] on icon at bounding box center [429, 163] width 18 height 18
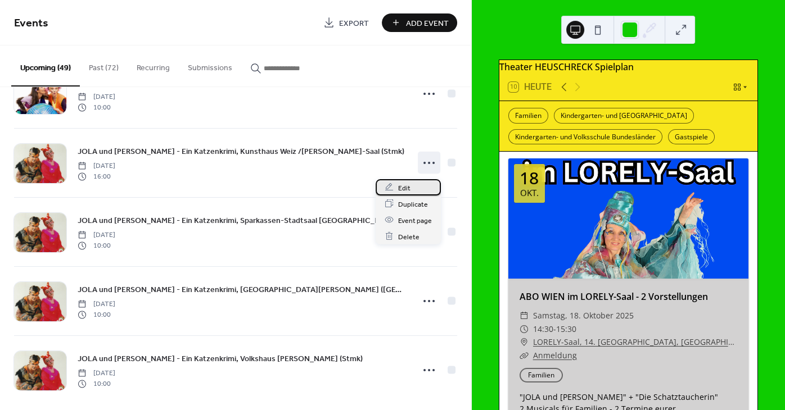
click at [407, 185] on span "Edit" at bounding box center [404, 188] width 12 height 12
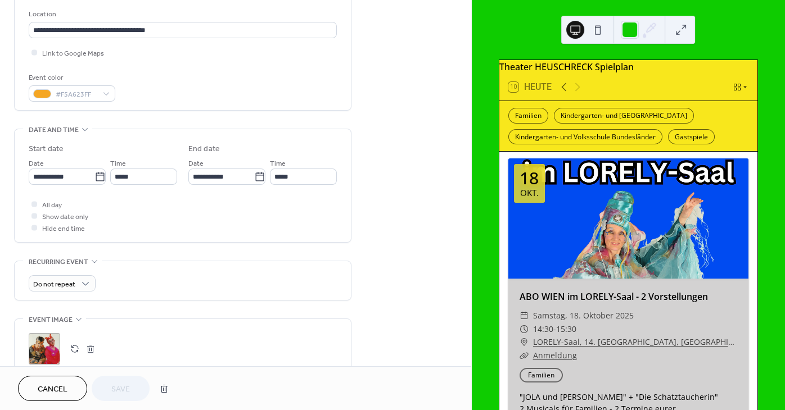
scroll to position [373, 0]
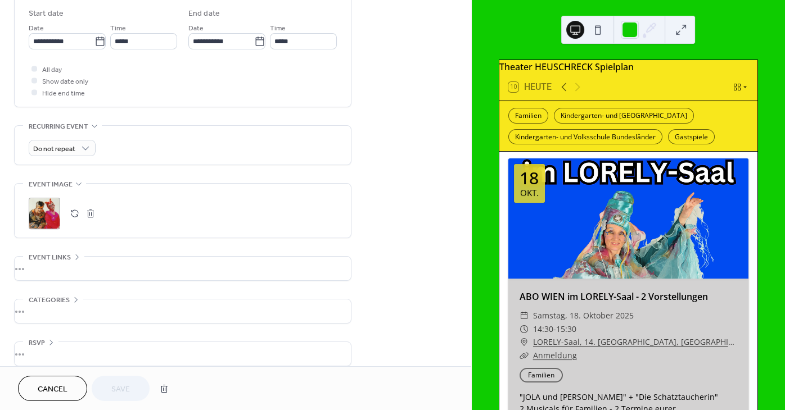
click at [71, 221] on button "button" at bounding box center [75, 214] width 16 height 16
click at [115, 392] on span "Save" at bounding box center [120, 390] width 19 height 12
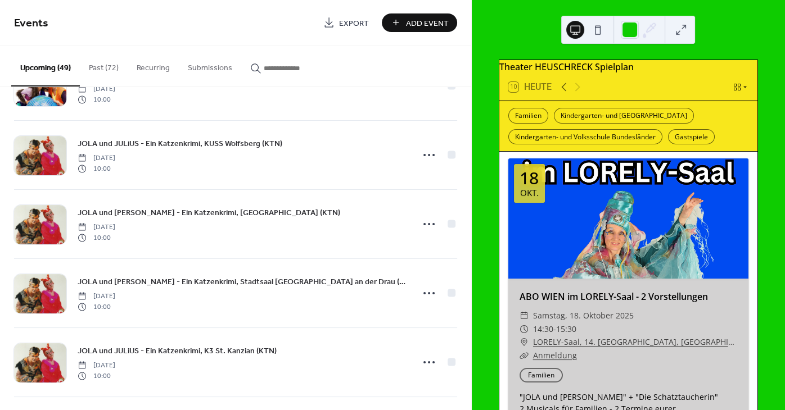
scroll to position [2023, 0]
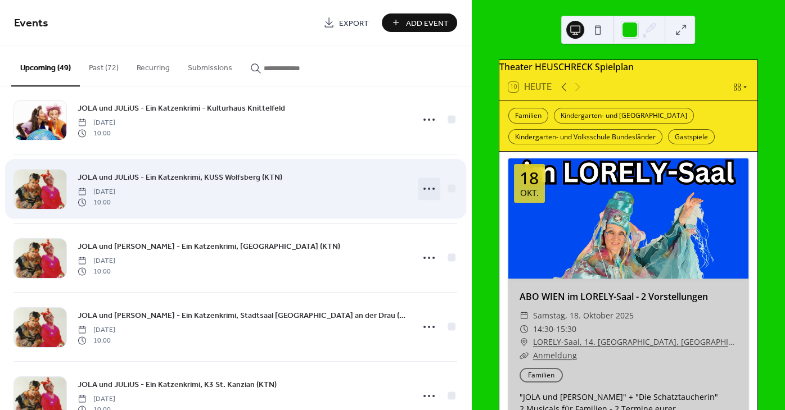
click at [431, 191] on icon at bounding box center [429, 189] width 18 height 18
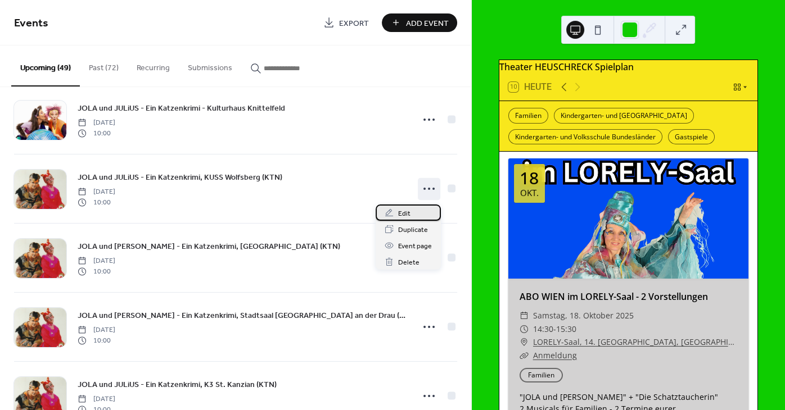
click at [415, 212] on div "Edit" at bounding box center [407, 213] width 65 height 16
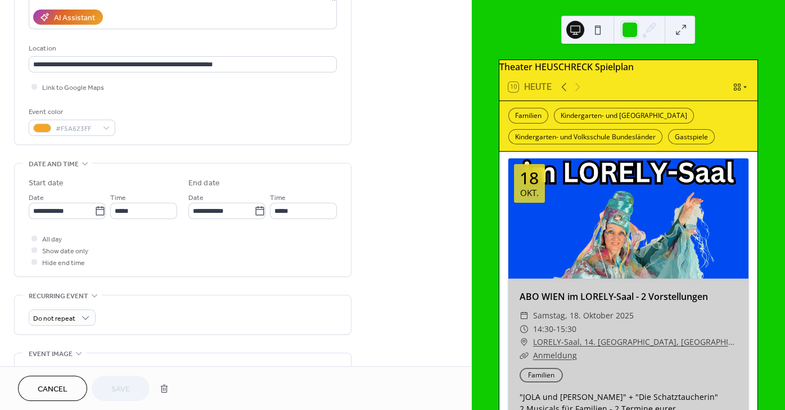
scroll to position [339, 0]
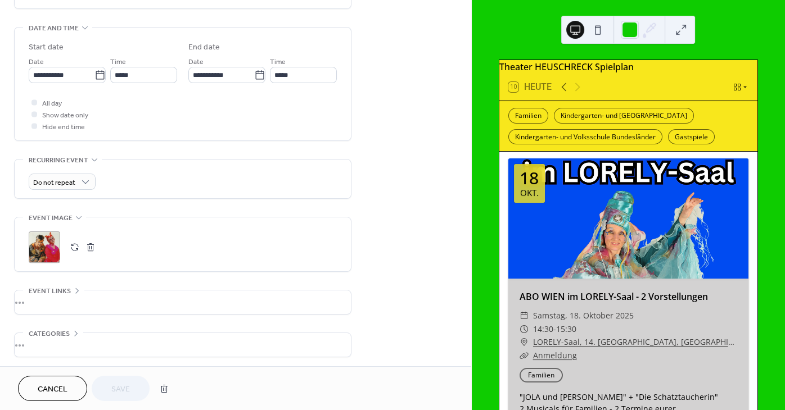
click at [71, 251] on button "button" at bounding box center [75, 247] width 16 height 16
click at [121, 386] on span "Save" at bounding box center [120, 390] width 19 height 12
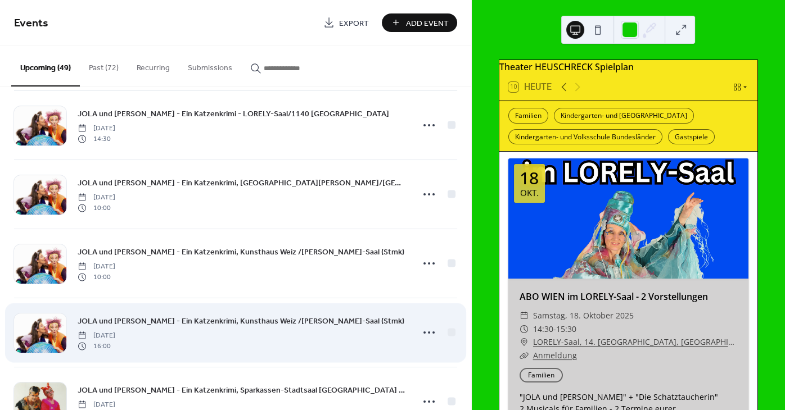
scroll to position [2464, 0]
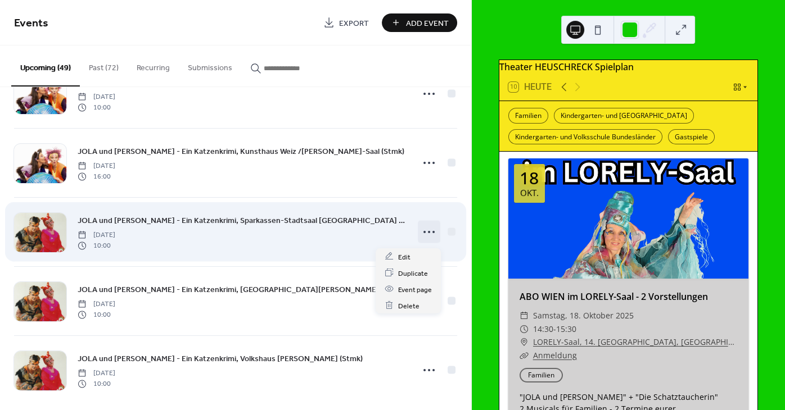
click at [423, 235] on icon at bounding box center [429, 232] width 18 height 18
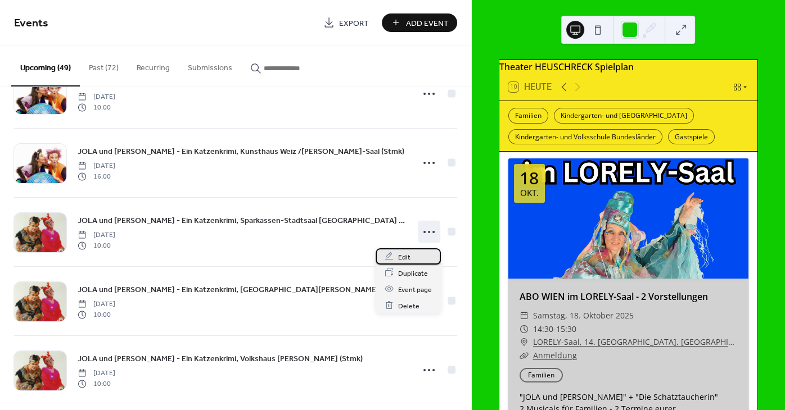
click at [413, 253] on div "Edit" at bounding box center [407, 256] width 65 height 16
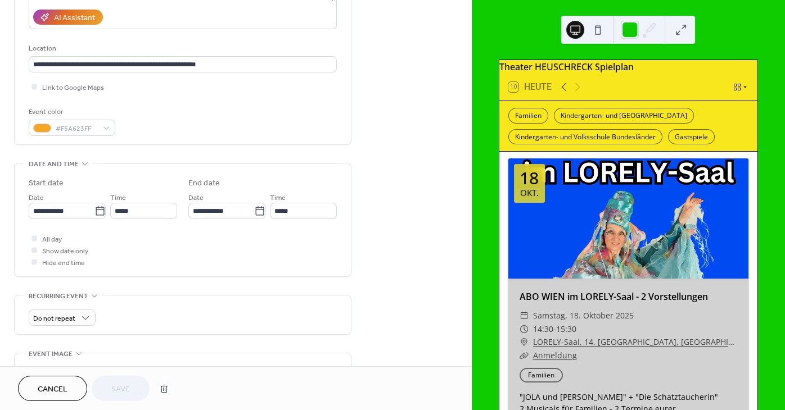
scroll to position [339, 0]
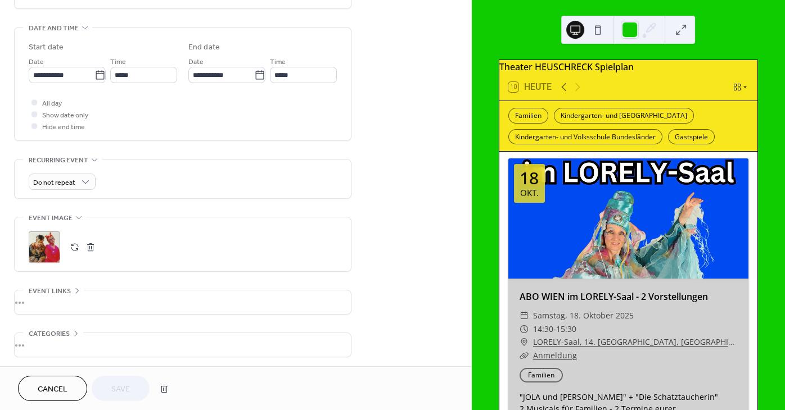
click at [71, 251] on button "button" at bounding box center [75, 247] width 16 height 16
click at [138, 389] on button "Save" at bounding box center [121, 388] width 58 height 25
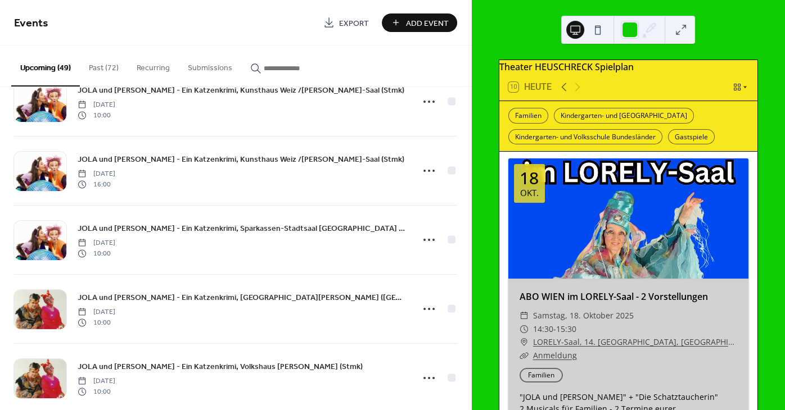
scroll to position [2477, 0]
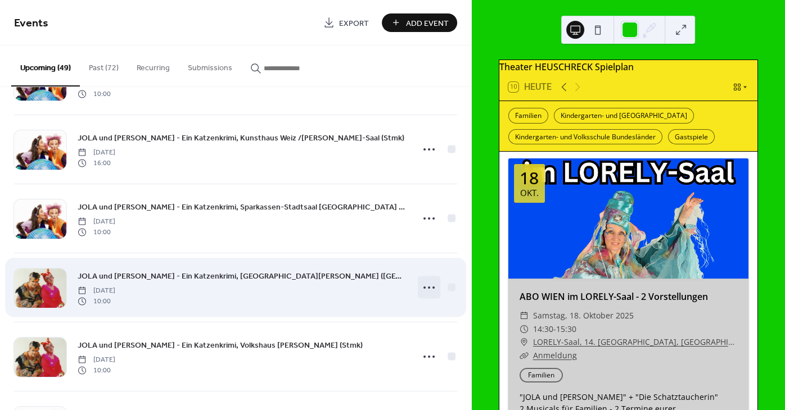
click at [436, 286] on icon at bounding box center [429, 288] width 18 height 18
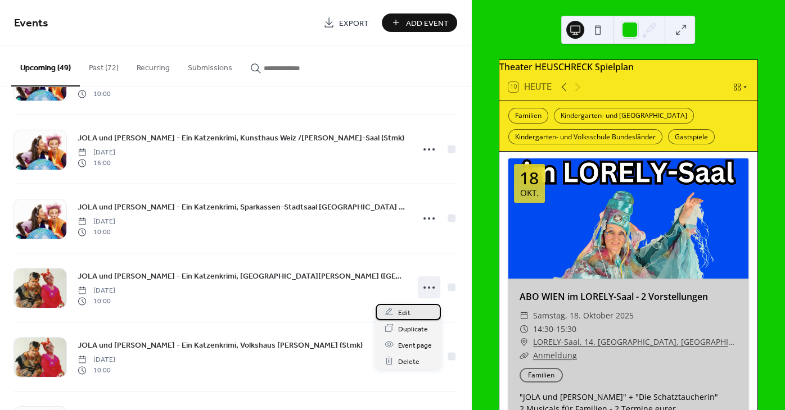
click at [408, 312] on span "Edit" at bounding box center [404, 313] width 12 height 12
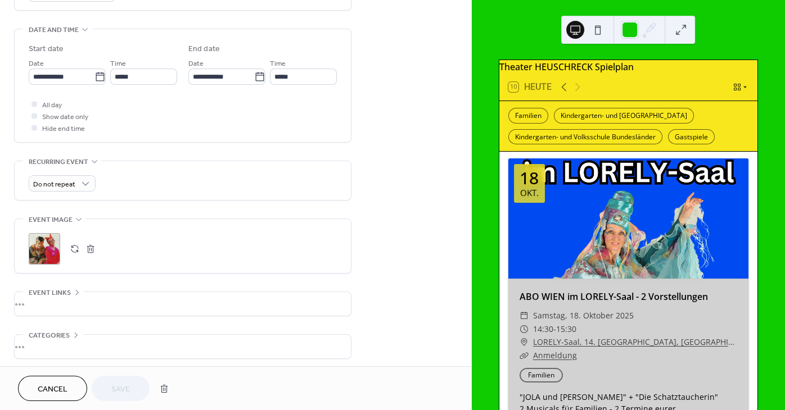
scroll to position [373, 0]
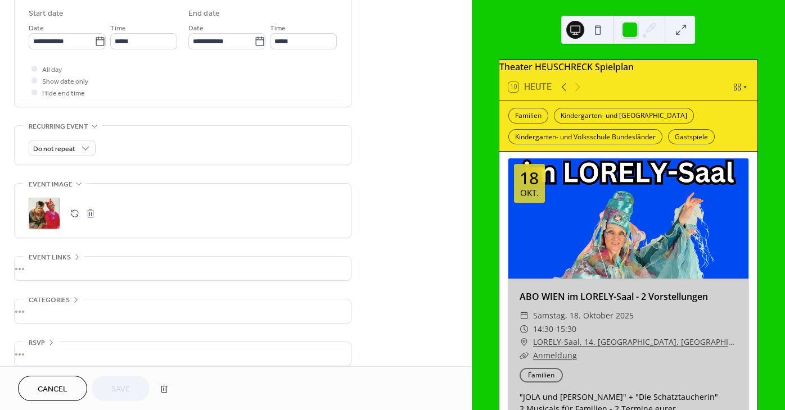
click at [79, 215] on button "button" at bounding box center [75, 214] width 16 height 16
click at [121, 389] on span "Save" at bounding box center [120, 390] width 19 height 12
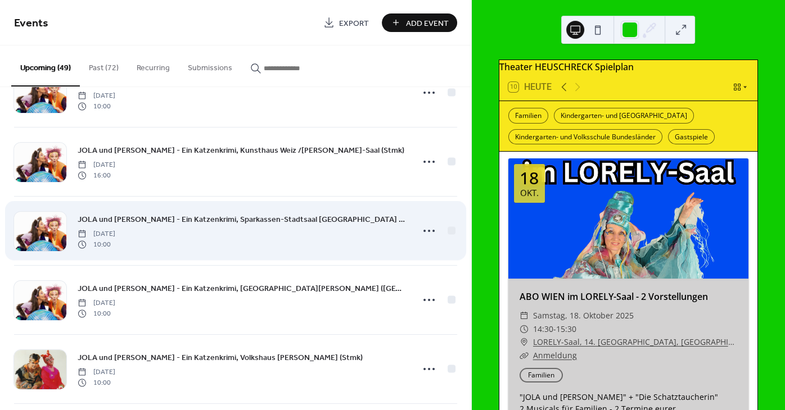
scroll to position [2613, 0]
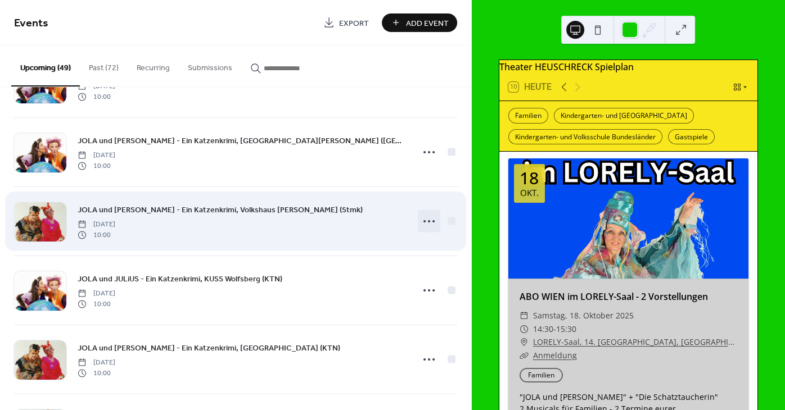
click at [419, 225] on div at bounding box center [429, 221] width 22 height 22
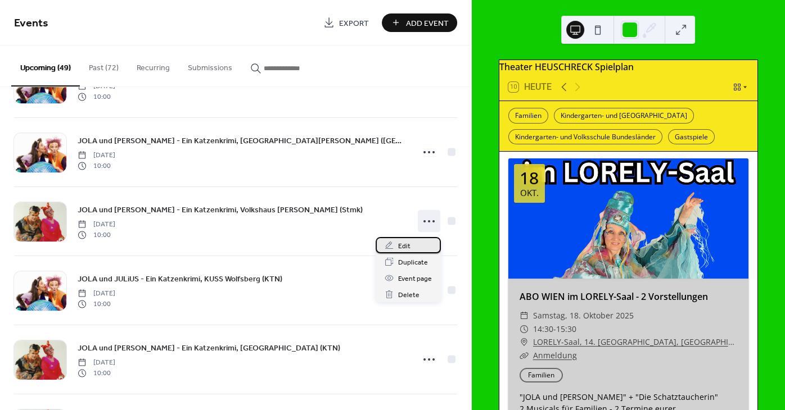
click at [407, 246] on span "Edit" at bounding box center [404, 247] width 12 height 12
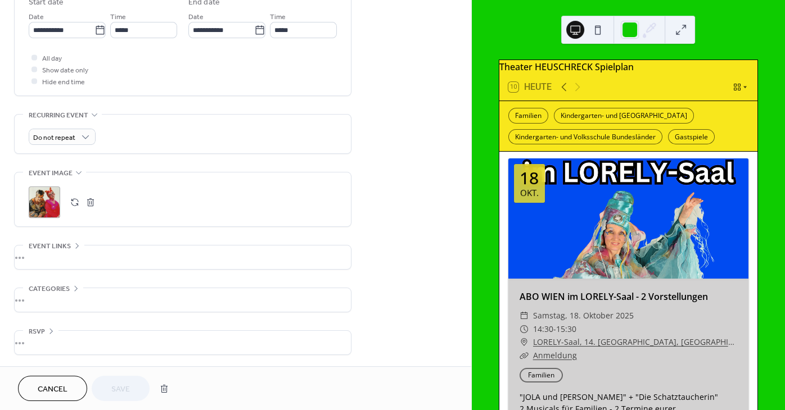
scroll to position [390, 0]
click at [76, 201] on button "button" at bounding box center [75, 202] width 16 height 16
click at [115, 386] on span "Save" at bounding box center [120, 390] width 19 height 12
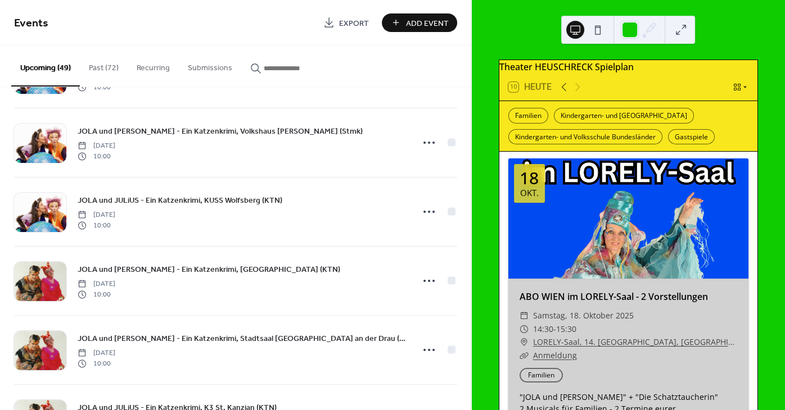
scroll to position [2694, 0]
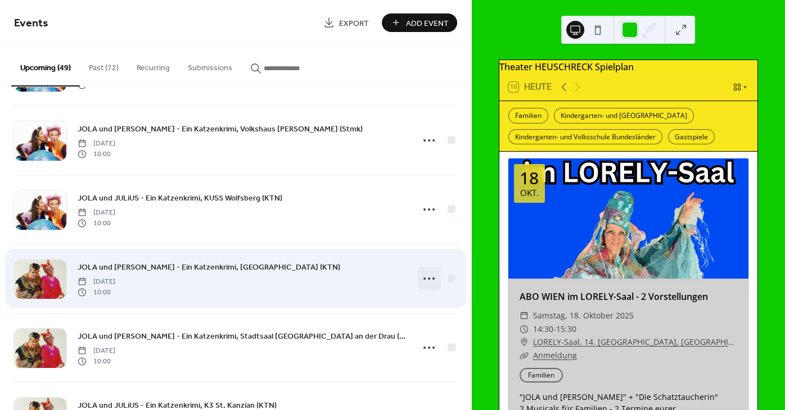
click at [430, 283] on icon at bounding box center [429, 279] width 18 height 18
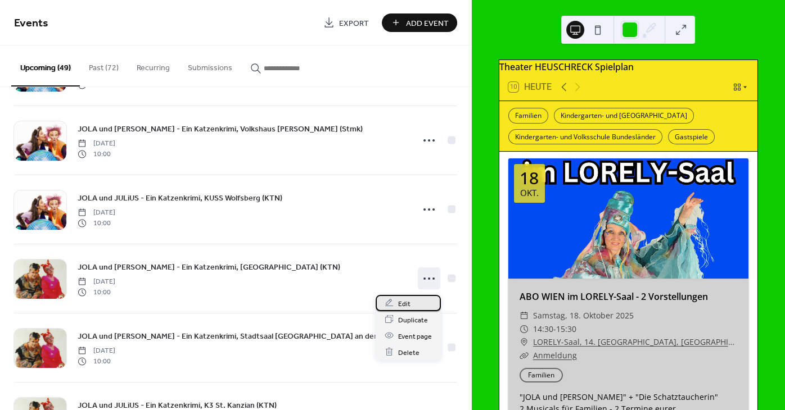
click at [409, 301] on span "Edit" at bounding box center [404, 304] width 12 height 12
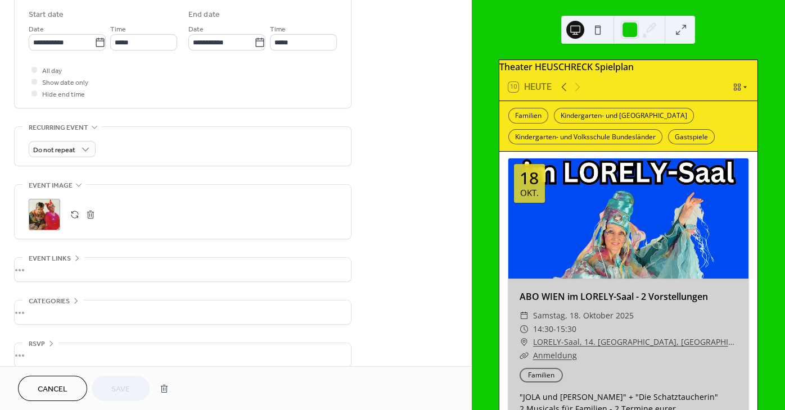
scroll to position [390, 0]
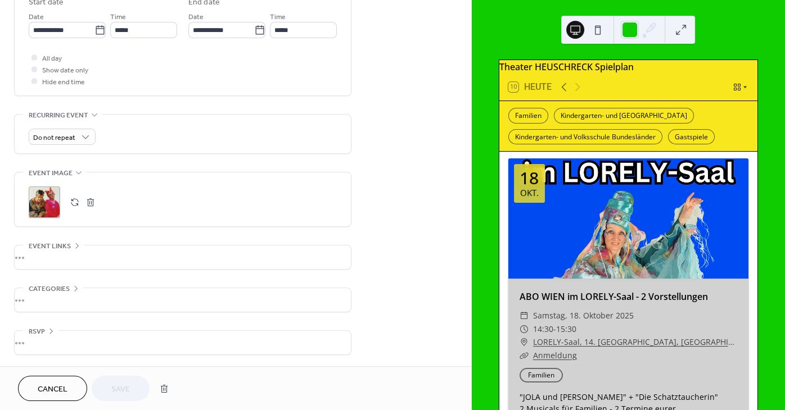
click at [78, 203] on button "button" at bounding box center [75, 202] width 16 height 16
click at [133, 389] on button "Save" at bounding box center [121, 388] width 58 height 25
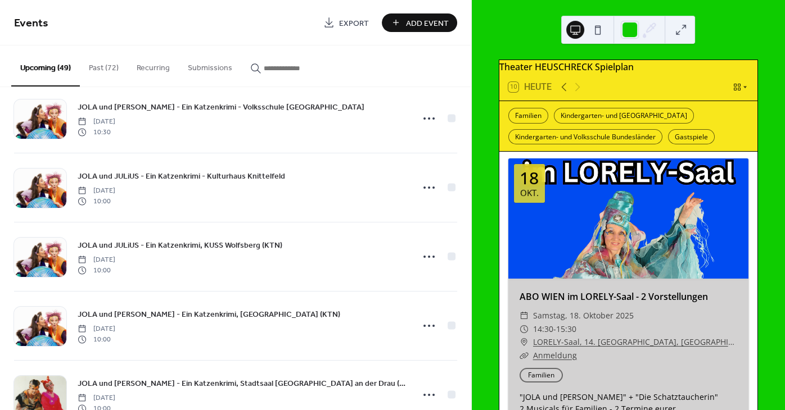
scroll to position [2125, 0]
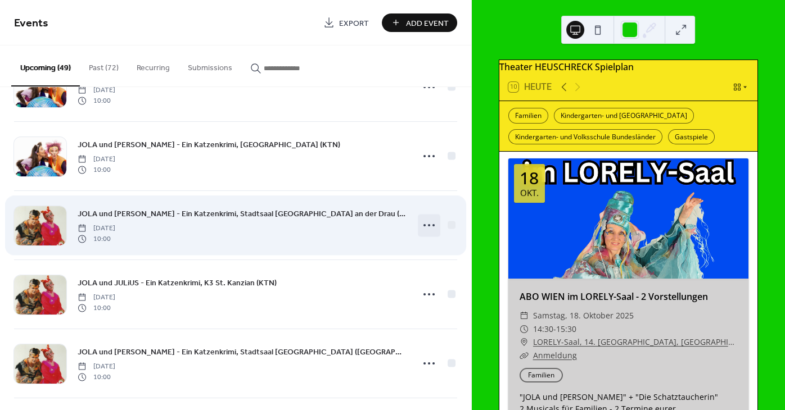
click at [432, 226] on icon at bounding box center [429, 225] width 18 height 18
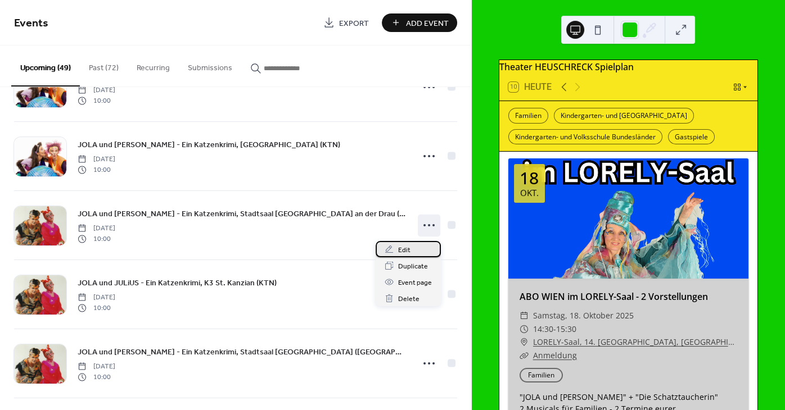
click at [402, 247] on span "Edit" at bounding box center [404, 250] width 12 height 12
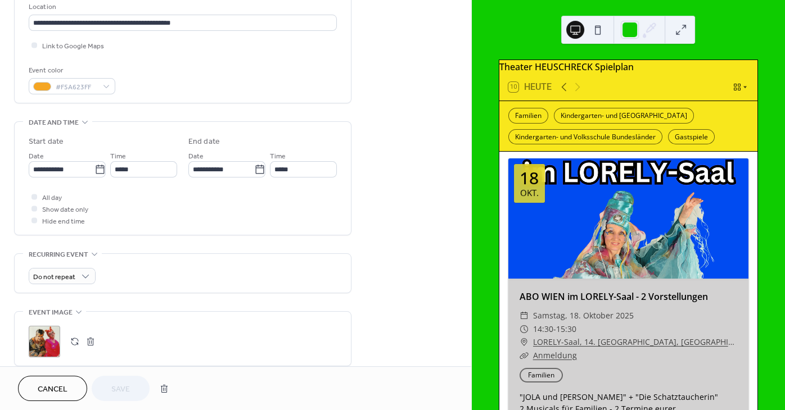
scroll to position [271, 0]
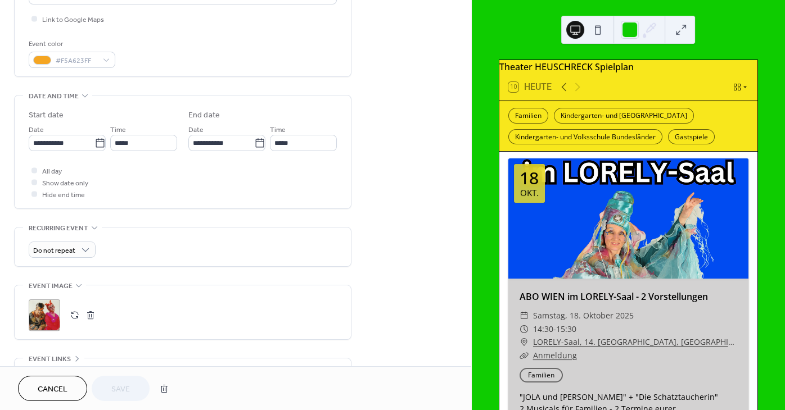
click at [76, 316] on button "button" at bounding box center [75, 315] width 16 height 16
click at [117, 385] on span "Save" at bounding box center [120, 390] width 19 height 12
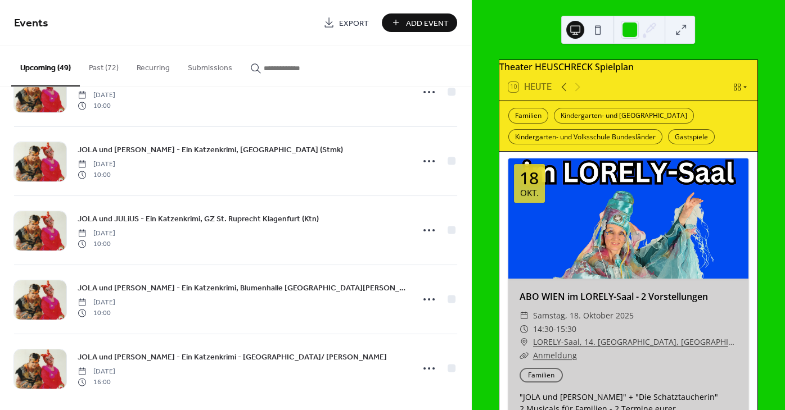
scroll to position [2918, 0]
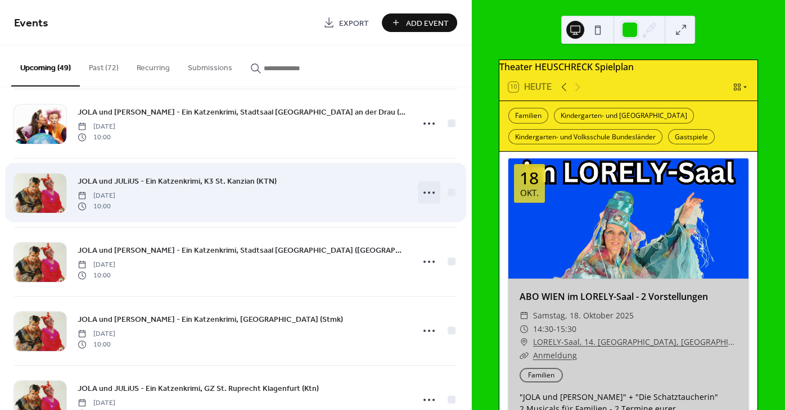
click at [428, 198] on icon at bounding box center [429, 193] width 18 height 18
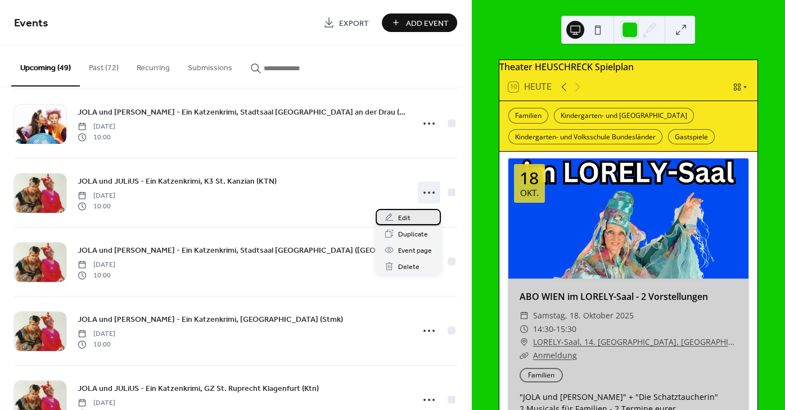
click at [419, 221] on div "Edit" at bounding box center [407, 217] width 65 height 16
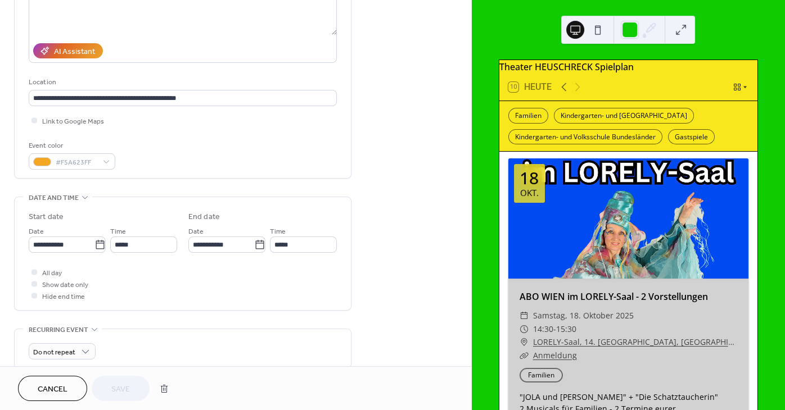
scroll to position [373, 0]
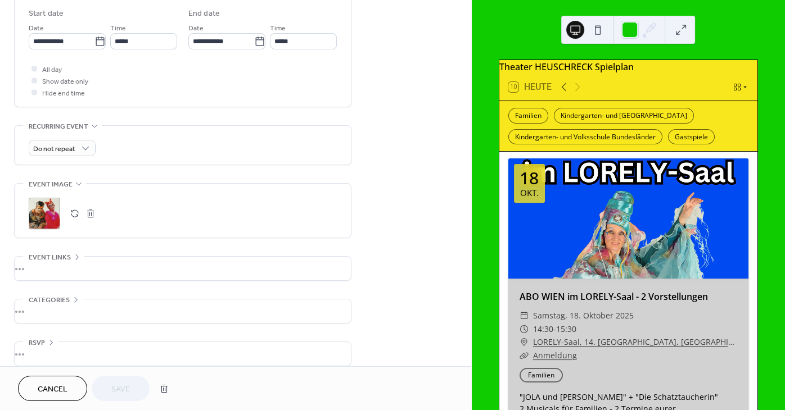
click at [72, 219] on button "button" at bounding box center [75, 214] width 16 height 16
click at [111, 391] on button "Save" at bounding box center [121, 388] width 58 height 25
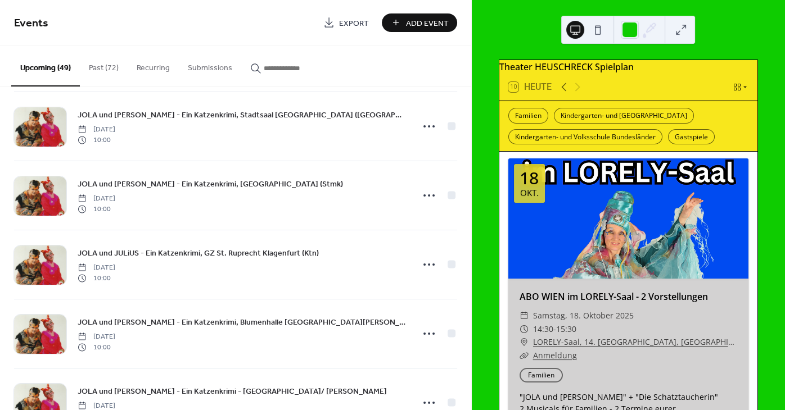
scroll to position [2952, 0]
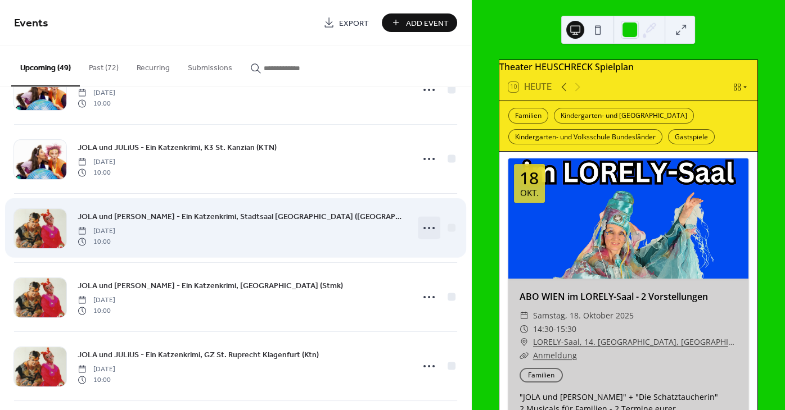
click at [427, 227] on icon at bounding box center [429, 228] width 18 height 18
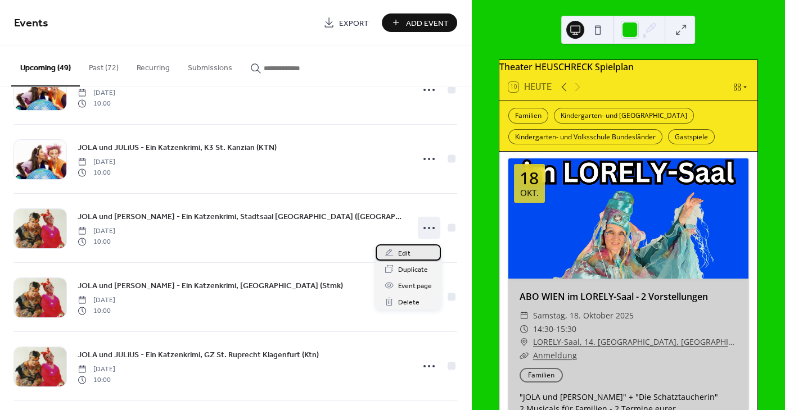
click at [412, 256] on div "Edit" at bounding box center [407, 252] width 65 height 16
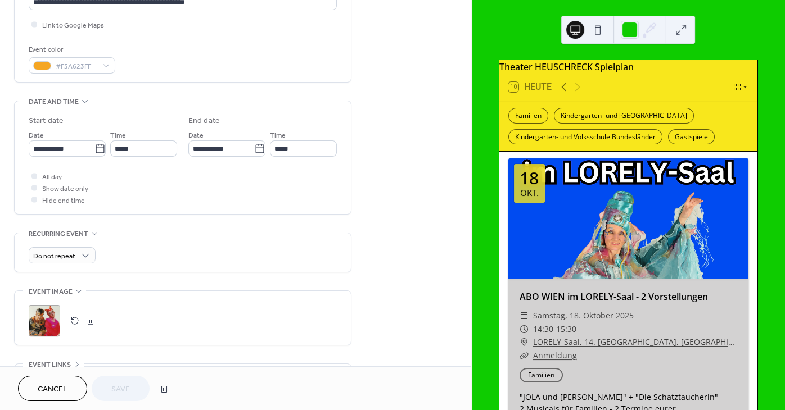
scroll to position [305, 0]
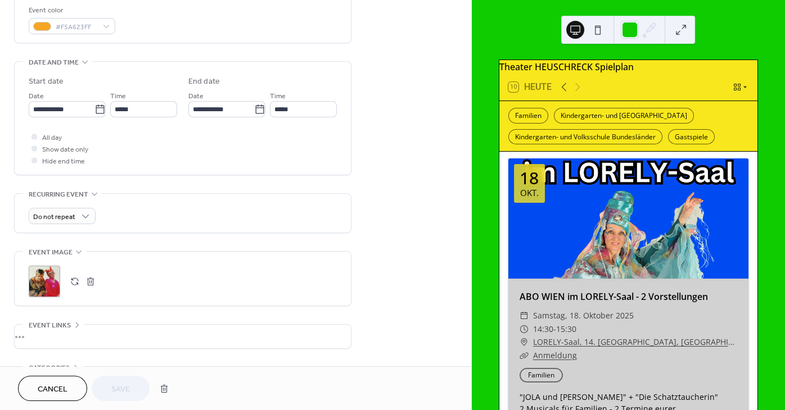
click at [80, 283] on button "button" at bounding box center [75, 282] width 16 height 16
click at [135, 387] on button "Save" at bounding box center [121, 388] width 58 height 25
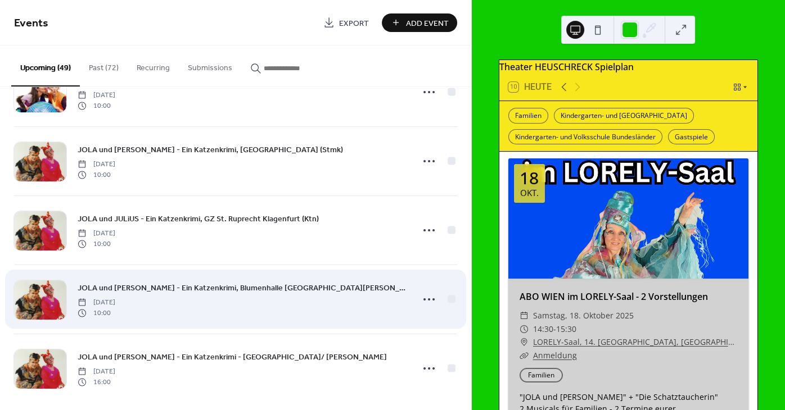
scroll to position [3020, 0]
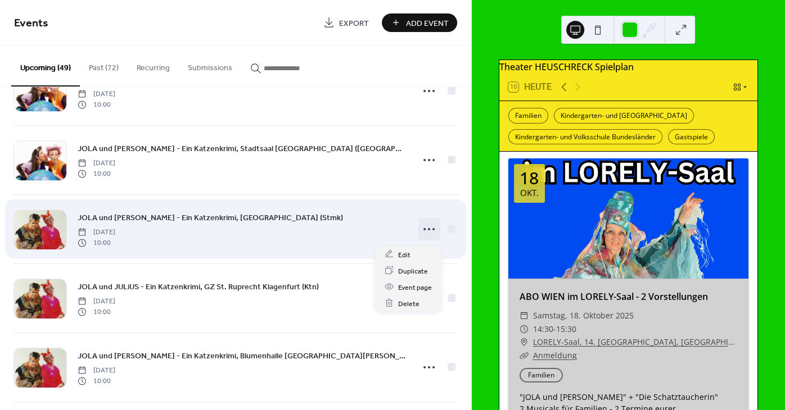
click at [431, 234] on icon at bounding box center [429, 229] width 18 height 18
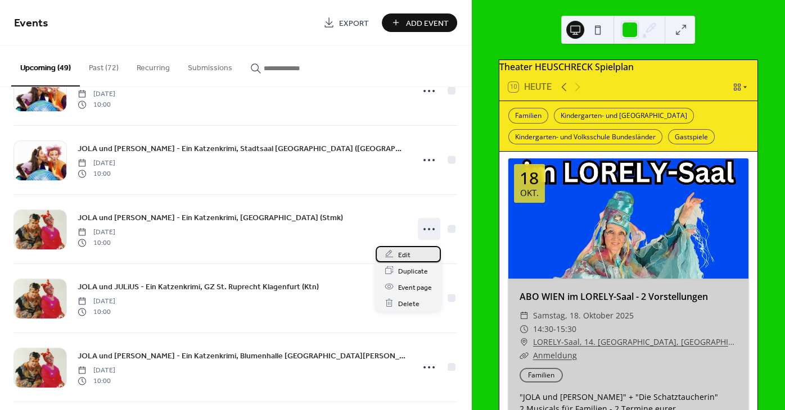
click at [402, 255] on span "Edit" at bounding box center [404, 255] width 12 height 12
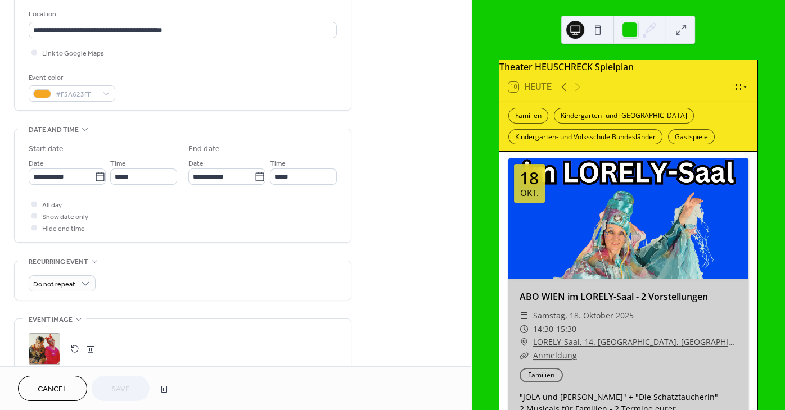
scroll to position [390, 0]
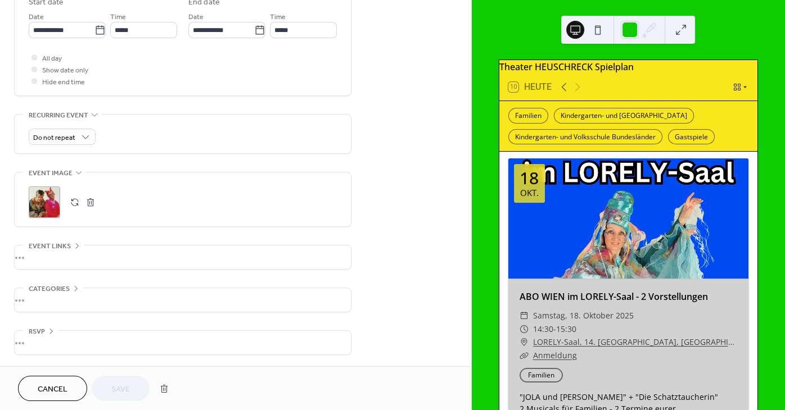
click at [77, 203] on button "button" at bounding box center [75, 202] width 16 height 16
click at [120, 385] on span "Save" at bounding box center [120, 390] width 19 height 12
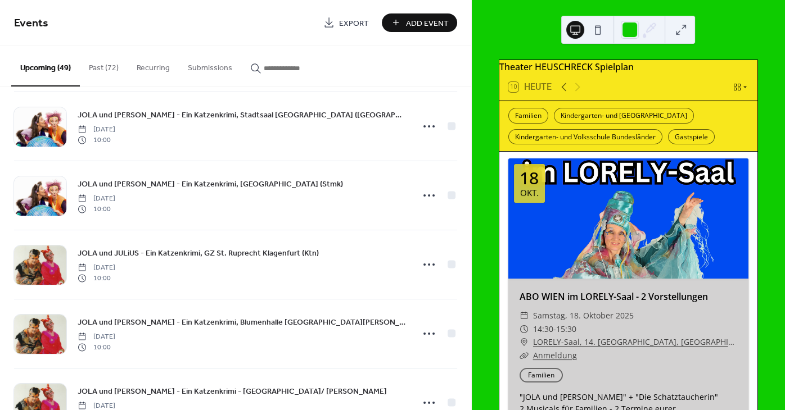
scroll to position [3101, 0]
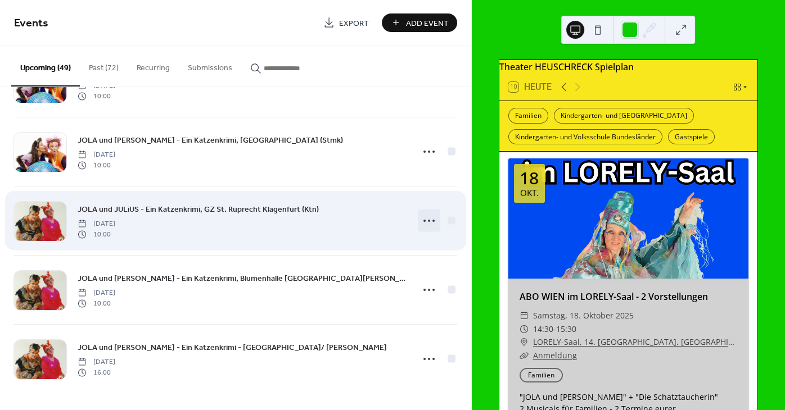
click at [429, 219] on icon at bounding box center [429, 221] width 18 height 18
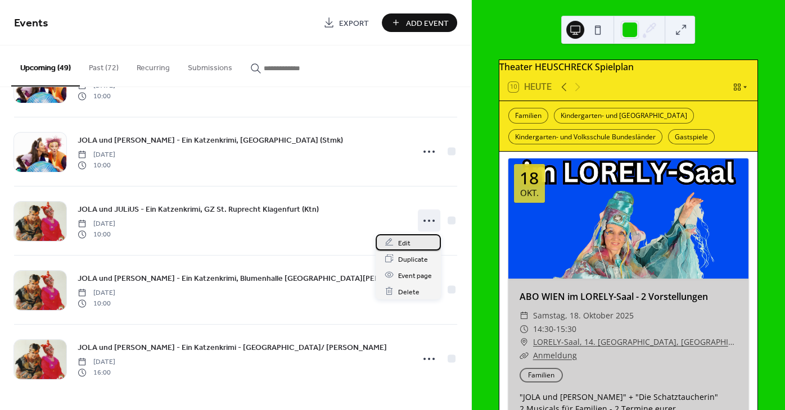
click at [397, 249] on div "Edit" at bounding box center [407, 242] width 65 height 16
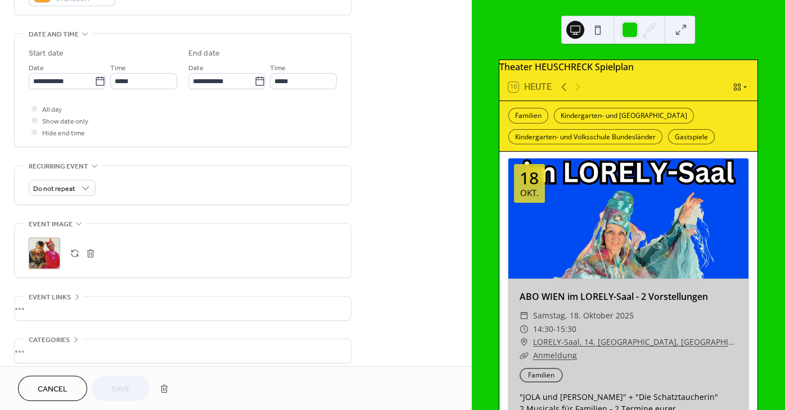
scroll to position [373, 0]
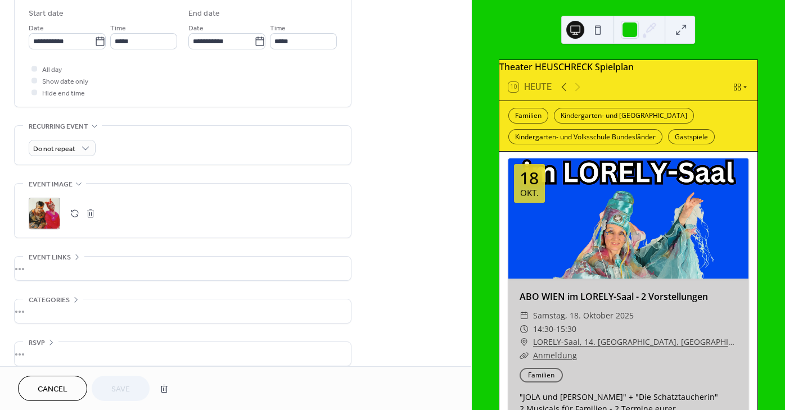
click at [76, 220] on button "button" at bounding box center [75, 214] width 16 height 16
click at [109, 384] on button "Save" at bounding box center [121, 388] width 58 height 25
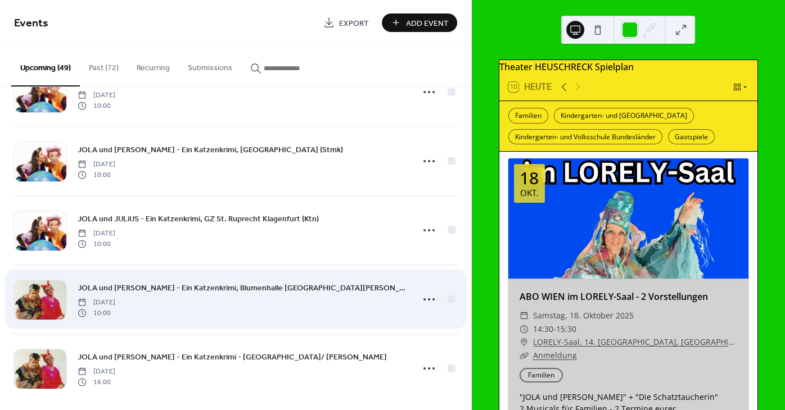
scroll to position [3101, 0]
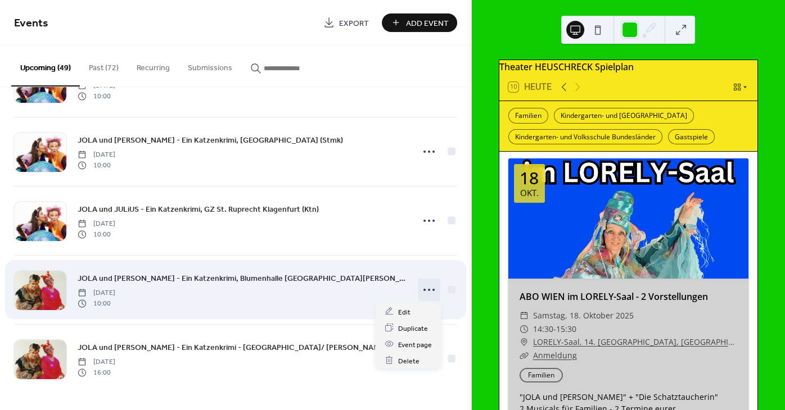
click at [427, 292] on icon at bounding box center [429, 290] width 18 height 18
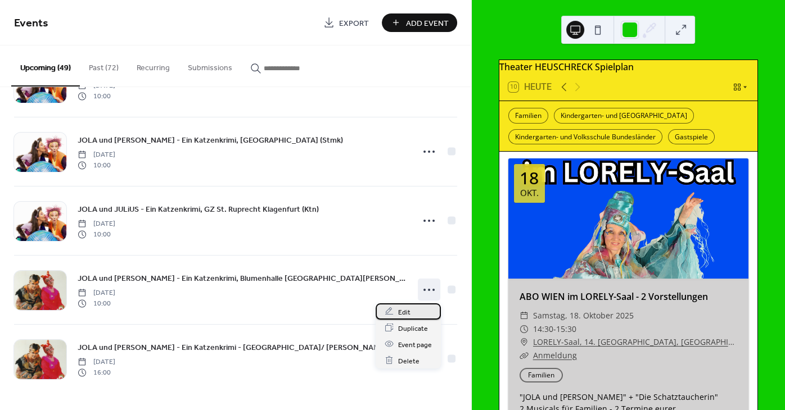
click at [404, 310] on span "Edit" at bounding box center [404, 312] width 12 height 12
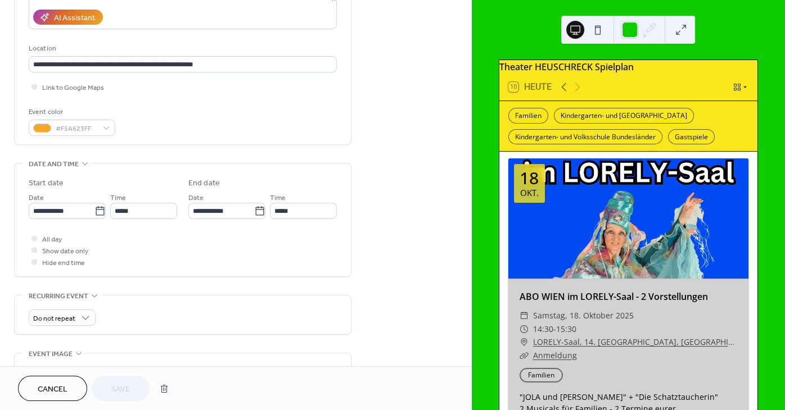
scroll to position [390, 0]
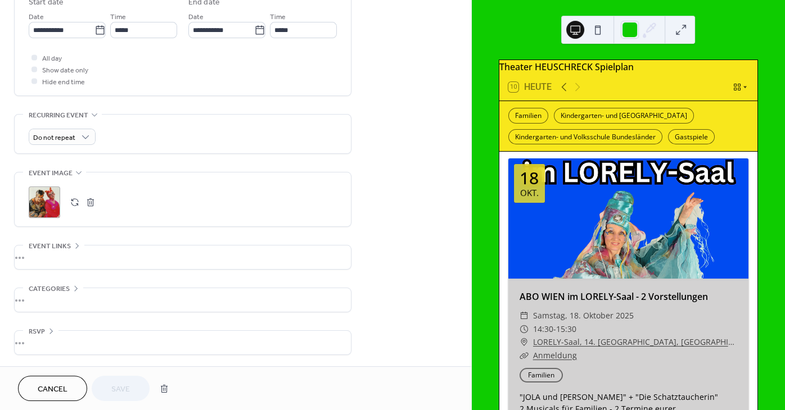
click at [70, 196] on button "button" at bounding box center [75, 202] width 16 height 16
click at [118, 388] on span "Save" at bounding box center [120, 390] width 19 height 12
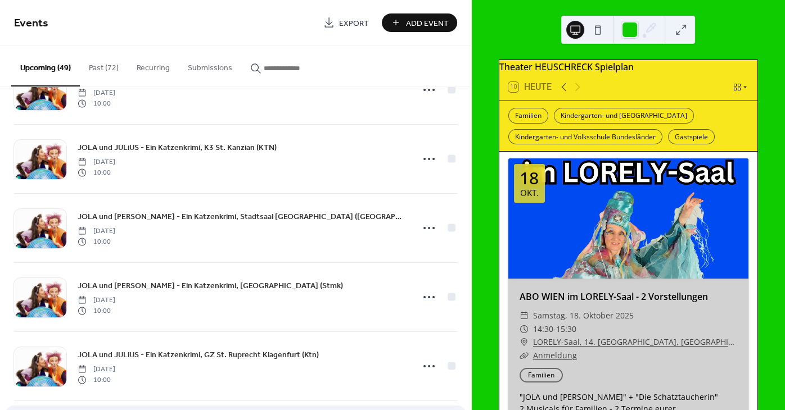
scroll to position [3101, 0]
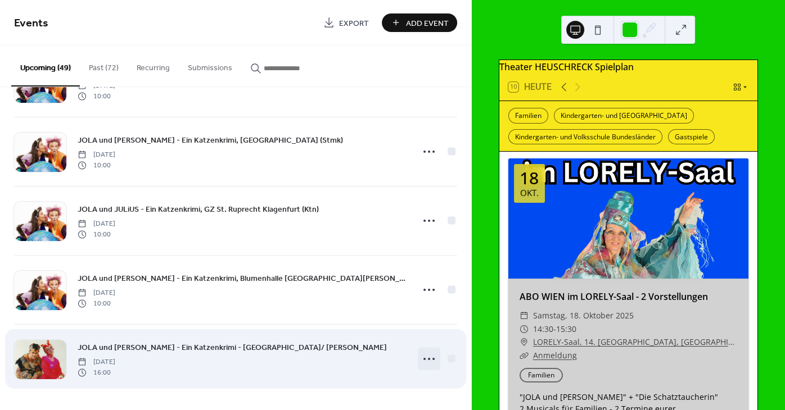
click at [437, 358] on icon at bounding box center [429, 359] width 18 height 18
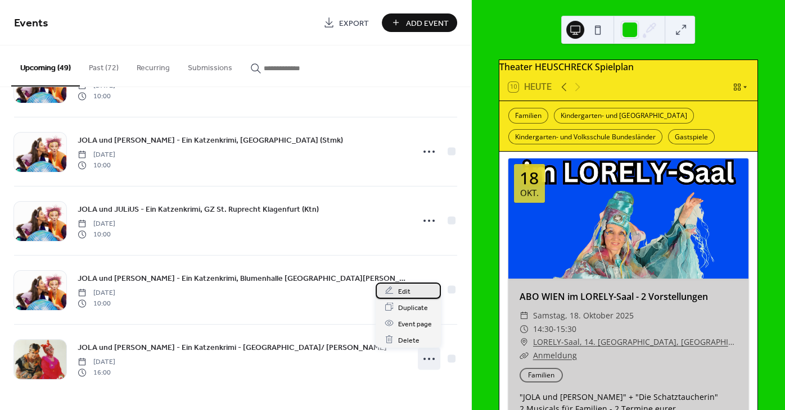
click at [412, 291] on div "Edit" at bounding box center [407, 291] width 65 height 16
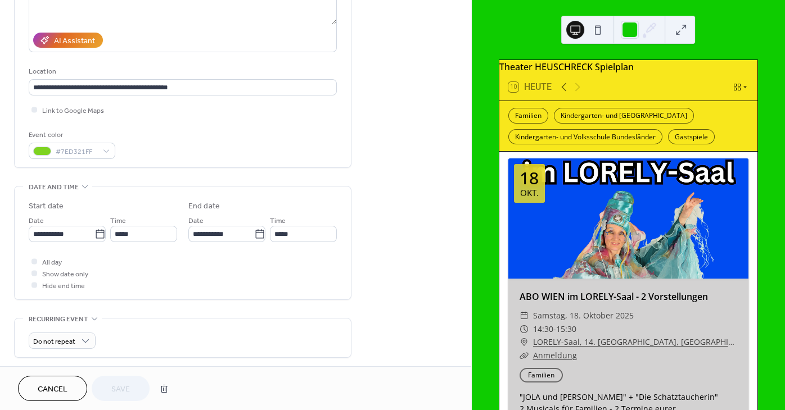
scroll to position [237, 0]
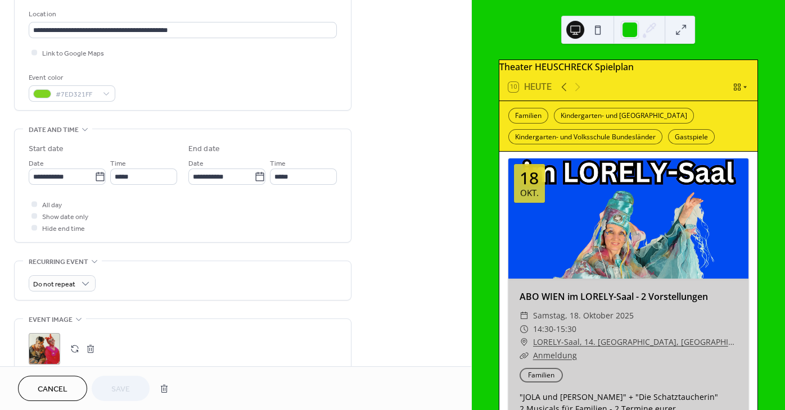
click at [75, 355] on button "button" at bounding box center [75, 349] width 16 height 16
click at [108, 394] on button "Save" at bounding box center [121, 388] width 58 height 25
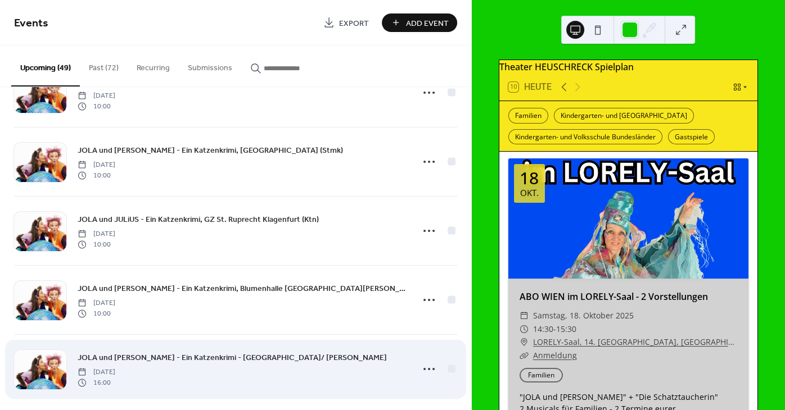
scroll to position [2408, 0]
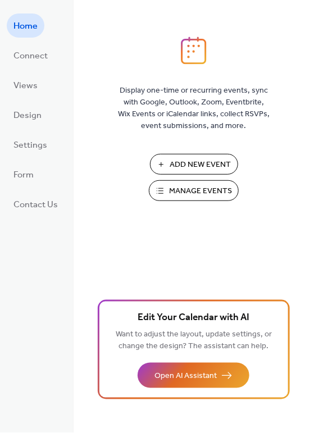
click at [205, 187] on span "Manage Events" at bounding box center [200, 192] width 63 height 12
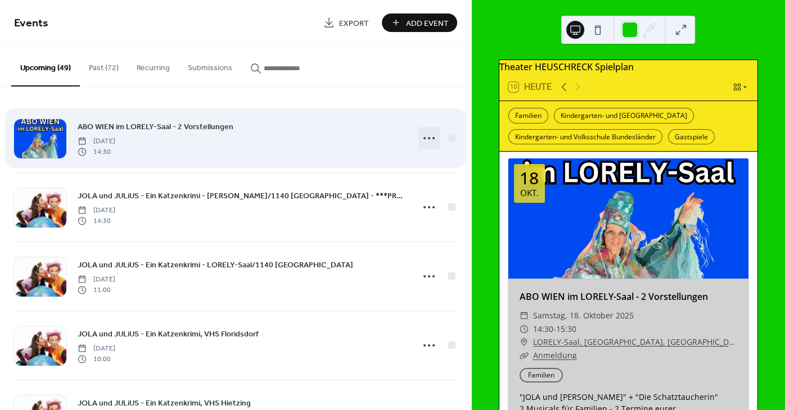
click at [427, 138] on icon at bounding box center [429, 138] width 18 height 18
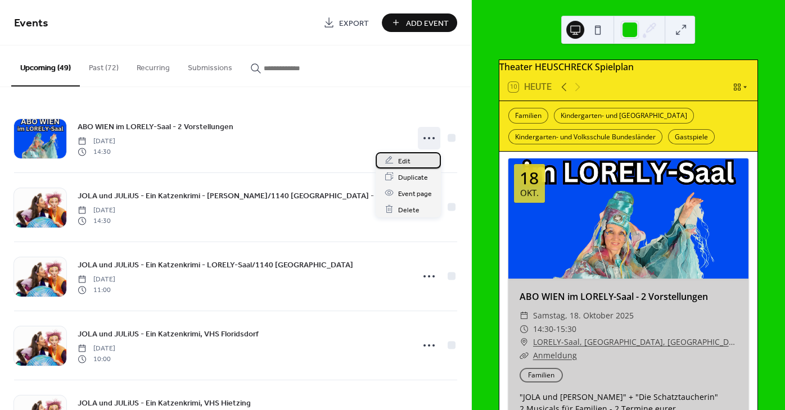
click at [414, 160] on div "Edit" at bounding box center [407, 160] width 65 height 16
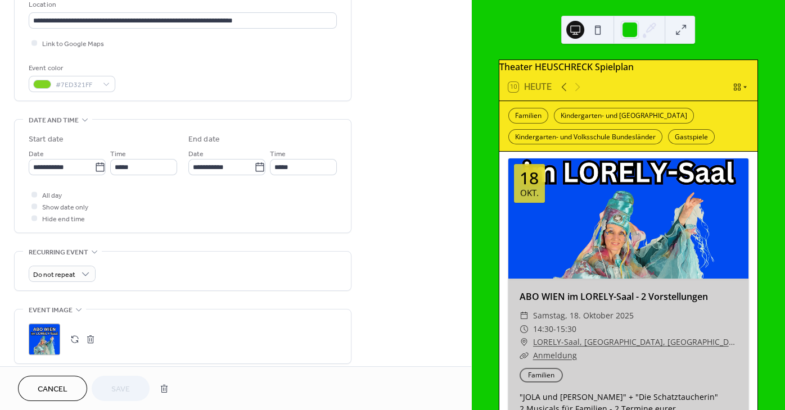
scroll to position [271, 0]
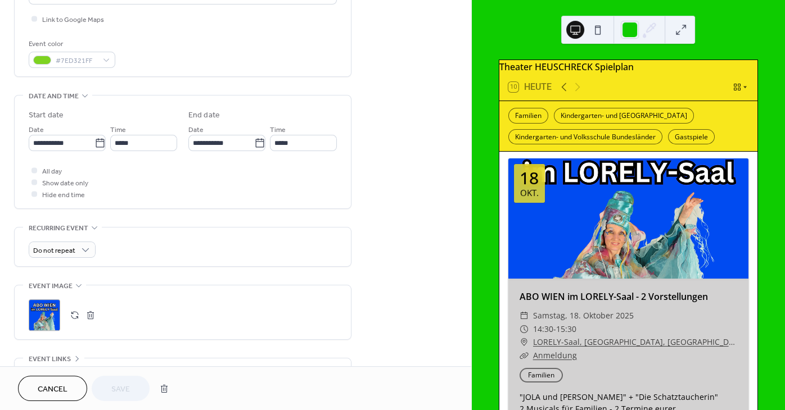
click at [75, 321] on button "button" at bounding box center [75, 315] width 16 height 16
click at [114, 394] on span "Save" at bounding box center [120, 390] width 19 height 12
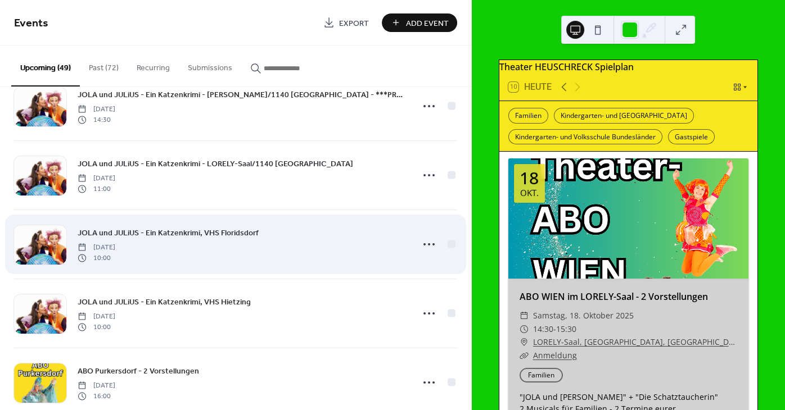
scroll to position [169, 0]
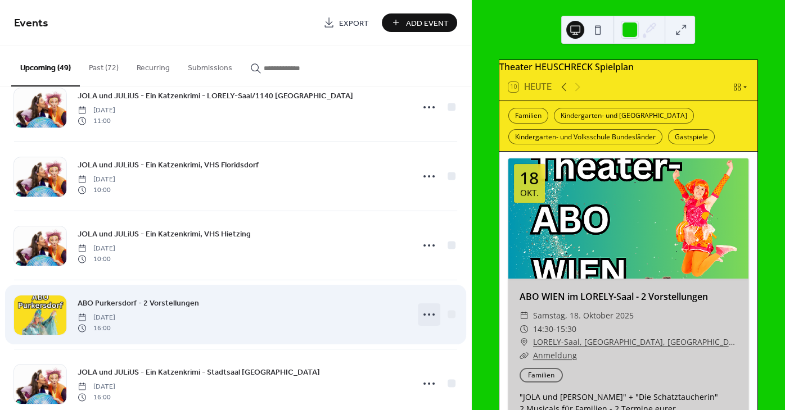
click at [431, 312] on icon at bounding box center [429, 315] width 18 height 18
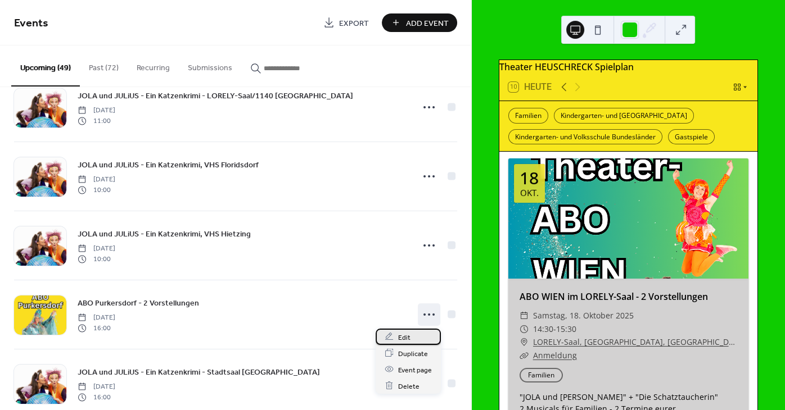
click at [407, 338] on span "Edit" at bounding box center [404, 338] width 12 height 12
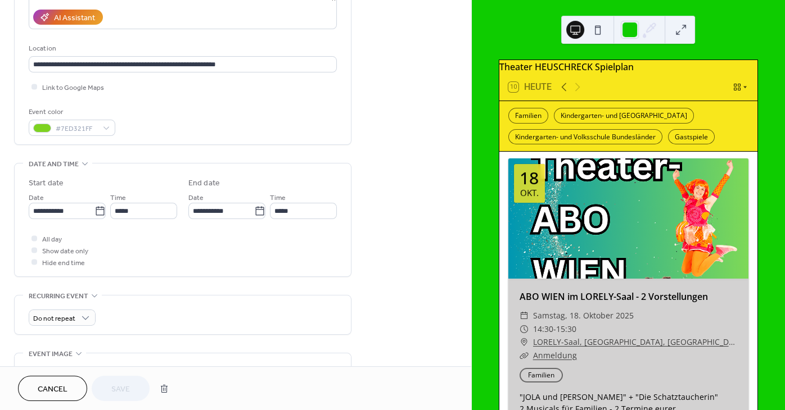
scroll to position [305, 0]
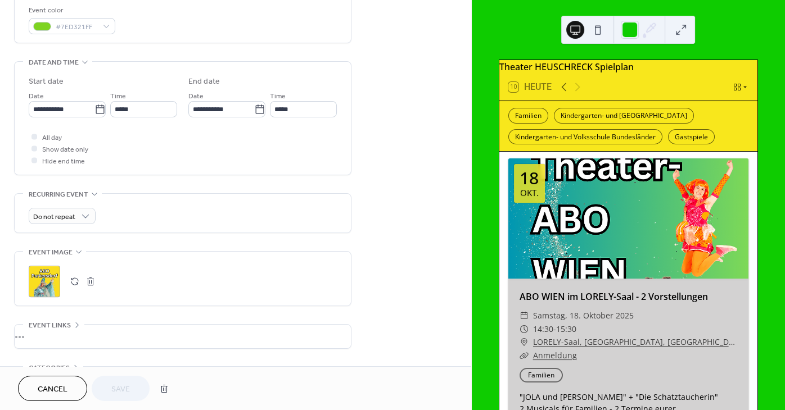
click at [46, 282] on div ";" at bounding box center [44, 281] width 31 height 31
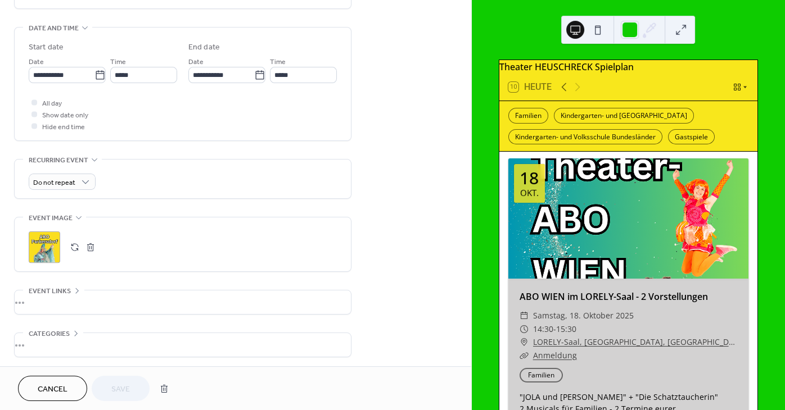
scroll to position [390, 0]
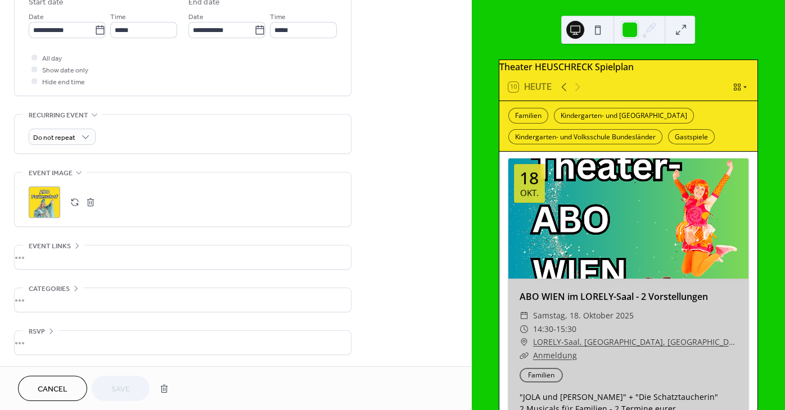
click at [76, 201] on button "button" at bounding box center [75, 202] width 16 height 16
click at [134, 388] on button "Save" at bounding box center [121, 388] width 58 height 25
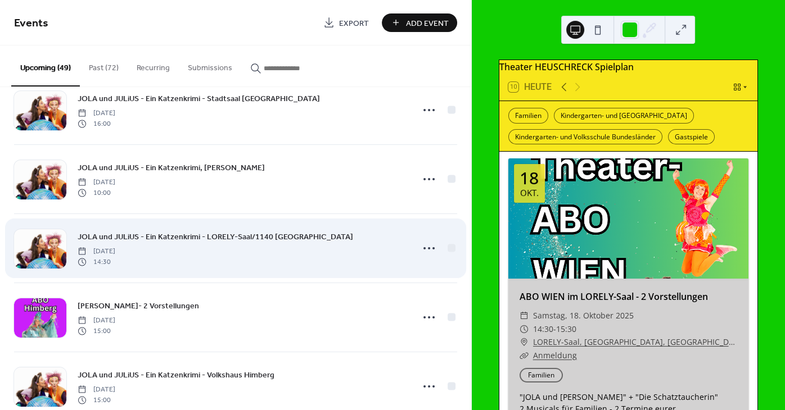
scroll to position [474, 0]
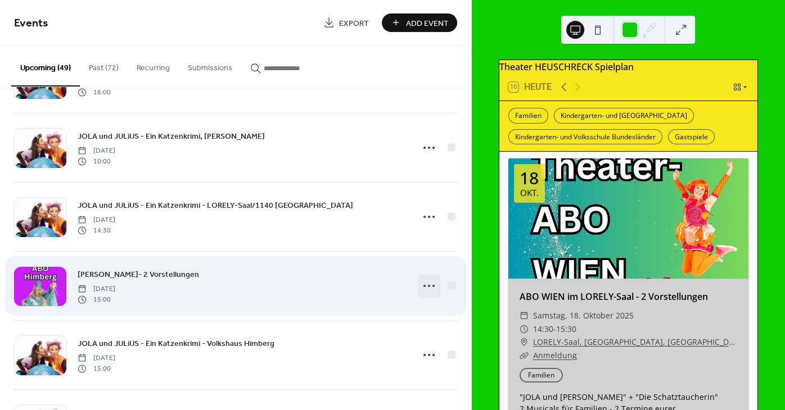
click at [430, 287] on icon at bounding box center [429, 286] width 18 height 18
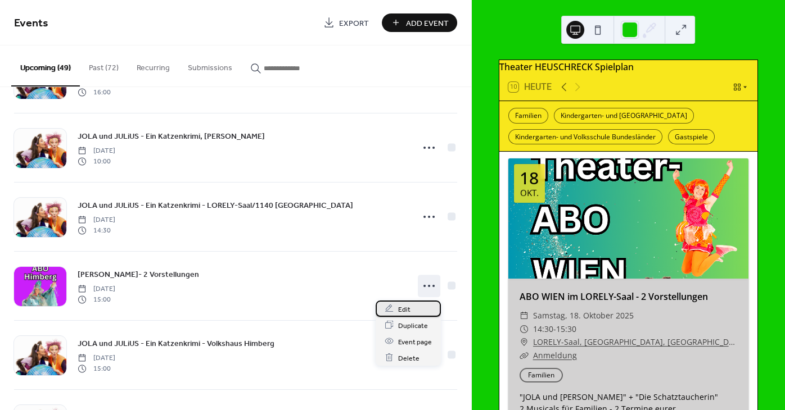
click at [406, 310] on span "Edit" at bounding box center [404, 309] width 12 height 12
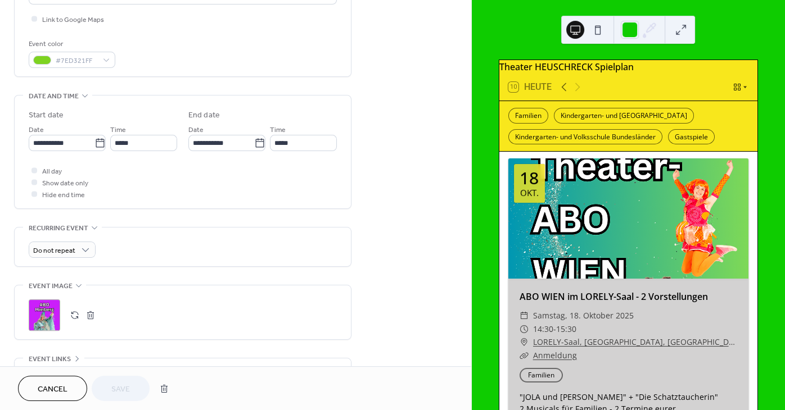
scroll to position [373, 0]
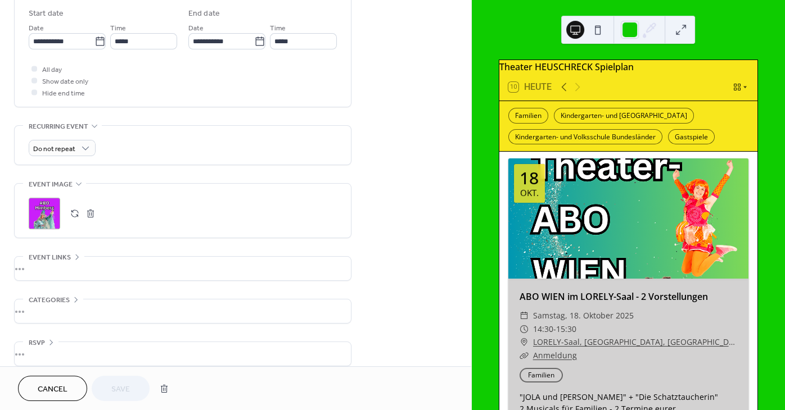
click at [74, 221] on button "button" at bounding box center [75, 214] width 16 height 16
click at [124, 389] on span "Save" at bounding box center [120, 390] width 19 height 12
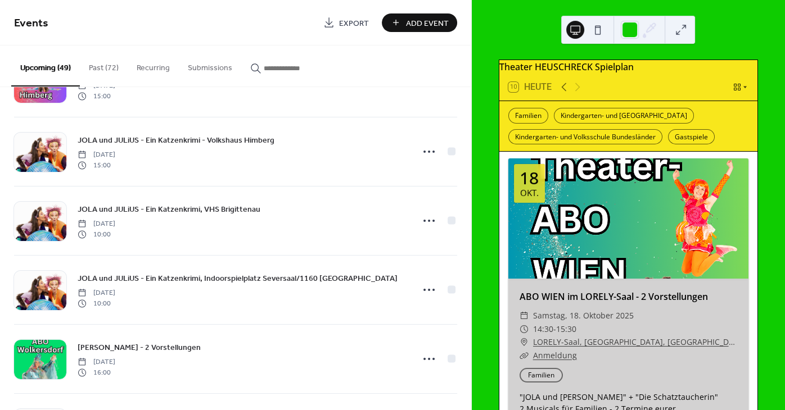
scroll to position [779, 0]
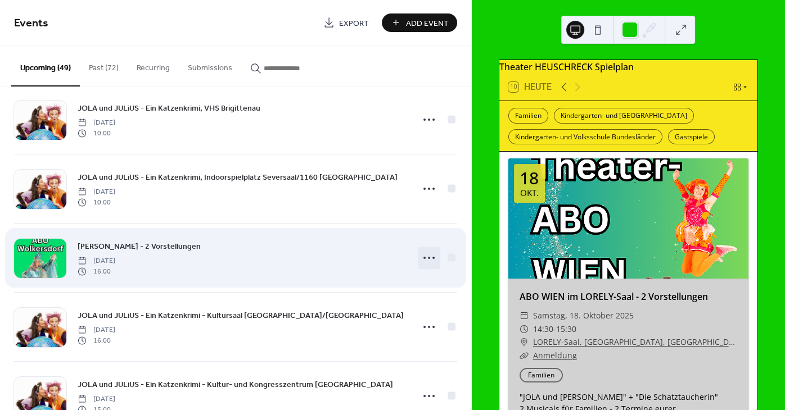
click at [431, 257] on icon at bounding box center [429, 258] width 18 height 18
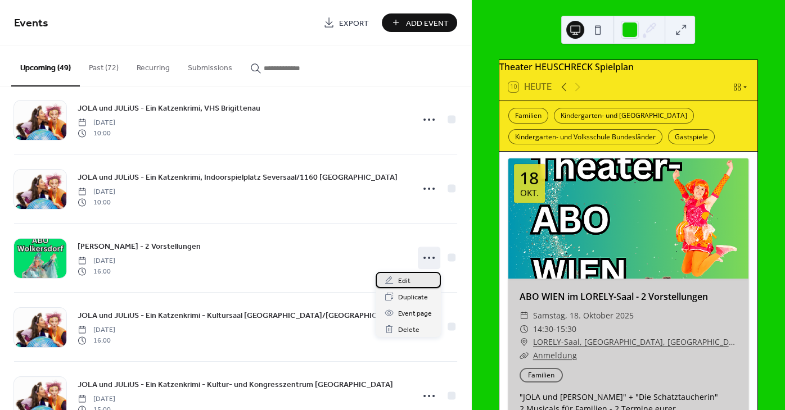
click at [396, 283] on div "Edit" at bounding box center [407, 280] width 65 height 16
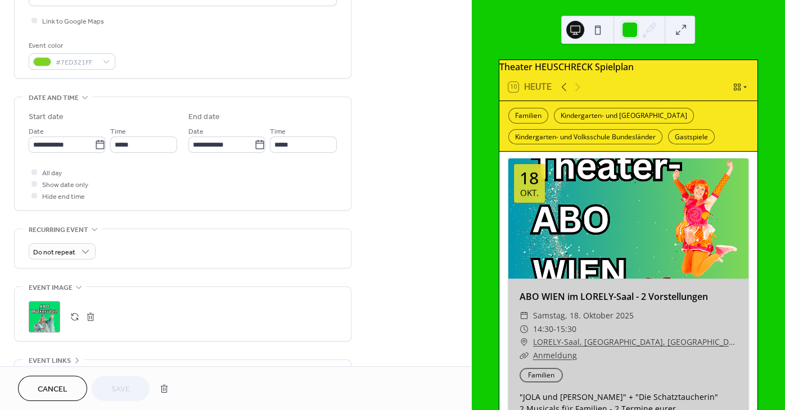
scroll to position [271, 0]
click at [74, 319] on button "button" at bounding box center [75, 315] width 16 height 16
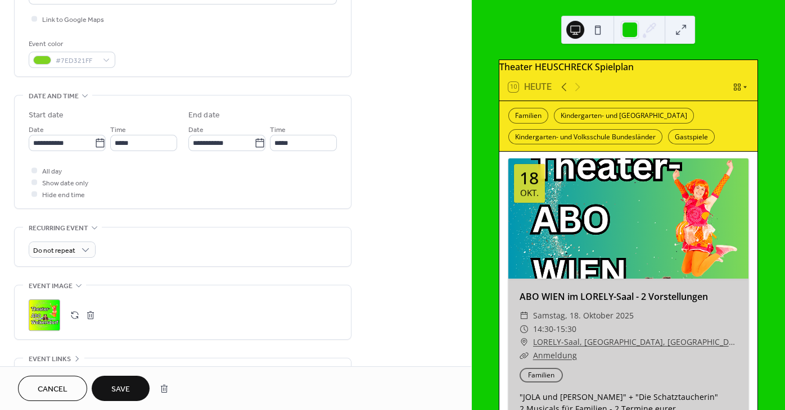
click at [119, 392] on span "Save" at bounding box center [120, 390] width 19 height 12
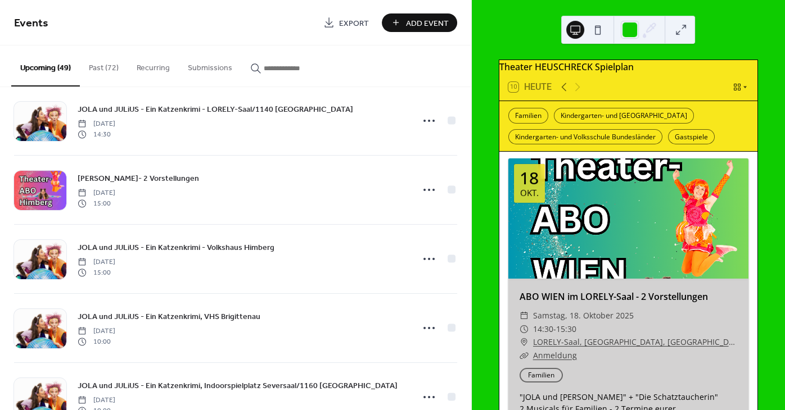
scroll to position [610, 0]
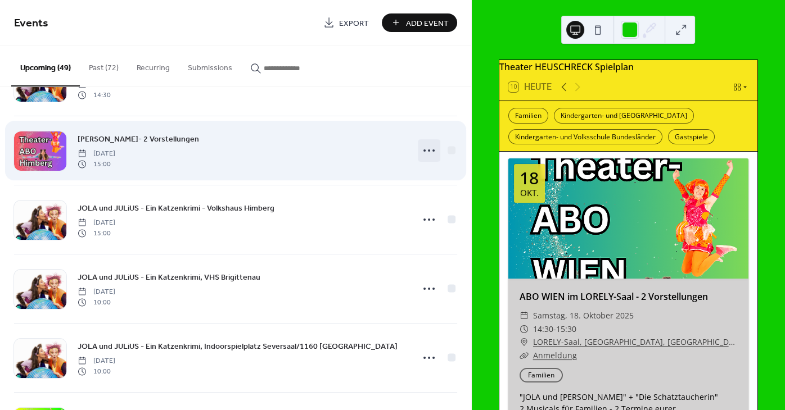
click at [436, 152] on icon at bounding box center [429, 151] width 18 height 18
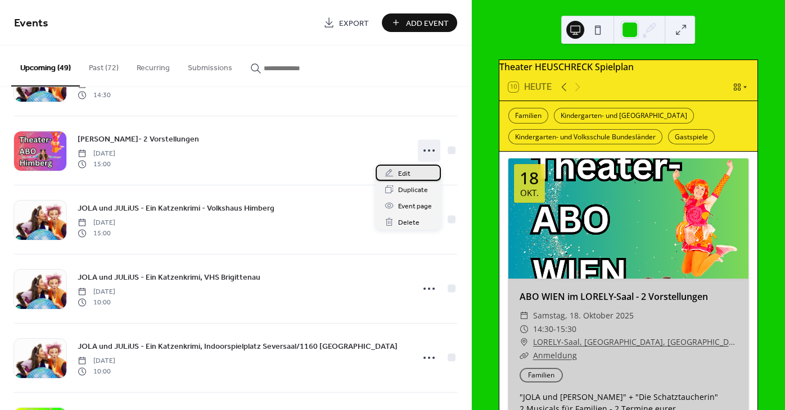
click at [406, 171] on span "Edit" at bounding box center [404, 174] width 12 height 12
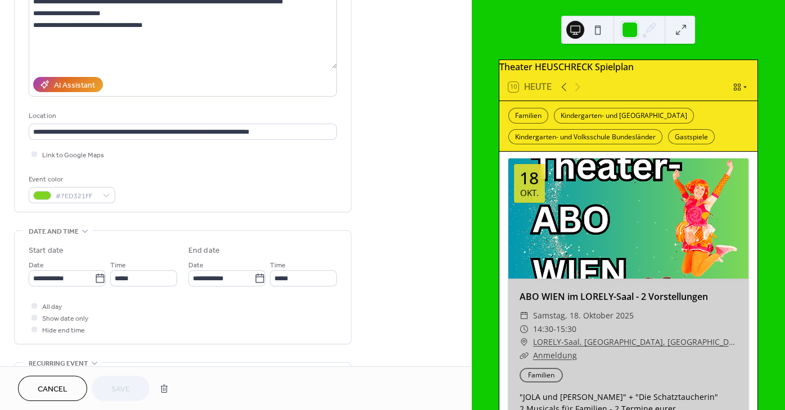
scroll to position [237, 0]
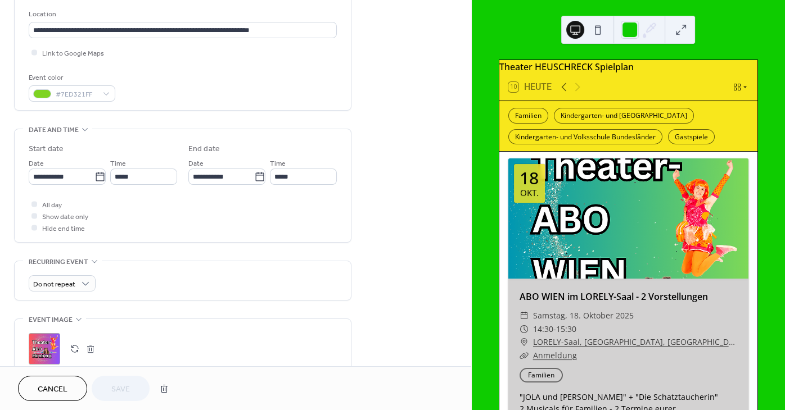
click at [75, 352] on button "button" at bounding box center [75, 349] width 16 height 16
click at [131, 388] on button "Save" at bounding box center [121, 388] width 58 height 25
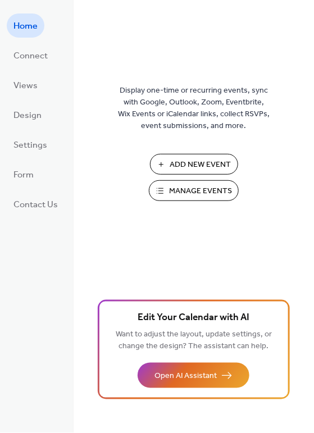
click at [182, 190] on span "Manage Events" at bounding box center [200, 192] width 63 height 12
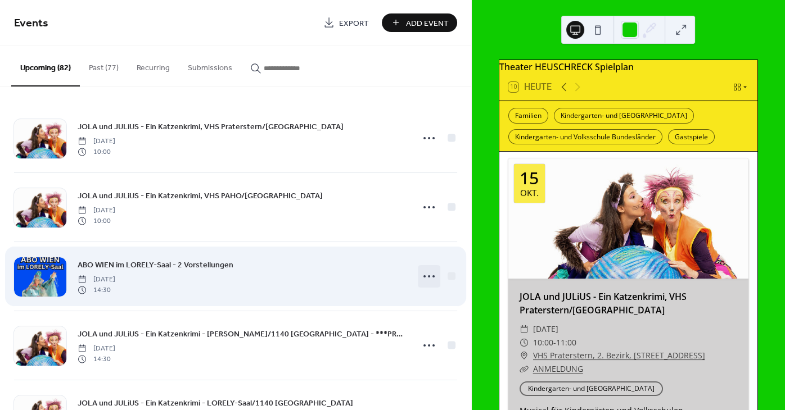
click at [434, 277] on icon at bounding box center [429, 277] width 18 height 18
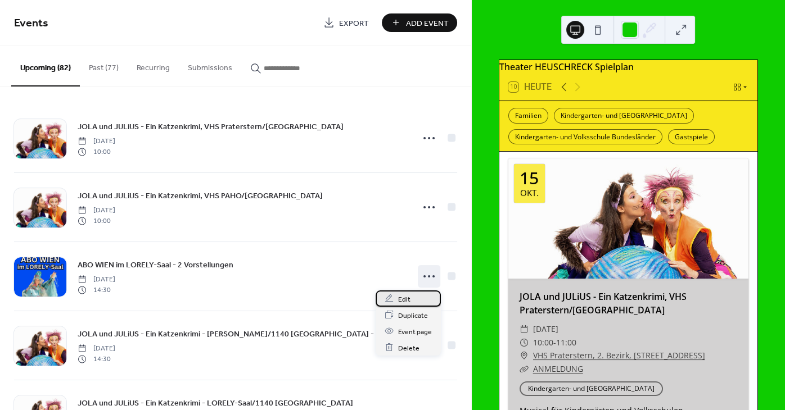
click at [397, 298] on div "Edit" at bounding box center [407, 299] width 65 height 16
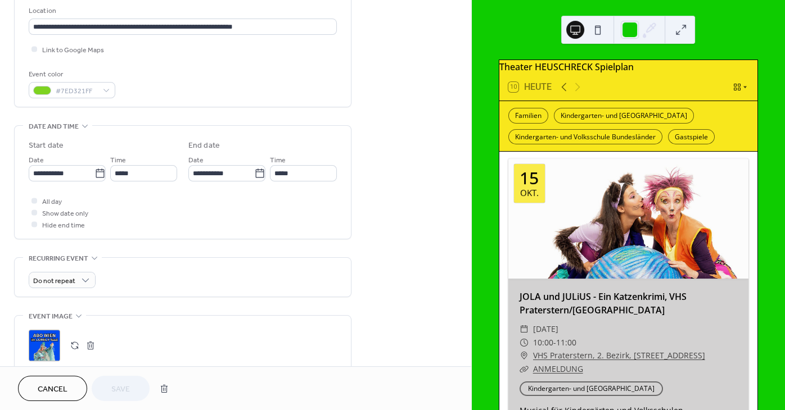
scroll to position [271, 0]
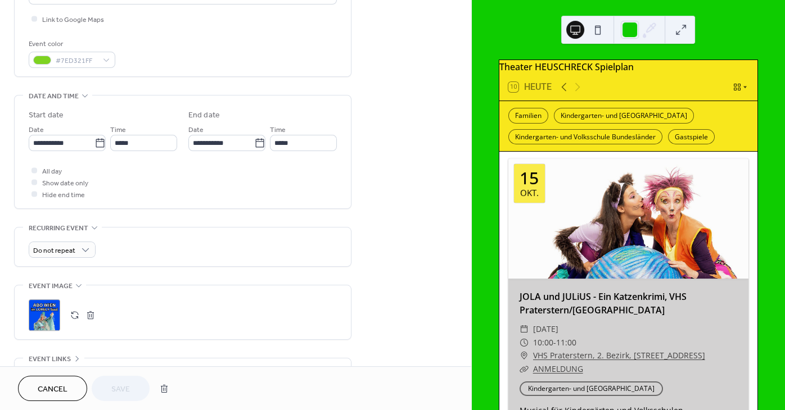
click at [73, 321] on button "button" at bounding box center [75, 315] width 16 height 16
click at [123, 388] on span "Save" at bounding box center [120, 390] width 19 height 12
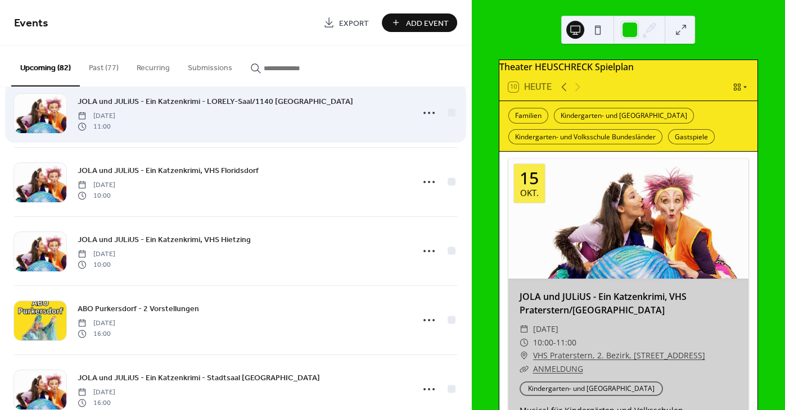
scroll to position [305, 0]
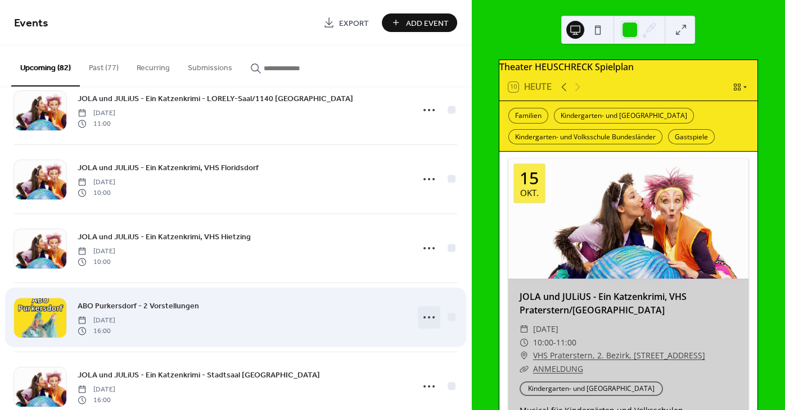
click at [426, 318] on icon at bounding box center [429, 318] width 18 height 18
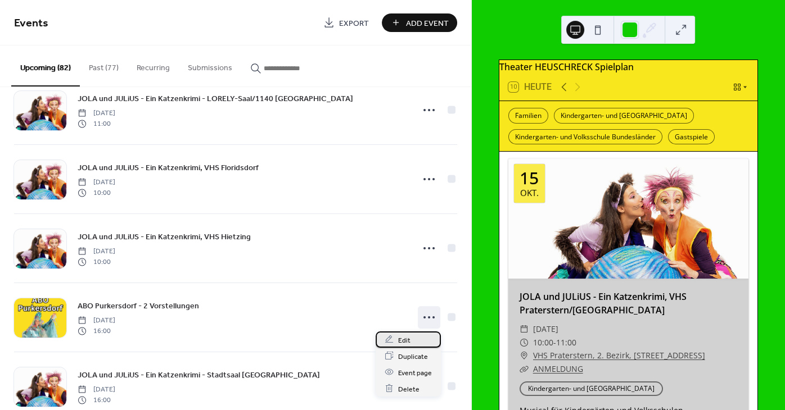
click at [404, 341] on span "Edit" at bounding box center [404, 340] width 12 height 12
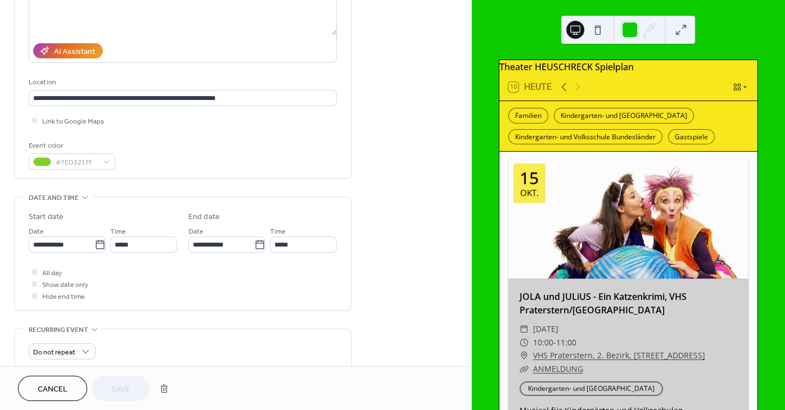
scroll to position [305, 0]
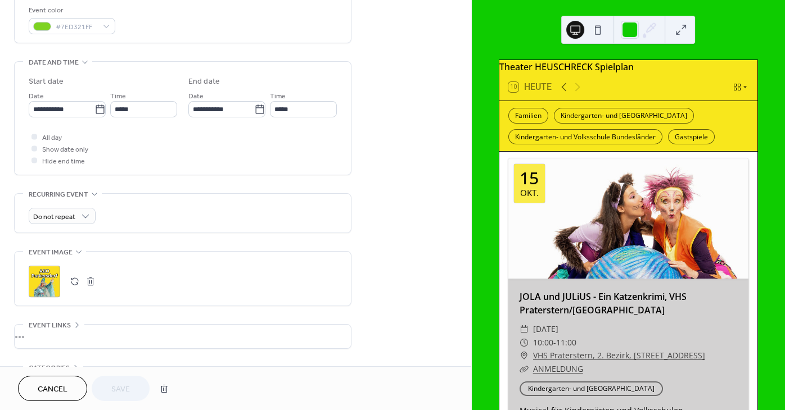
click at [71, 284] on button "button" at bounding box center [75, 282] width 16 height 16
click at [132, 391] on button "Save" at bounding box center [121, 388] width 58 height 25
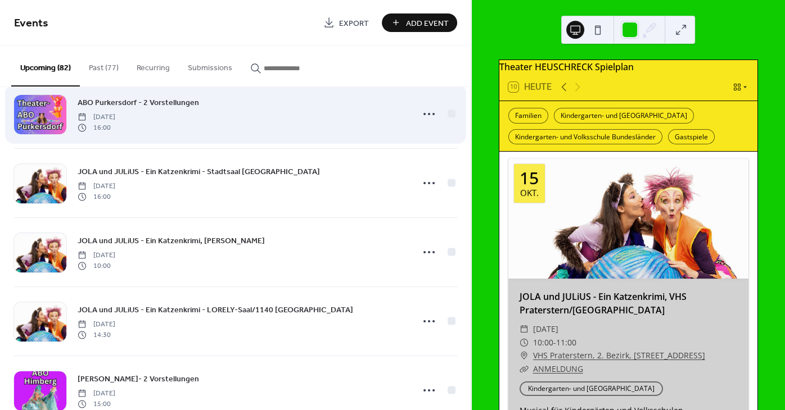
scroll to position [576, 0]
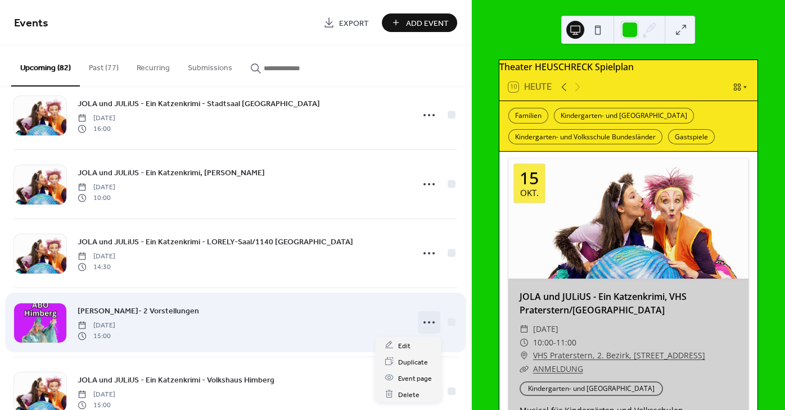
click at [430, 322] on icon at bounding box center [429, 323] width 18 height 18
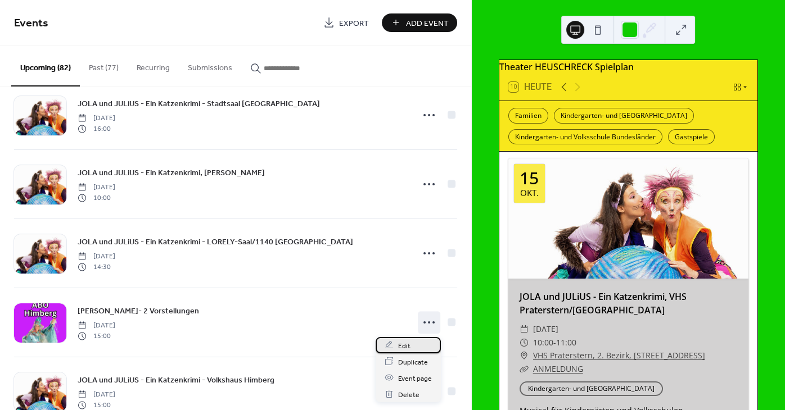
click at [396, 345] on div "Edit" at bounding box center [407, 345] width 65 height 16
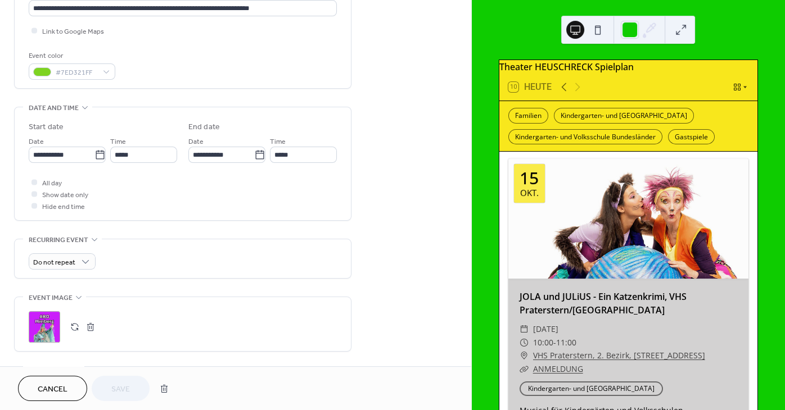
scroll to position [271, 0]
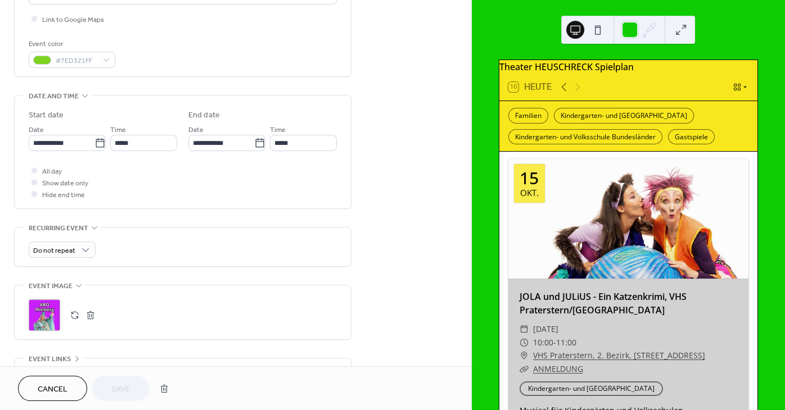
click at [76, 321] on button "button" at bounding box center [75, 315] width 16 height 16
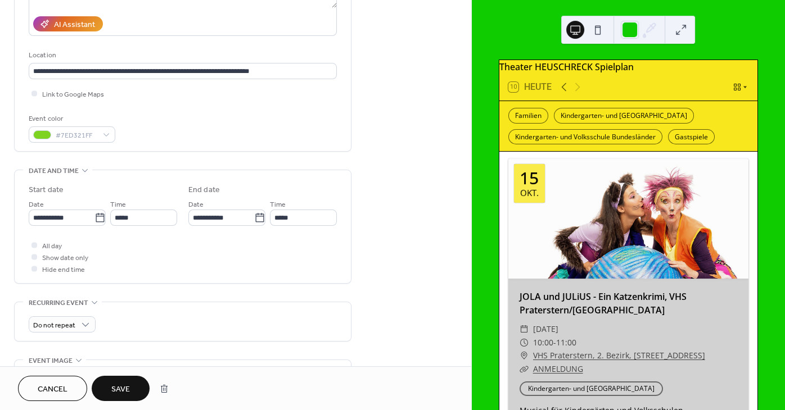
scroll to position [203, 0]
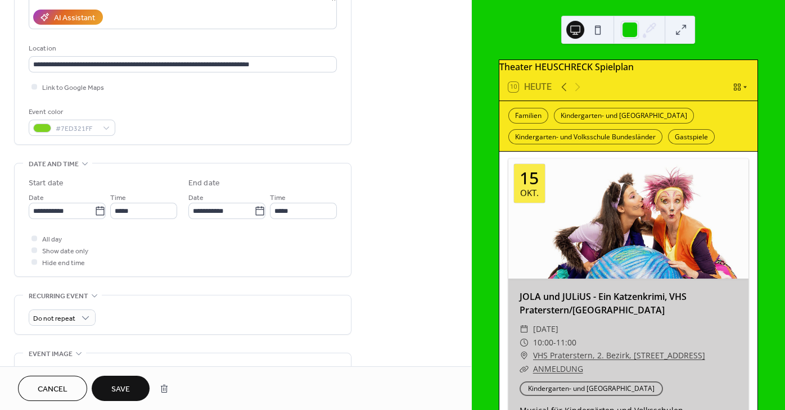
click at [133, 392] on button "Save" at bounding box center [121, 388] width 58 height 25
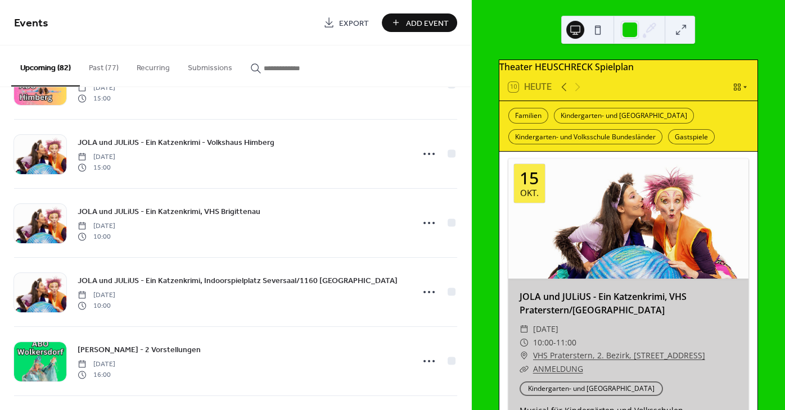
scroll to position [847, 0]
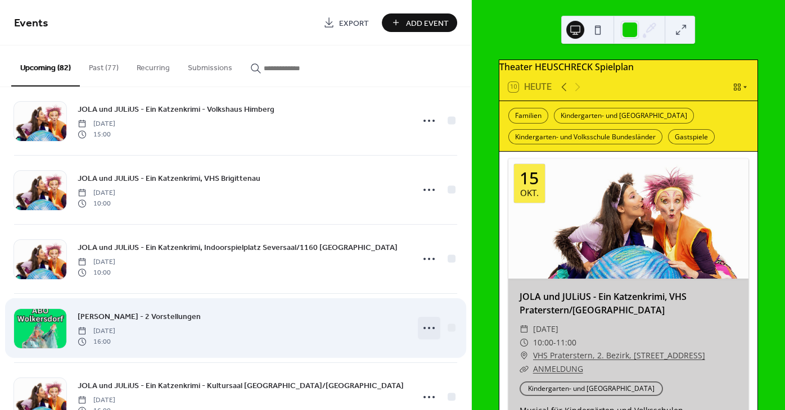
click at [432, 330] on icon at bounding box center [429, 328] width 18 height 18
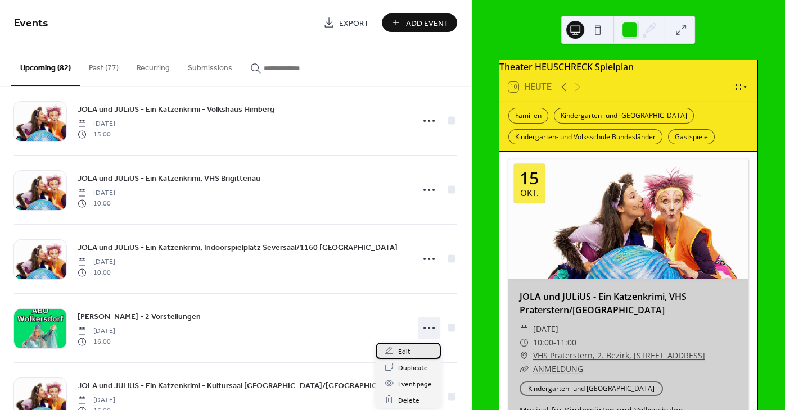
click at [410, 353] on div "Edit" at bounding box center [407, 351] width 65 height 16
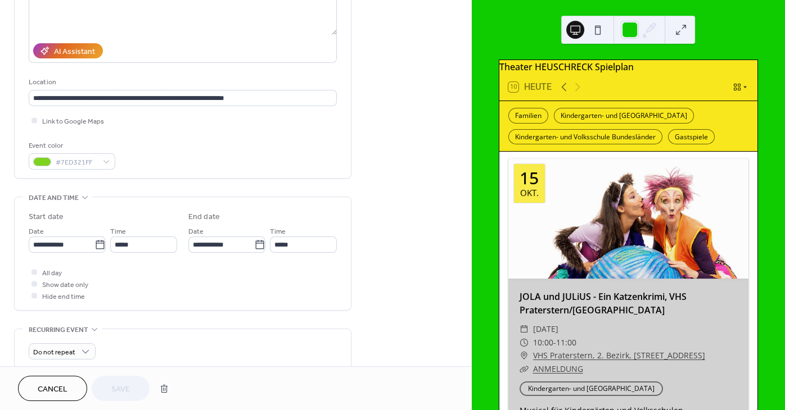
scroll to position [271, 0]
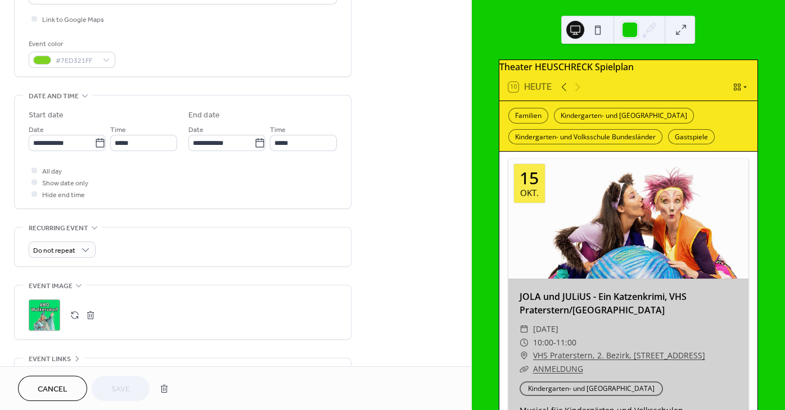
click at [72, 319] on button "button" at bounding box center [75, 315] width 16 height 16
click at [110, 392] on button "Save" at bounding box center [121, 388] width 58 height 25
